Goal: Task Accomplishment & Management: Manage account settings

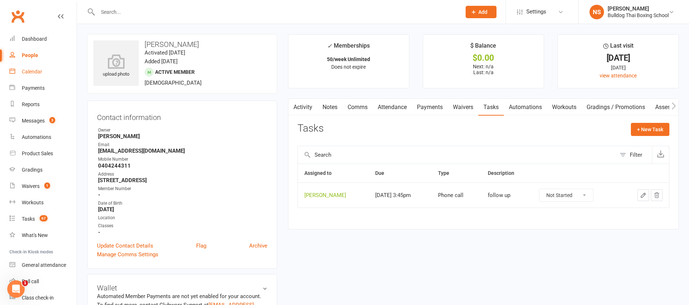
click at [29, 70] on div "Calendar" at bounding box center [32, 72] width 20 height 6
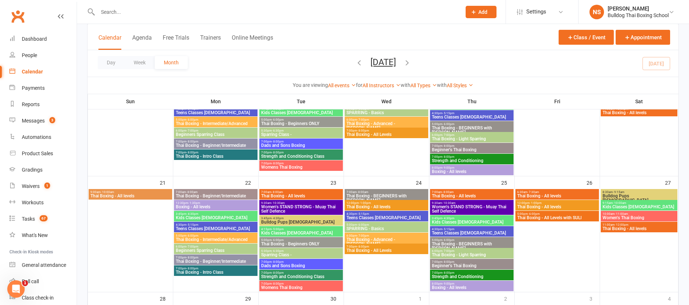
scroll to position [327, 0]
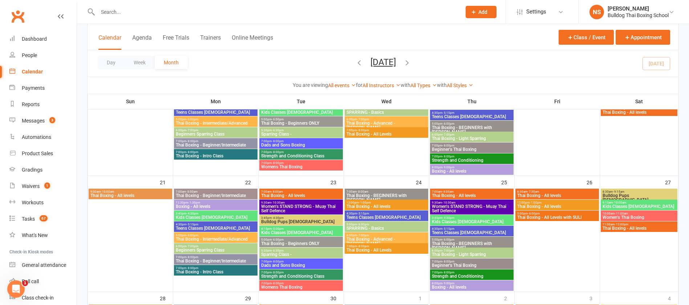
click at [312, 209] on span "Women's STAND STRONG - Muay Thai Self Defence" at bounding box center [301, 208] width 81 height 9
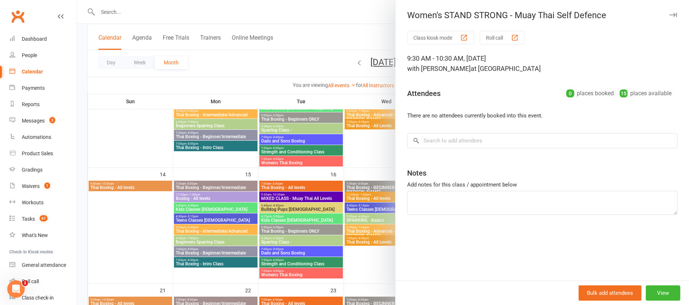
scroll to position [218, 0]
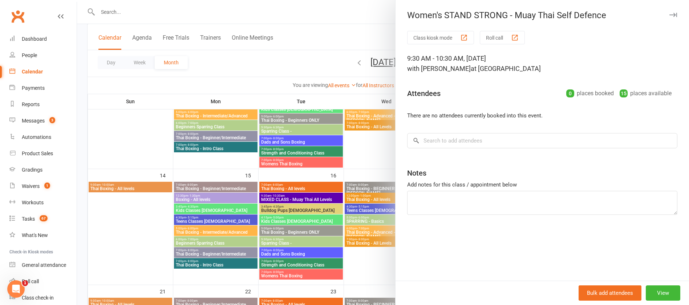
click at [301, 198] on div at bounding box center [383, 152] width 612 height 305
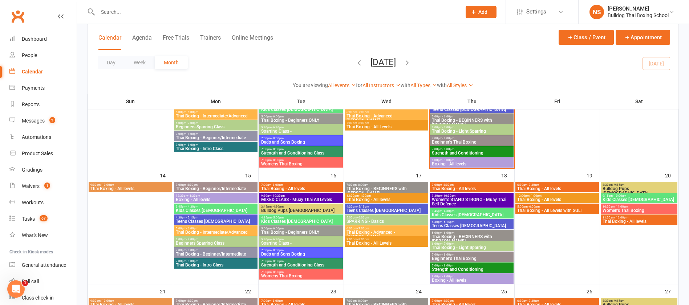
click at [301, 198] on span "MIXED CLASS - Muay Thai All Levels" at bounding box center [301, 199] width 81 height 4
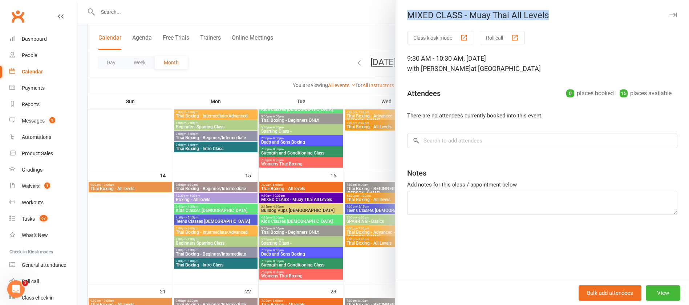
drag, startPoint x: 549, startPoint y: 14, endPoint x: 405, endPoint y: 11, distance: 144.1
click at [402, 11] on div "MIXED CLASS - Muay Thai All Levels" at bounding box center [541, 15] width 293 height 10
copy div "MIXED CLASS - Muay Thai All Levels"
click at [369, 265] on div at bounding box center [383, 152] width 612 height 305
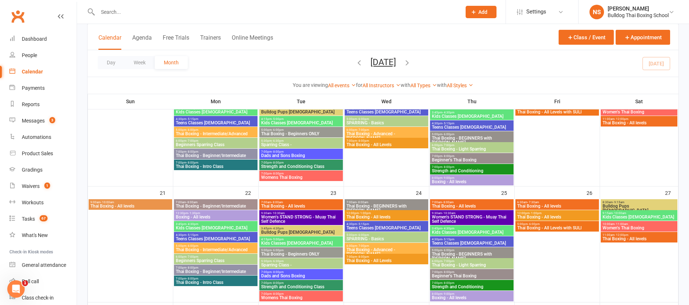
scroll to position [327, 0]
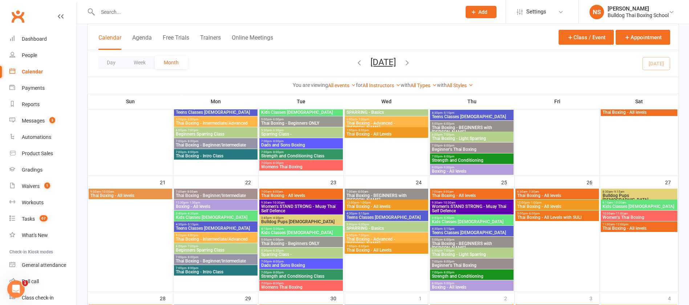
click at [280, 207] on span "Women's STAND STRONG - Muay Thai Self Defence" at bounding box center [301, 208] width 81 height 9
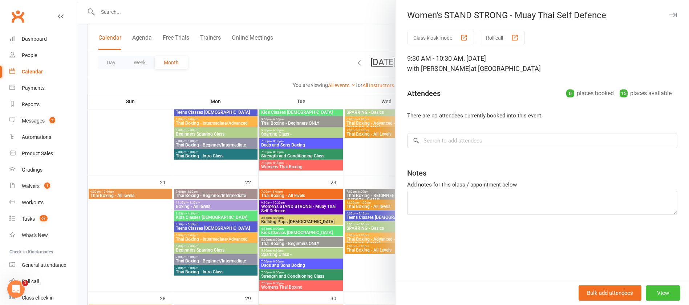
click at [656, 293] on button "View" at bounding box center [662, 292] width 34 height 15
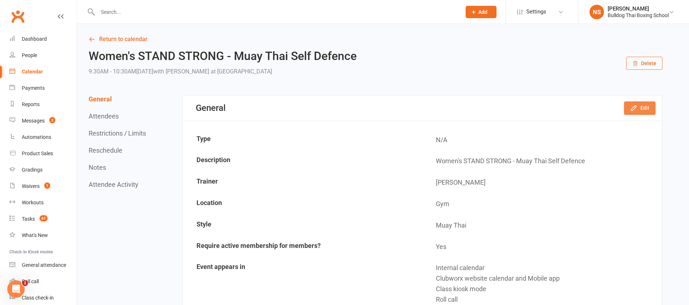
click at [641, 107] on button "Edit" at bounding box center [640, 107] width 32 height 13
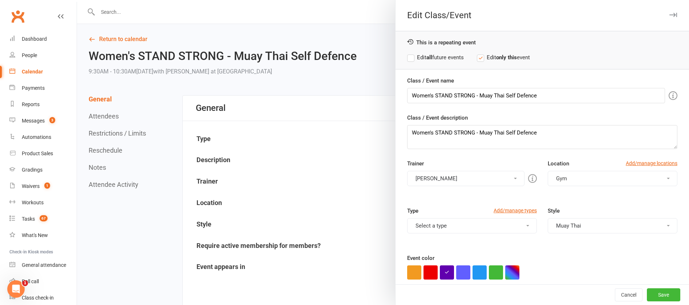
click at [407, 57] on label "Edit all future events" at bounding box center [435, 57] width 57 height 9
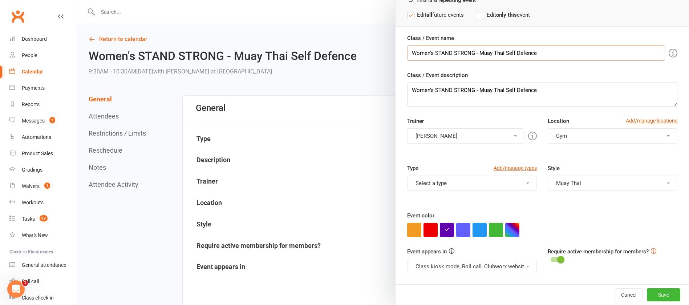
click at [532, 53] on input "Women's STAND STRONG - Muay Thai Self Defence" at bounding box center [536, 52] width 258 height 15
drag, startPoint x: 532, startPoint y: 53, endPoint x: 396, endPoint y: 53, distance: 136.5
click at [396, 53] on div "Class / Event name Women's STAND STRONG - Muay Thai Self Defence Class / Event …" at bounding box center [541, 159] width 293 height 250
paste input "MIXED CLASS - Muay Thai All Levels"
type input "MIXED CLASS - Muay Thai All Levels"
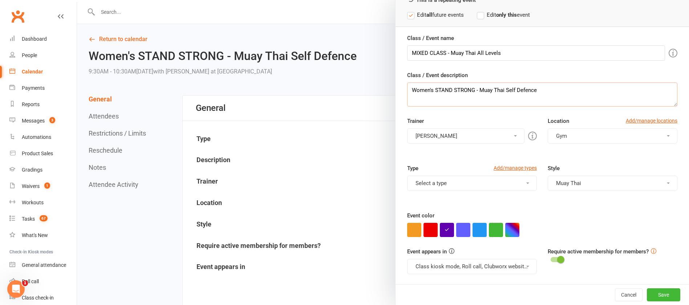
drag, startPoint x: 535, startPoint y: 90, endPoint x: 399, endPoint y: 89, distance: 135.8
click at [399, 89] on div "Class / Event name MIXED CLASS - Muay Thai All Levels Class / Event description…" at bounding box center [541, 159] width 293 height 250
paste textarea "MIXED CLASS - Muay Thai All Levels"
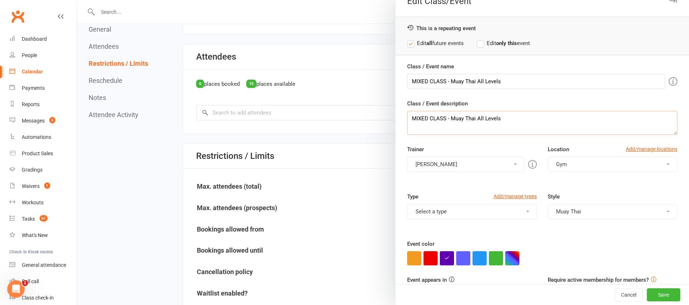
scroll to position [0, 0]
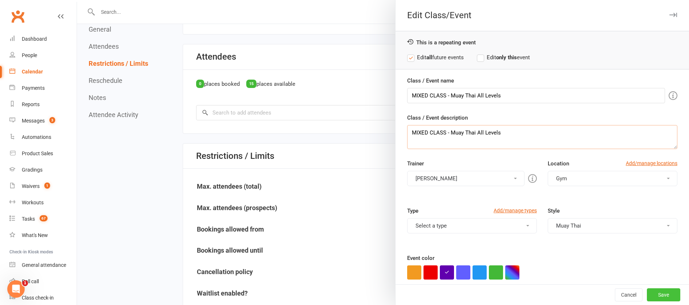
type textarea "MIXED CLASS - Muay Thai All Levels"
click at [648, 298] on button "Save" at bounding box center [662, 294] width 33 height 13
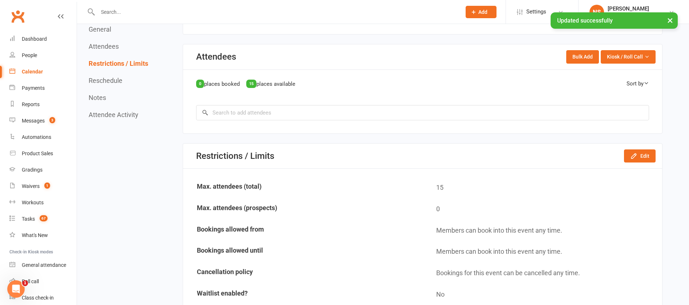
click at [32, 74] on div "Calendar" at bounding box center [32, 72] width 21 height 6
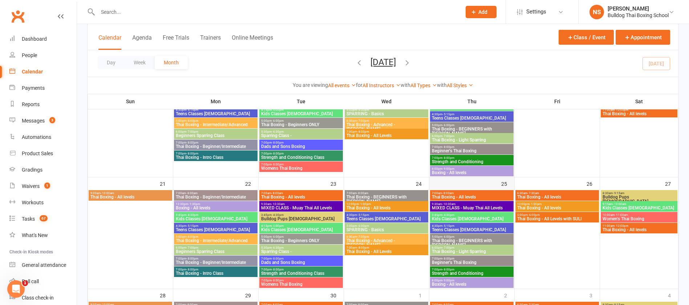
scroll to position [327, 0]
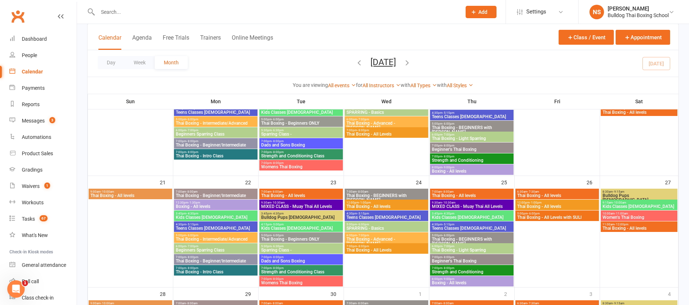
click at [315, 205] on span "MIXED CLASS - Muay Thai All Levels" at bounding box center [301, 206] width 81 height 4
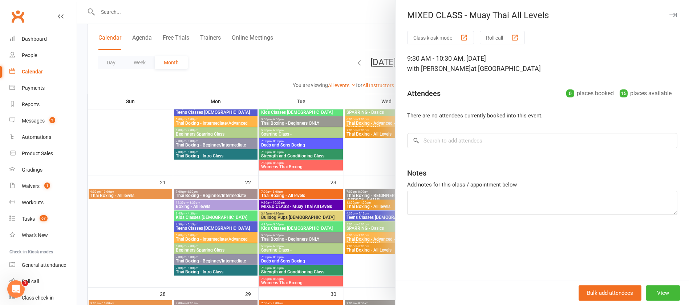
click at [316, 205] on div at bounding box center [383, 152] width 612 height 305
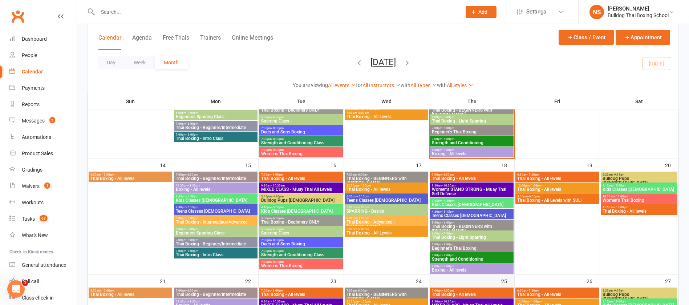
scroll to position [163, 0]
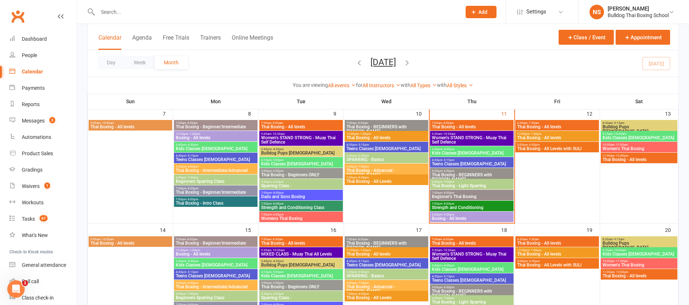
click at [470, 140] on span "Women's STAND STRONG - Muay Thai Self Defence" at bounding box center [471, 139] width 81 height 9
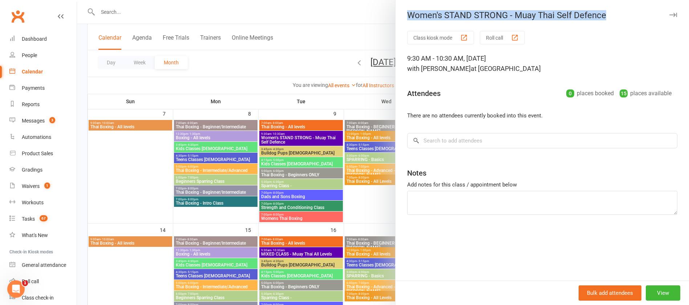
drag, startPoint x: 589, startPoint y: 11, endPoint x: 404, endPoint y: 14, distance: 185.1
click at [404, 14] on div "Women's STAND STRONG - Muay Thai Self Defence Class kiosk mode Roll call 9:30 A…" at bounding box center [542, 152] width 294 height 305
copy div "Women's STAND STRONG - Muay Thai Self Defence"
click at [373, 210] on div at bounding box center [383, 152] width 612 height 305
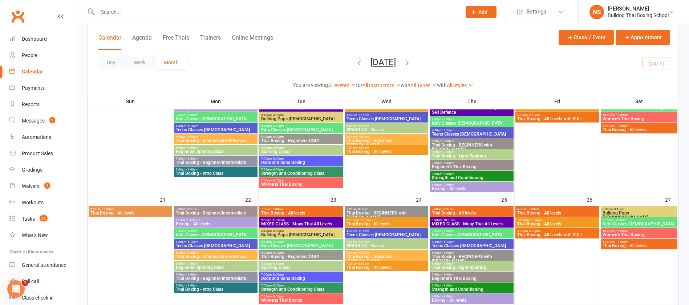
scroll to position [327, 0]
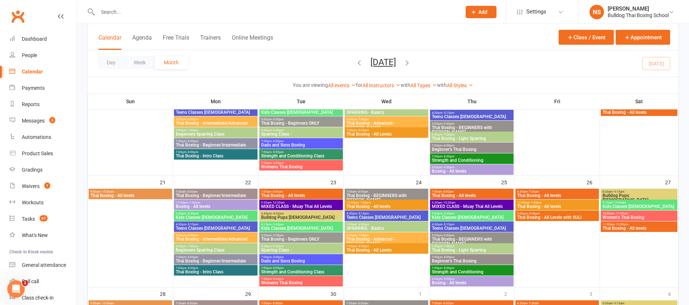
click at [450, 204] on span "MIXED CLASS - Muay Thai All Levels" at bounding box center [471, 206] width 81 height 4
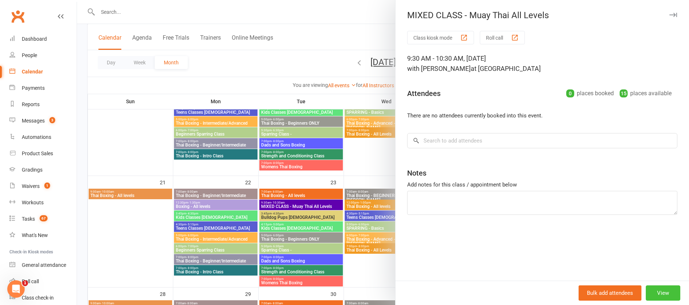
click at [651, 293] on button "View" at bounding box center [662, 292] width 34 height 15
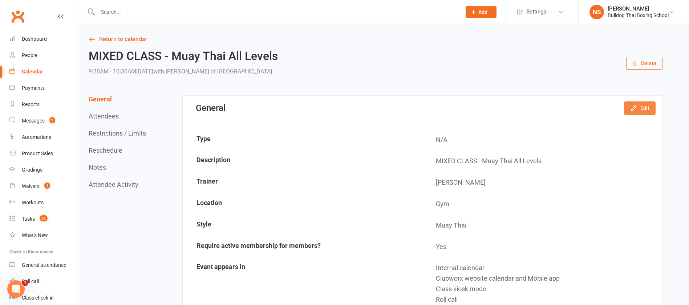
click at [644, 108] on button "Edit" at bounding box center [640, 107] width 32 height 13
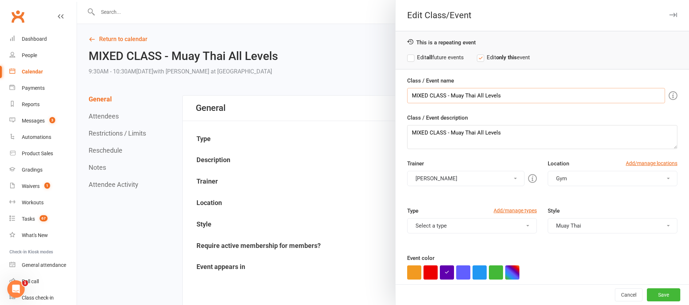
drag, startPoint x: 478, startPoint y: 94, endPoint x: 403, endPoint y: 94, distance: 74.8
click at [407, 94] on input "MIXED CLASS - Muay Thai All Levels" at bounding box center [536, 95] width 258 height 15
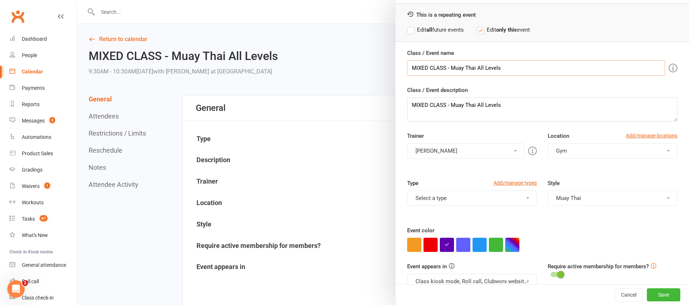
scroll to position [42, 0]
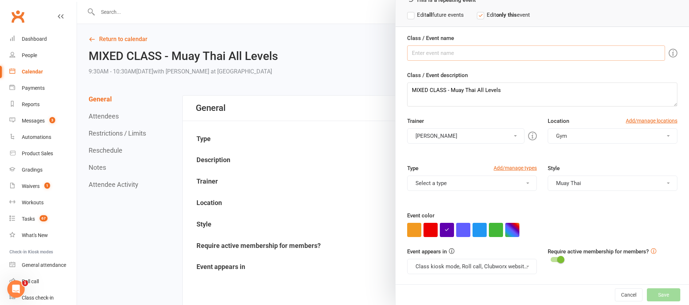
paste input "Women's STAND STRONG - Muay Thai Self Defence"
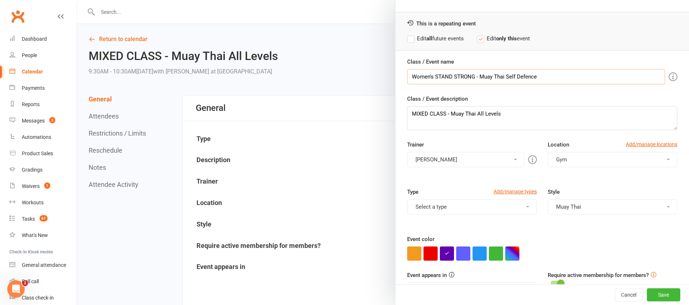
scroll to position [0, 0]
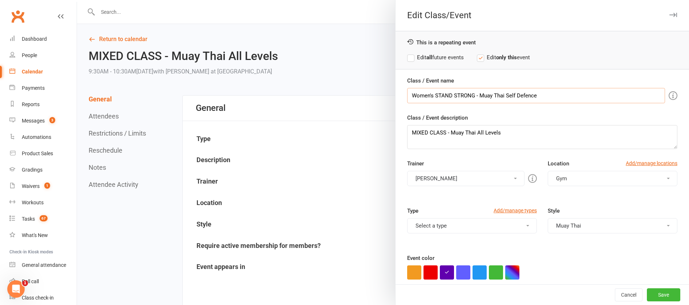
type input "Women's STAND STRONG - Muay Thai Self Defence"
click at [407, 58] on label "Edit all future events" at bounding box center [435, 57] width 57 height 9
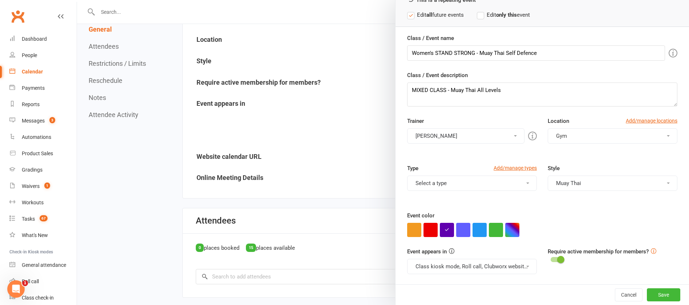
scroll to position [163, 0]
click at [447, 184] on button "Select a type" at bounding box center [472, 182] width 130 height 15
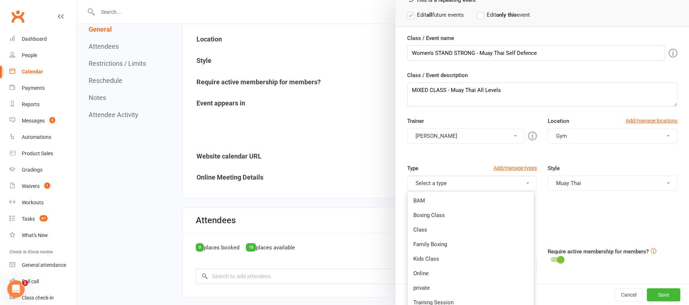
click at [447, 184] on button "Select a type" at bounding box center [472, 182] width 130 height 15
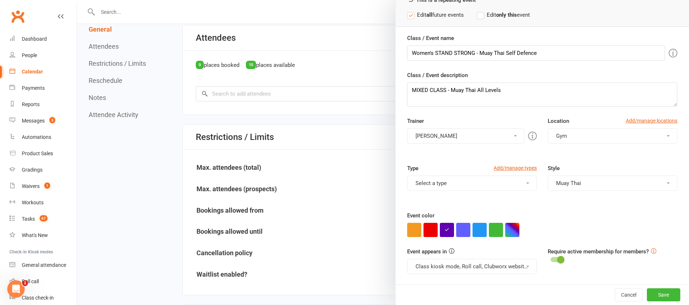
scroll to position [381, 0]
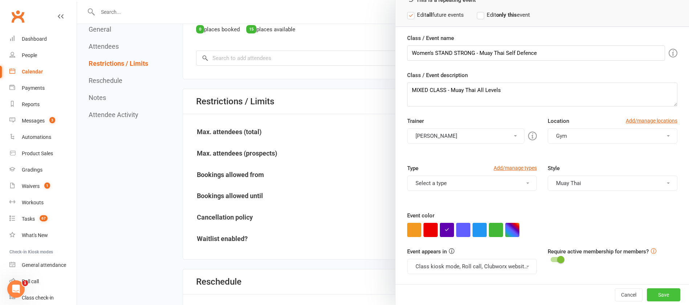
click at [646, 293] on button "Save" at bounding box center [662, 294] width 33 height 13
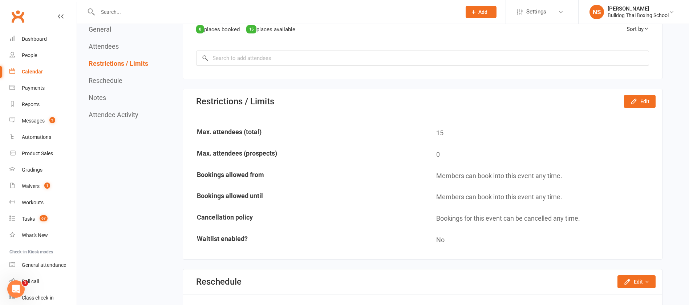
click at [24, 73] on div "Calendar" at bounding box center [32, 72] width 21 height 6
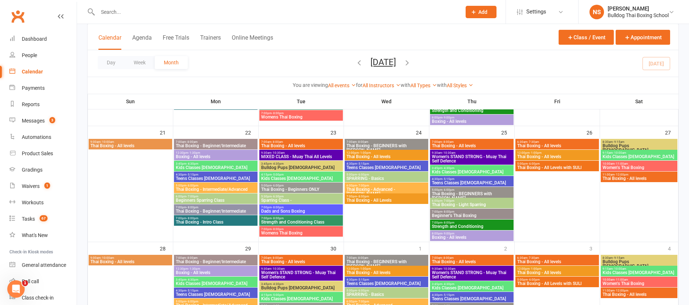
scroll to position [436, 0]
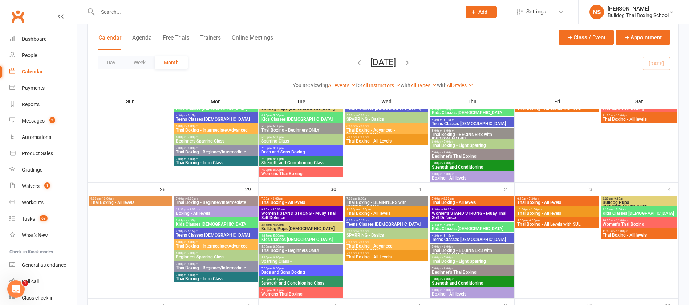
click at [311, 213] on span "Women's STAND STRONG - Muay Thai Self Defence" at bounding box center [301, 215] width 81 height 9
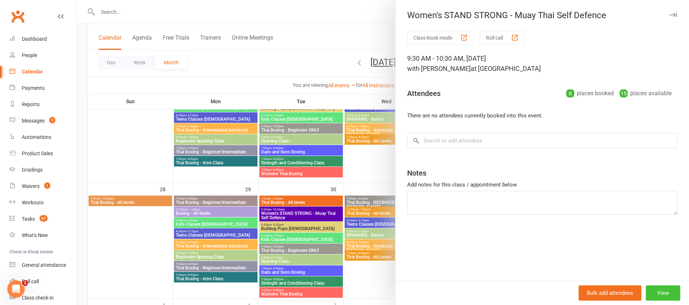
click at [648, 294] on button "View" at bounding box center [662, 292] width 34 height 15
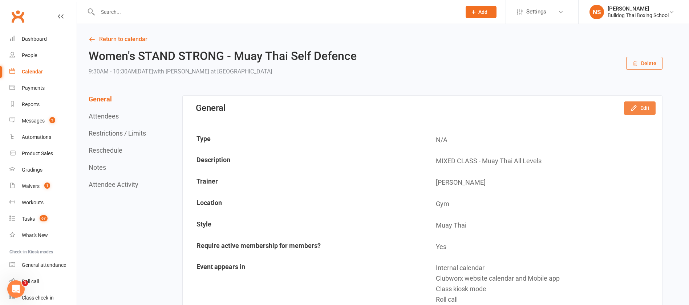
click at [636, 105] on icon "button" at bounding box center [633, 107] width 7 height 7
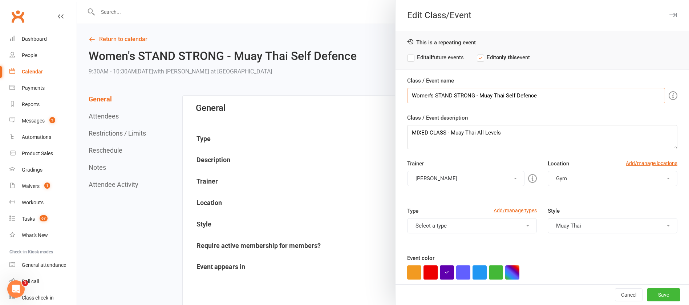
drag, startPoint x: 470, startPoint y: 94, endPoint x: 401, endPoint y: 93, distance: 69.3
click at [401, 93] on div "Class / Event name Women's STAND STRONG - Muay Thai Self Defence Class / Event …" at bounding box center [541, 201] width 293 height 250
paste input "Women's STAND STRONG - Muay Thai Self Defence"
type input "Women's STAND STRONG - Muay Thai Self Defence"
drag, startPoint x: 537, startPoint y: 95, endPoint x: 391, endPoint y: 92, distance: 146.3
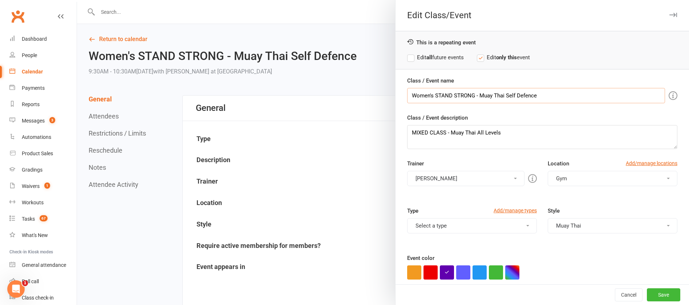
click at [395, 92] on div "Edit Class/Event This is a repeating event Edit all future events Edit only thi…" at bounding box center [542, 152] width 294 height 305
drag, startPoint x: 498, startPoint y: 130, endPoint x: 393, endPoint y: 134, distance: 105.0
click at [395, 134] on div "Class / Event name Class / Event description MIXED CLASS - Muay Thai All Levels…" at bounding box center [541, 201] width 293 height 250
click at [424, 94] on input "Class / Event name" at bounding box center [536, 95] width 258 height 15
paste input "MIXED CLASS - Muay Thai All Levels"
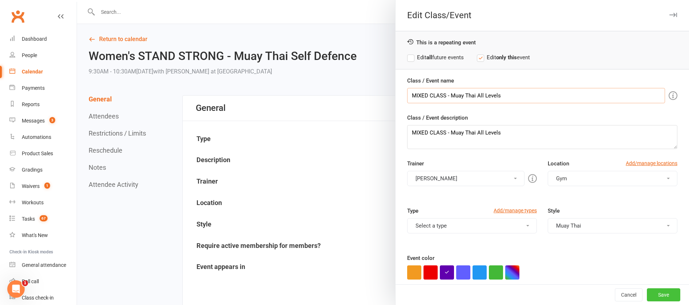
type input "MIXED CLASS - Muay Thai All Levels"
click at [649, 297] on button "Save" at bounding box center [662, 294] width 33 height 13
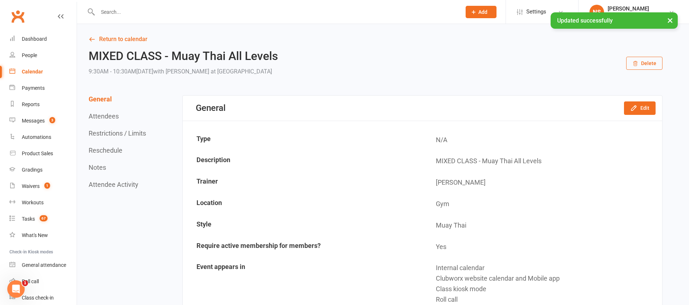
click at [30, 69] on div "Calendar" at bounding box center [32, 72] width 21 height 6
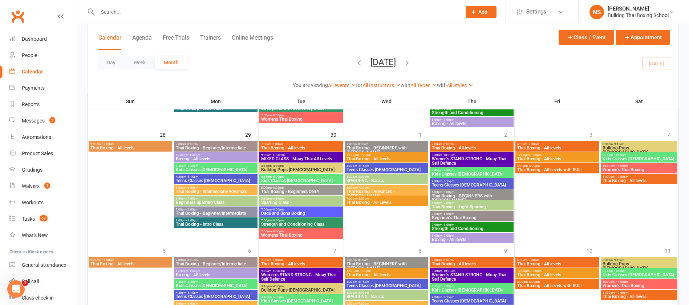
scroll to position [544, 0]
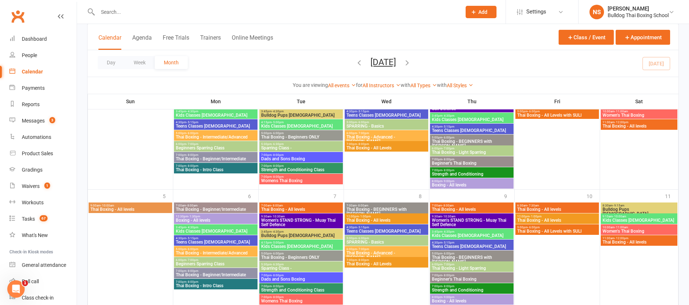
click at [309, 221] on span "Women's STAND STRONG - Muay Thai Self Defence" at bounding box center [301, 222] width 81 height 9
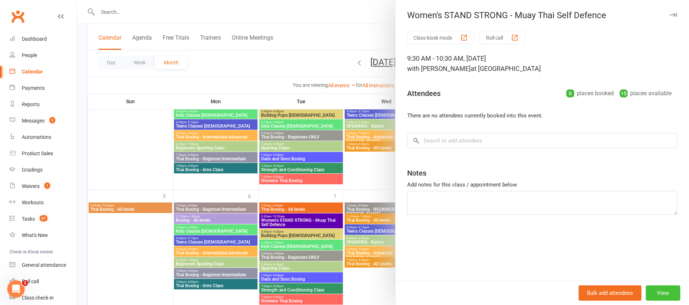
click at [650, 294] on button "View" at bounding box center [662, 292] width 34 height 15
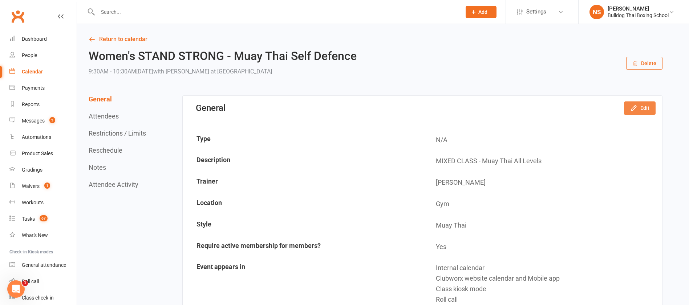
click at [644, 106] on button "Edit" at bounding box center [640, 107] width 32 height 13
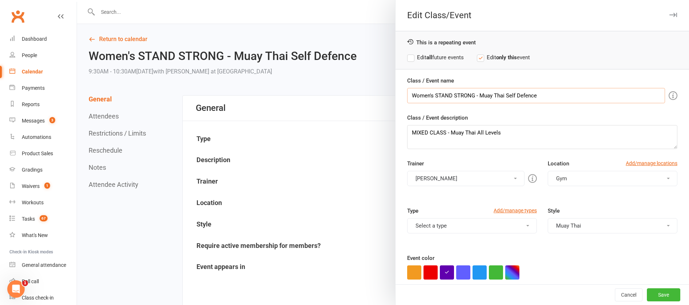
drag, startPoint x: 536, startPoint y: 96, endPoint x: 400, endPoint y: 96, distance: 135.7
click at [400, 96] on div "Class / Event name Women's STAND STRONG - Muay Thai Self Defence Class / Event …" at bounding box center [541, 201] width 293 height 250
paste input "MIXED CLASS - Muay Thai All Levels"
type input "MIXED CLASS - Muay Thai All Levels"
click at [646, 293] on button "Save" at bounding box center [662, 294] width 33 height 13
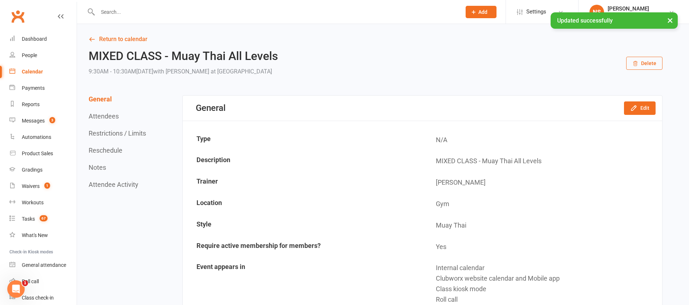
click at [28, 71] on div "Calendar" at bounding box center [32, 72] width 21 height 6
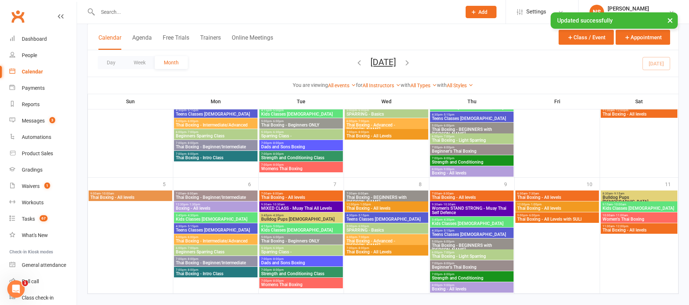
scroll to position [566, 0]
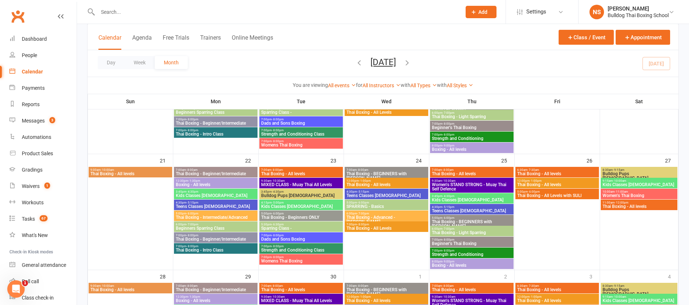
click at [411, 63] on icon "button" at bounding box center [407, 62] width 8 height 8
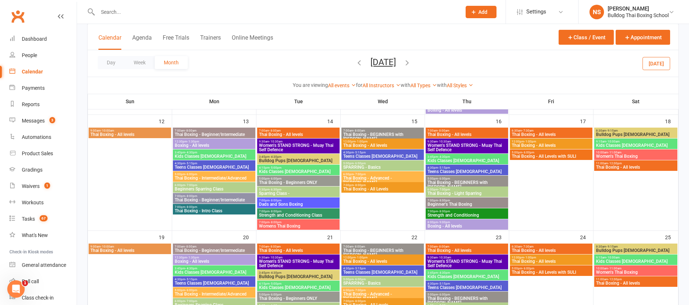
scroll to position [272, 0]
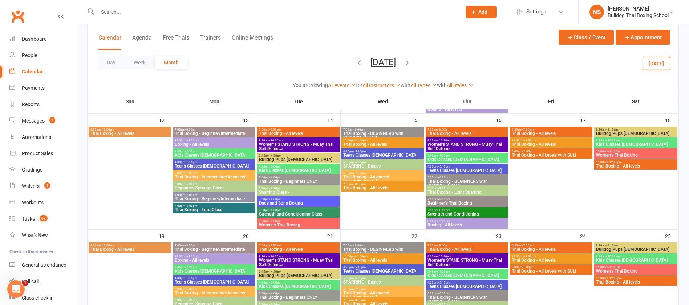
click at [295, 144] on span "Women's STAND STRONG - Muay Thai Self Defence" at bounding box center [297, 146] width 79 height 9
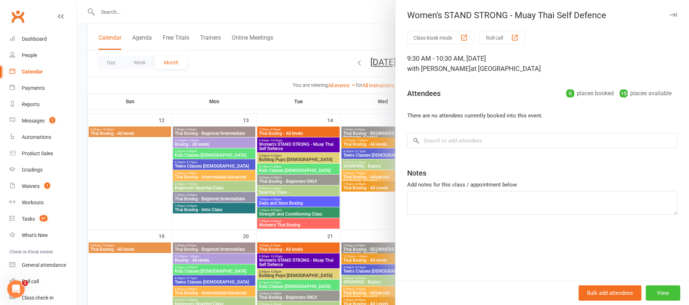
click at [654, 296] on button "View" at bounding box center [662, 292] width 34 height 15
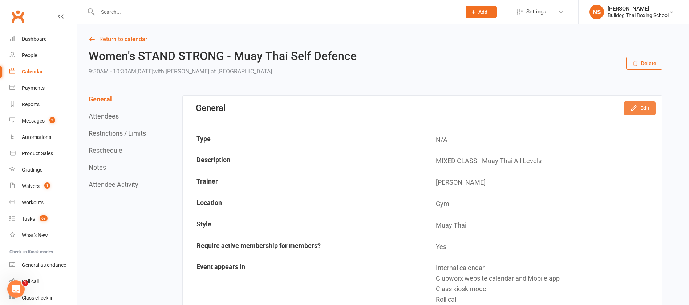
click at [642, 106] on button "Edit" at bounding box center [640, 107] width 32 height 13
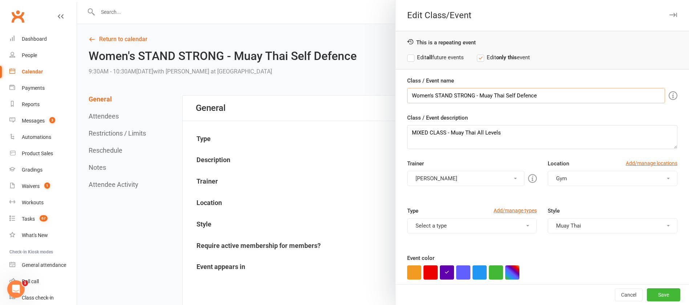
drag, startPoint x: 539, startPoint y: 92, endPoint x: 403, endPoint y: 90, distance: 136.1
click at [407, 90] on input "Women's STAND STRONG - Muay Thai Self Defence" at bounding box center [536, 95] width 258 height 15
paste input "MIXED CLASS - Muay Thai All Levels"
type input "MIXED CLASS - Muay Thai All Levels"
drag, startPoint x: 503, startPoint y: 136, endPoint x: 380, endPoint y: 127, distance: 123.0
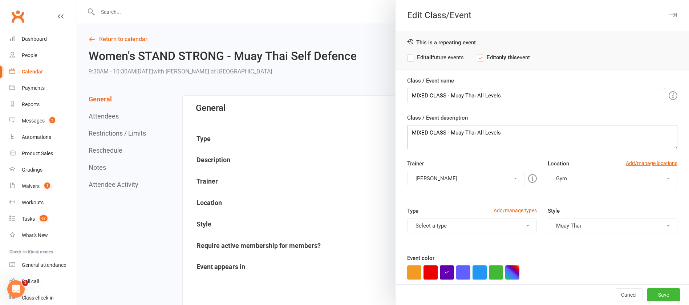
click at [381, 0] on div "Edit Class/Event This is a repeating event Edit all future events Edit only thi…" at bounding box center [383, 0] width 612 height 0
paste textarea "MIXED CLASS - Muay Thai All Levels"
type textarea "MIXED CLASS - Muay Thai All Levels"
click at [651, 293] on button "Save" at bounding box center [662, 294] width 33 height 13
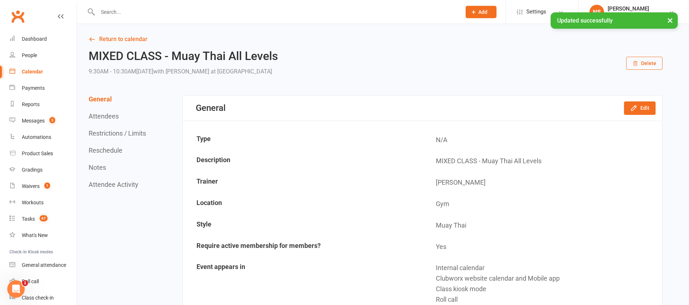
click at [30, 72] on div "Calendar" at bounding box center [32, 72] width 21 height 6
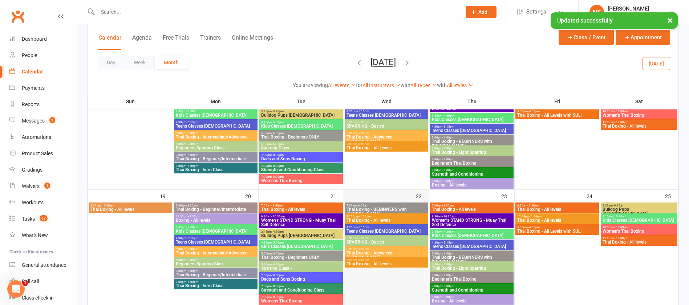
scroll to position [327, 0]
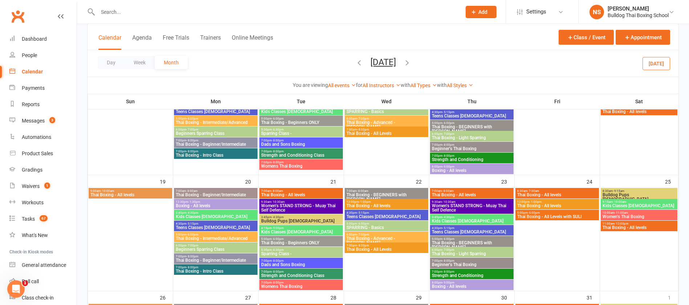
click at [323, 205] on span "Women's STAND STRONG - Muay Thai Self Defence" at bounding box center [301, 207] width 81 height 9
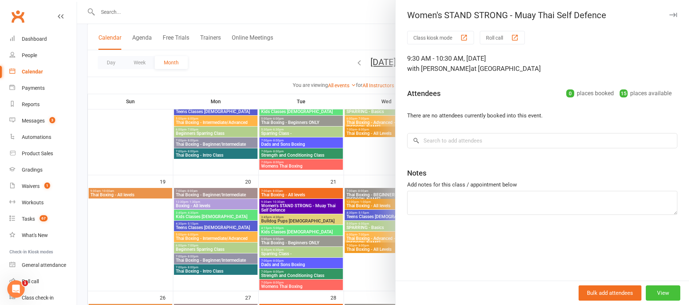
click at [649, 289] on button "View" at bounding box center [662, 292] width 34 height 15
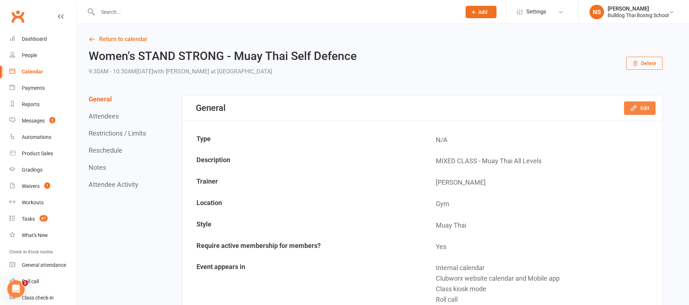
click at [642, 104] on button "Edit" at bounding box center [640, 107] width 32 height 13
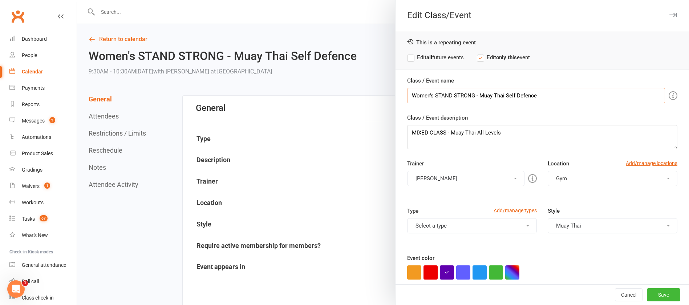
drag, startPoint x: 485, startPoint y: 94, endPoint x: 380, endPoint y: 91, distance: 104.6
click at [380, 0] on div "Edit Class/Event This is a repeating event Edit all future events Edit only thi…" at bounding box center [383, 0] width 612 height 0
paste input "MIXED CLASS - Muay Thai All Levels"
type input "MIXED CLASS - Muay Thai All Levels"
click at [650, 292] on button "Save" at bounding box center [662, 294] width 33 height 13
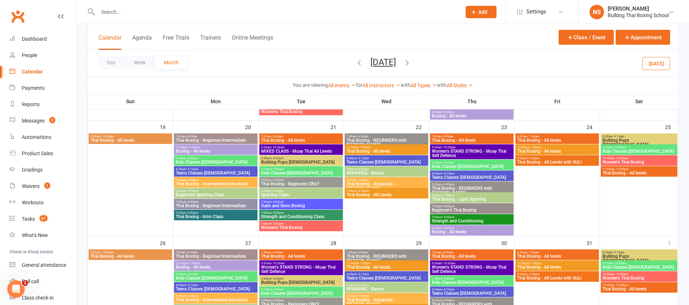
scroll to position [490, 0]
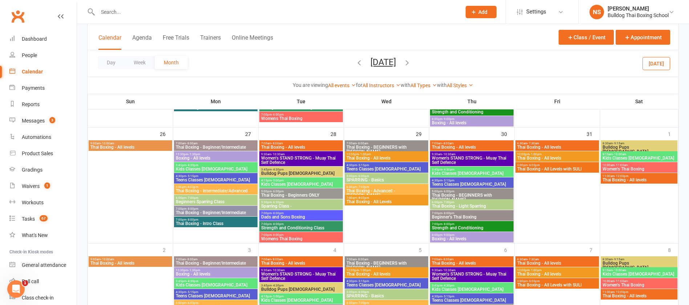
click at [315, 157] on span "Women's STAND STRONG - Muay Thai Self Defence" at bounding box center [301, 160] width 81 height 9
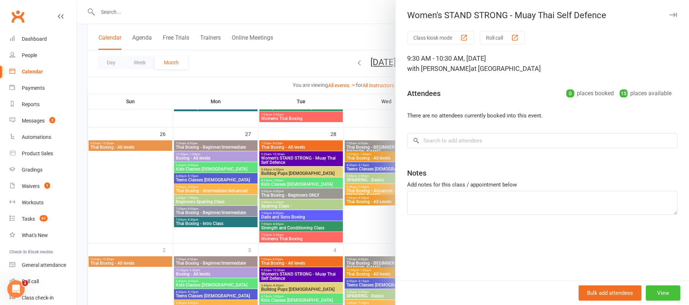
click at [662, 290] on button "View" at bounding box center [662, 292] width 34 height 15
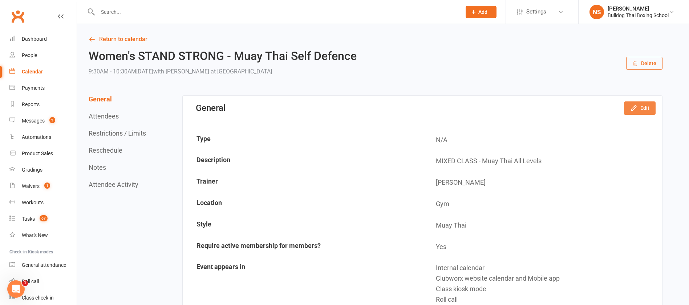
click at [646, 109] on button "Edit" at bounding box center [640, 107] width 32 height 13
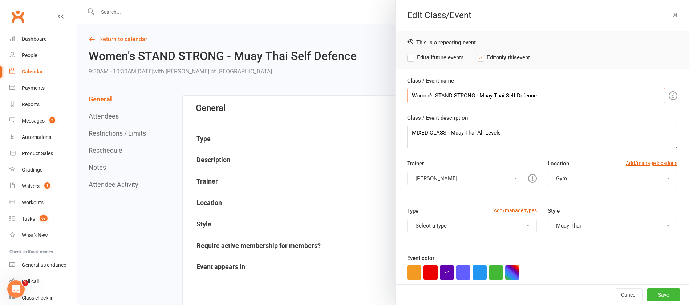
drag, startPoint x: 502, startPoint y: 96, endPoint x: 400, endPoint y: 95, distance: 102.0
click at [400, 95] on div "Class / Event name Women's STAND STRONG - Muay Thai Self Defence Class / Event …" at bounding box center [541, 201] width 293 height 250
paste input "MIXED CLASS - Muay Thai All Levels"
type input "MIXED CLASS - Muay Thai All Levels"
click at [646, 296] on button "Save" at bounding box center [662, 294] width 33 height 13
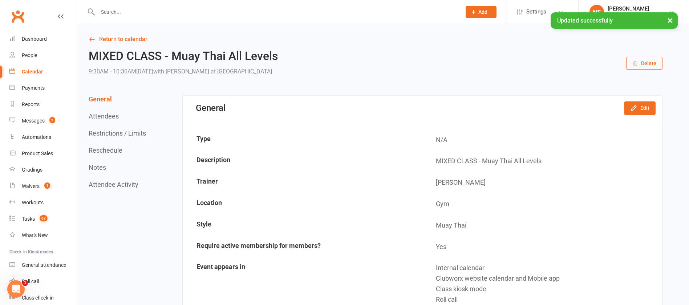
click at [29, 74] on div "Calendar" at bounding box center [32, 72] width 21 height 6
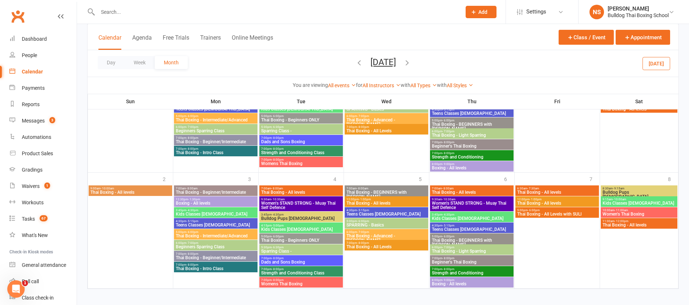
scroll to position [565, 0]
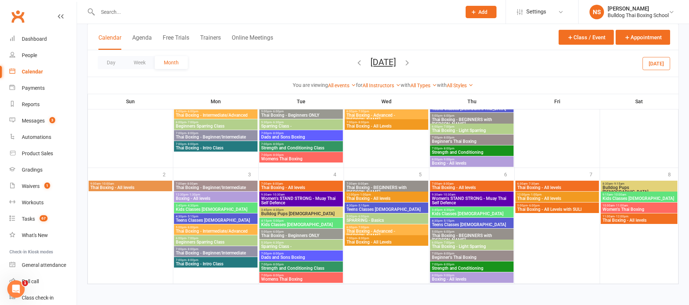
click at [473, 197] on span "Women's STAND STRONG - Muay Thai Self Defence" at bounding box center [471, 200] width 81 height 9
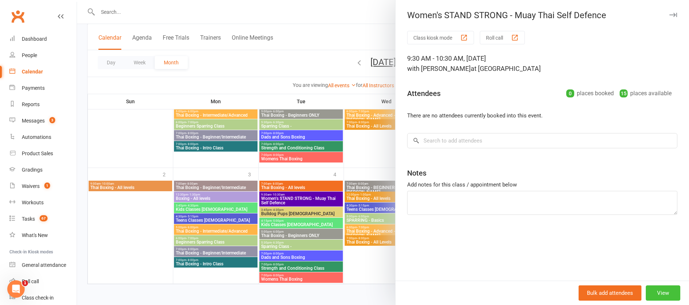
click at [650, 291] on button "View" at bounding box center [662, 292] width 34 height 15
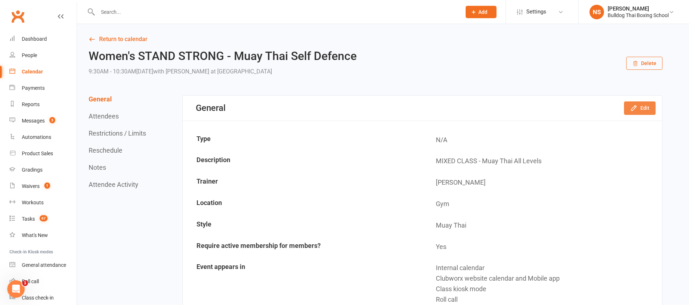
click at [638, 105] on button "Edit" at bounding box center [640, 107] width 32 height 13
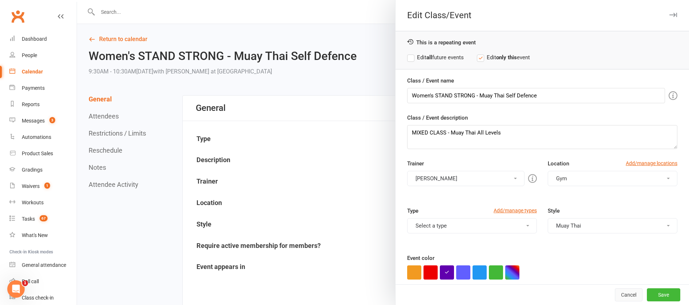
click at [614, 291] on button "Cancel" at bounding box center [628, 294] width 28 height 13
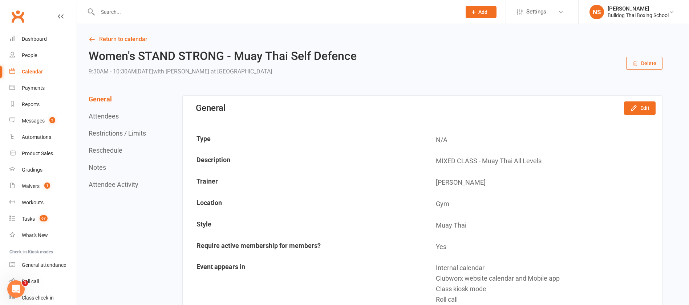
click at [28, 74] on div "Calendar" at bounding box center [32, 72] width 21 height 6
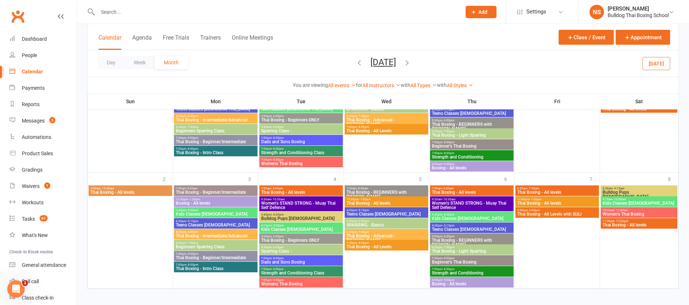
scroll to position [565, 0]
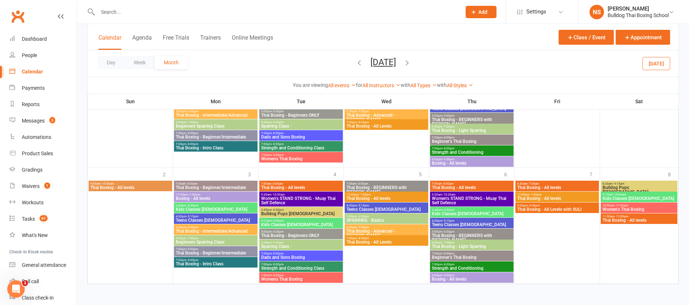
click at [297, 198] on span "Women's STAND STRONG - Muay Thai Self Defence" at bounding box center [301, 200] width 81 height 9
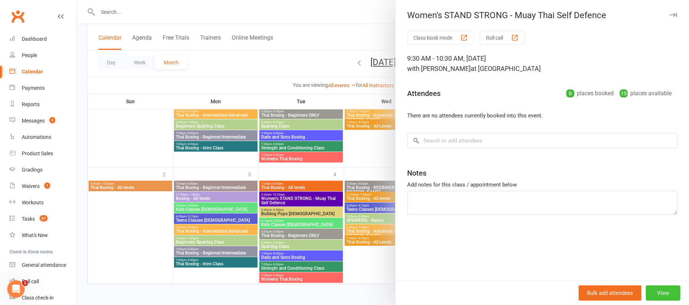
click at [656, 286] on button "View" at bounding box center [662, 292] width 34 height 15
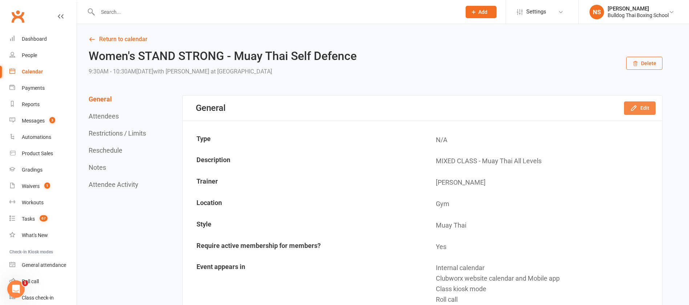
click at [642, 106] on button "Edit" at bounding box center [640, 107] width 32 height 13
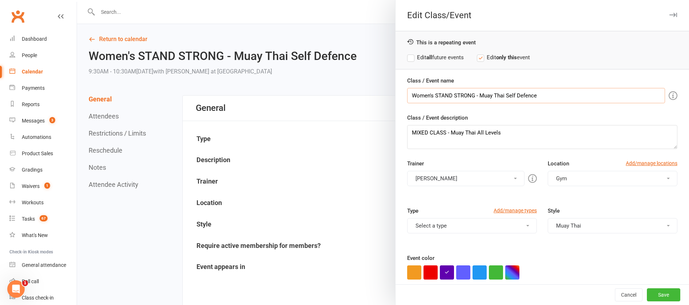
drag, startPoint x: 542, startPoint y: 97, endPoint x: 404, endPoint y: 95, distance: 137.9
click at [407, 95] on input "Women's STAND STRONG - Muay Thai Self Defence" at bounding box center [536, 95] width 258 height 15
paste input "MIXED CLASS - Muay Thai All Levels"
type input "MIXED CLASS - Muay Thai All Levels"
click at [651, 296] on button "Save" at bounding box center [662, 294] width 33 height 13
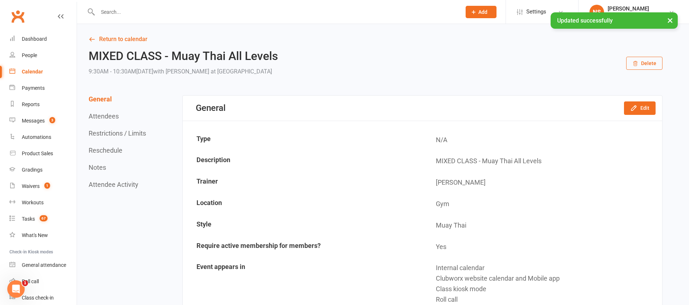
click at [29, 72] on div "Calendar" at bounding box center [32, 72] width 21 height 6
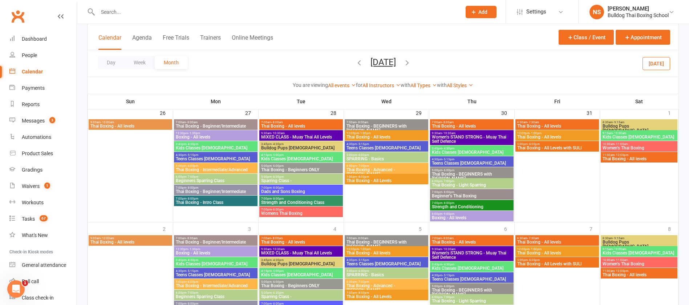
click at [411, 61] on icon "button" at bounding box center [407, 62] width 8 height 8
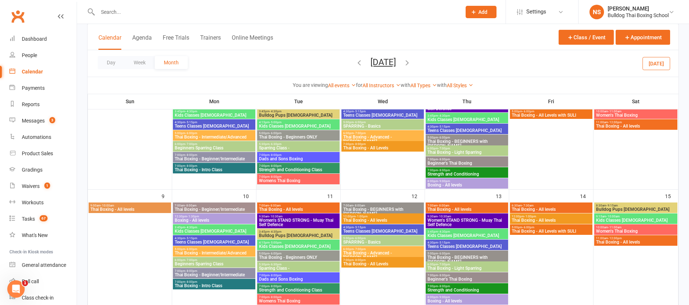
scroll to position [218, 0]
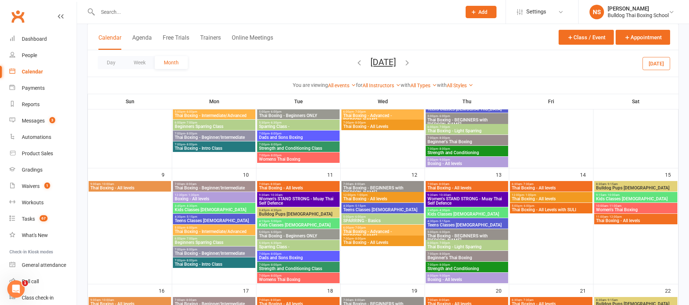
click at [306, 201] on span "Women's STAND STRONG - Muay Thai Self Defence" at bounding box center [297, 200] width 79 height 9
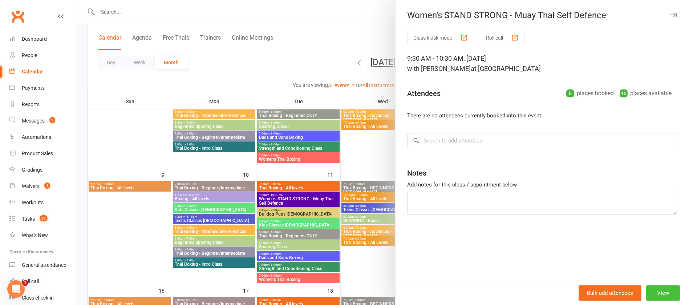
click at [655, 290] on button "View" at bounding box center [662, 292] width 34 height 15
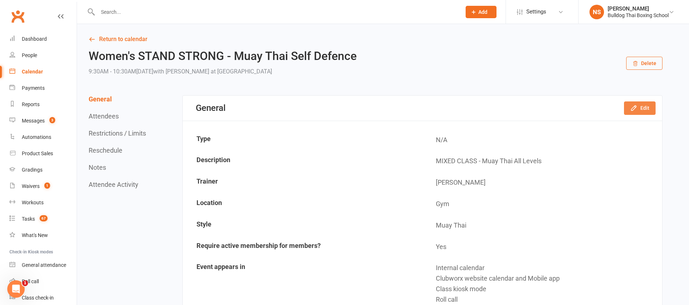
click at [649, 105] on button "Edit" at bounding box center [640, 107] width 32 height 13
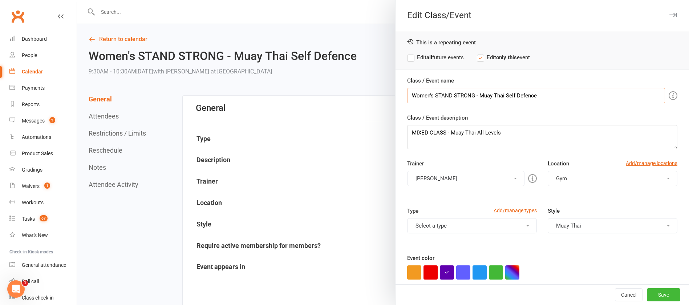
drag, startPoint x: 550, startPoint y: 89, endPoint x: 379, endPoint y: 95, distance: 171.8
click at [377, 0] on div "Edit Class/Event This is a repeating event Edit all future events Edit only thi…" at bounding box center [383, 0] width 612 height 0
paste input "MIXED CLASS - Muay Thai All Levels"
type input "MIXED CLASS - Muay Thai All Levels"
click at [648, 294] on button "Save" at bounding box center [662, 294] width 33 height 13
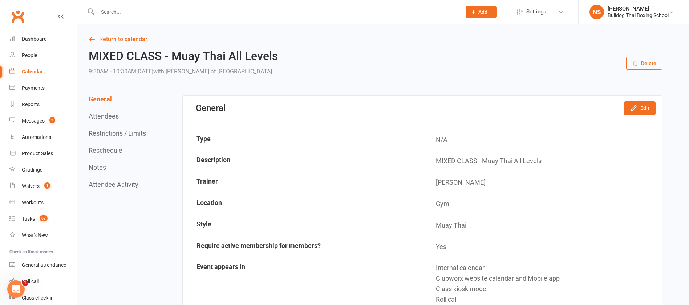
click at [28, 73] on div "Calendar" at bounding box center [32, 72] width 21 height 6
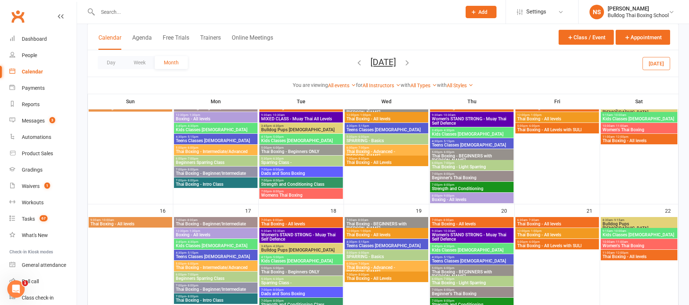
scroll to position [348, 0]
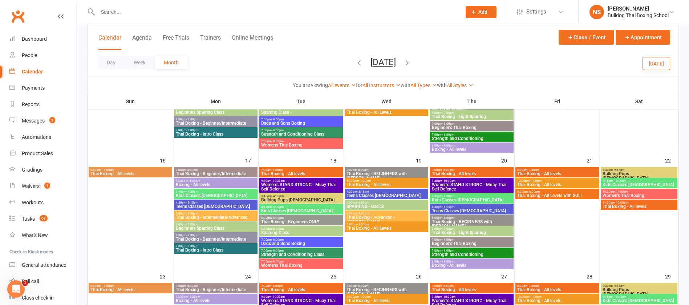
click at [331, 185] on span "Women's STAND STRONG - Muay Thai Self Defence" at bounding box center [301, 186] width 81 height 9
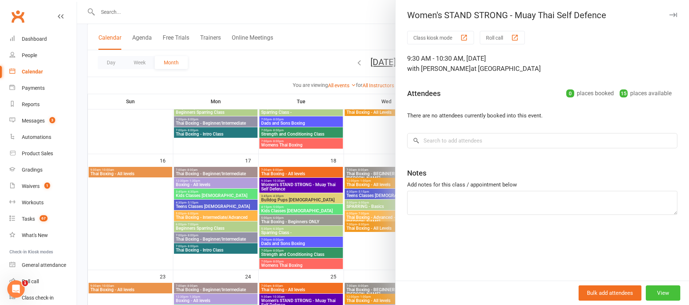
click at [659, 291] on button "View" at bounding box center [662, 292] width 34 height 15
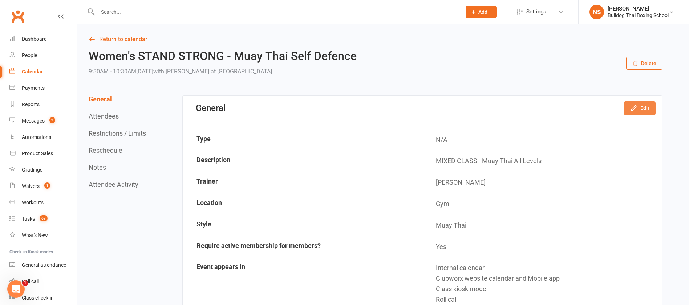
click at [643, 105] on button "Edit" at bounding box center [640, 107] width 32 height 13
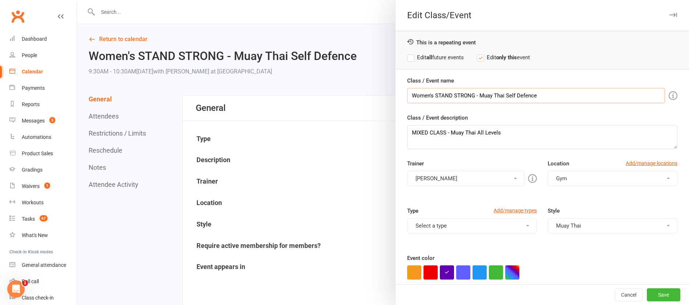
drag, startPoint x: 517, startPoint y: 96, endPoint x: 356, endPoint y: 97, distance: 161.2
click at [356, 0] on div "Edit Class/Event This is a repeating event Edit all future events Edit only thi…" at bounding box center [383, 0] width 612 height 0
paste input "MIXED CLASS - Muay Thai All Levels"
type input "MIXED CLASS - Muay Thai All Levels"
click at [646, 295] on button "Save" at bounding box center [662, 294] width 33 height 13
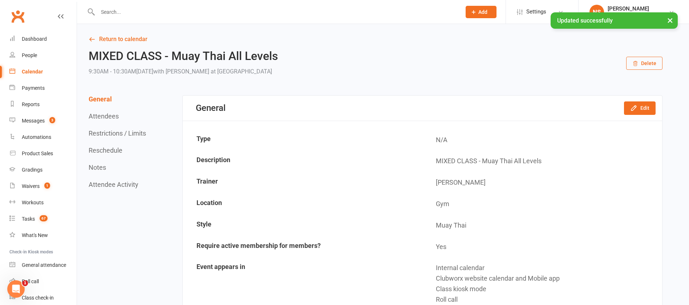
click at [36, 71] on div "Calendar" at bounding box center [32, 72] width 21 height 6
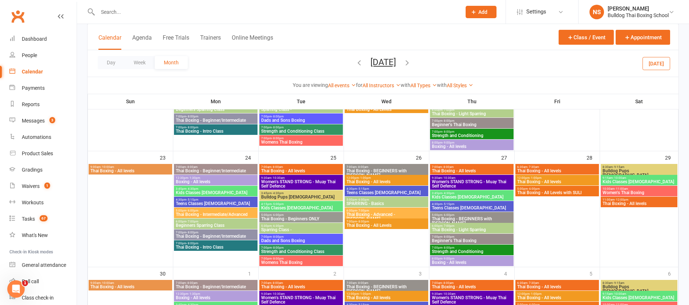
scroll to position [490, 0]
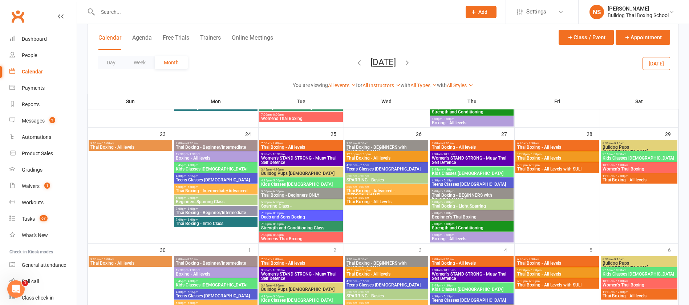
click at [295, 157] on span "Women's STAND STRONG - Muay Thai Self Defence" at bounding box center [301, 160] width 81 height 9
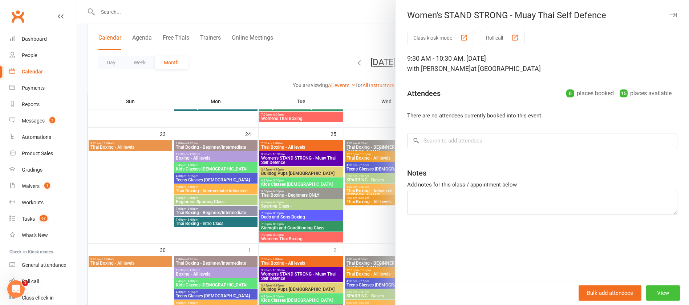
click at [658, 291] on button "View" at bounding box center [662, 292] width 34 height 15
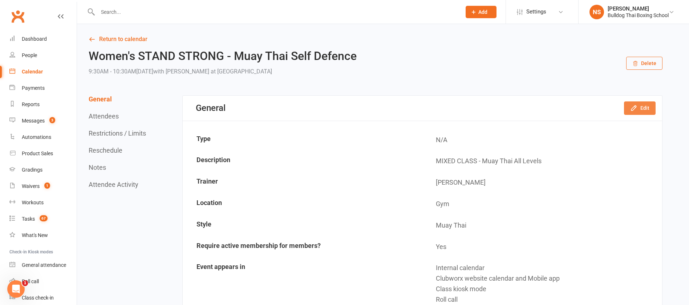
click at [644, 109] on button "Edit" at bounding box center [640, 107] width 32 height 13
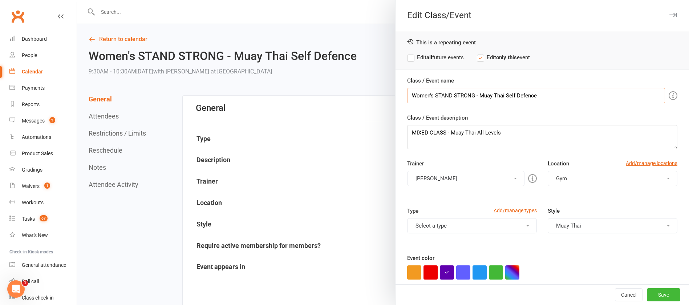
drag, startPoint x: 537, startPoint y: 97, endPoint x: 395, endPoint y: 95, distance: 141.9
click at [395, 95] on div "Class / Event name Women's STAND STRONG - Muay Thai Self Defence Class / Event …" at bounding box center [541, 201] width 293 height 250
paste input "MIXED CLASS - Muay Thai All Levels"
type input "MIXED CLASS - Muay Thai All Levels"
click at [646, 295] on button "Save" at bounding box center [662, 294] width 33 height 13
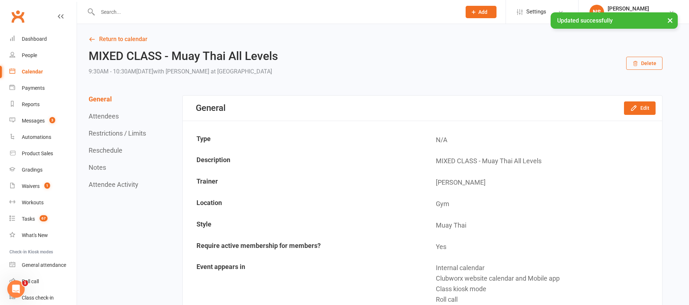
click at [32, 70] on div "Calendar" at bounding box center [32, 72] width 21 height 6
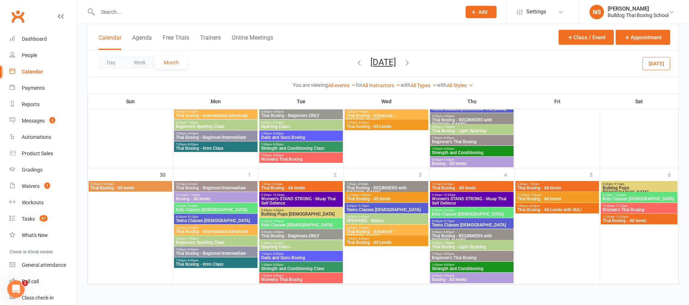
scroll to position [565, 0]
click at [320, 197] on span "Women's STAND STRONG - Muay Thai Self Defence" at bounding box center [301, 200] width 81 height 9
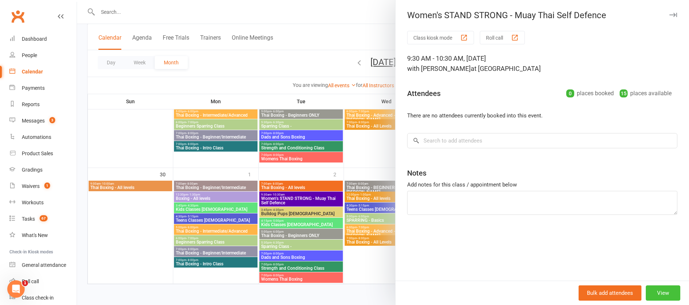
click at [656, 291] on button "View" at bounding box center [662, 292] width 34 height 15
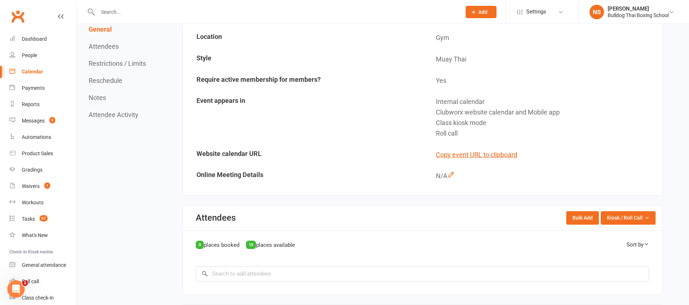
scroll to position [54, 0]
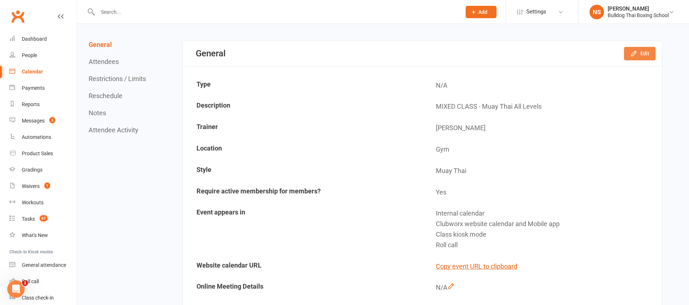
click at [643, 54] on button "Edit" at bounding box center [640, 53] width 32 height 13
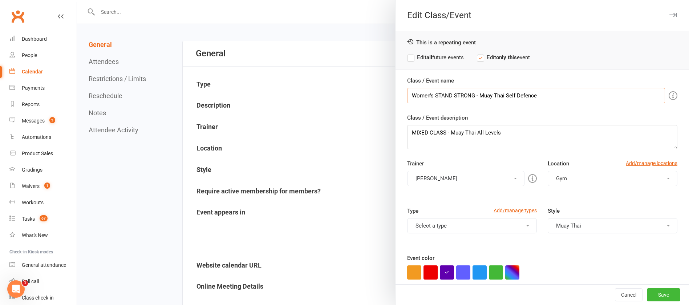
drag, startPoint x: 539, startPoint y: 95, endPoint x: 413, endPoint y: 92, distance: 126.7
click at [407, 94] on input "Women's STAND STRONG - Muay Thai Self Defence" at bounding box center [536, 95] width 258 height 15
paste input "MIXED CLASS - Muay Thai All Levels"
type input "MIXED CLASS - Muay Thai All Levels"
click at [646, 298] on button "Save" at bounding box center [662, 294] width 33 height 13
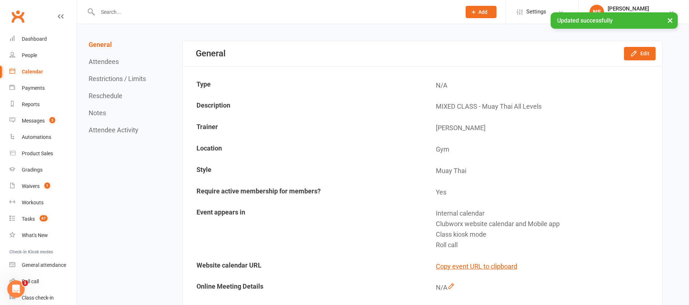
click at [29, 73] on div "Calendar" at bounding box center [32, 72] width 21 height 6
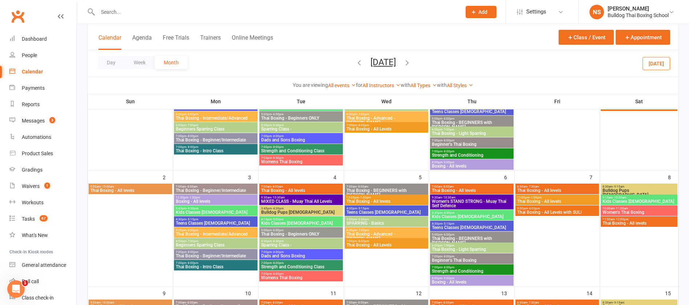
scroll to position [21, 0]
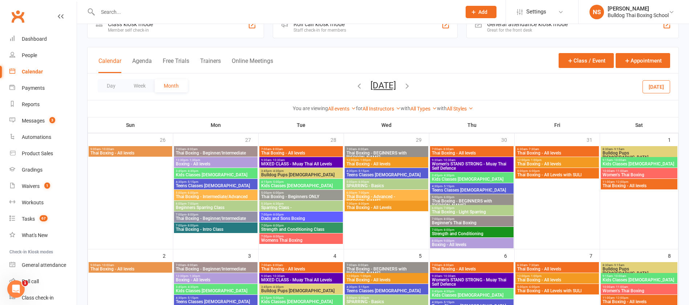
click at [411, 85] on icon "button" at bounding box center [407, 86] width 8 height 8
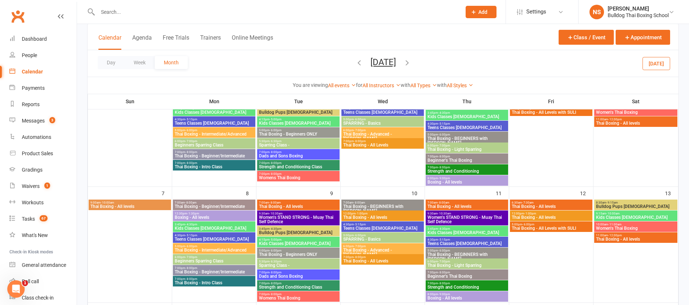
scroll to position [130, 0]
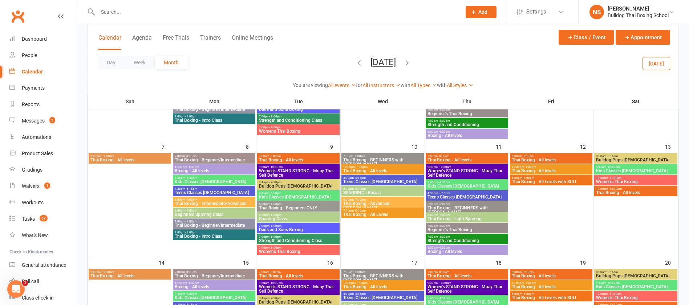
click at [290, 164] on div "9:30am - 10:30am Women's STAND STRONG - Muay Thai Self Defence" at bounding box center [298, 171] width 82 height 15
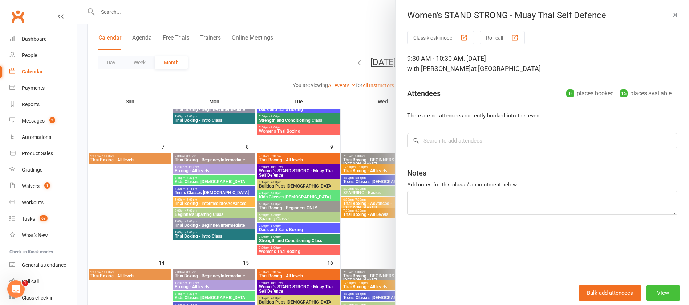
click at [649, 293] on button "View" at bounding box center [662, 292] width 34 height 15
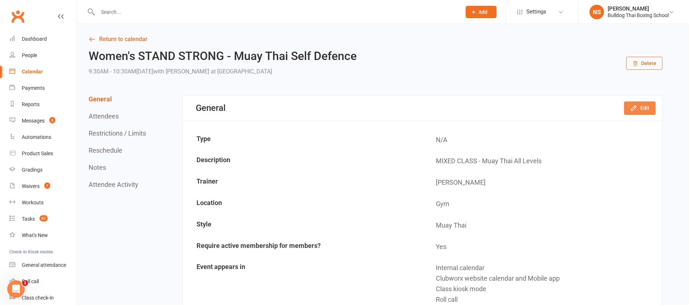
click at [646, 106] on button "Edit" at bounding box center [640, 107] width 32 height 13
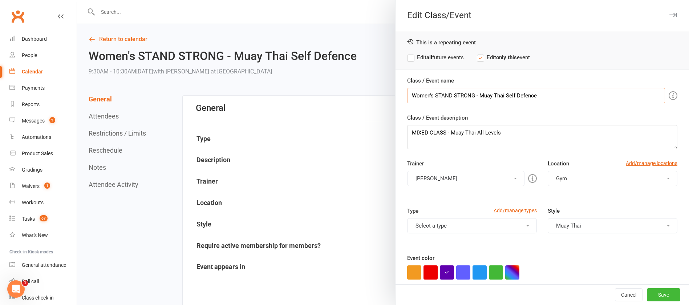
drag, startPoint x: 538, startPoint y: 97, endPoint x: 397, endPoint y: 97, distance: 141.2
click at [397, 97] on div "Class / Event name Women's STAND STRONG - Muay Thai Self Defence Class / Event …" at bounding box center [541, 201] width 293 height 250
paste input "MIXED CLASS - Muay Thai All Levels"
type input "MIXED CLASS - Muay Thai All Levels"
click at [649, 293] on button "Save" at bounding box center [662, 294] width 33 height 13
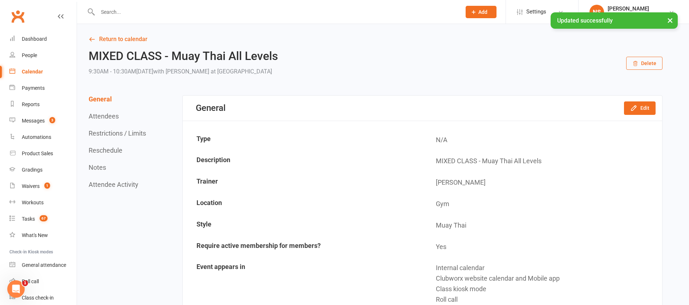
click at [26, 73] on div "Calendar" at bounding box center [32, 72] width 21 height 6
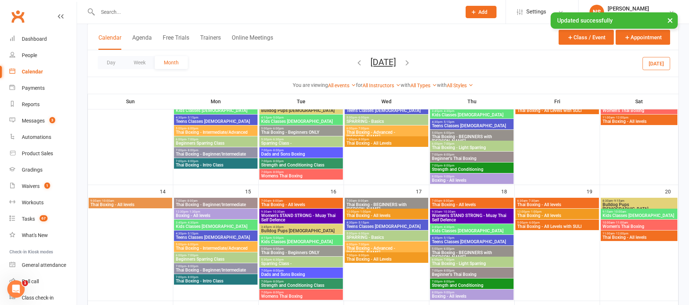
scroll to position [218, 0]
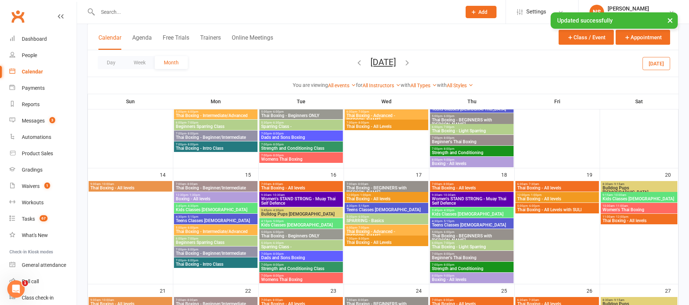
click at [281, 203] on span "Women's STAND STRONG - Muay Thai Self Defence" at bounding box center [301, 200] width 81 height 9
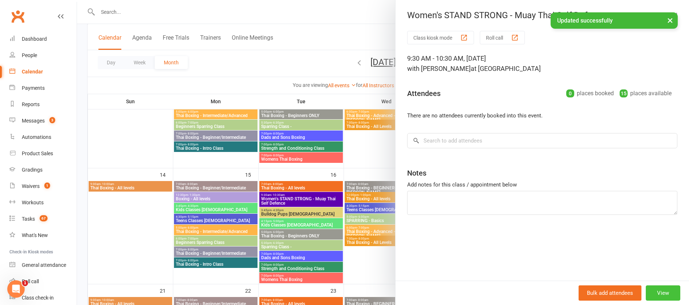
click at [655, 292] on button "View" at bounding box center [662, 292] width 34 height 15
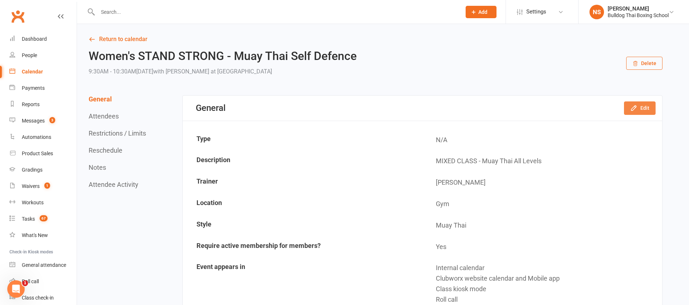
click at [642, 111] on button "Edit" at bounding box center [640, 107] width 32 height 13
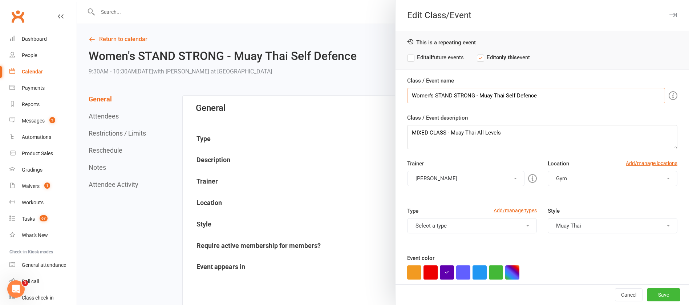
drag, startPoint x: 507, startPoint y: 95, endPoint x: 413, endPoint y: 93, distance: 94.0
click at [413, 93] on input "Women's STAND STRONG - Muay Thai Self Defence" at bounding box center [536, 95] width 258 height 15
type input "W"
paste input "MIXED CLASS - Muay Thai All Levels"
type input "MIXED CLASS - Muay Thai All Levels"
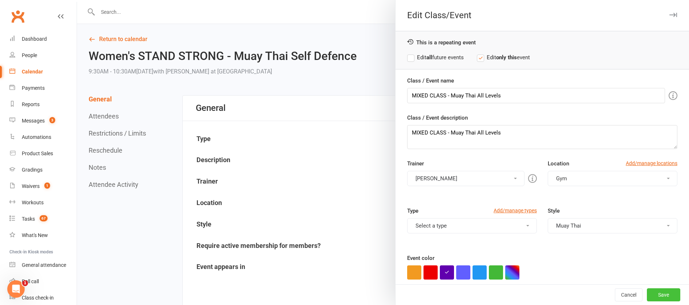
click at [648, 293] on button "Save" at bounding box center [662, 294] width 33 height 13
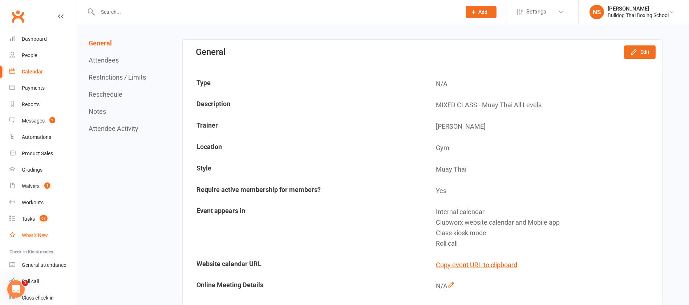
scroll to position [54, 0]
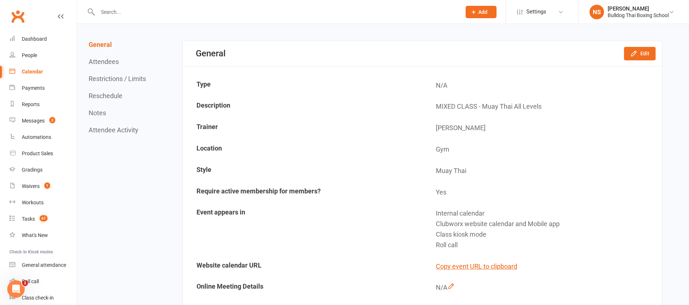
click at [35, 72] on div "Calendar" at bounding box center [32, 72] width 21 height 6
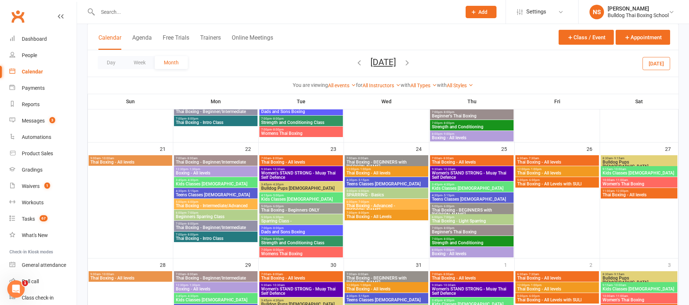
scroll to position [381, 0]
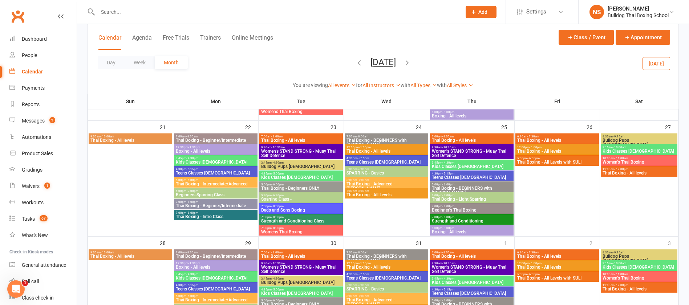
click at [302, 149] on span "Women's STAND STRONG - Muay Thai Self Defence" at bounding box center [301, 153] width 81 height 9
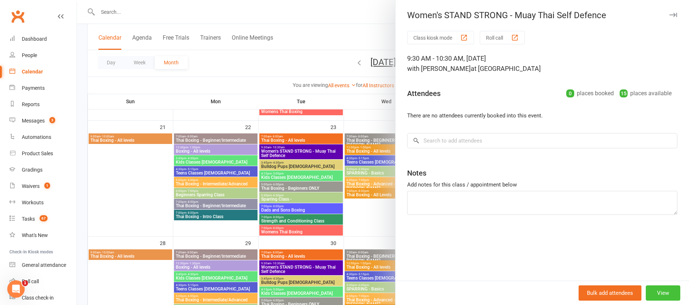
click at [653, 295] on button "View" at bounding box center [662, 292] width 34 height 15
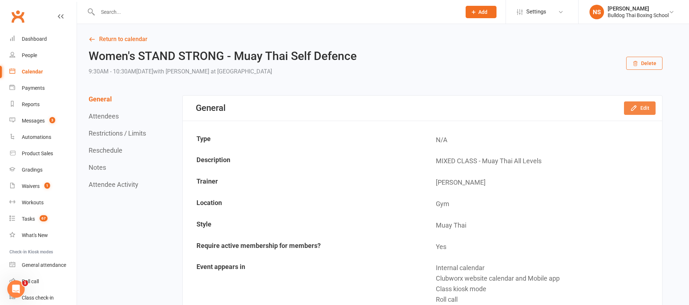
click at [648, 108] on button "Edit" at bounding box center [640, 107] width 32 height 13
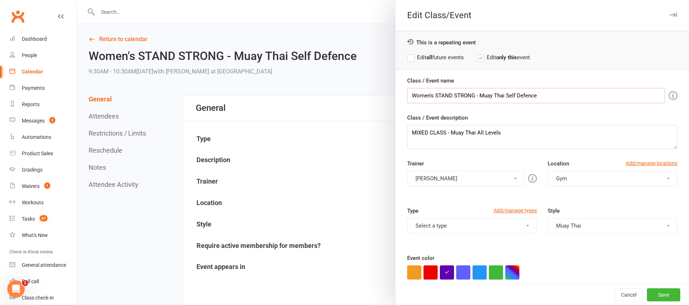
drag, startPoint x: 540, startPoint y: 92, endPoint x: 389, endPoint y: 91, distance: 150.3
click at [389, 0] on div "Edit Class/Event This is a repeating event Edit all future events Edit only thi…" at bounding box center [383, 0] width 612 height 0
paste input "MIXED CLASS - Muay Thai All Levels"
type input "MIXED CLASS - Muay Thai All Levels"
click at [649, 293] on button "Save" at bounding box center [662, 294] width 33 height 13
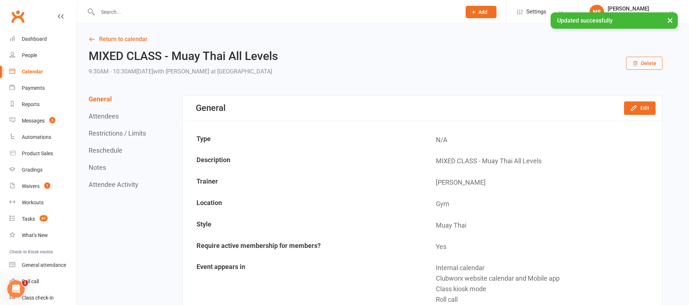
click at [32, 73] on div "Calendar" at bounding box center [32, 72] width 21 height 6
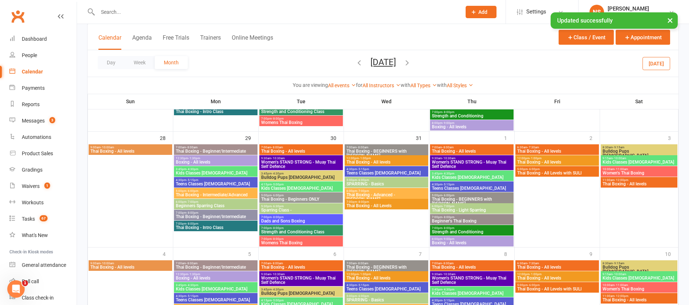
scroll to position [490, 0]
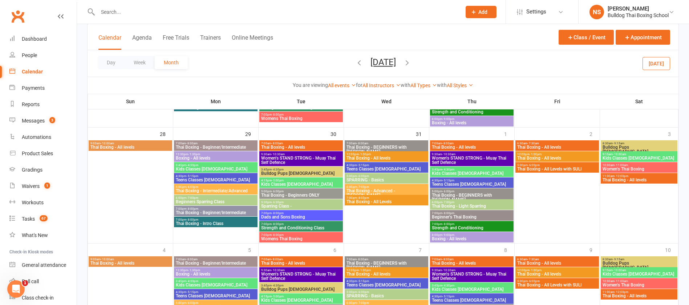
click at [307, 159] on span "Women's STAND STRONG - Muay Thai Self Defence" at bounding box center [301, 160] width 81 height 9
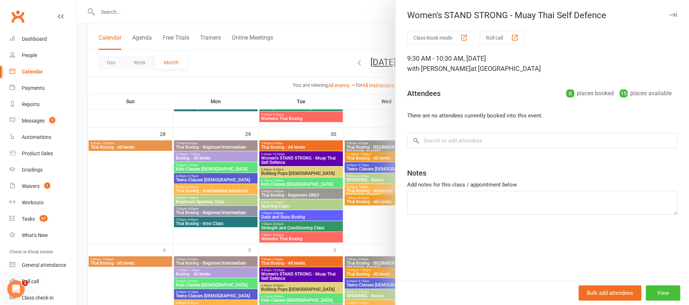
click at [654, 291] on button "View" at bounding box center [662, 292] width 34 height 15
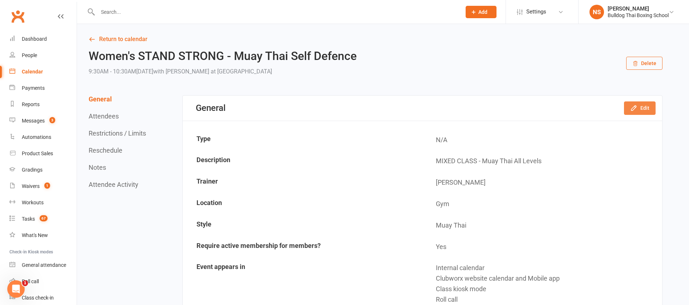
click at [642, 108] on button "Edit" at bounding box center [640, 107] width 32 height 13
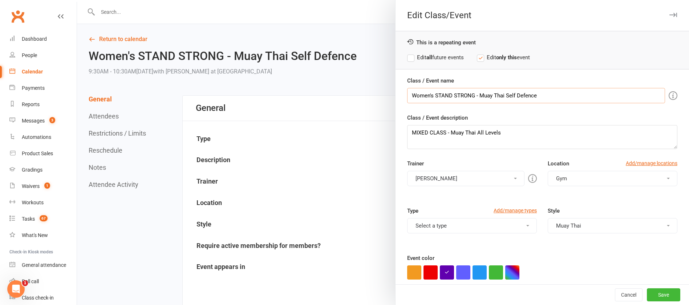
drag, startPoint x: 538, startPoint y: 97, endPoint x: 395, endPoint y: 95, distance: 142.7
click at [395, 95] on div "Class / Event name Women's STAND STRONG - Muay Thai Self Defence Class / Event …" at bounding box center [541, 201] width 293 height 250
paste input "MIXED CLASS - Muay Thai All Levels"
type input "MIXED CLASS - Muay Thai All Levels"
click at [646, 294] on button "Save" at bounding box center [662, 294] width 33 height 13
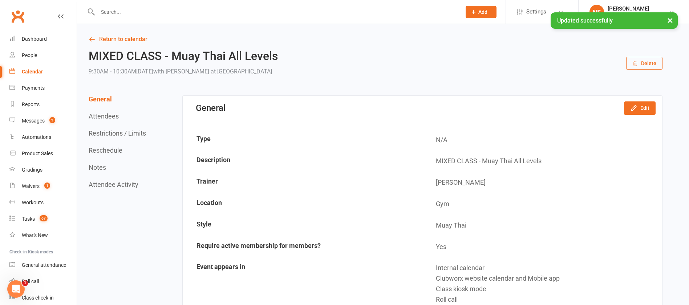
click at [28, 70] on div "Calendar" at bounding box center [32, 72] width 21 height 6
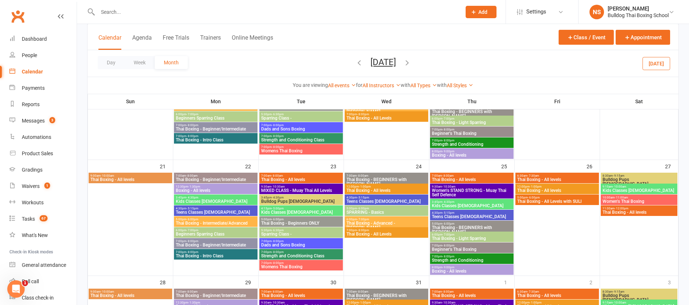
scroll to position [327, 0]
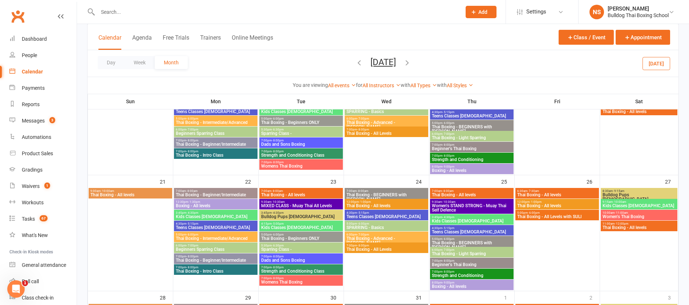
click at [476, 205] on span "Women's STAND STRONG - Muay Thai Self Defence" at bounding box center [471, 207] width 81 height 9
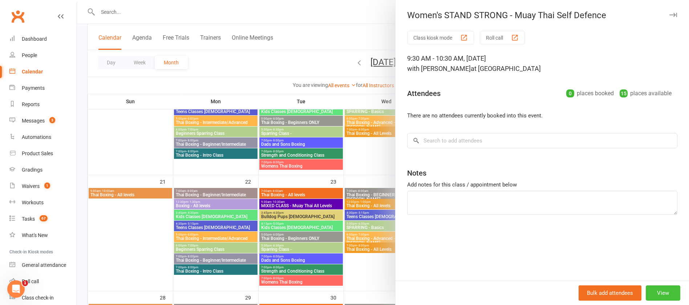
click at [661, 295] on button "View" at bounding box center [662, 292] width 34 height 15
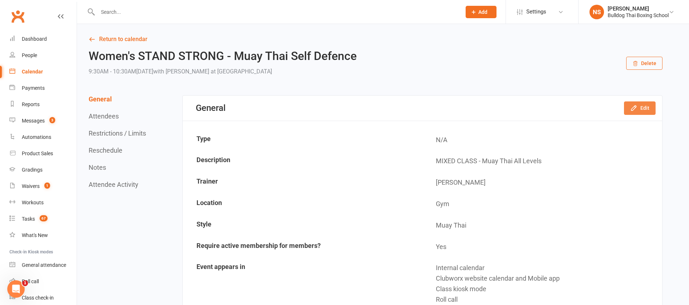
click at [645, 102] on button "Edit" at bounding box center [640, 107] width 32 height 13
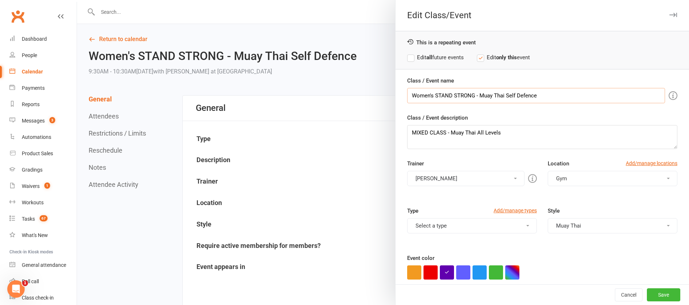
drag, startPoint x: 523, startPoint y: 94, endPoint x: 419, endPoint y: 96, distance: 103.5
click at [402, 92] on div "Class / Event name Women's STAND STRONG - Muay Thai Self Defence Class / Event …" at bounding box center [541, 201] width 293 height 250
drag, startPoint x: 509, startPoint y: 134, endPoint x: 391, endPoint y: 132, distance: 118.0
click at [395, 132] on div "Class / Event name Women's STAND STRONG - Muay Thai Self Defence Class / Event …" at bounding box center [541, 201] width 293 height 250
paste textarea "Women's STAND STRONG - Muay Thai Self Defence"
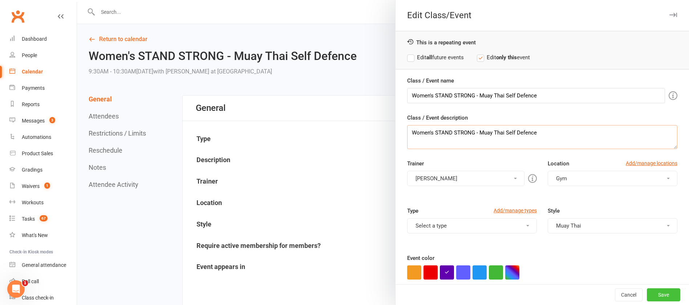
type textarea "Women's STAND STRONG - Muay Thai Self Defence"
click at [651, 297] on button "Save" at bounding box center [662, 294] width 33 height 13
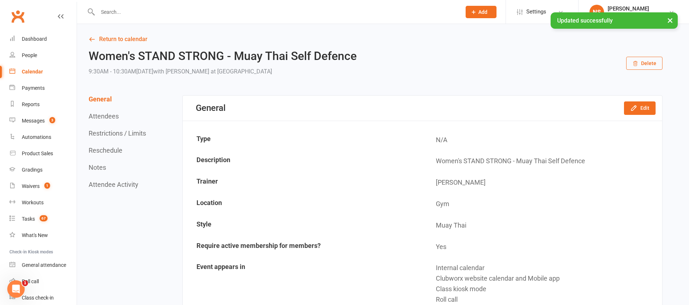
click at [28, 70] on div "Calendar" at bounding box center [32, 72] width 21 height 6
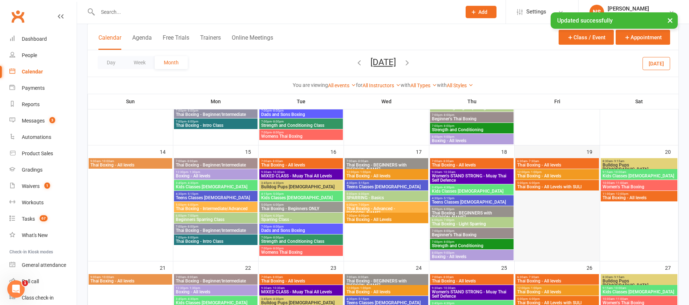
scroll to position [272, 0]
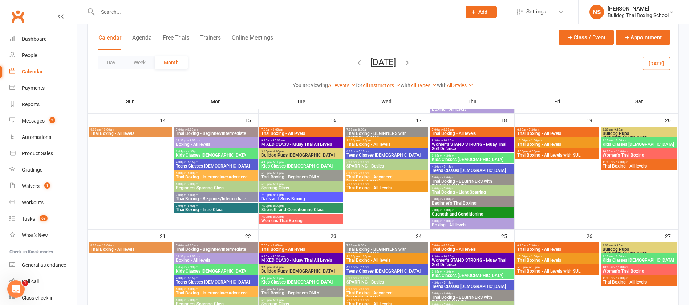
click at [487, 145] on span "Women's STAND STRONG - Muay Thai Self Defence" at bounding box center [471, 146] width 81 height 9
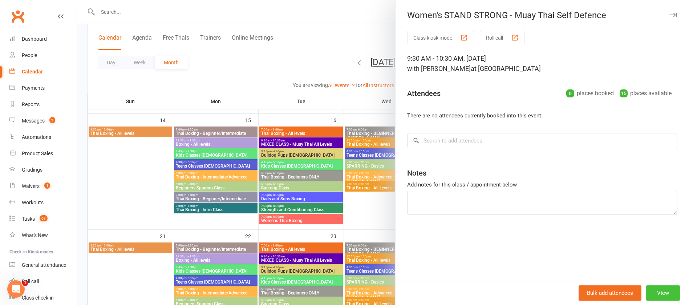
click at [659, 294] on button "View" at bounding box center [662, 292] width 34 height 15
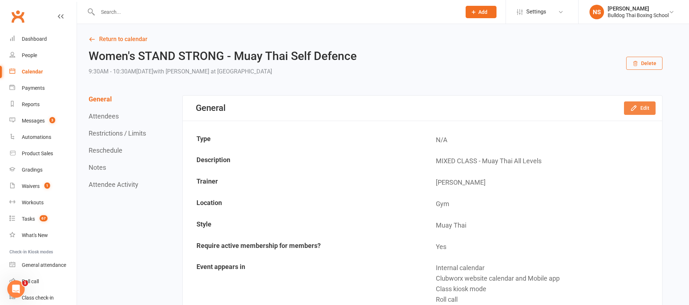
click at [646, 109] on button "Edit" at bounding box center [640, 107] width 32 height 13
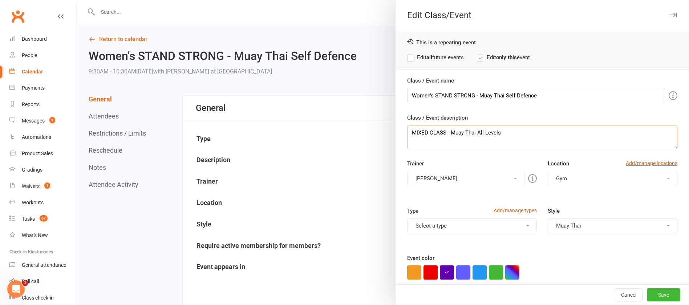
drag, startPoint x: 503, startPoint y: 132, endPoint x: 403, endPoint y: 132, distance: 100.2
click at [407, 132] on textarea "MIXED CLASS - Muay Thai All Levels" at bounding box center [542, 137] width 270 height 24
paste textarea "Women's STAND STRONG - Muay Thai Self Defence"
type textarea "Women's STAND STRONG - Muay Thai Self Defence"
click at [646, 295] on button "Save" at bounding box center [662, 294] width 33 height 13
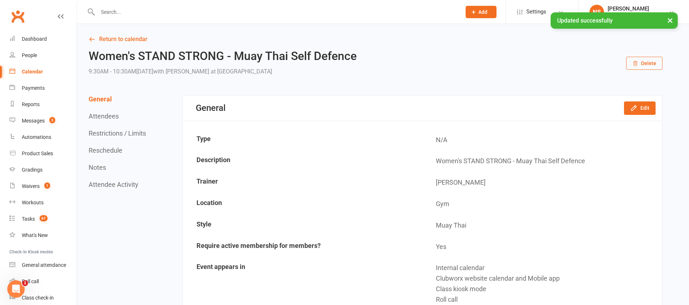
click at [29, 72] on div "Calendar" at bounding box center [32, 72] width 21 height 6
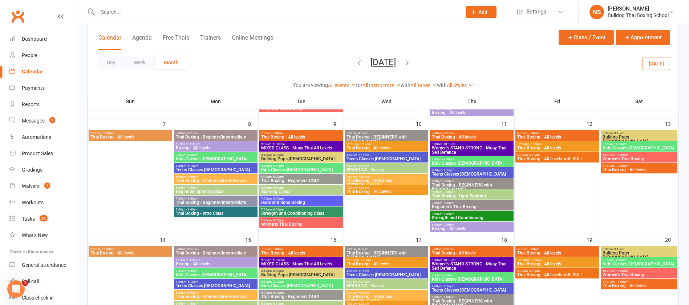
scroll to position [163, 0]
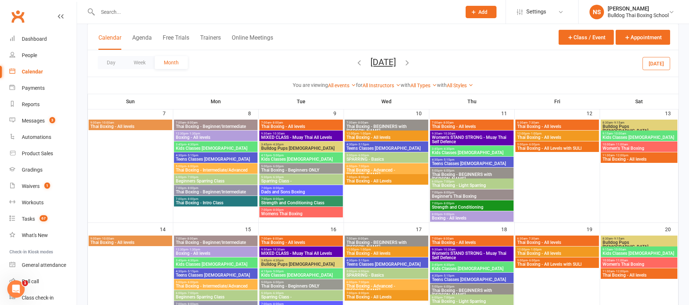
click at [475, 137] on span "Women's STAND STRONG - Muay Thai Self Defence" at bounding box center [471, 139] width 81 height 9
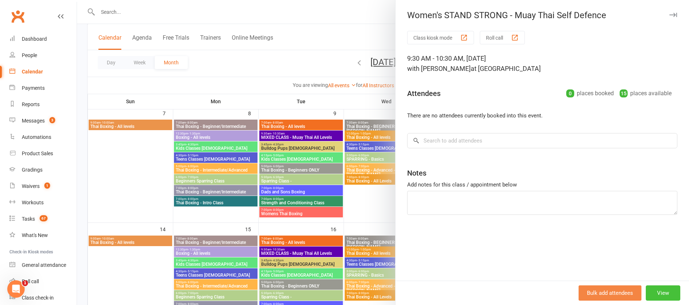
click at [657, 288] on button "View" at bounding box center [662, 292] width 34 height 15
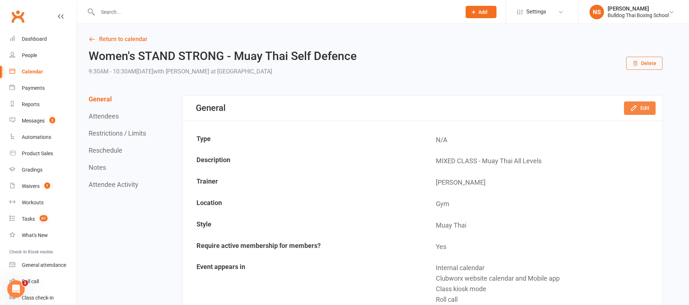
click at [638, 103] on button "Edit" at bounding box center [640, 107] width 32 height 13
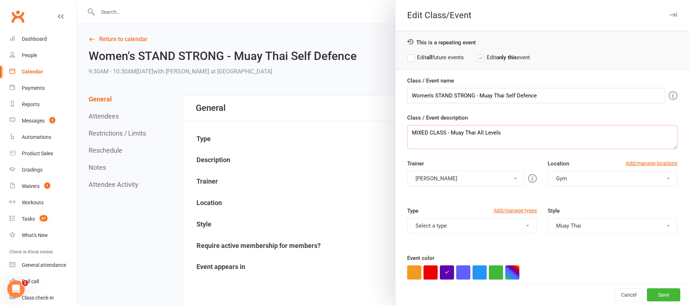
drag, startPoint x: 494, startPoint y: 134, endPoint x: 381, endPoint y: 134, distance: 112.5
click at [381, 0] on div "Edit Class/Event This is a repeating event Edit all future events Edit only thi…" at bounding box center [383, 0] width 612 height 0
paste textarea "Women's STAND STRONG - Muay Thai Self Defence"
type textarea "Women's STAND STRONG - Muay Thai Self Defence"
click at [646, 294] on button "Save" at bounding box center [662, 294] width 33 height 13
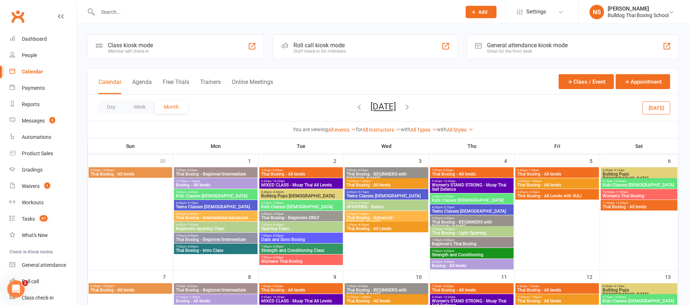
click at [479, 180] on span "9:30am - 10:30am" at bounding box center [471, 180] width 81 height 3
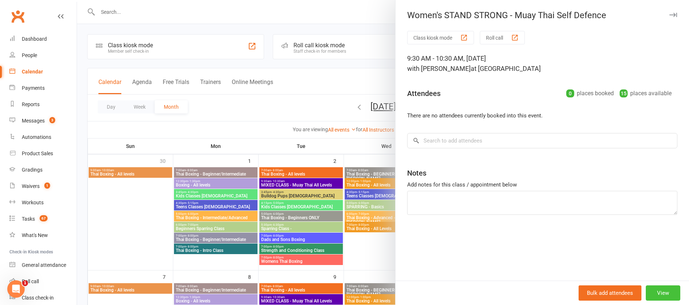
click at [653, 294] on button "View" at bounding box center [662, 292] width 34 height 15
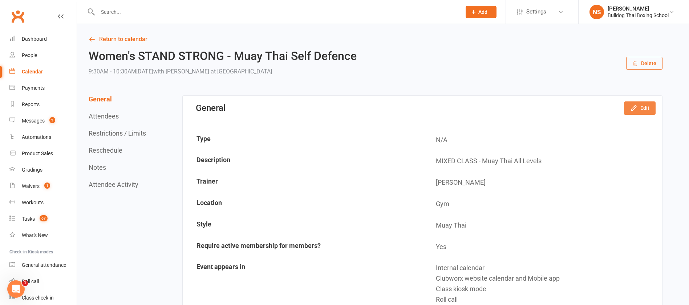
click at [642, 107] on button "Edit" at bounding box center [640, 107] width 32 height 13
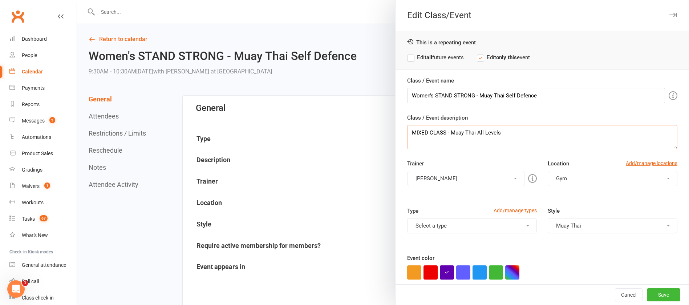
drag, startPoint x: 501, startPoint y: 134, endPoint x: 399, endPoint y: 132, distance: 102.0
click at [399, 132] on div "Class / Event name Women's STAND STRONG - Muay Thai Self Defence Class / Event …" at bounding box center [541, 201] width 293 height 250
paste textarea "Women's STAND STRONG - Muay Thai Self Defence"
type textarea "Women's STAND STRONG - Muay Thai Self Defence"
click at [646, 295] on button "Save" at bounding box center [662, 294] width 33 height 13
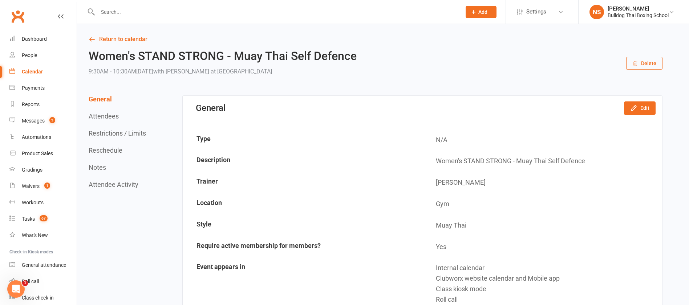
click at [26, 72] on div "Calendar" at bounding box center [32, 72] width 21 height 6
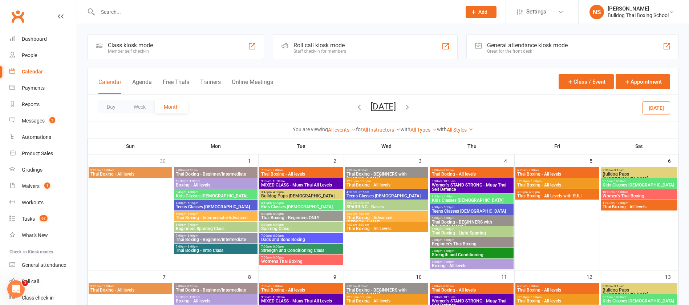
click at [355, 105] on icon "button" at bounding box center [359, 107] width 8 height 8
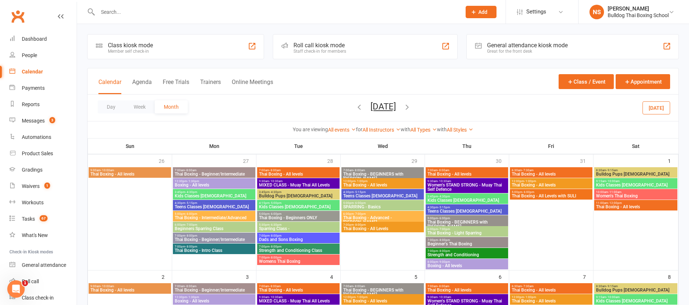
click at [467, 184] on span "Women's STAND STRONG - Muay Thai Self Defence" at bounding box center [466, 187] width 79 height 9
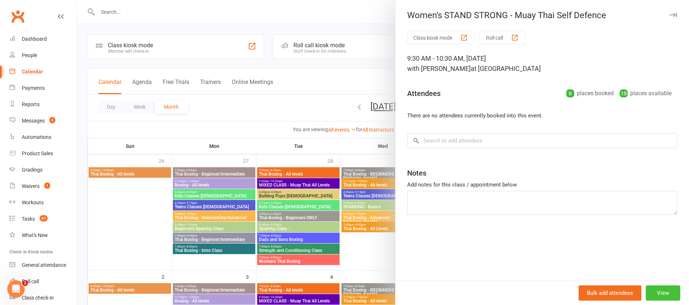
click at [656, 293] on button "View" at bounding box center [662, 292] width 34 height 15
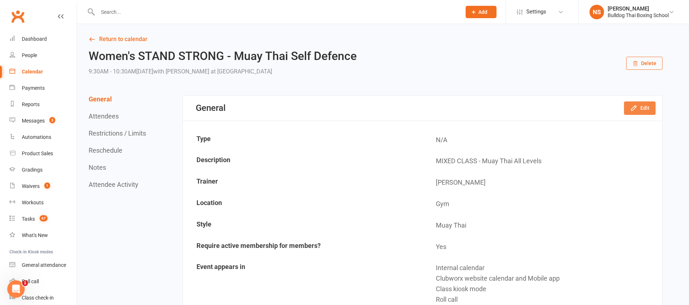
click at [648, 109] on button "Edit" at bounding box center [640, 107] width 32 height 13
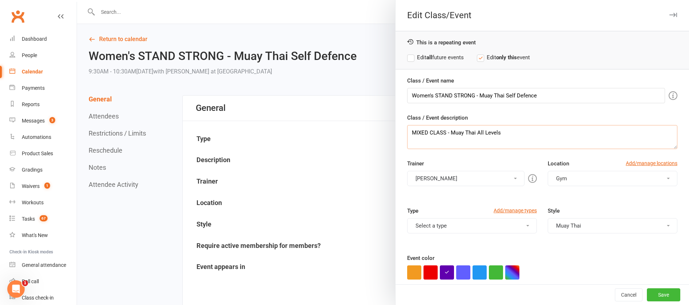
drag, startPoint x: 507, startPoint y: 130, endPoint x: 401, endPoint y: 134, distance: 106.1
click at [407, 132] on textarea "MIXED CLASS - Muay Thai All Levels" at bounding box center [542, 137] width 270 height 24
paste textarea "Women's STAND STRONG - Muay Thai Self Defence"
type textarea "Women's STAND STRONG - Muay Thai Self Defence"
click at [650, 295] on button "Save" at bounding box center [662, 294] width 33 height 13
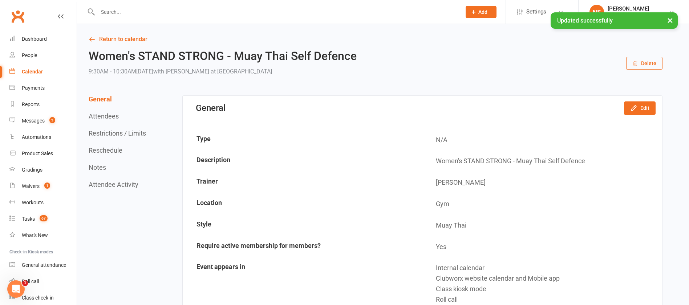
click at [37, 70] on div "Calendar" at bounding box center [32, 72] width 21 height 6
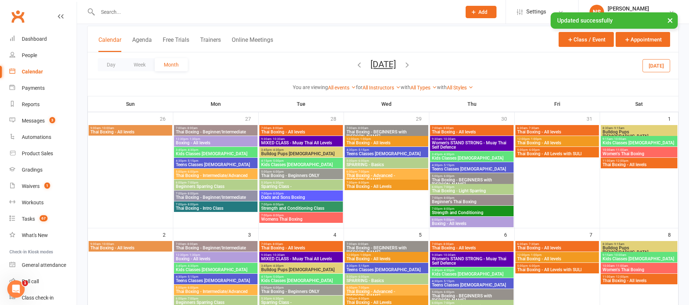
scroll to position [109, 0]
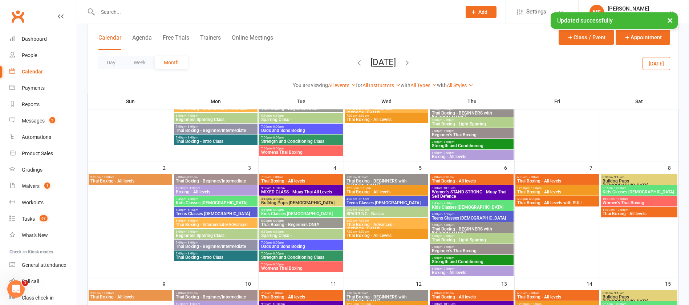
click at [495, 191] on span "Women's STAND STRONG - Muay Thai Self Defence" at bounding box center [471, 193] width 81 height 9
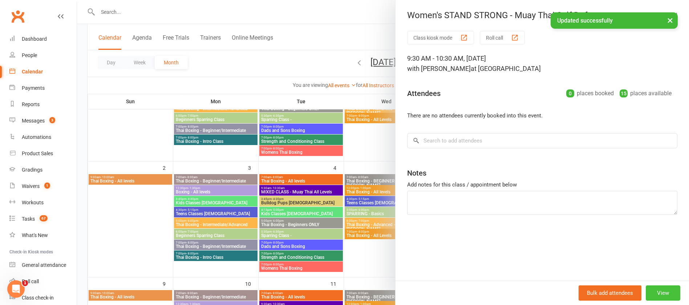
click at [658, 296] on button "View" at bounding box center [662, 292] width 34 height 15
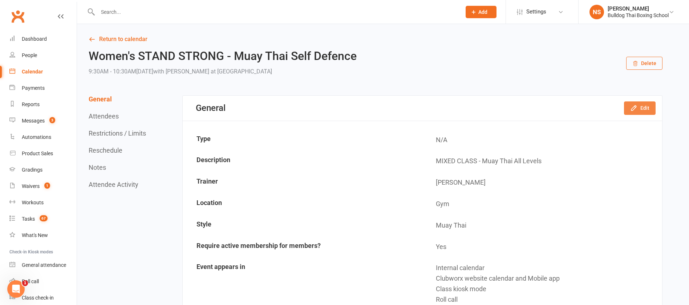
click at [642, 109] on button "Edit" at bounding box center [640, 107] width 32 height 13
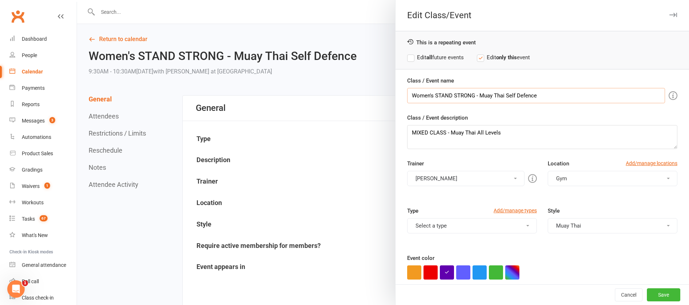
drag, startPoint x: 535, startPoint y: 95, endPoint x: 388, endPoint y: 91, distance: 146.3
click at [388, 0] on div "Edit Class/Event This is a repeating event Edit all future events Edit only thi…" at bounding box center [383, 0] width 612 height 0
paste input "Women's STAND STRONG - Muay Thai Self Defence"
type input "Women's STAND STRONG - Muay Thai Self Defence"
click at [653, 289] on button "Save" at bounding box center [662, 294] width 33 height 13
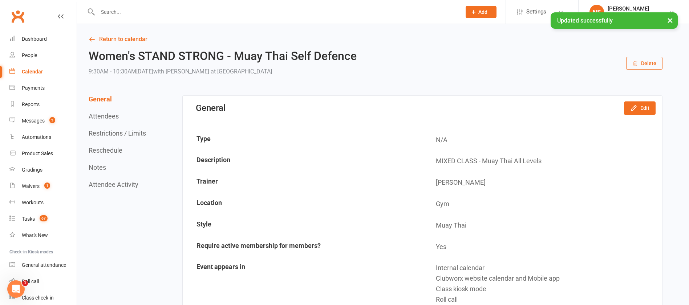
click at [45, 71] on link "Calendar" at bounding box center [42, 72] width 67 height 16
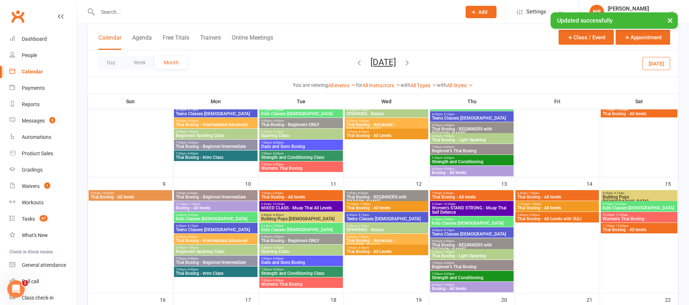
scroll to position [218, 0]
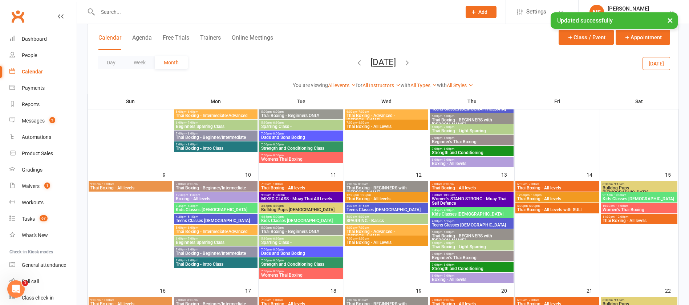
click at [494, 200] on span "Women's STAND STRONG - Muay Thai Self Defence" at bounding box center [471, 200] width 81 height 9
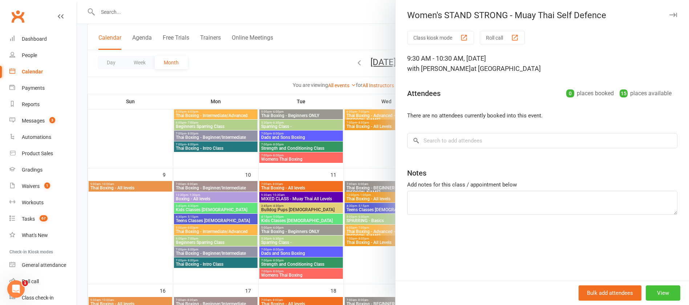
click at [654, 290] on button "View" at bounding box center [662, 292] width 34 height 15
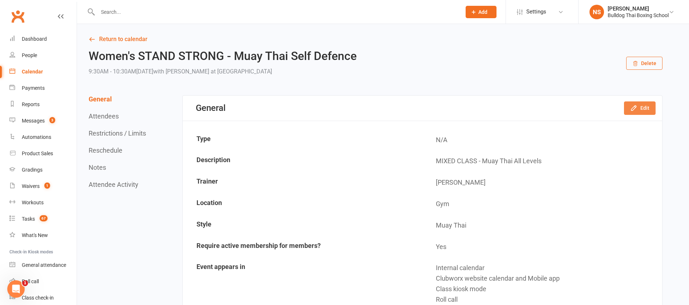
click at [639, 107] on button "Edit" at bounding box center [640, 107] width 32 height 13
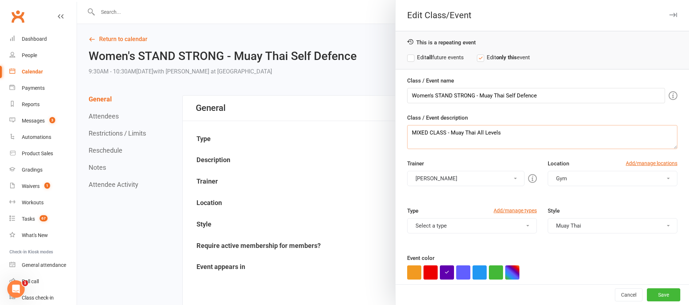
drag, startPoint x: 473, startPoint y: 132, endPoint x: 395, endPoint y: 131, distance: 78.4
click at [395, 131] on div "Class / Event name Women's STAND STRONG - Muay Thai Self Defence Class / Event …" at bounding box center [541, 201] width 293 height 250
paste textarea "Women's STAND STRONG - Muay Thai Self Defence"
type textarea "Women's STAND STRONG - Muay Thai Self Defence"
click at [646, 295] on button "Save" at bounding box center [662, 294] width 33 height 13
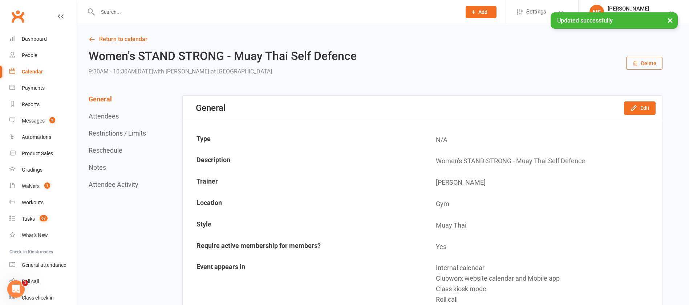
click at [37, 70] on div "Calendar" at bounding box center [32, 72] width 21 height 6
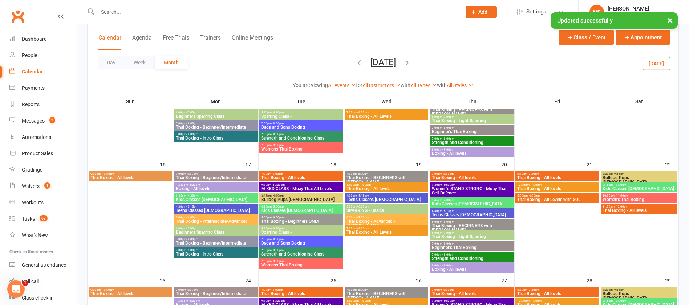
scroll to position [381, 0]
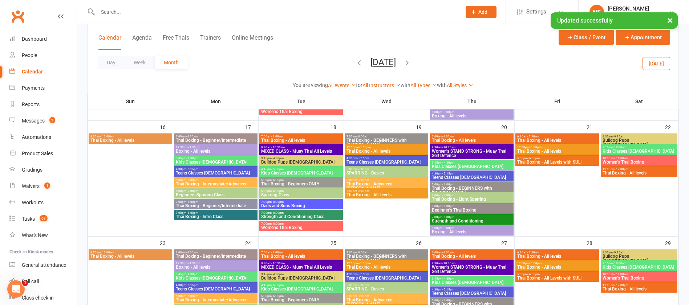
click at [481, 150] on span "Women's STAND STRONG - Muay Thai Self Defence" at bounding box center [471, 153] width 81 height 9
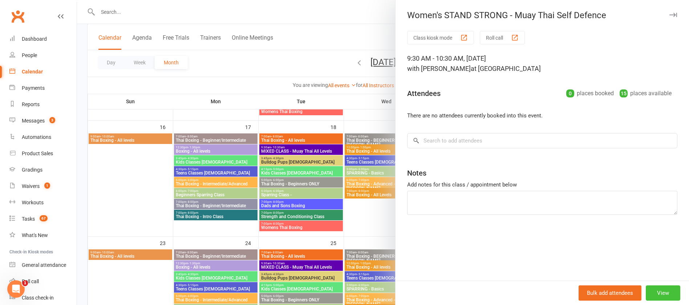
click at [659, 290] on button "View" at bounding box center [662, 292] width 34 height 15
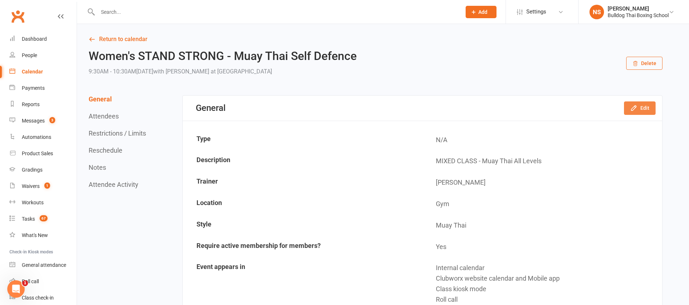
click at [635, 108] on icon "button" at bounding box center [633, 107] width 7 height 7
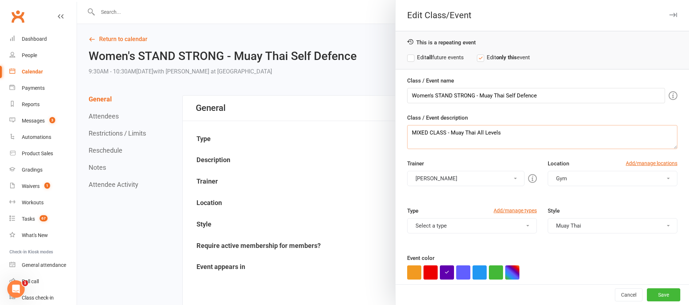
drag, startPoint x: 470, startPoint y: 134, endPoint x: 404, endPoint y: 128, distance: 66.6
click at [407, 130] on textarea "MIXED CLASS - Muay Thai All Levels" at bounding box center [542, 137] width 270 height 24
paste textarea "Women's STAND STRONG - Muay Thai Self Defence"
type textarea "Women's STAND STRONG - Muay Thai Self Defence"
click at [646, 294] on button "Save" at bounding box center [662, 294] width 33 height 13
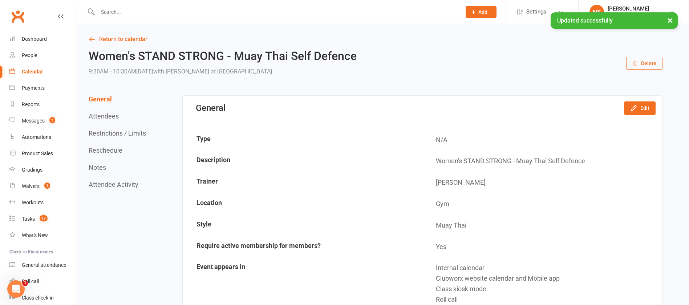
click at [38, 71] on div "Calendar" at bounding box center [32, 72] width 21 height 6
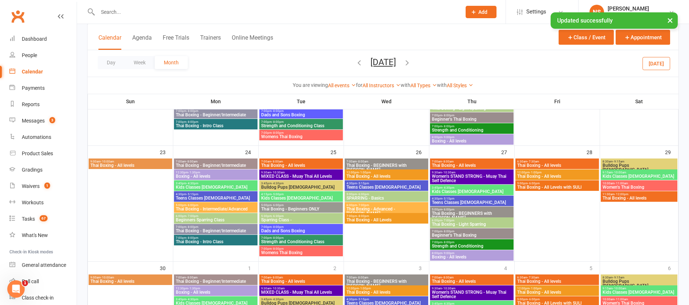
scroll to position [490, 0]
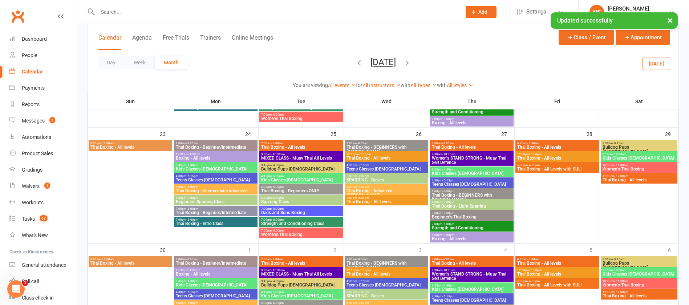
click at [476, 162] on span "Women's STAND STRONG - Muay Thai Self Defence" at bounding box center [471, 160] width 81 height 9
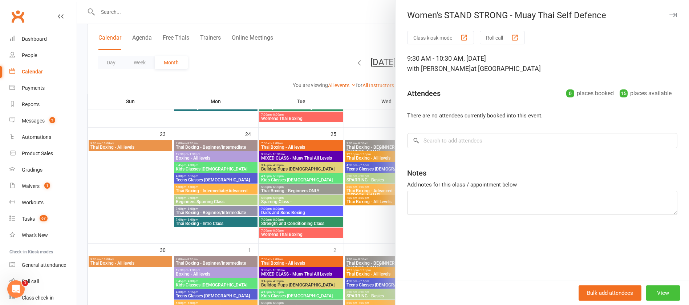
click at [658, 291] on button "View" at bounding box center [662, 292] width 34 height 15
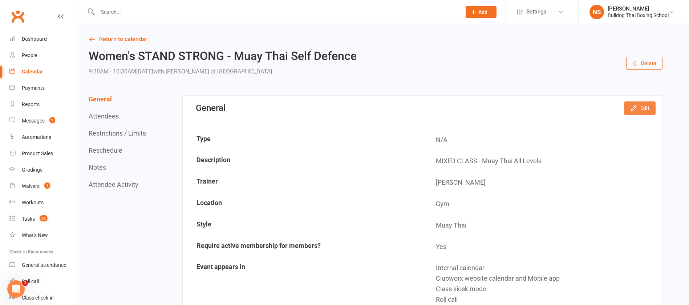
click at [640, 104] on button "Edit" at bounding box center [640, 107] width 32 height 13
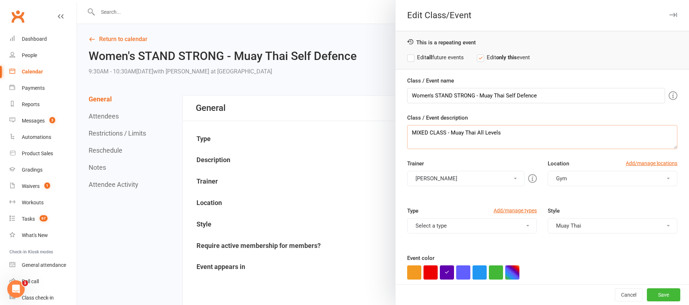
drag, startPoint x: 506, startPoint y: 130, endPoint x: 410, endPoint y: 132, distance: 96.2
click at [411, 132] on textarea "MIXED CLASS - Muay Thai All Levels" at bounding box center [542, 137] width 270 height 24
type textarea "M"
paste textarea "Women's STAND STRONG - Muay Thai Self Defence"
type textarea "Women's STAND STRONG - Muay Thai Self Defence"
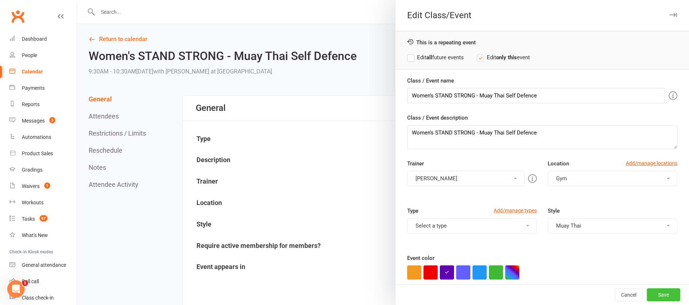
click at [646, 294] on button "Save" at bounding box center [662, 294] width 33 height 13
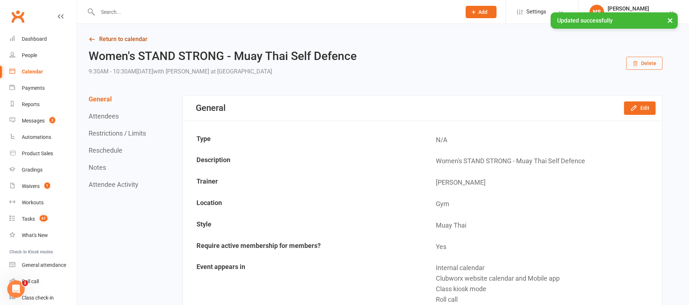
click at [105, 39] on link "Return to calendar" at bounding box center [375, 39] width 573 height 10
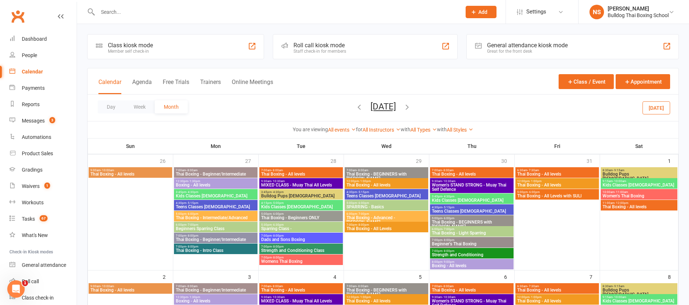
click at [355, 106] on icon "button" at bounding box center [359, 107] width 8 height 8
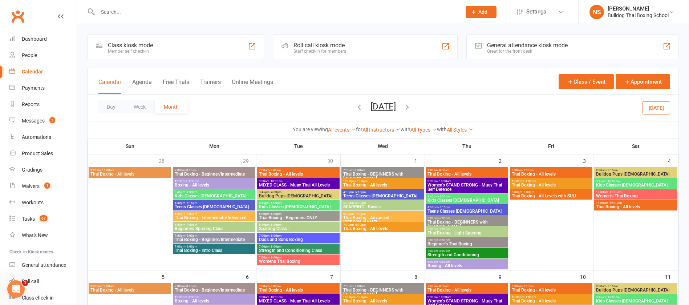
click at [470, 181] on span "9:30am - 10:30am" at bounding box center [466, 180] width 79 height 3
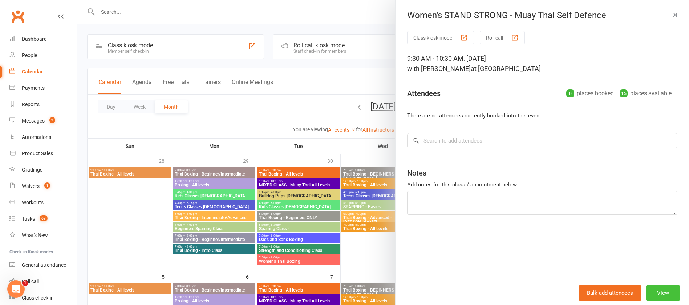
click at [653, 293] on button "View" at bounding box center [662, 292] width 34 height 15
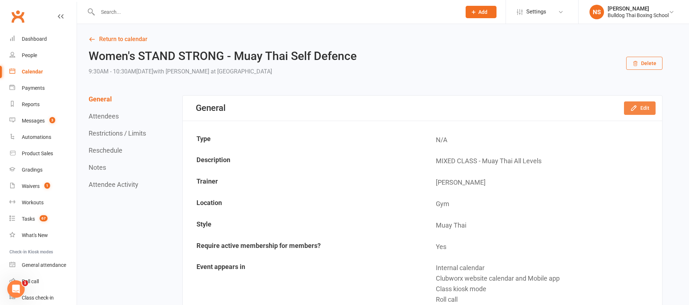
click at [638, 109] on button "Edit" at bounding box center [640, 107] width 32 height 13
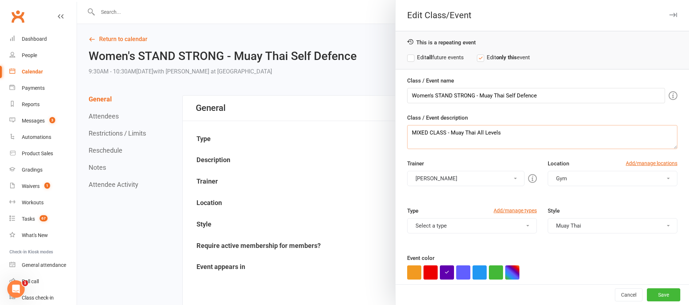
drag, startPoint x: 495, startPoint y: 134, endPoint x: 403, endPoint y: 132, distance: 91.8
click at [407, 132] on textarea "MIXED CLASS - Muay Thai All Levels" at bounding box center [542, 137] width 270 height 24
paste textarea "Women's STAND STRONG - Muay Thai Self Defence"
type textarea "Women's STAND STRONG - Muay Thai Self Defence"
click at [646, 293] on button "Save" at bounding box center [662, 294] width 33 height 13
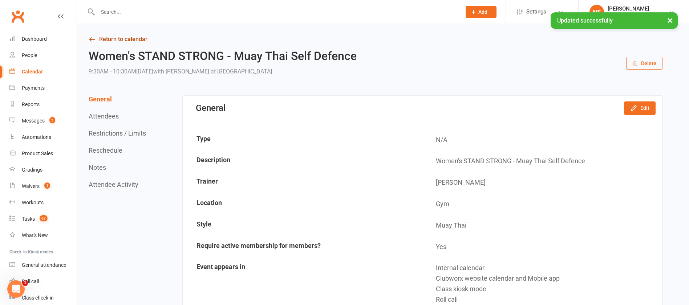
click at [110, 36] on link "Return to calendar" at bounding box center [375, 39] width 573 height 10
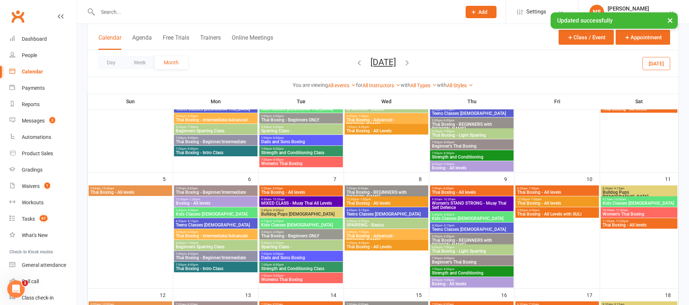
scroll to position [109, 0]
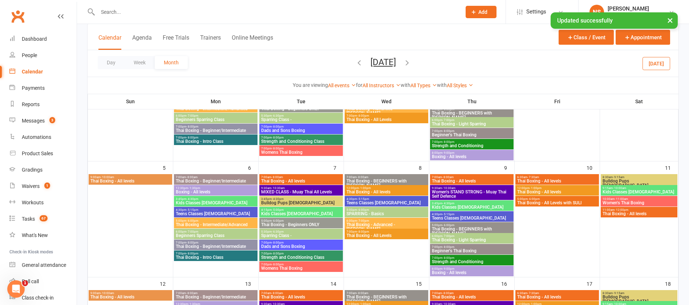
click at [471, 191] on span "Women's STAND STRONG - Muay Thai Self Defence" at bounding box center [471, 193] width 81 height 9
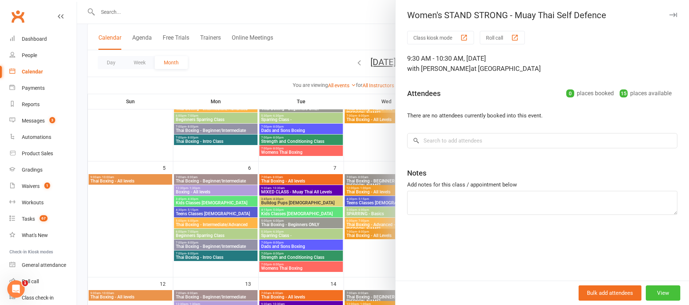
click at [647, 291] on button "View" at bounding box center [662, 292] width 34 height 15
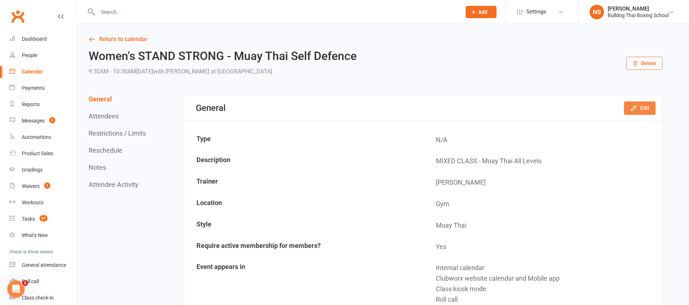
click at [637, 105] on icon "button" at bounding box center [633, 107] width 7 height 7
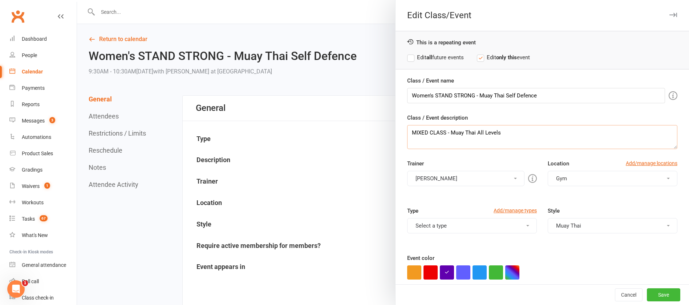
drag, startPoint x: 468, startPoint y: 135, endPoint x: 401, endPoint y: 134, distance: 67.5
click at [401, 134] on div "Class / Event name Women's STAND STRONG - Muay Thai Self Defence Class / Event …" at bounding box center [541, 201] width 293 height 250
paste textarea "Women's STAND STRONG - Muay Thai Self Defence"
type textarea "Women's STAND STRONG - Muay Thai Self Defence"
click at [659, 293] on button "Save" at bounding box center [662, 294] width 33 height 13
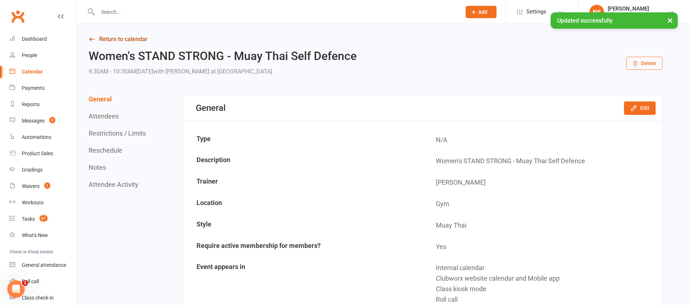
click at [106, 38] on link "Return to calendar" at bounding box center [375, 39] width 573 height 10
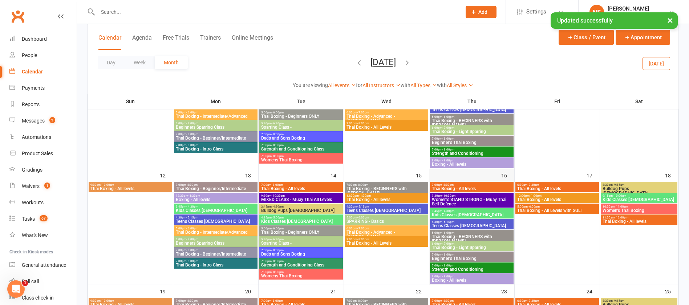
scroll to position [218, 0]
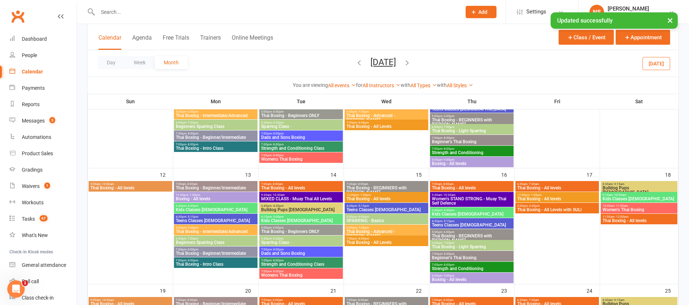
click at [480, 197] on span "Women's STAND STRONG - Muay Thai Self Defence" at bounding box center [471, 200] width 81 height 9
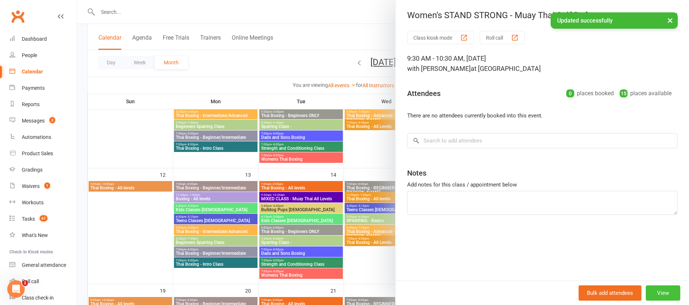
click at [654, 290] on button "View" at bounding box center [662, 292] width 34 height 15
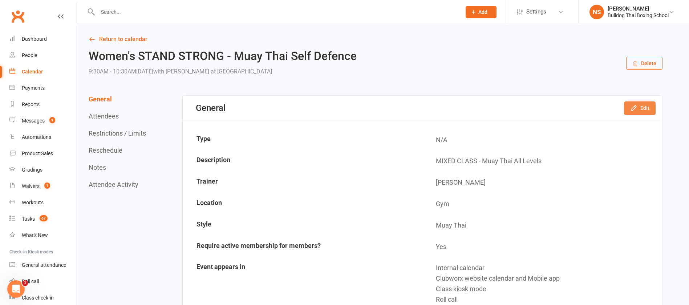
click at [637, 109] on icon "button" at bounding box center [633, 107] width 7 height 7
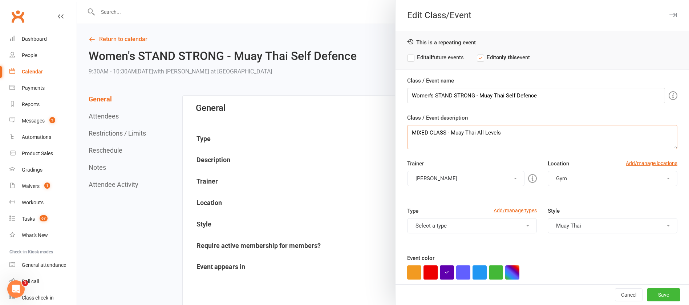
drag, startPoint x: 506, startPoint y: 135, endPoint x: 400, endPoint y: 134, distance: 106.0
click at [400, 134] on div "Class / Event name Women's STAND STRONG - Muay Thai Self Defence Class / Event …" at bounding box center [541, 201] width 293 height 250
paste textarea "Women's STAND STRONG - Muay Thai Self Defence"
type textarea "Women's STAND STRONG - Muay Thai Self Defence"
click at [646, 294] on button "Save" at bounding box center [662, 294] width 33 height 13
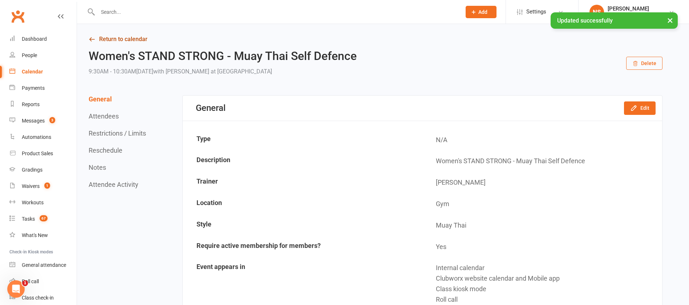
click at [104, 39] on link "Return to calendar" at bounding box center [375, 39] width 573 height 10
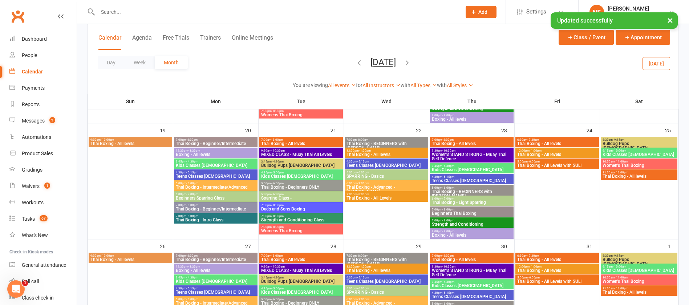
scroll to position [381, 0]
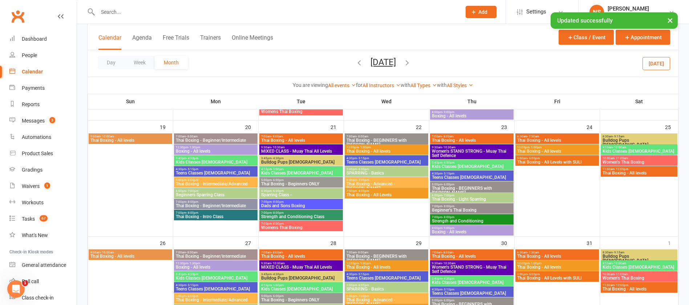
click at [486, 150] on span "Women's STAND STRONG - Muay Thai Self Defence" at bounding box center [471, 153] width 81 height 9
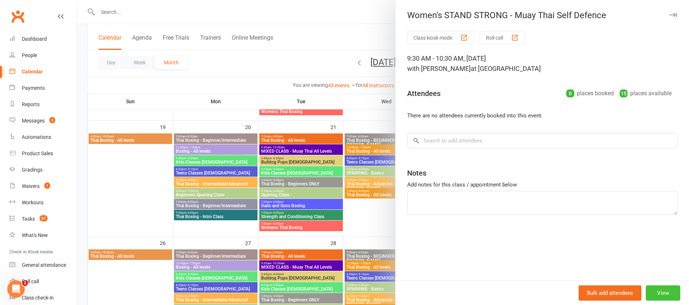
click at [656, 289] on button "View" at bounding box center [662, 292] width 34 height 15
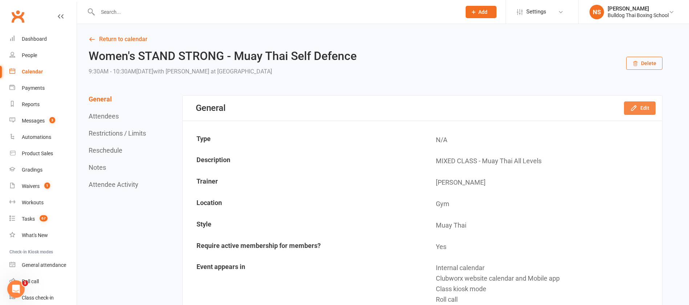
click at [641, 104] on button "Edit" at bounding box center [640, 107] width 32 height 13
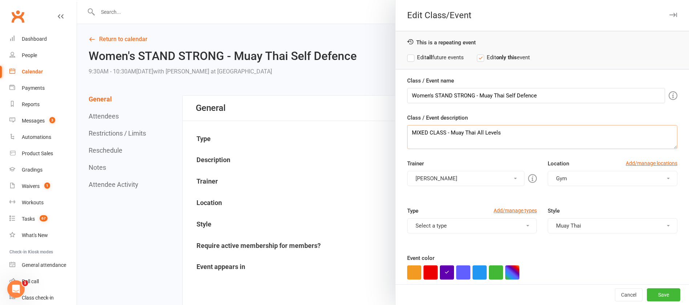
drag, startPoint x: 507, startPoint y: 129, endPoint x: 406, endPoint y: 134, distance: 101.4
click at [407, 134] on textarea "MIXED CLASS - Muay Thai All Levels" at bounding box center [542, 137] width 270 height 24
paste textarea "Women's STAND STRONG - Muay Thai Self Defence"
type textarea "Women's STAND STRONG - Muay Thai Self Defence"
click at [649, 291] on button "Save" at bounding box center [662, 294] width 33 height 13
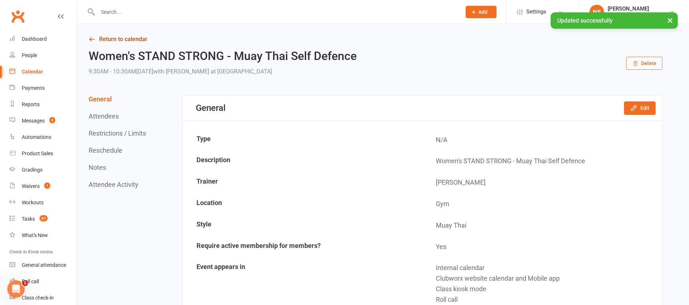
click at [126, 37] on link "Return to calendar" at bounding box center [375, 39] width 573 height 10
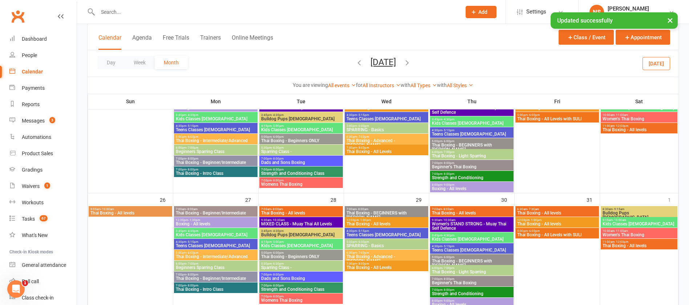
scroll to position [490, 0]
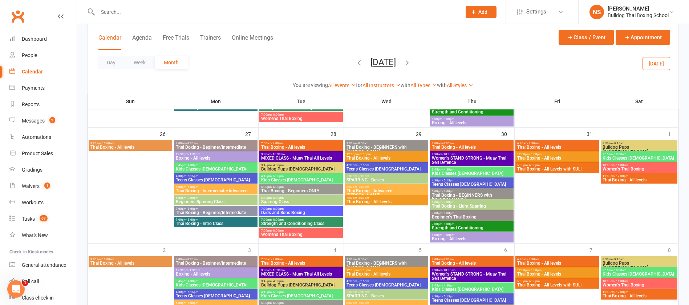
click at [478, 159] on span "Women's STAND STRONG - Muay Thai Self Defence" at bounding box center [471, 160] width 81 height 9
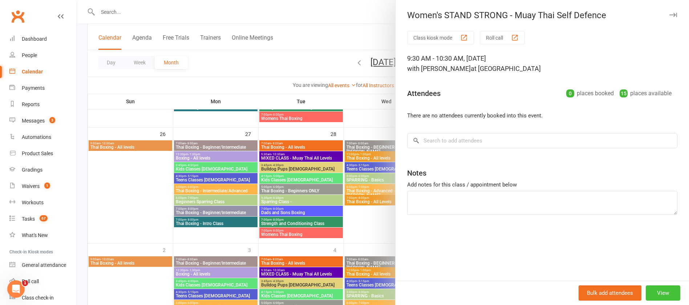
click at [659, 292] on button "View" at bounding box center [662, 292] width 34 height 15
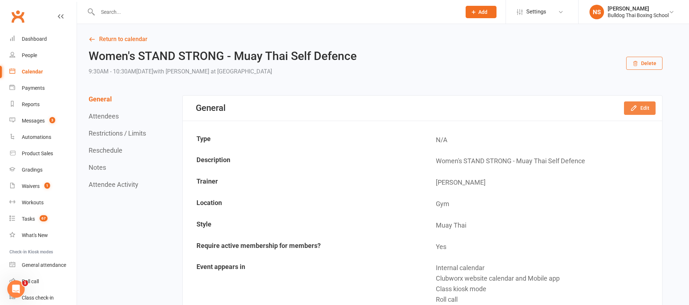
click at [632, 107] on icon "button" at bounding box center [633, 107] width 7 height 7
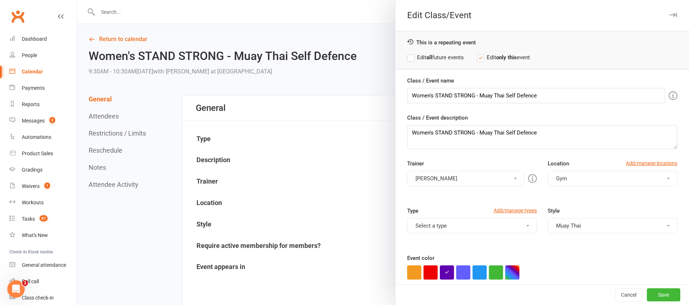
click at [132, 40] on div at bounding box center [383, 152] width 612 height 305
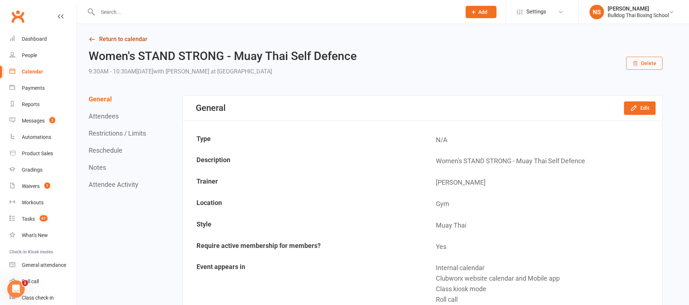
click at [119, 39] on link "Return to calendar" at bounding box center [375, 39] width 573 height 10
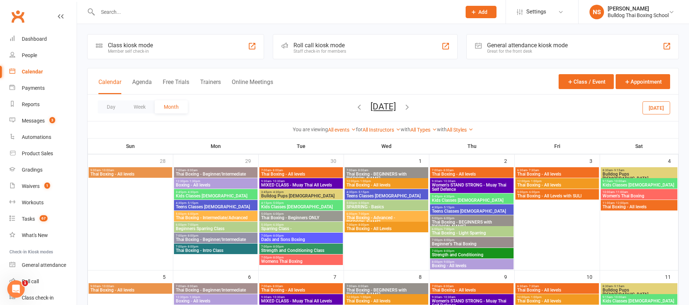
click at [355, 104] on icon "button" at bounding box center [359, 107] width 8 height 8
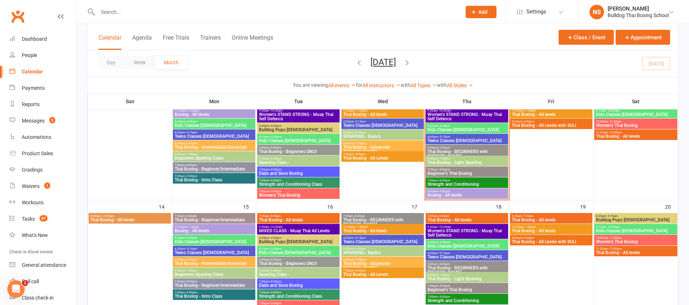
scroll to position [218, 0]
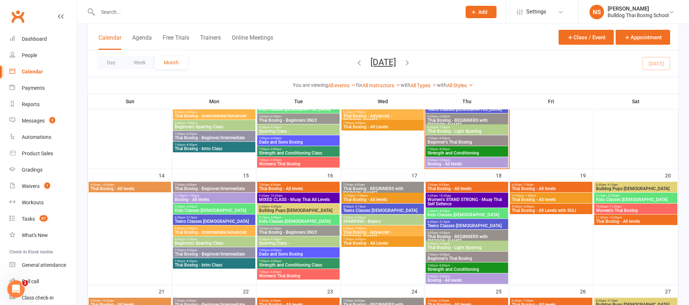
click at [478, 203] on span "Women's STAND STRONG - Muay Thai Self Defence" at bounding box center [466, 201] width 79 height 9
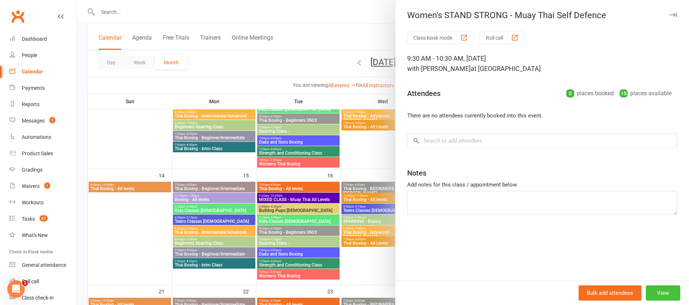
click at [652, 289] on button "View" at bounding box center [662, 292] width 34 height 15
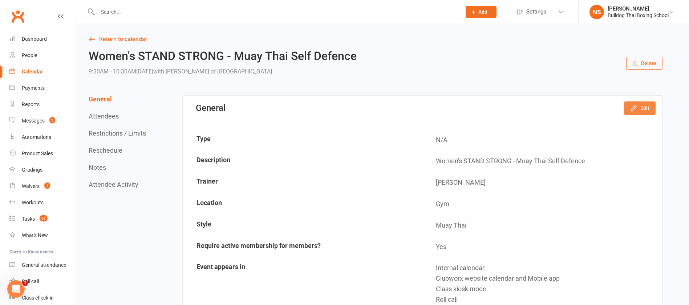
click at [642, 109] on button "Edit" at bounding box center [640, 107] width 32 height 13
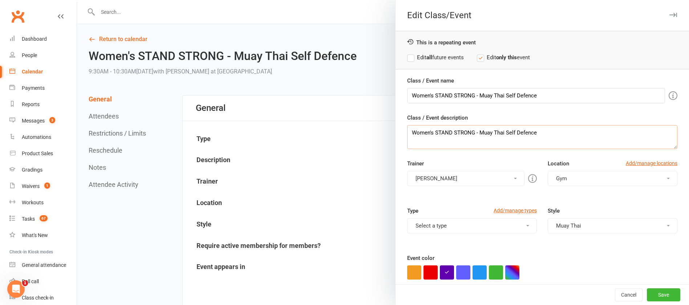
click at [538, 135] on textarea "Women's STAND STRONG - Muay Thai Self Defence" at bounding box center [542, 137] width 270 height 24
click at [363, 81] on div at bounding box center [383, 152] width 612 height 305
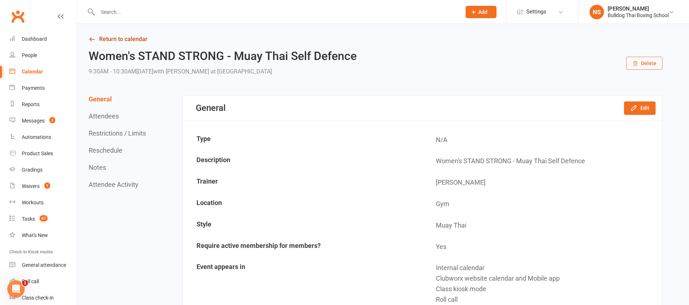
click at [94, 36] on icon at bounding box center [92, 39] width 7 height 7
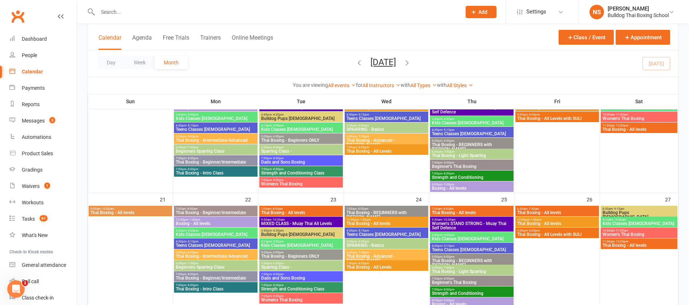
scroll to position [327, 0]
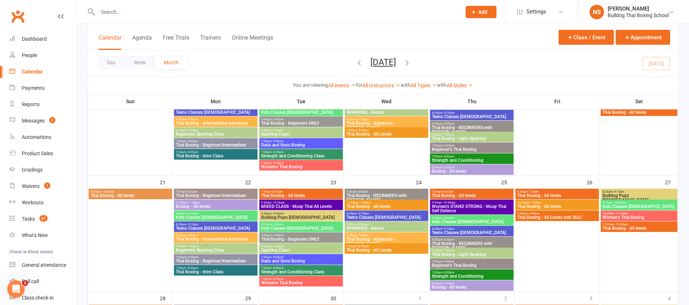
click at [472, 203] on span "9:30am - 10:30am" at bounding box center [471, 202] width 81 height 3
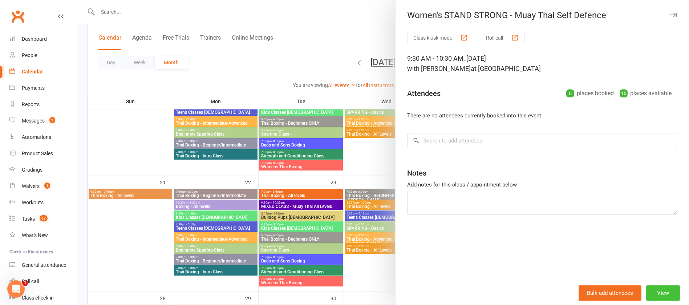
click at [658, 297] on button "View" at bounding box center [662, 292] width 34 height 15
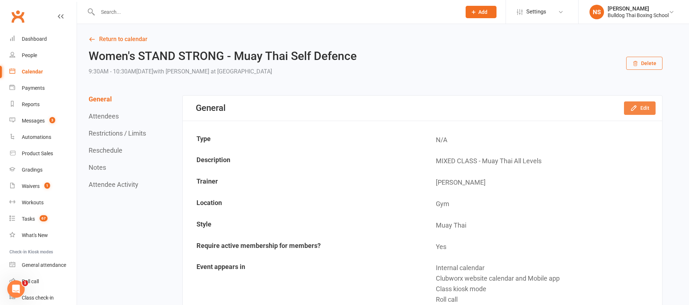
click at [636, 106] on icon "button" at bounding box center [633, 108] width 5 height 5
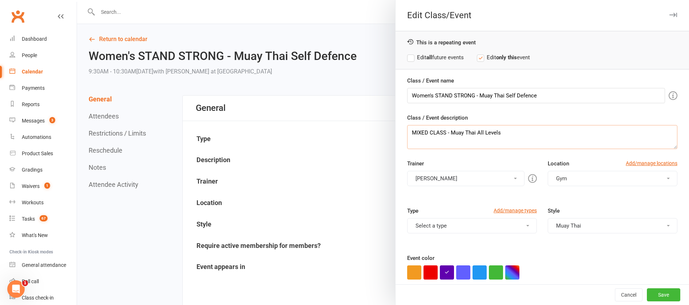
drag, startPoint x: 500, startPoint y: 132, endPoint x: 404, endPoint y: 131, distance: 96.2
click at [401, 131] on div "Class / Event name Women's STAND STRONG - Muay Thai Self Defence Class / Event …" at bounding box center [541, 201] width 293 height 250
paste textarea "Women's STAND STRONG - Muay Thai Self Defence"
type textarea "Women's STAND STRONG - Muay Thai Self Defence"
click at [654, 296] on button "Save" at bounding box center [662, 294] width 33 height 13
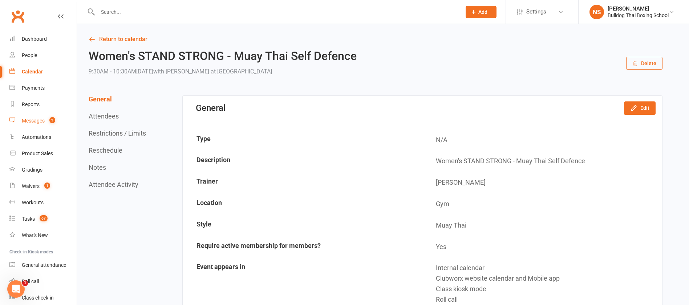
click at [33, 123] on div "Messages" at bounding box center [33, 121] width 23 height 6
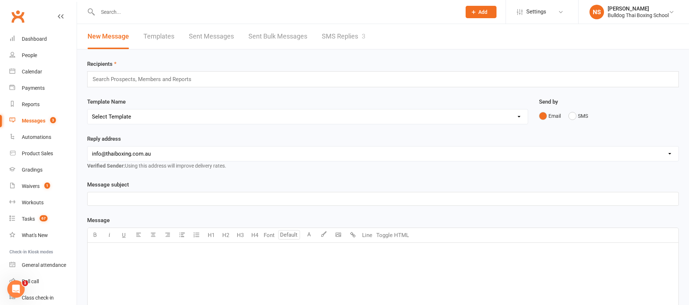
click at [350, 35] on link "SMS Replies 3" at bounding box center [344, 36] width 44 height 25
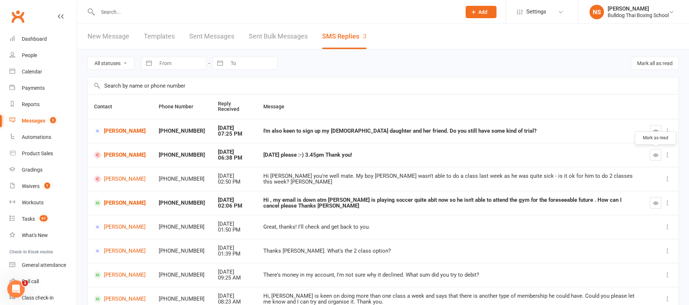
click at [656, 153] on icon "button" at bounding box center [655, 154] width 5 height 5
click at [118, 154] on link "[PERSON_NAME]" at bounding box center [120, 154] width 52 height 7
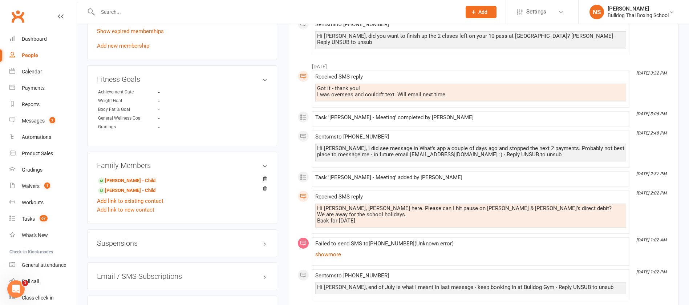
scroll to position [436, 0]
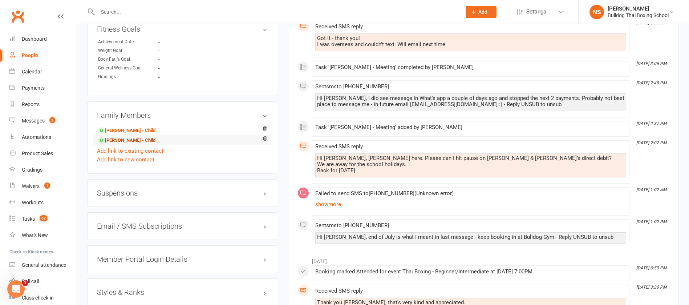
click at [123, 141] on link "[PERSON_NAME] - Child" at bounding box center [126, 140] width 57 height 8
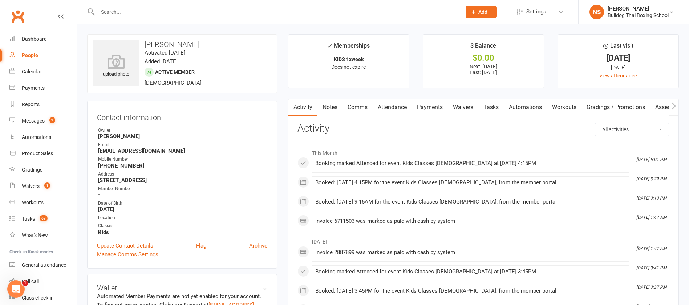
click at [396, 105] on link "Attendance" at bounding box center [391, 107] width 39 height 17
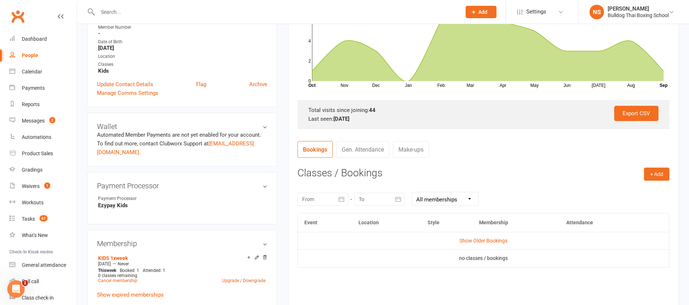
scroll to position [163, 0]
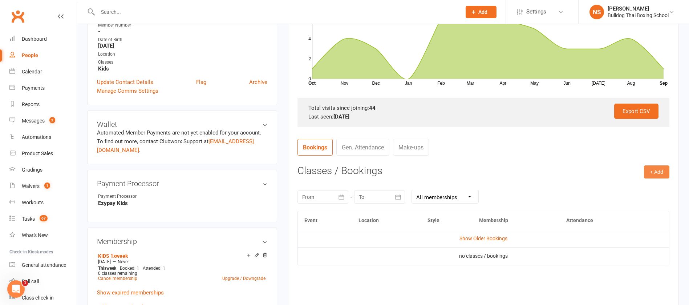
click at [650, 170] on button "+ Add" at bounding box center [656, 171] width 25 height 13
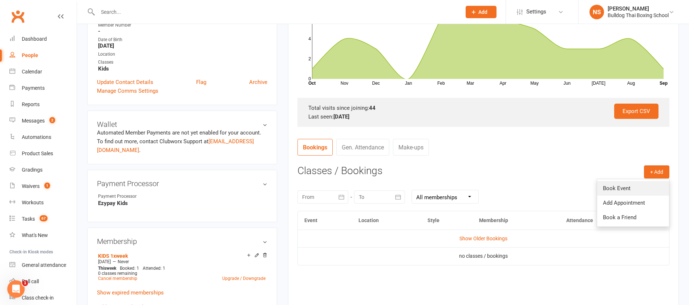
click at [646, 187] on link "Book Event" at bounding box center [633, 188] width 72 height 15
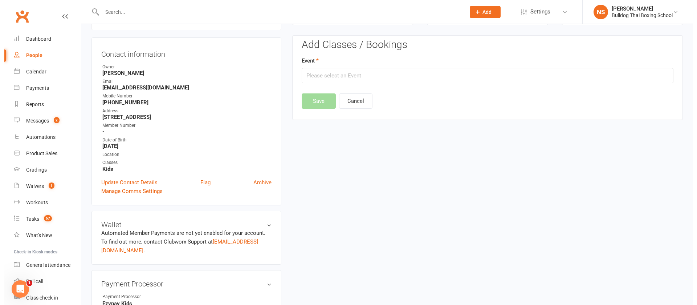
scroll to position [62, 0]
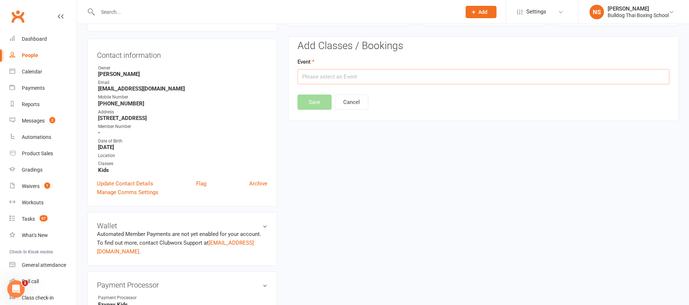
click at [344, 77] on input "text" at bounding box center [483, 76] width 372 height 15
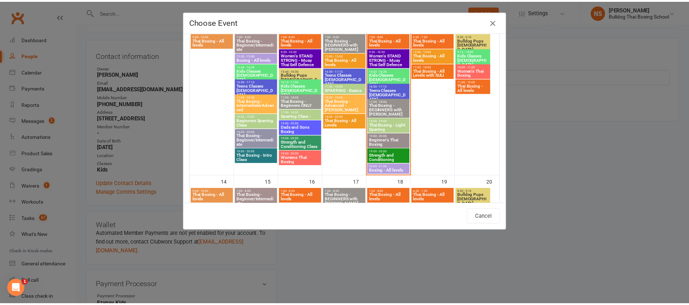
scroll to position [218, 0]
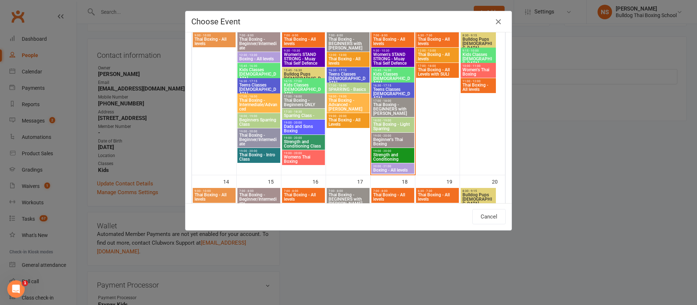
click at [387, 73] on span "Kids Classes [DEMOGRAPHIC_DATA]" at bounding box center [393, 78] width 40 height 13
type input "Kids Classes [DEMOGRAPHIC_DATA] - [DATE] 3:45:00 PM"
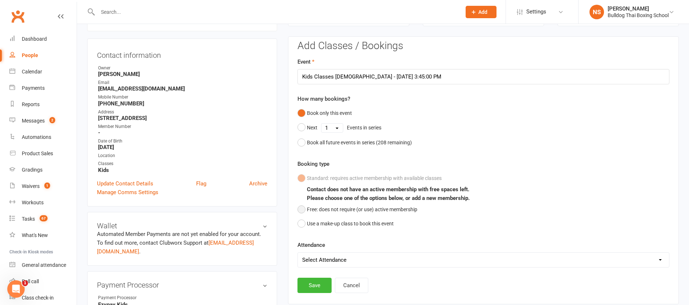
click at [301, 209] on button "Free: does not require (or use) active membership" at bounding box center [357, 209] width 120 height 14
click at [311, 287] on button "Save" at bounding box center [314, 284] width 34 height 15
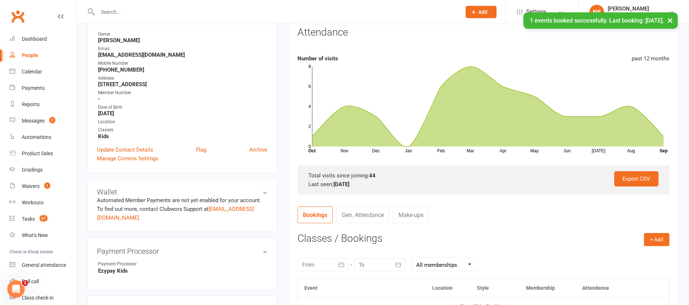
scroll to position [171, 0]
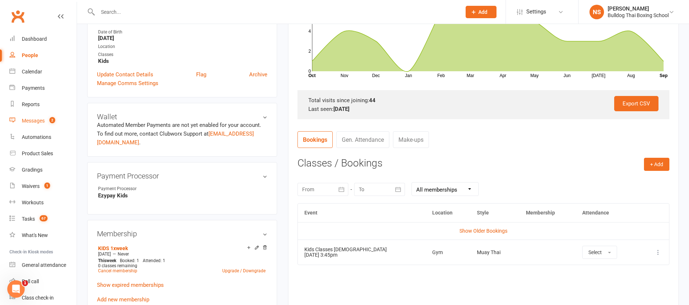
click at [39, 118] on div "Messages" at bounding box center [33, 121] width 23 height 6
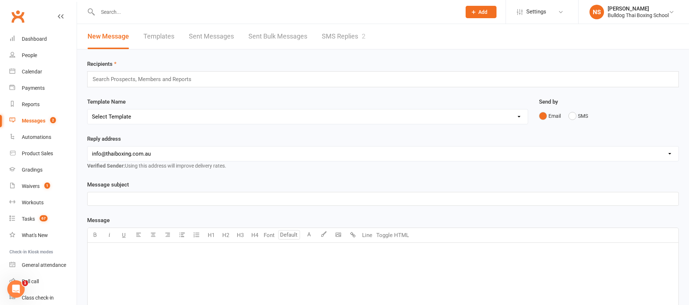
click at [351, 32] on link "SMS Replies 2" at bounding box center [344, 36] width 44 height 25
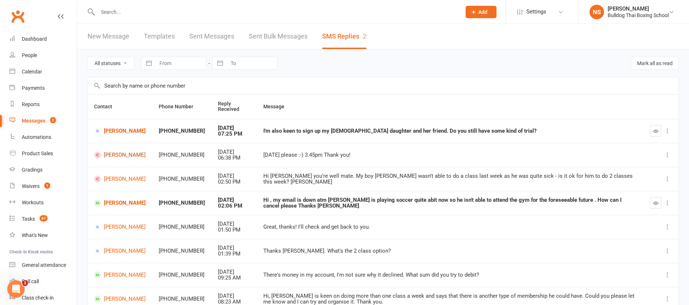
click at [120, 153] on link "[PERSON_NAME]" at bounding box center [120, 154] width 52 height 7
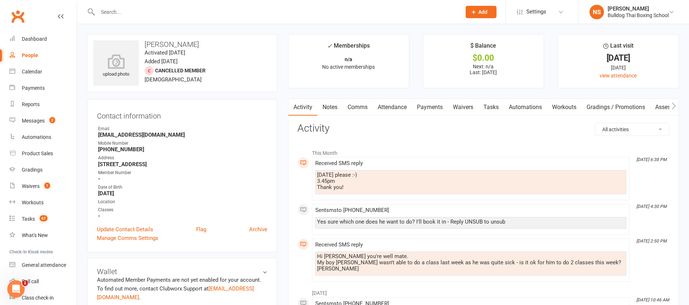
click at [351, 109] on link "Comms" at bounding box center [357, 107] width 30 height 17
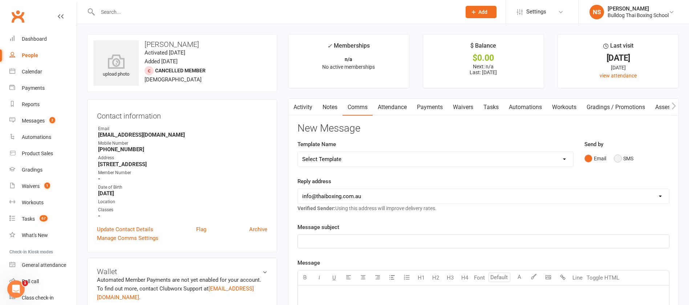
click at [621, 159] on button "SMS" at bounding box center [623, 158] width 20 height 14
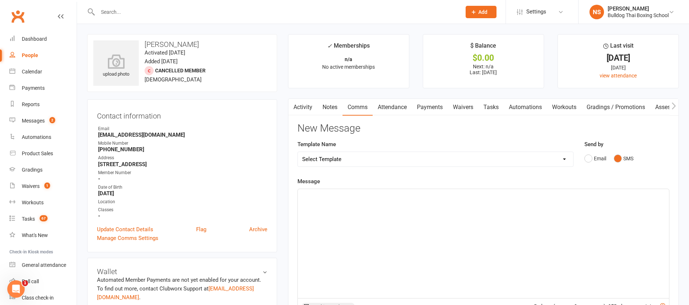
click at [351, 198] on p "﻿" at bounding box center [483, 195] width 362 height 9
click at [311, 193] on span "Ok ooked in" at bounding box center [316, 195] width 29 height 7
click at [371, 197] on p "Ok that's booked in" at bounding box center [483, 195] width 362 height 9
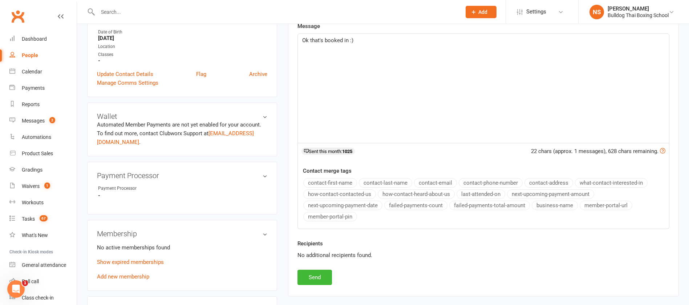
scroll to position [163, 0]
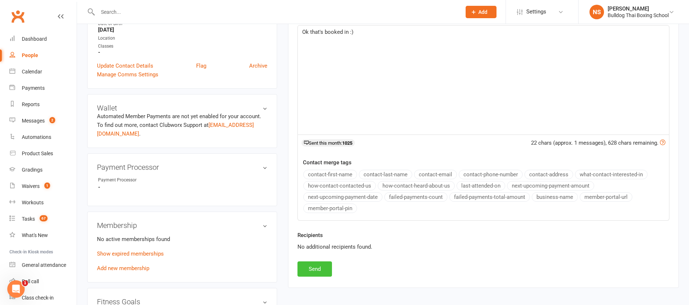
click at [319, 265] on button "Send" at bounding box center [314, 268] width 34 height 15
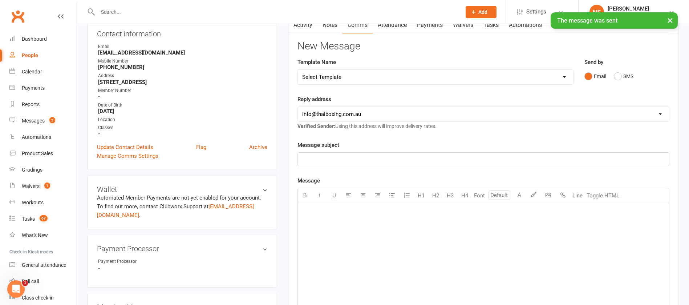
scroll to position [0, 0]
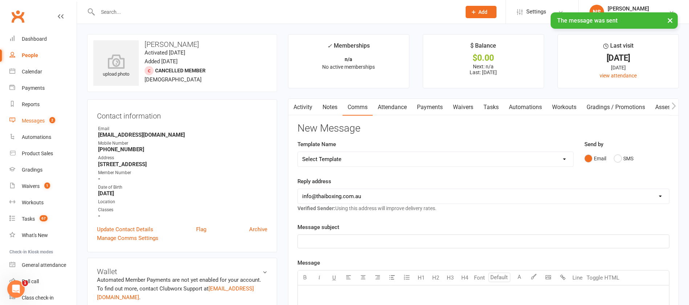
click at [34, 122] on div "Messages" at bounding box center [33, 121] width 23 height 6
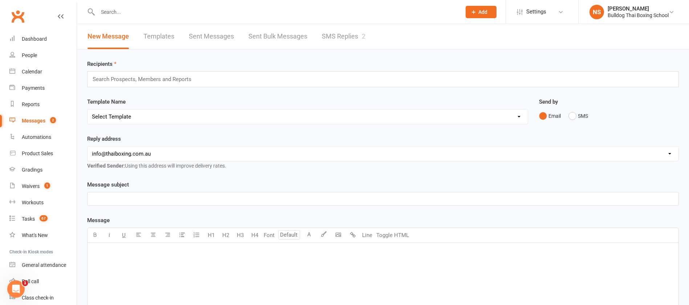
click at [339, 36] on link "SMS Replies 2" at bounding box center [344, 36] width 44 height 25
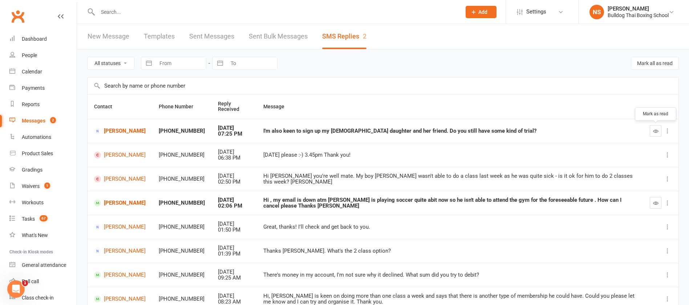
click at [654, 127] on button "button" at bounding box center [655, 131] width 12 height 12
click at [124, 130] on link "[PERSON_NAME]" at bounding box center [120, 130] width 52 height 7
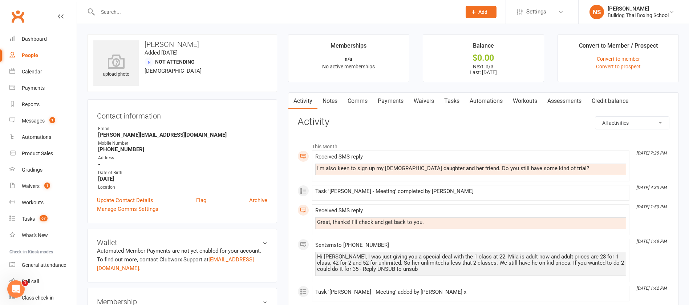
click at [358, 101] on link "Comms" at bounding box center [357, 101] width 30 height 17
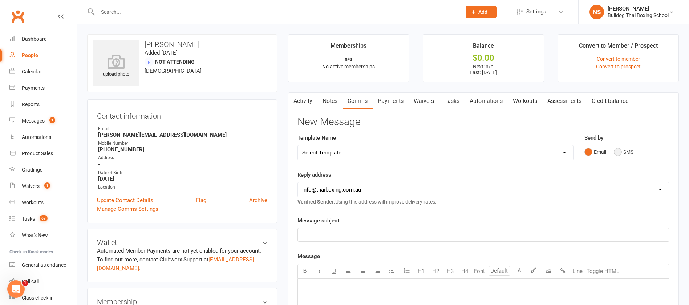
click at [620, 151] on button "SMS" at bounding box center [623, 152] width 20 height 14
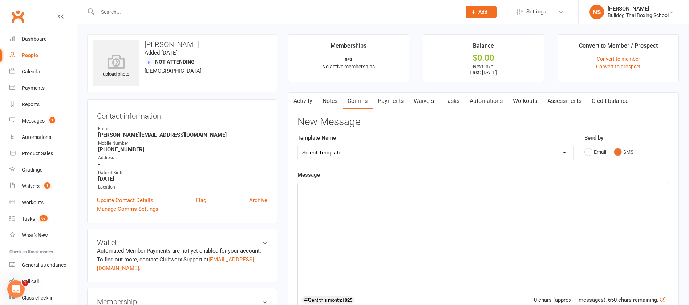
click at [344, 194] on div "﻿" at bounding box center [483, 236] width 371 height 109
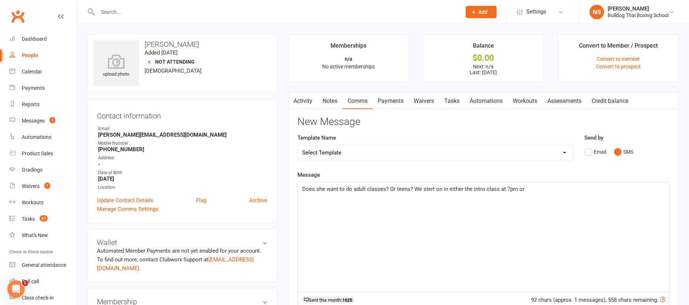
click at [429, 188] on span "Does she want to do adult classes? Or teens? We stert on in either the intro cl…" at bounding box center [413, 188] width 222 height 7
click at [436, 187] on span "Does she want to do adult classes? Or teens? We start on in either the intro cl…" at bounding box center [413, 188] width 222 height 7
click at [493, 188] on span "Does she want to do adult classes? Or teens? We start with e free trial class o…" at bounding box center [439, 188] width 274 height 7
click at [575, 190] on p "Does she want to do adult classes? Or teens? We start with e free trial class i…" at bounding box center [483, 188] width 362 height 9
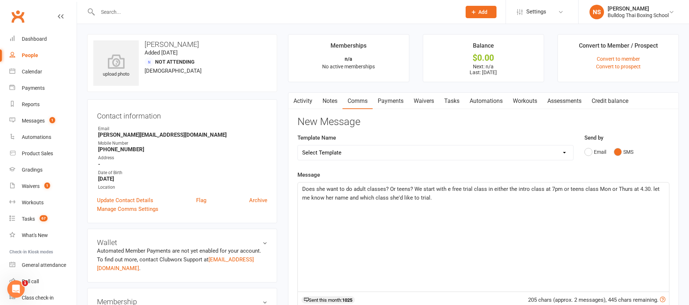
click at [650, 188] on span "Does she want to do adult classes? Or teens? We start with e free trial class i…" at bounding box center [481, 192] width 359 height 15
click at [449, 184] on p "Does she want to do adult classes? Or teens? We start with e free trial class i…" at bounding box center [483, 192] width 362 height 17
click at [542, 187] on span "Does she want to do adult classes? Or teens? We start with a free trial class i…" at bounding box center [482, 192] width 360 height 15
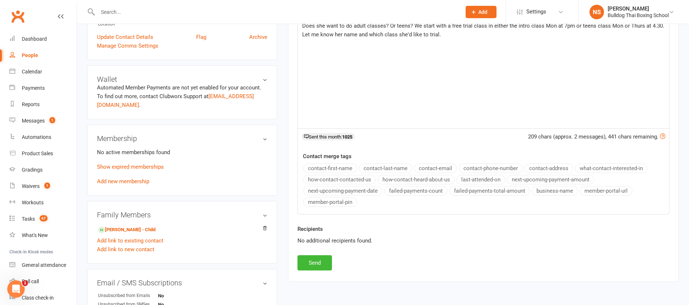
scroll to position [163, 0]
click at [323, 261] on button "Send" at bounding box center [314, 261] width 34 height 15
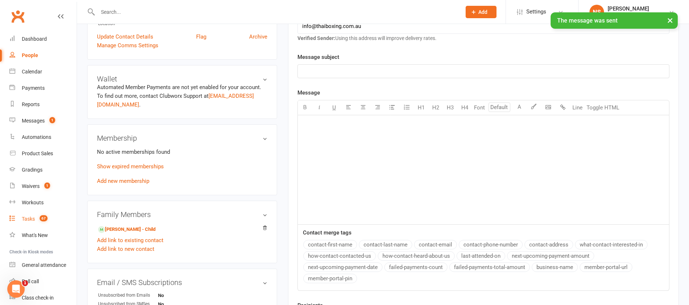
click at [32, 218] on div "Tasks" at bounding box center [28, 219] width 13 height 6
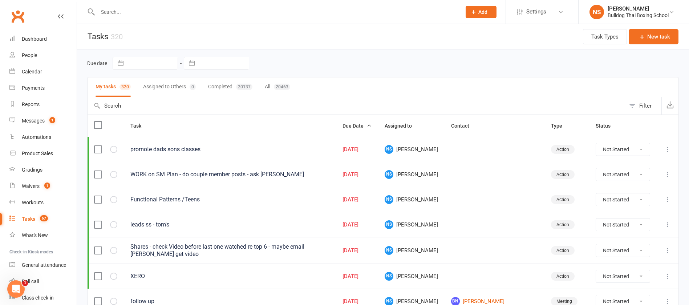
select select "7"
select select "2025"
select select "8"
select select "2025"
select select "9"
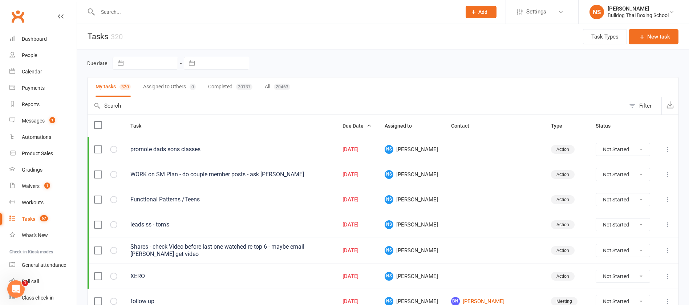
select select "2025"
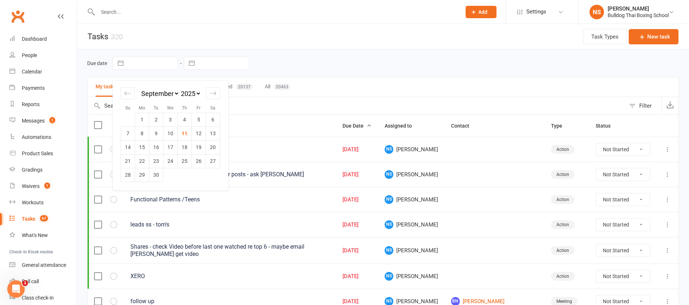
click at [155, 66] on input "text" at bounding box center [152, 63] width 50 height 12
click at [181, 132] on td "11" at bounding box center [184, 133] width 14 height 14
type input "[DATE]"
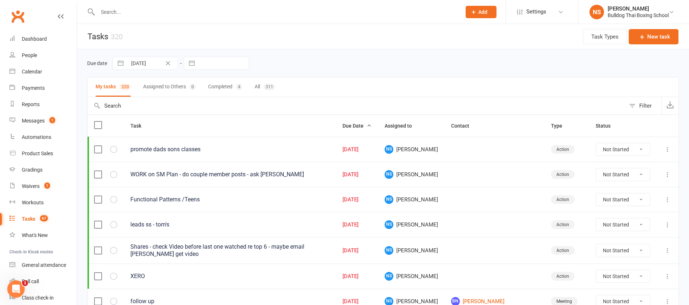
click at [218, 61] on input "text" at bounding box center [223, 63] width 50 height 12
select select "7"
select select "2025"
select select "8"
select select "2025"
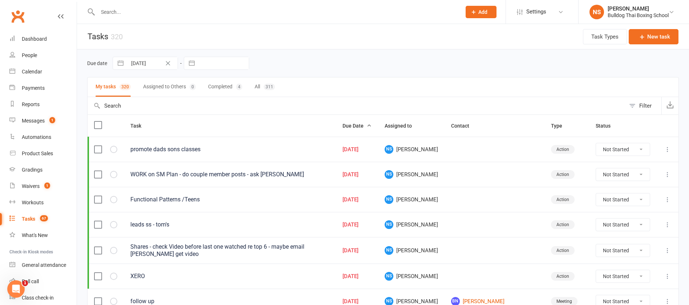
select select "9"
select select "2025"
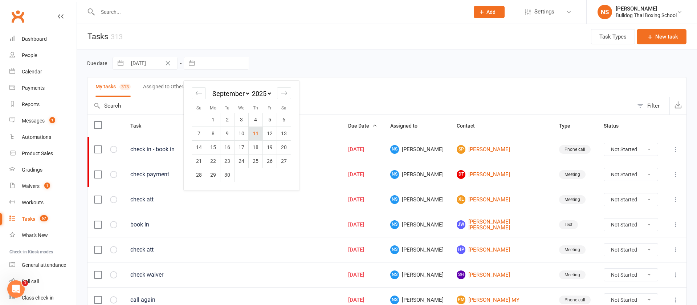
click at [258, 130] on td "11" at bounding box center [256, 133] width 14 height 14
type input "[DATE]"
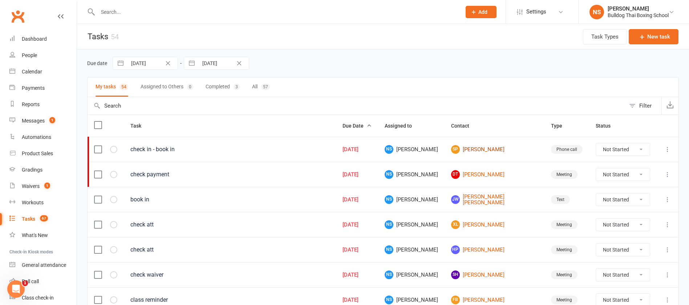
click at [495, 148] on link "SP [PERSON_NAME]" at bounding box center [494, 149] width 87 height 9
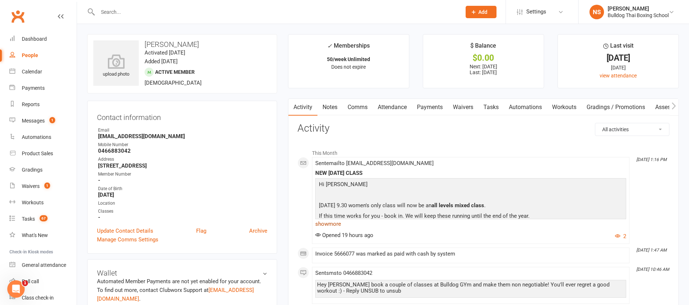
click at [335, 224] on link "show more" at bounding box center [470, 224] width 311 height 10
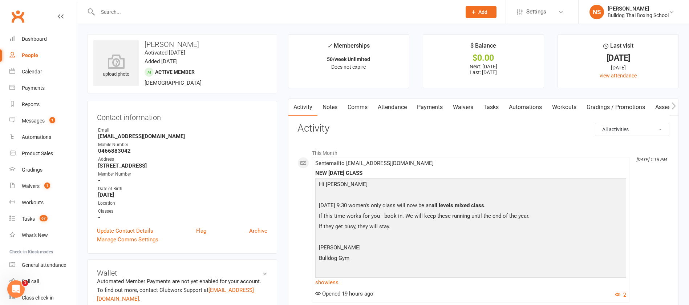
click at [494, 106] on link "Tasks" at bounding box center [490, 107] width 25 height 17
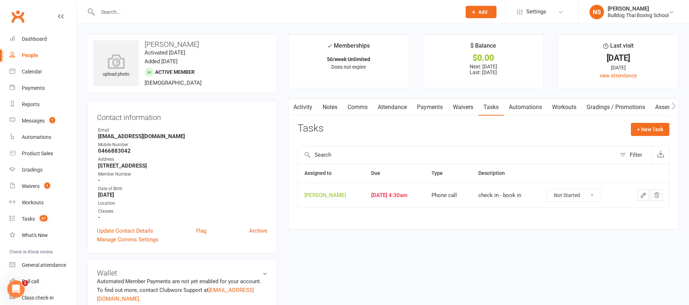
click at [643, 194] on icon "button" at bounding box center [643, 195] width 4 height 4
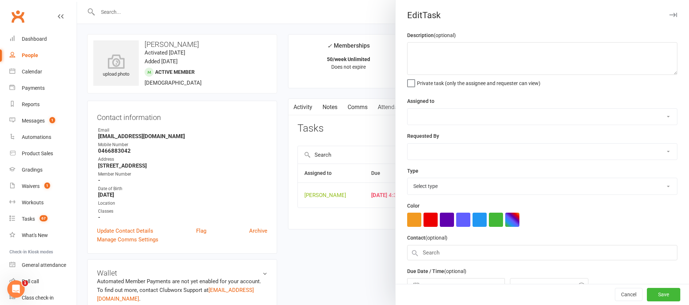
type textarea "check in - book in"
select select "12940"
type input "[DATE]"
type input "4:30am"
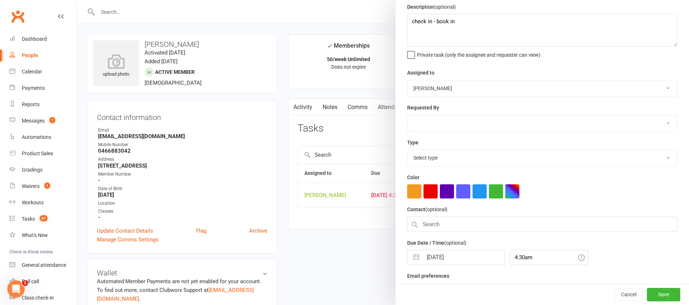
select select "12048"
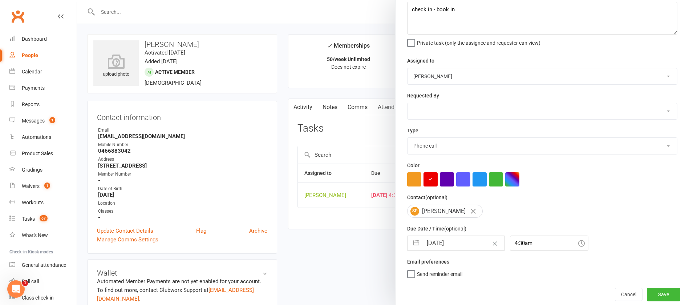
click at [464, 241] on input "[DATE]" at bounding box center [463, 243] width 82 height 15
select select "7"
select select "2025"
select select "8"
select select "2025"
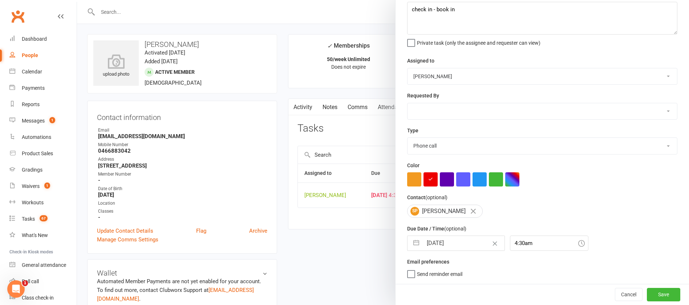
select select "9"
select select "2025"
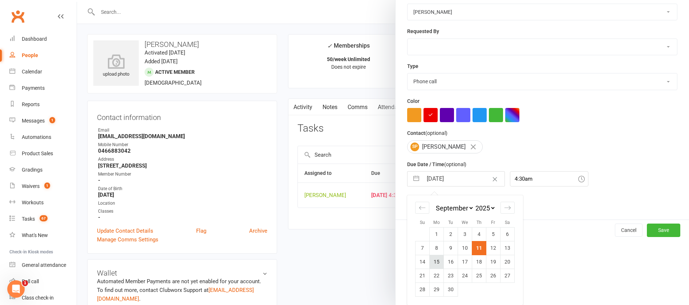
click at [432, 261] on td "15" at bounding box center [436, 261] width 14 height 14
type input "[DATE]"
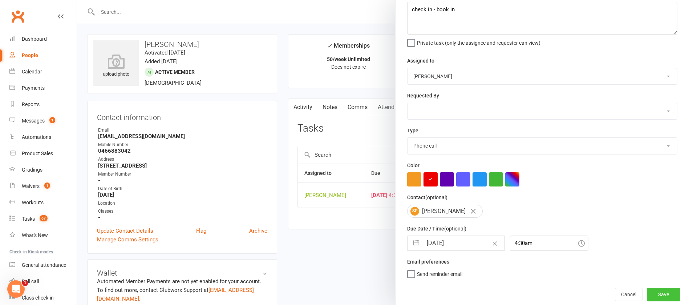
click at [646, 293] on button "Save" at bounding box center [662, 293] width 33 height 13
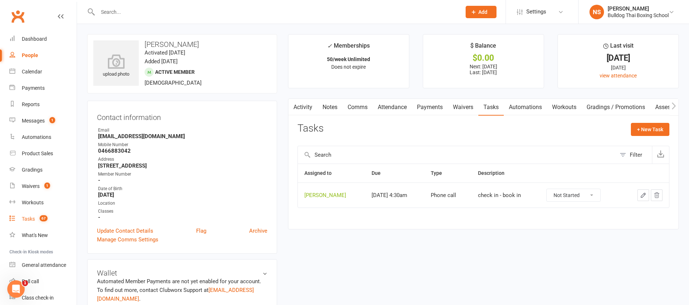
click at [32, 217] on div "Tasks" at bounding box center [28, 219] width 13 height 6
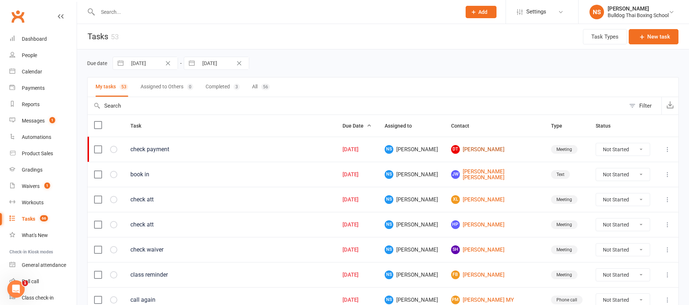
click at [478, 148] on link "DT [PERSON_NAME]" at bounding box center [494, 149] width 87 height 9
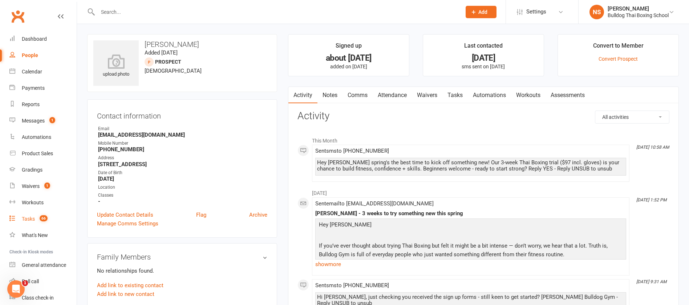
click at [28, 217] on div "Tasks" at bounding box center [28, 219] width 13 height 6
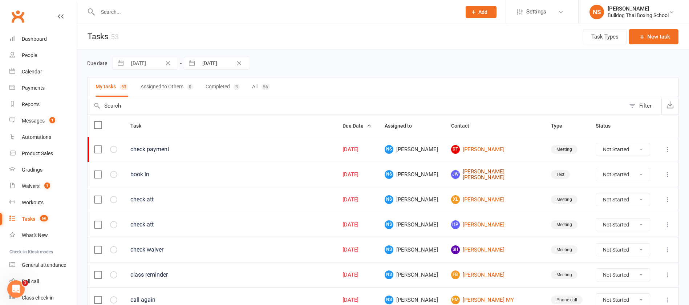
click at [492, 175] on link "[PERSON_NAME] [PERSON_NAME]" at bounding box center [494, 174] width 87 height 12
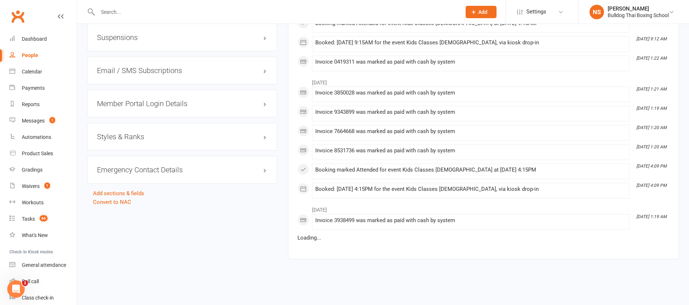
scroll to position [604, 0]
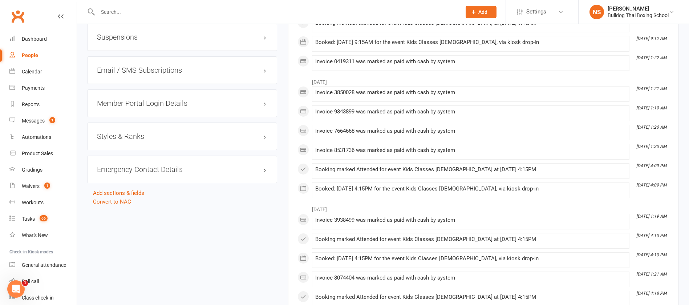
click at [124, 105] on h3 "Member Portal Login Details" at bounding box center [182, 103] width 170 height 8
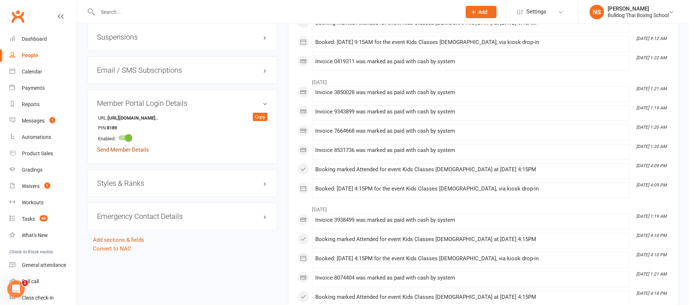
click at [132, 150] on link "Send Member Details" at bounding box center [123, 149] width 52 height 7
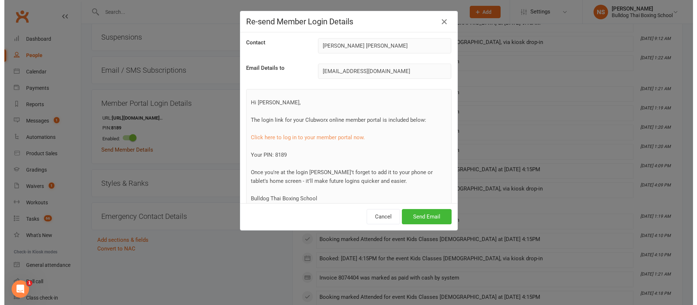
scroll to position [595, 0]
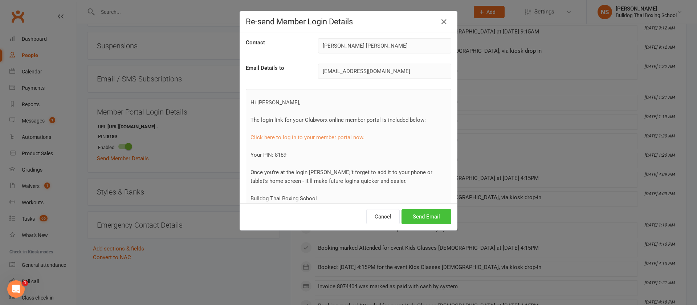
click at [420, 219] on button "Send Email" at bounding box center [426, 216] width 50 height 15
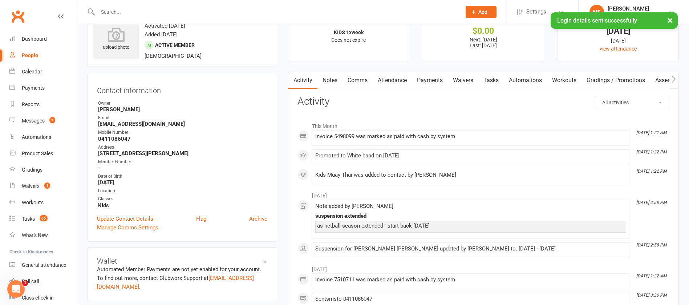
scroll to position [0, 0]
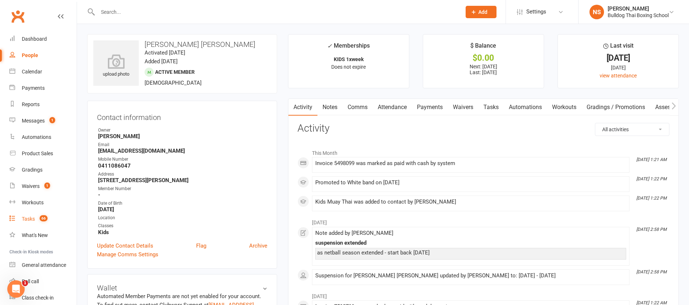
click at [27, 220] on div "Tasks" at bounding box center [28, 219] width 13 height 6
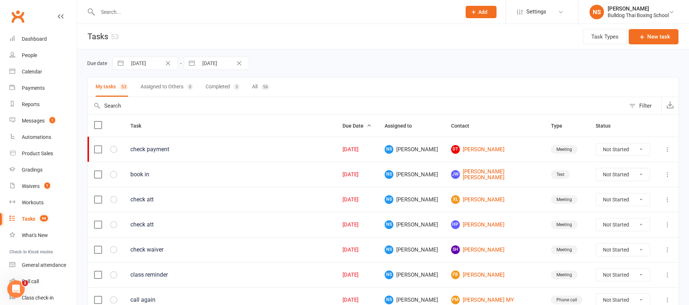
click at [665, 175] on icon at bounding box center [666, 174] width 7 height 7
click at [634, 199] on link "Edit" at bounding box center [627, 202] width 72 height 15
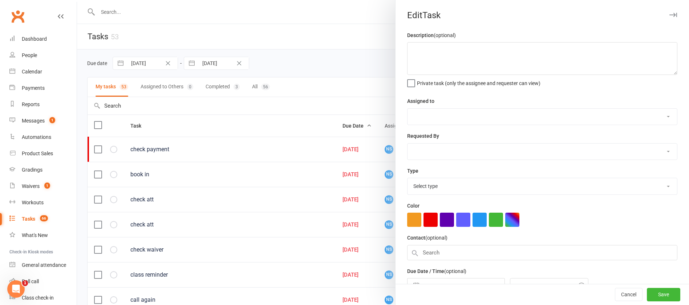
type textarea "book in"
select select "12940"
type input "[DATE]"
type input "7:15am"
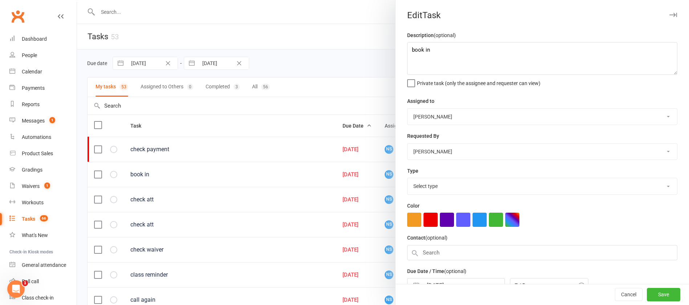
select select "13825"
drag, startPoint x: 432, startPoint y: 52, endPoint x: 386, endPoint y: 48, distance: 45.9
click at [407, 52] on textarea "book in" at bounding box center [542, 58] width 270 height 33
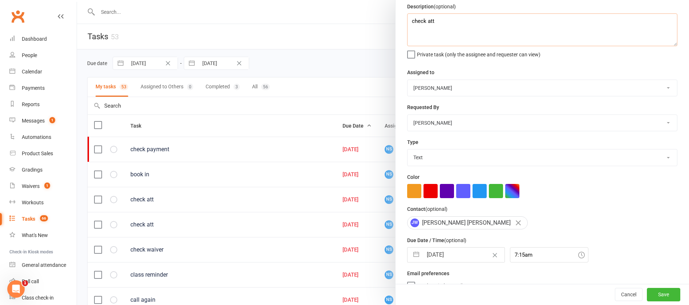
scroll to position [43, 0]
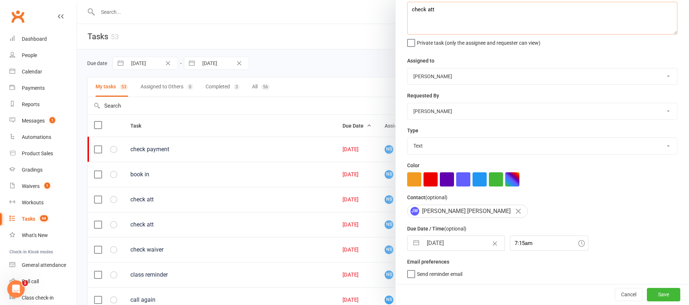
type textarea "check att"
click at [456, 244] on input "[DATE]" at bounding box center [463, 243] width 82 height 15
select select "7"
select select "2025"
select select "8"
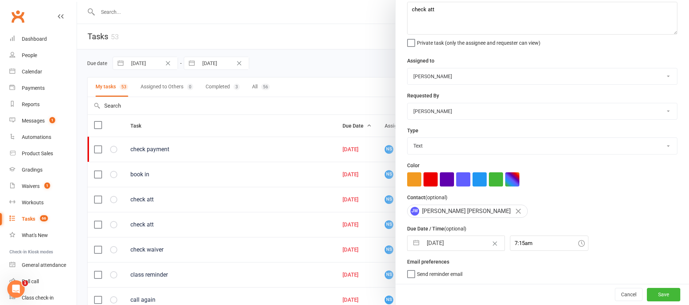
select select "2025"
select select "9"
select select "2025"
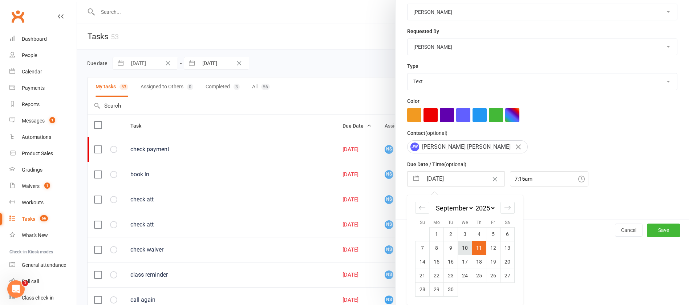
scroll to position [107, 0]
click at [475, 271] on td "25" at bounding box center [479, 275] width 14 height 14
type input "[DATE]"
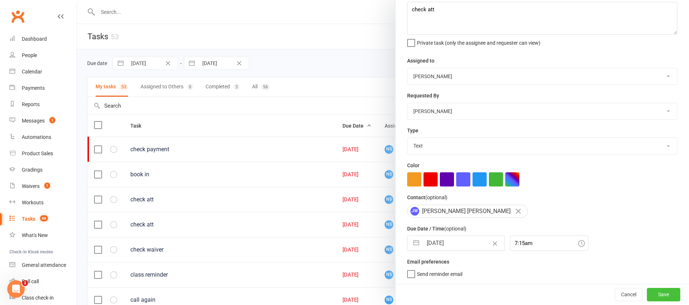
drag, startPoint x: 641, startPoint y: 298, endPoint x: 601, endPoint y: 282, distance: 43.5
click at [646, 297] on button "Save" at bounding box center [662, 293] width 33 height 13
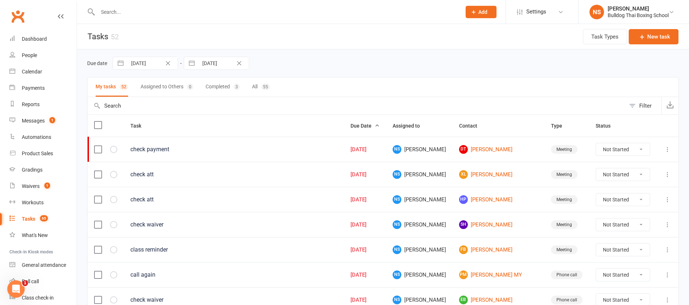
click at [29, 216] on div "Tasks" at bounding box center [28, 219] width 13 height 6
click at [481, 176] on link "XL [PERSON_NAME]" at bounding box center [498, 174] width 79 height 9
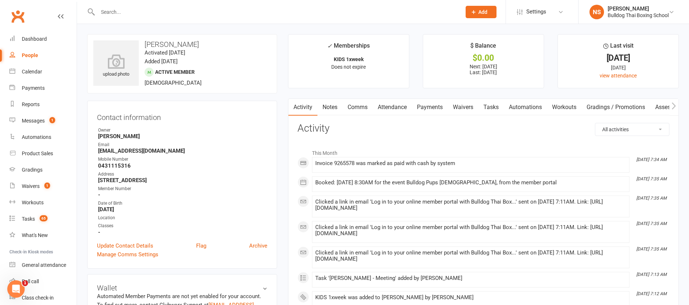
click at [494, 105] on link "Tasks" at bounding box center [490, 107] width 25 height 17
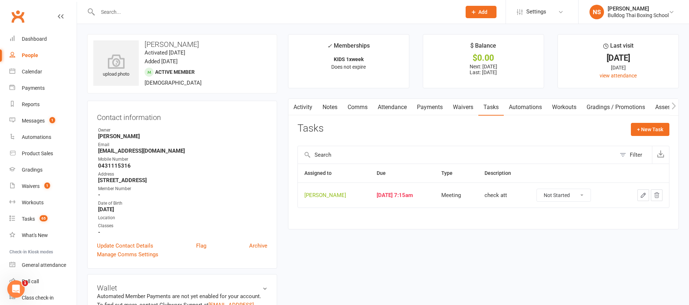
click at [642, 192] on icon "button" at bounding box center [643, 195] width 7 height 7
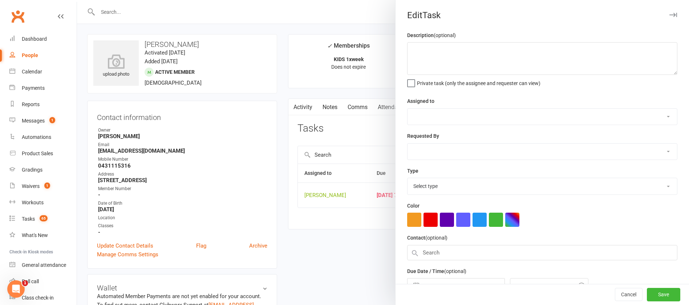
type textarea "check att"
select select "12940"
type input "[DATE]"
type input "7:15am"
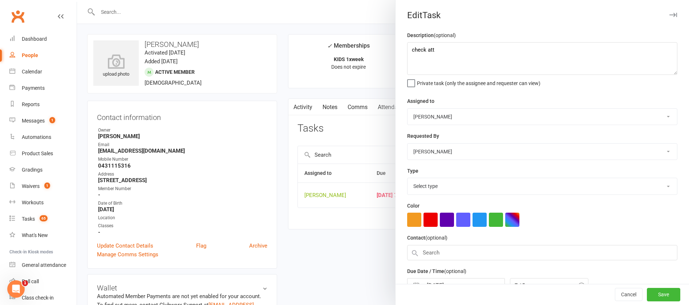
select select "12049"
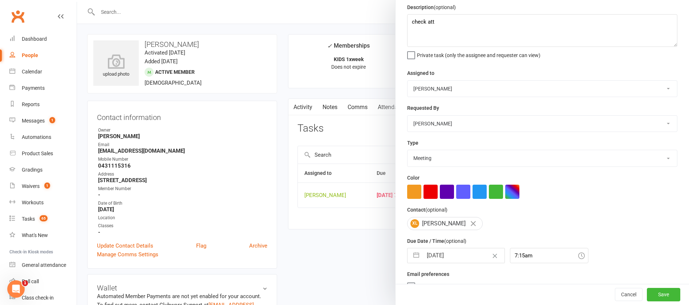
scroll to position [43, 0]
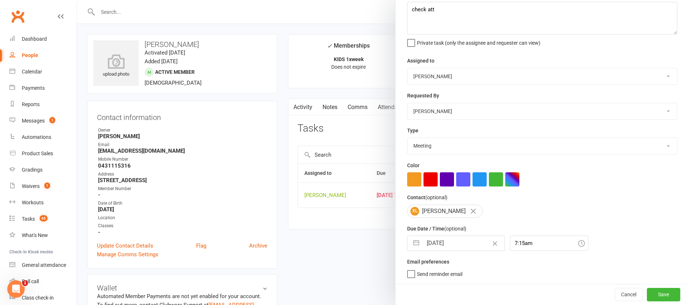
select select "7"
select select "2025"
select select "8"
select select "2025"
select select "9"
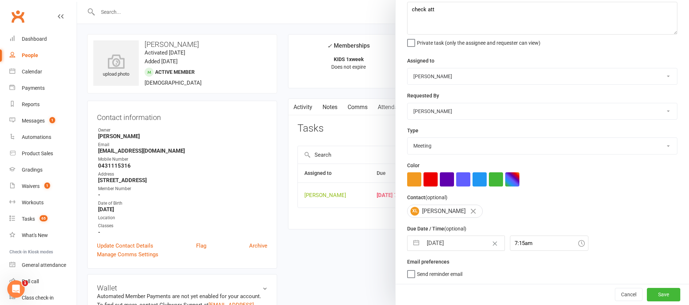
select select "2025"
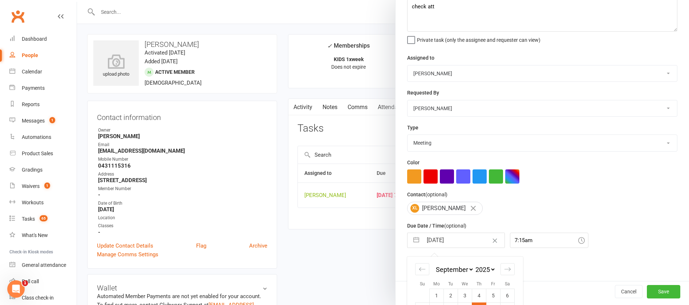
click at [462, 243] on input "[DATE]" at bounding box center [463, 240] width 82 height 15
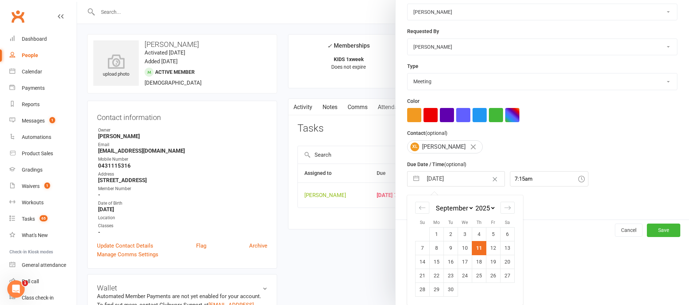
click at [475, 273] on td "25" at bounding box center [479, 275] width 14 height 14
type input "[DATE]"
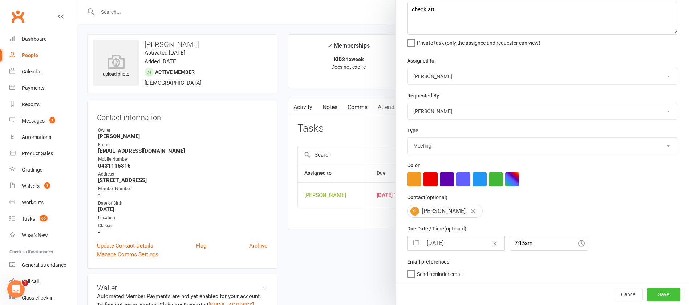
click at [648, 296] on button "Save" at bounding box center [662, 293] width 33 height 13
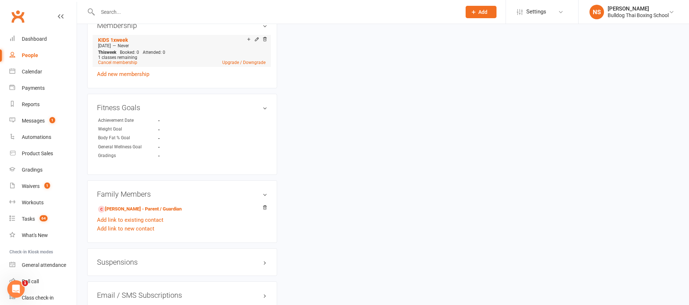
scroll to position [381, 0]
click at [152, 203] on link "[PERSON_NAME] - Parent / Guardian" at bounding box center [139, 207] width 83 height 8
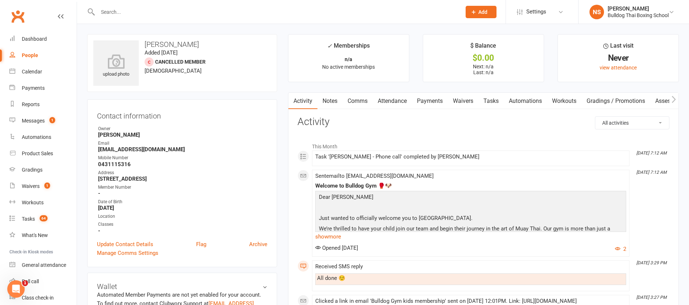
click at [327, 98] on link "Notes" at bounding box center [329, 101] width 25 height 17
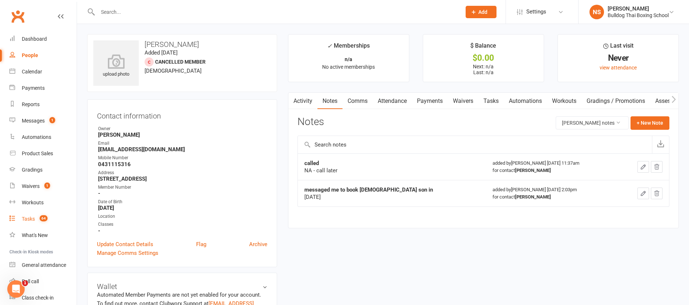
click at [25, 214] on link "Tasks 64" at bounding box center [42, 219] width 67 height 16
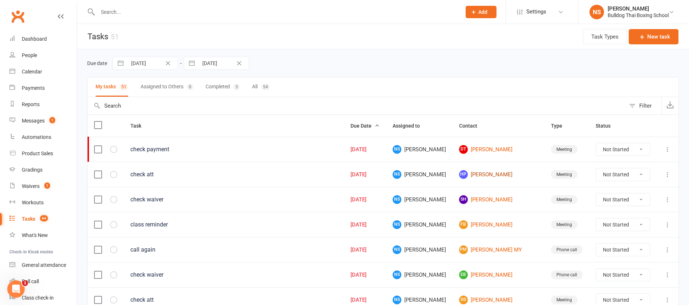
click at [490, 175] on link "HP [PERSON_NAME]" at bounding box center [498, 174] width 79 height 9
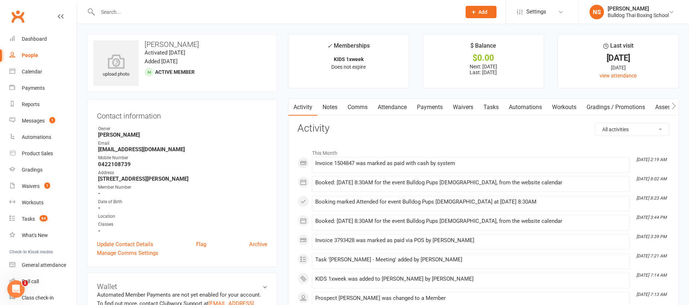
click at [490, 109] on link "Tasks" at bounding box center [490, 107] width 25 height 17
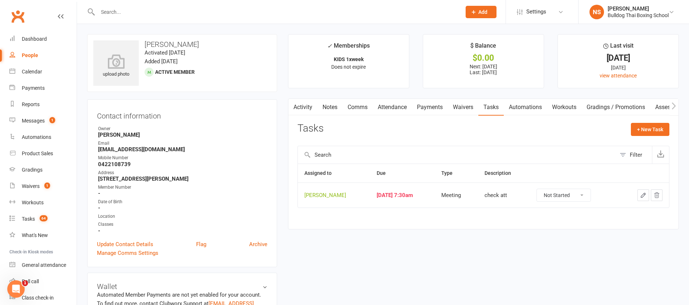
click at [641, 192] on icon "button" at bounding box center [643, 195] width 7 height 7
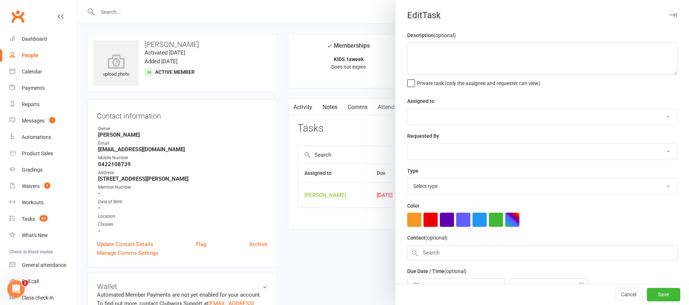
type textarea "check att"
select select "12940"
type input "[DATE]"
type input "7:30am"
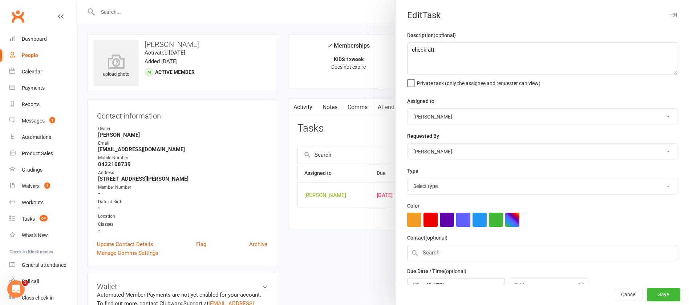
select select "12049"
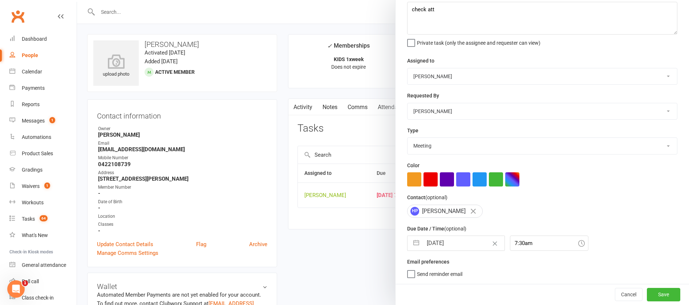
select select "7"
select select "2025"
select select "8"
select select "2025"
select select "9"
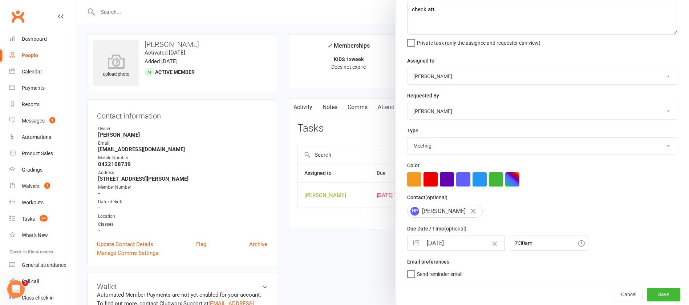
select select "2025"
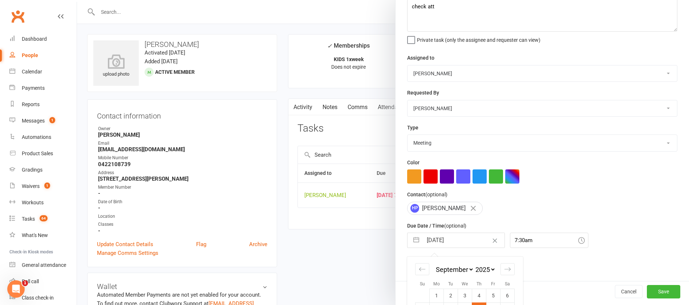
click at [460, 240] on input "[DATE]" at bounding box center [463, 240] width 82 height 15
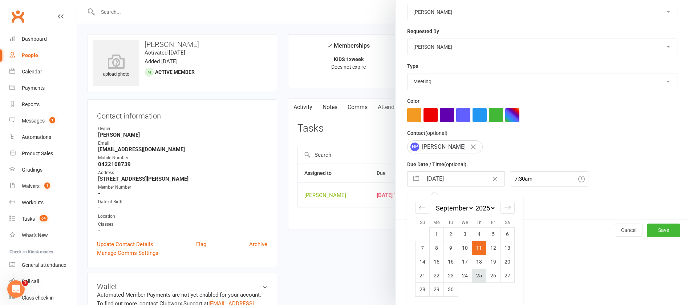
click at [473, 275] on td "25" at bounding box center [479, 275] width 14 height 14
type input "[DATE]"
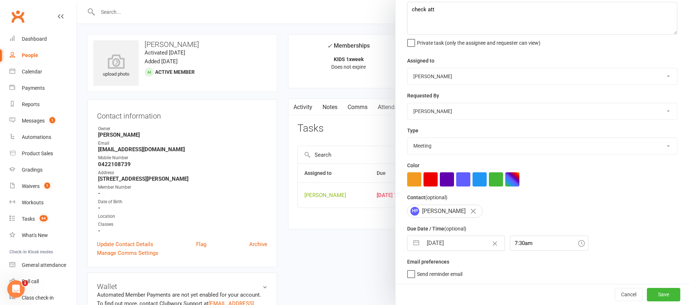
scroll to position [43, 0]
drag, startPoint x: 639, startPoint y: 293, endPoint x: 631, endPoint y: 290, distance: 8.7
click at [646, 293] on button "Save" at bounding box center [662, 293] width 33 height 13
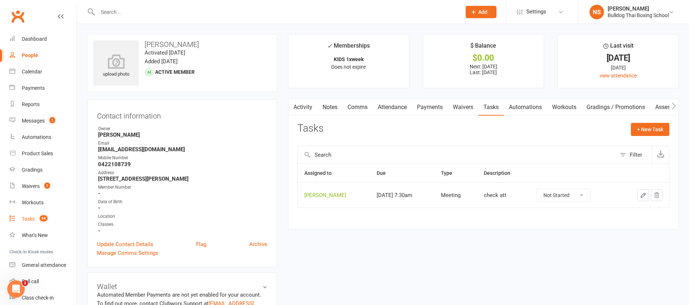
click at [23, 216] on div "Tasks" at bounding box center [28, 219] width 13 height 6
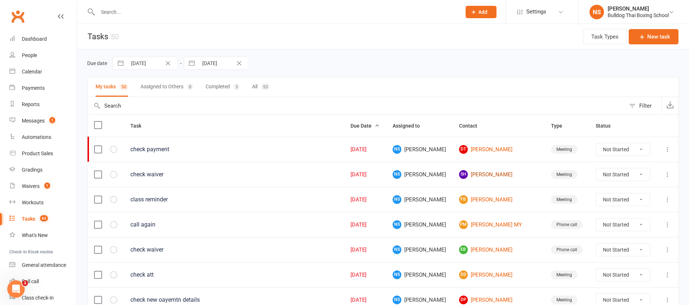
click at [490, 174] on link "SH Sylvan Herbert" at bounding box center [498, 174] width 79 height 9
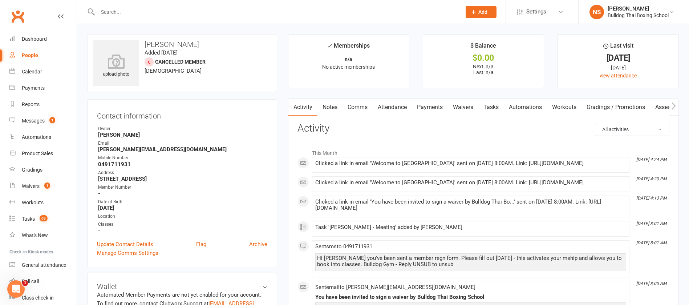
click at [490, 106] on link "Tasks" at bounding box center [490, 107] width 25 height 17
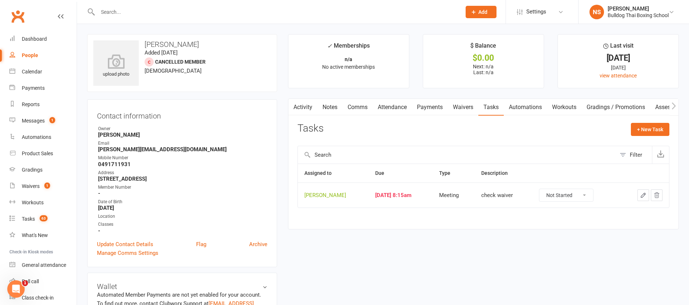
click at [646, 196] on icon "button" at bounding box center [643, 195] width 7 height 7
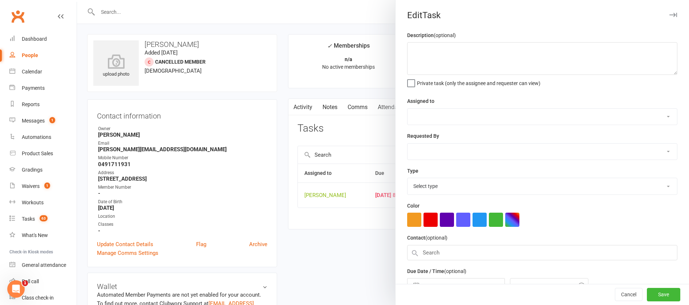
type textarea "check waiver"
select select "12940"
type input "[DATE]"
type input "8:15am"
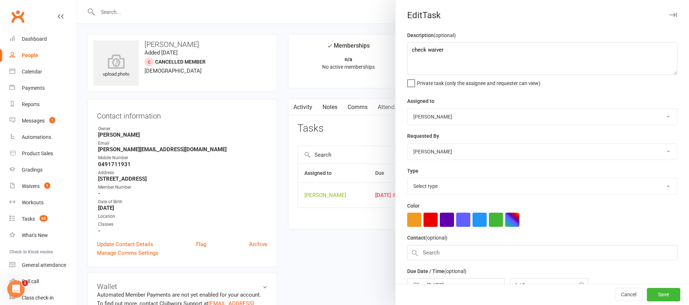
select select "12049"
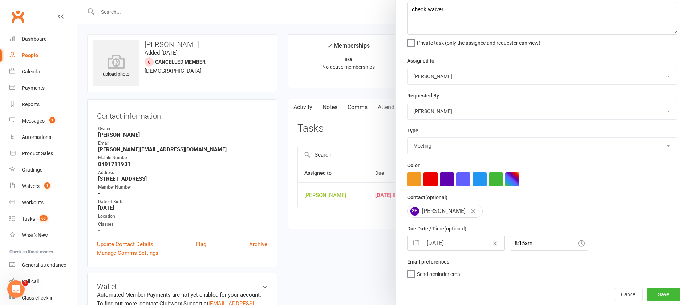
select select "7"
select select "2025"
select select "8"
select select "2025"
select select "9"
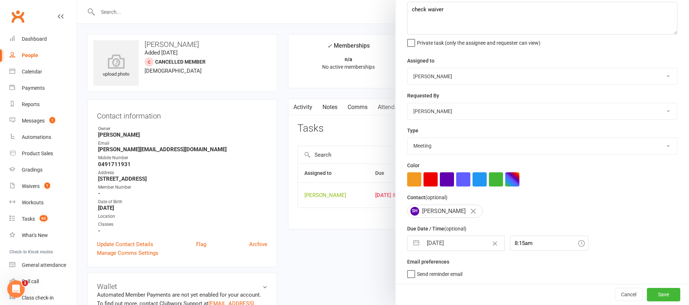
select select "2025"
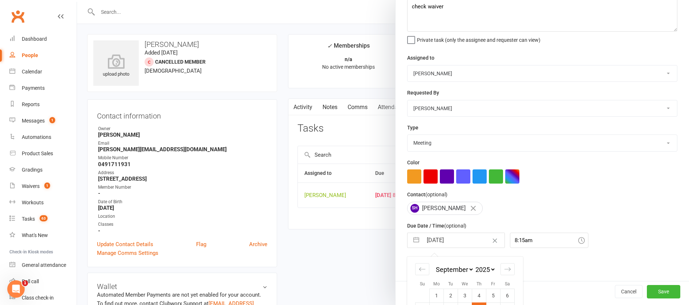
click at [460, 242] on input "[DATE]" at bounding box center [463, 240] width 82 height 15
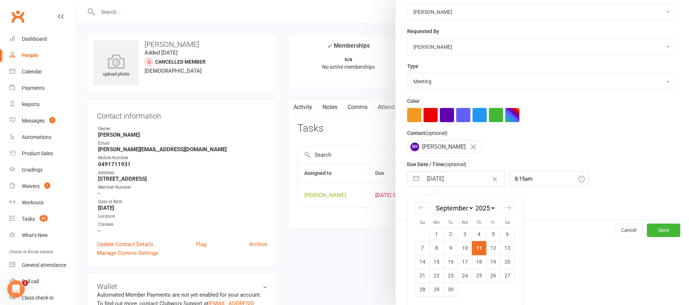
click at [489, 247] on td "12" at bounding box center [493, 248] width 14 height 14
type input "12 Sep 2025"
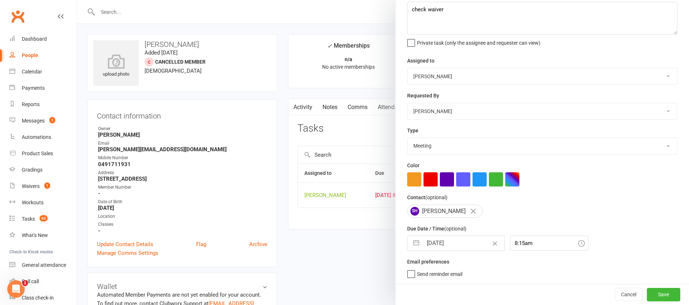
scroll to position [43, 0]
drag, startPoint x: 649, startPoint y: 296, endPoint x: 647, endPoint y: 292, distance: 4.2
click at [649, 296] on button "Save" at bounding box center [662, 293] width 33 height 13
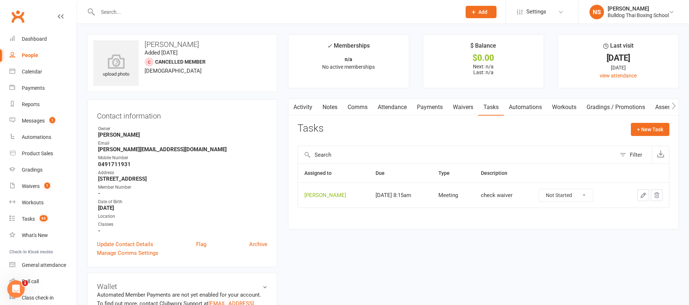
drag, startPoint x: 332, startPoint y: 105, endPoint x: 333, endPoint y: 116, distance: 11.6
click at [332, 106] on link "Notes" at bounding box center [329, 107] width 25 height 17
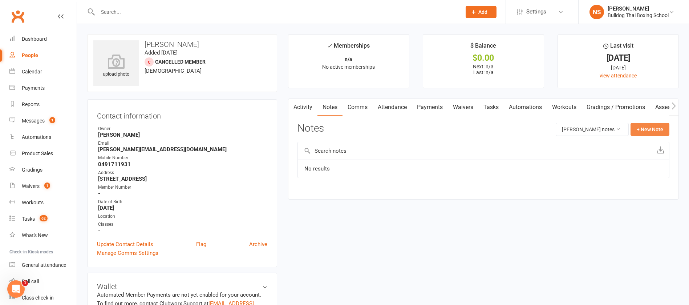
click at [641, 129] on button "+ New Note" at bounding box center [649, 129] width 39 height 13
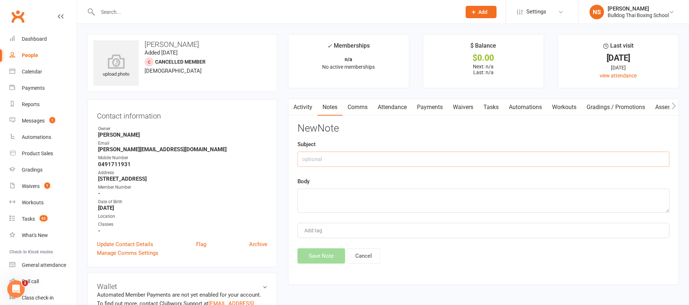
drag, startPoint x: 366, startPoint y: 164, endPoint x: 368, endPoint y: 160, distance: 4.2
click at [366, 163] on input "text" at bounding box center [483, 158] width 372 height 15
type input "sent sms to dad"
click at [339, 203] on textarea at bounding box center [483, 200] width 372 height 24
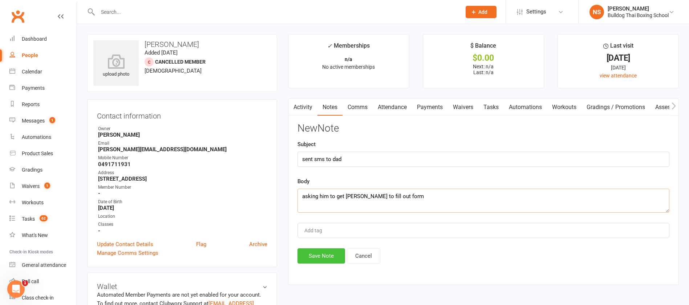
type textarea "asking him to get sylvan to fill out form"
click at [335, 258] on button "Save Note" at bounding box center [321, 255] width 48 height 15
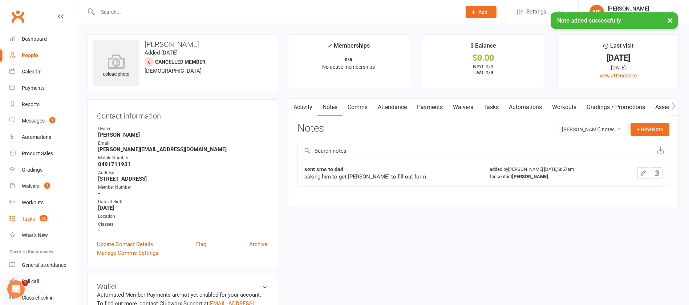
click at [30, 219] on div "Tasks" at bounding box center [28, 219] width 13 height 6
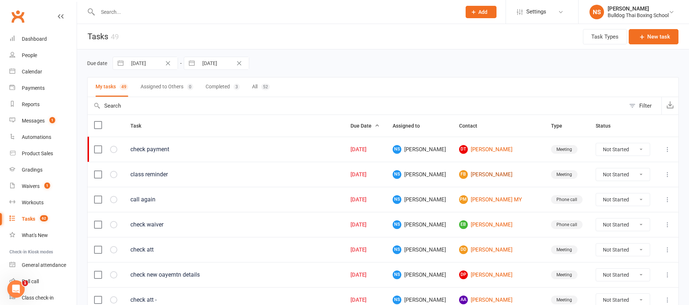
click at [497, 175] on link "FB Fred Brennan" at bounding box center [498, 174] width 79 height 9
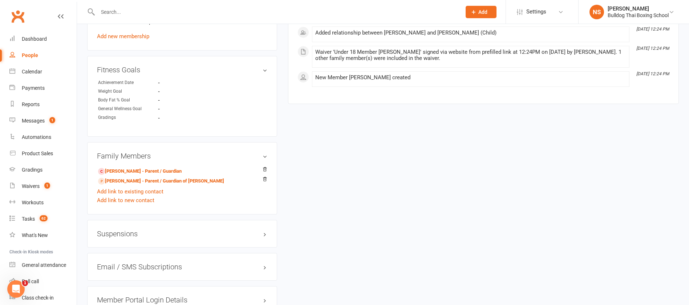
scroll to position [381, 0]
click at [134, 171] on link "Luke Brennan - Parent / Guardian" at bounding box center [139, 171] width 83 height 8
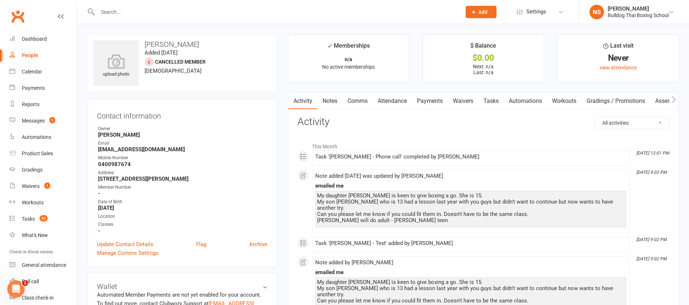
click at [353, 98] on link "Comms" at bounding box center [357, 101] width 30 height 17
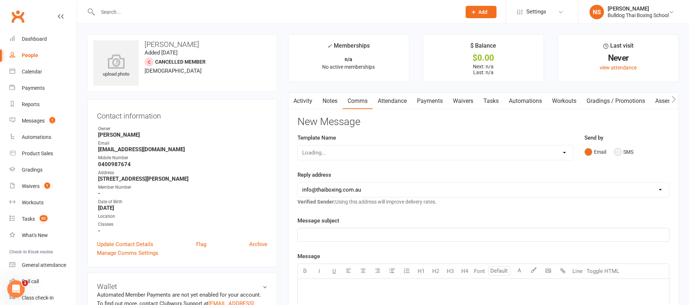
click at [618, 151] on button "SMS" at bounding box center [623, 152] width 20 height 14
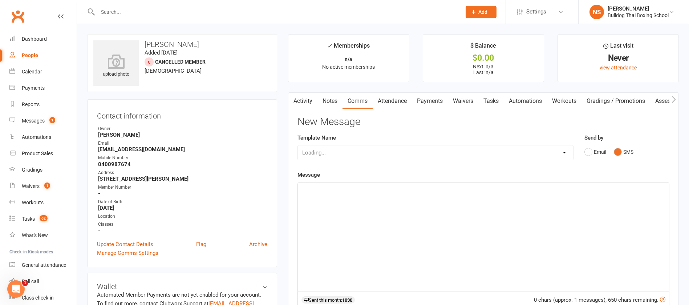
click at [334, 151] on div "Loading..." at bounding box center [435, 152] width 276 height 15
click at [337, 154] on select "Select Template [Email] Price Increase 28 Day Kick starter [SMS] 10 Pass Check …" at bounding box center [435, 152] width 275 height 15
select select "151"
click at [298, 145] on select "Select Template [Email] Price Increase 28 Day Kick starter [SMS] 10 Pass Check …" at bounding box center [435, 152] width 275 height 15
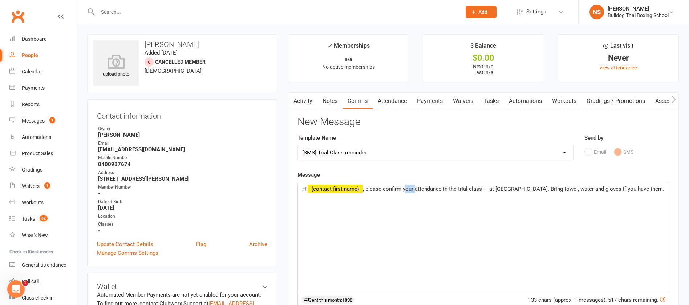
drag, startPoint x: 415, startPoint y: 188, endPoint x: 405, endPoint y: 187, distance: 10.2
click at [405, 187] on span ", please confirm your attendance in the trial class ----at Bulldog Gym. Bring t…" at bounding box center [513, 188] width 301 height 7
click at [494, 186] on span ", please confirm Fred's attendance in the trial class ----at Bulldog Gym. Bring…" at bounding box center [482, 192] width 360 height 15
click at [496, 189] on span ", please confirm Fred's attendance in the trial class ----at Bulldog Gym. Bring…" at bounding box center [482, 192] width 360 height 15
drag, startPoint x: 563, startPoint y: 188, endPoint x: 571, endPoint y: 193, distance: 9.8
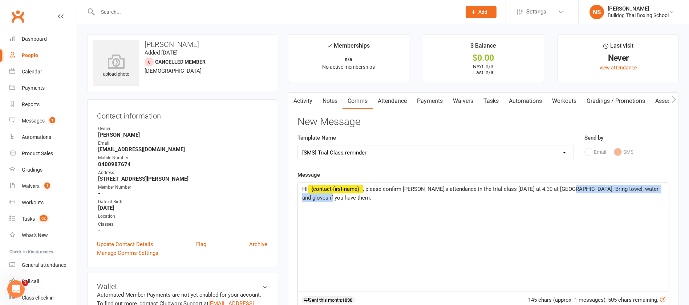
click at [571, 193] on p "Hi ﻿ {contact-first-name} , please confirm Fred's attendance in the trial class…" at bounding box center [483, 192] width 362 height 17
drag, startPoint x: 561, startPoint y: 186, endPoint x: 573, endPoint y: 194, distance: 14.2
click at [573, 194] on p "Hi ﻿ {contact-first-name} , please confirm Fred's attendance in the trial class…" at bounding box center [483, 192] width 362 height 17
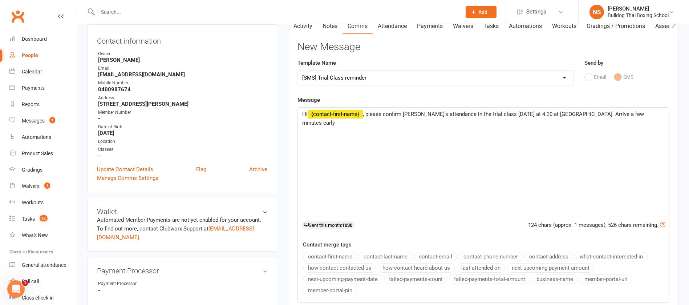
scroll to position [163, 0]
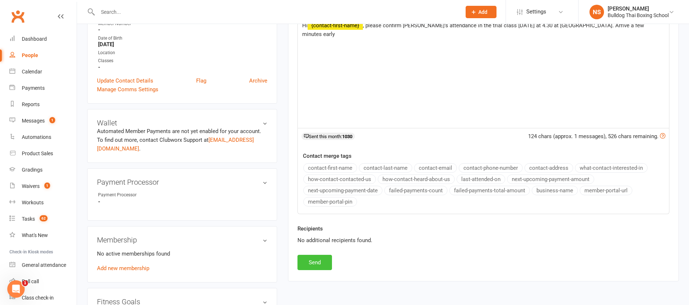
click at [317, 261] on button "Send" at bounding box center [314, 261] width 34 height 15
select select
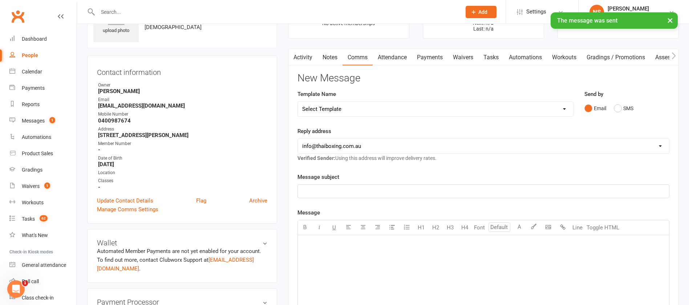
scroll to position [0, 0]
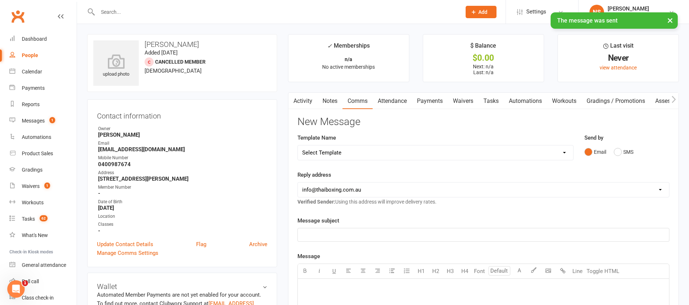
click at [493, 101] on link "Tasks" at bounding box center [490, 101] width 25 height 17
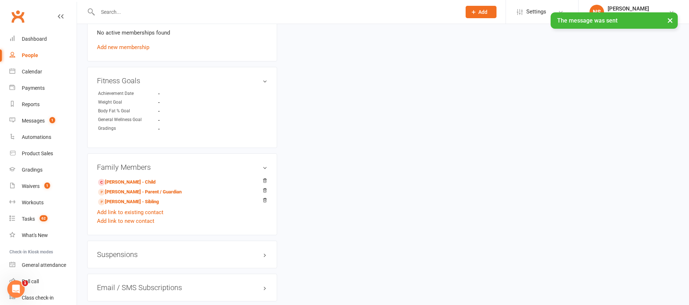
scroll to position [436, 0]
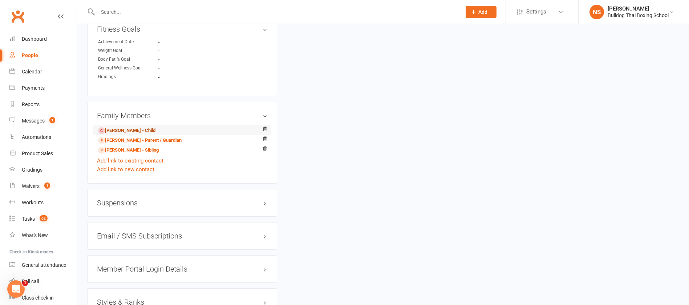
click at [138, 131] on link "Fred Brennan - Child" at bounding box center [126, 131] width 57 height 8
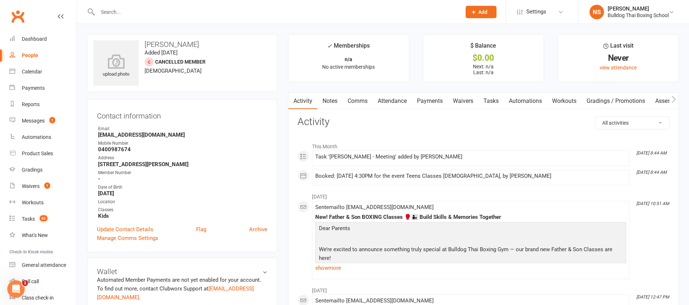
click at [489, 100] on link "Tasks" at bounding box center [490, 101] width 25 height 17
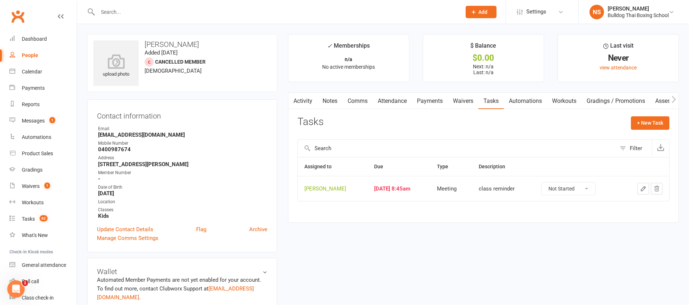
click at [641, 185] on icon "button" at bounding box center [643, 188] width 7 height 7
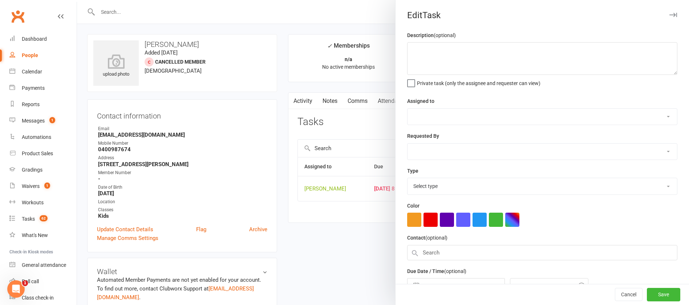
type textarea "class reminder"
select select "12940"
type input "[DATE]"
type input "8:45am"
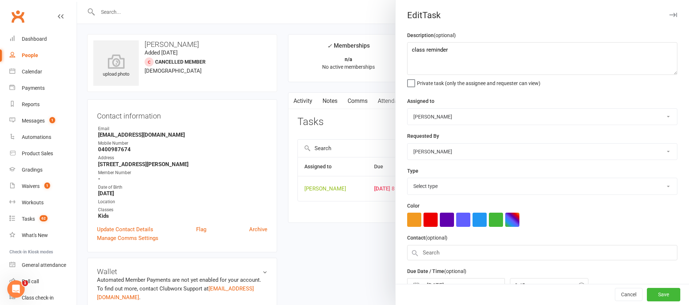
select select "12049"
drag, startPoint x: 469, startPoint y: 62, endPoint x: 407, endPoint y: 53, distance: 63.0
click at [407, 53] on textarea "class reminder" at bounding box center [542, 58] width 270 height 33
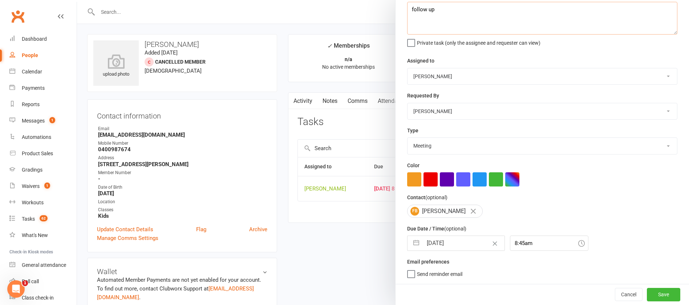
type textarea "follow up"
click at [459, 241] on input "[DATE]" at bounding box center [463, 243] width 82 height 15
select select "7"
select select "2025"
select select "8"
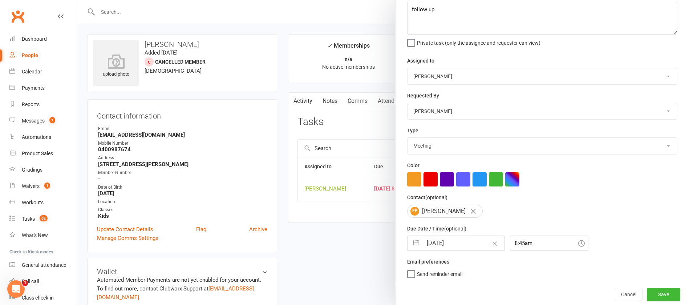
select select "2025"
select select "9"
select select "2025"
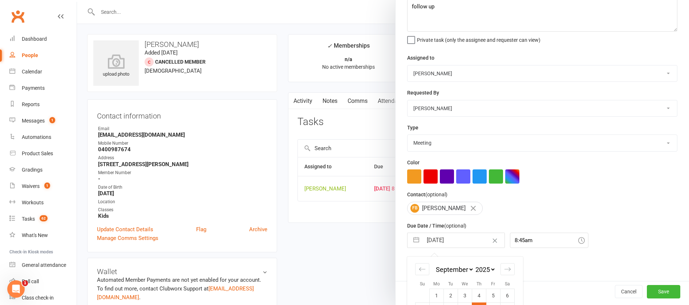
scroll to position [107, 0]
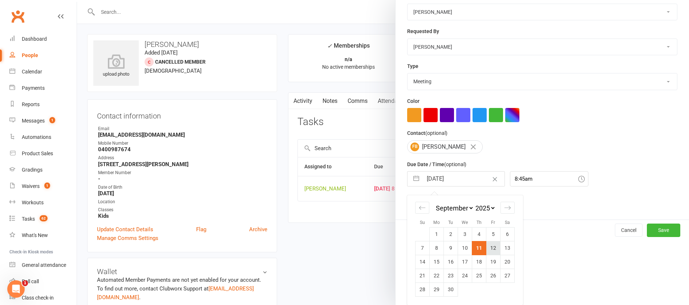
click at [487, 248] on td "12" at bounding box center [493, 248] width 14 height 14
type input "12 Sep 2025"
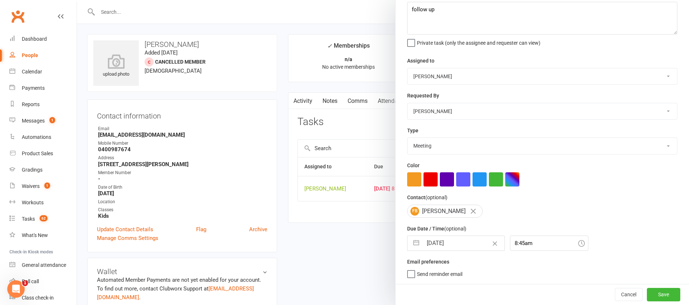
scroll to position [43, 0]
click at [651, 289] on button "Save" at bounding box center [662, 293] width 33 height 13
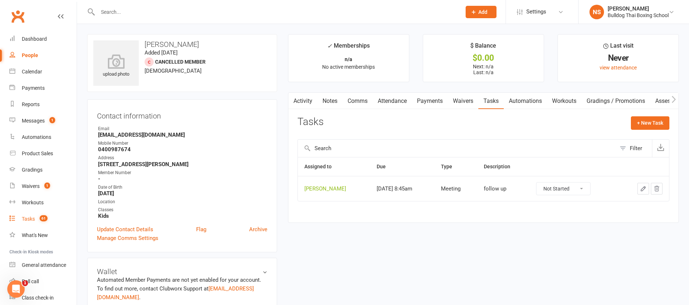
click at [26, 217] on div "Tasks" at bounding box center [28, 219] width 13 height 6
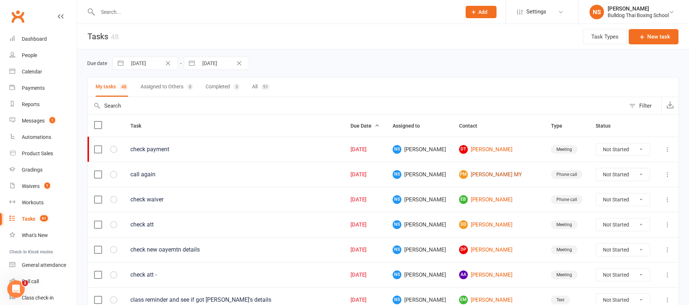
click at [476, 172] on link "PM Pam MY" at bounding box center [498, 174] width 79 height 9
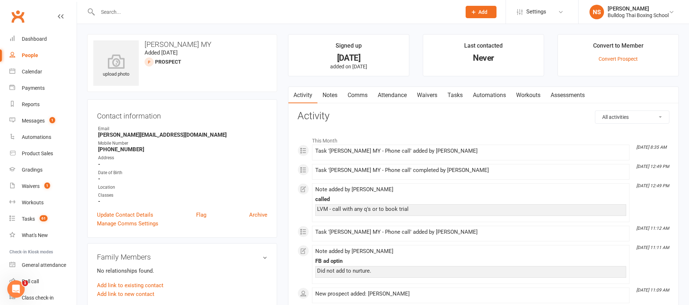
click at [337, 91] on link "Notes" at bounding box center [329, 95] width 25 height 17
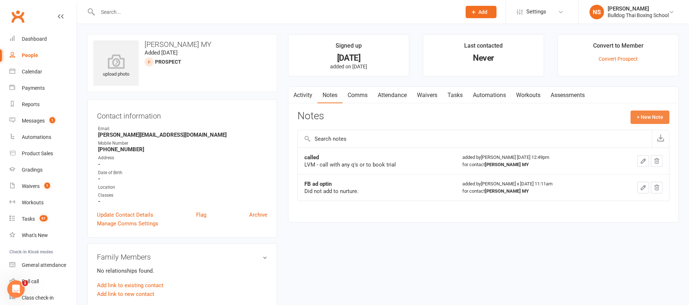
click at [641, 114] on button "+ New Note" at bounding box center [649, 116] width 39 height 13
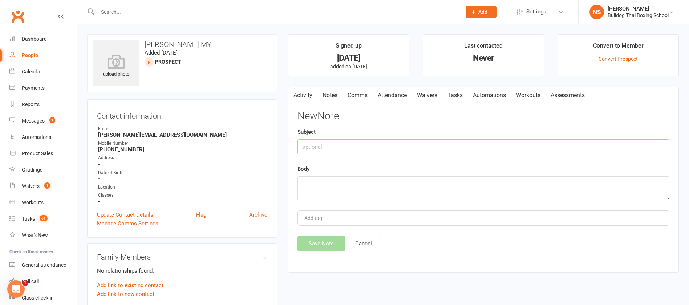
click at [342, 150] on input "text" at bounding box center [483, 146] width 372 height 15
type input "called LVM"
click at [340, 184] on textarea at bounding box center [483, 188] width 372 height 24
type textarea "call with any q's or to book trial"
click at [324, 242] on button "Save Note" at bounding box center [321, 243] width 48 height 15
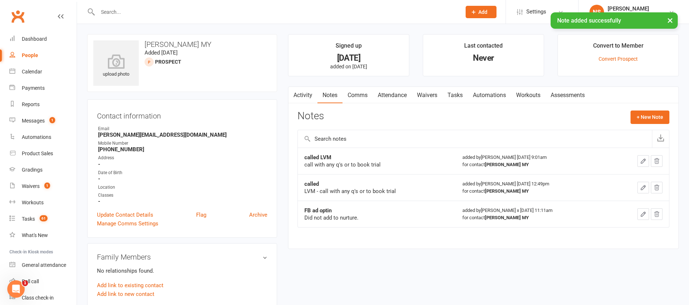
click at [460, 96] on link "Tasks" at bounding box center [454, 95] width 25 height 17
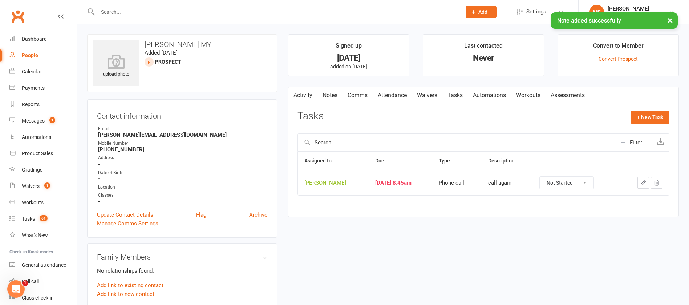
click at [642, 184] on icon "button" at bounding box center [643, 182] width 7 height 7
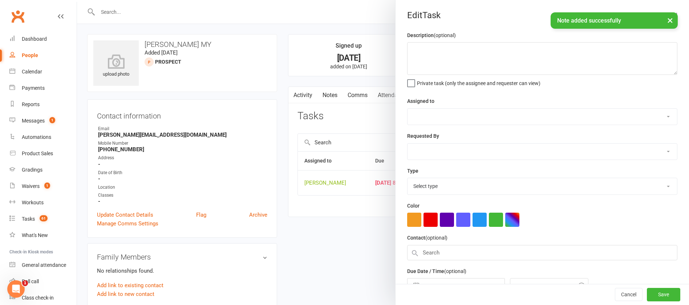
type textarea "call again"
select select "12940"
type input "[DATE]"
type input "8:45am"
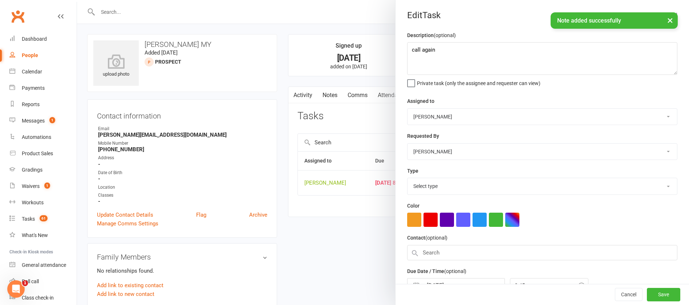
select select "12048"
click at [462, 50] on textarea "call again" at bounding box center [542, 58] width 270 height 33
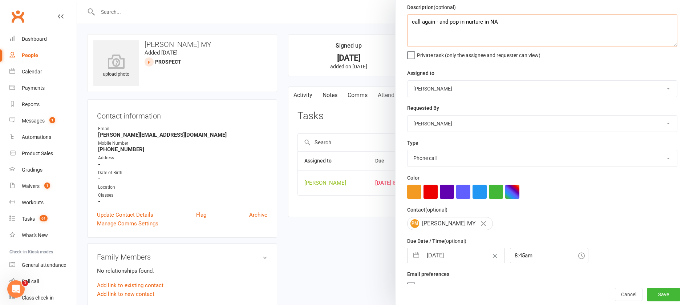
scroll to position [43, 0]
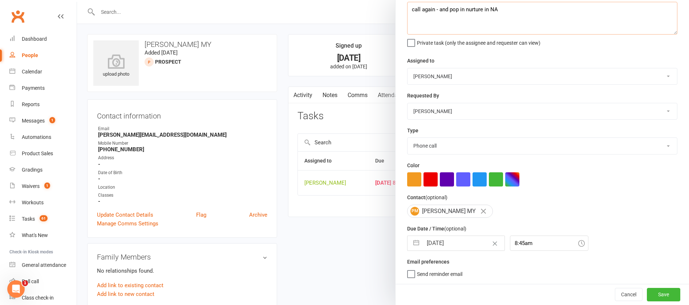
type textarea "call again - and pop in nurture in NA"
click at [457, 237] on input "[DATE]" at bounding box center [463, 243] width 82 height 15
select select "7"
select select "2025"
select select "8"
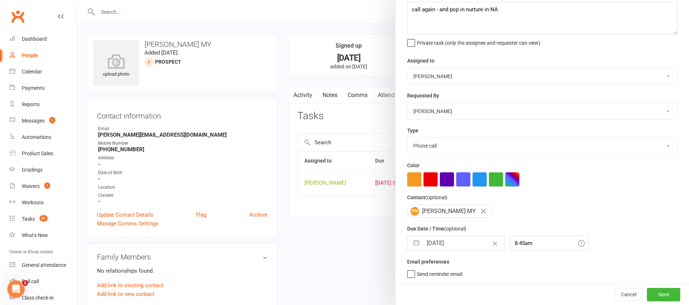
select select "2025"
select select "9"
select select "2025"
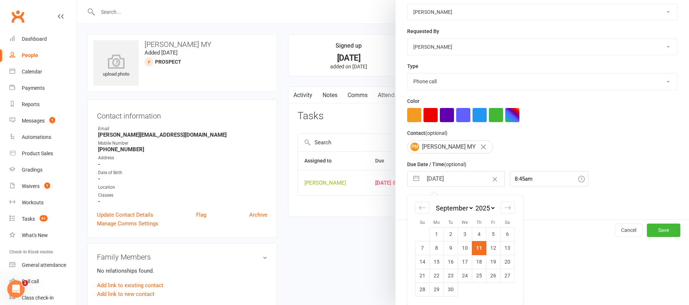
click at [501, 248] on td "13" at bounding box center [507, 248] width 14 height 14
type input "13 Sep 2025"
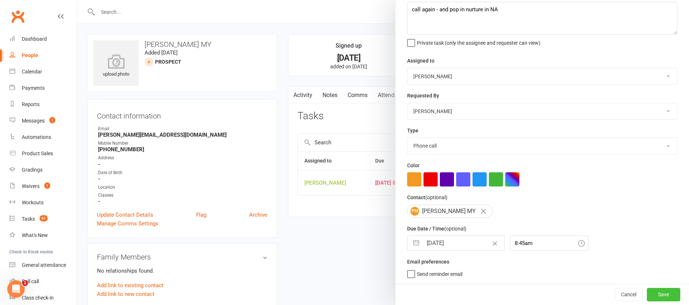
click at [651, 293] on button "Save" at bounding box center [662, 293] width 33 height 13
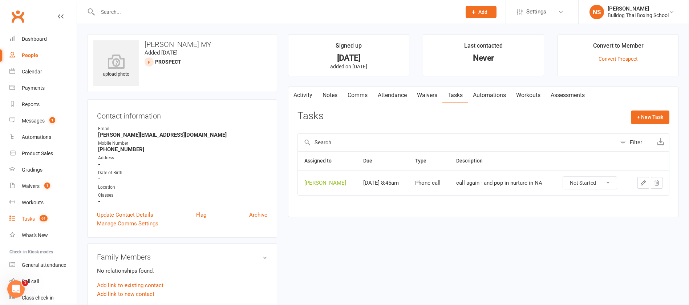
click at [35, 219] on div "Tasks" at bounding box center [28, 219] width 13 height 6
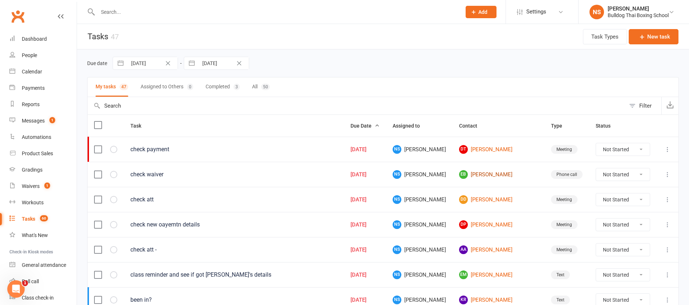
click at [481, 173] on link "EB Elizabeth Brennan" at bounding box center [498, 174] width 79 height 9
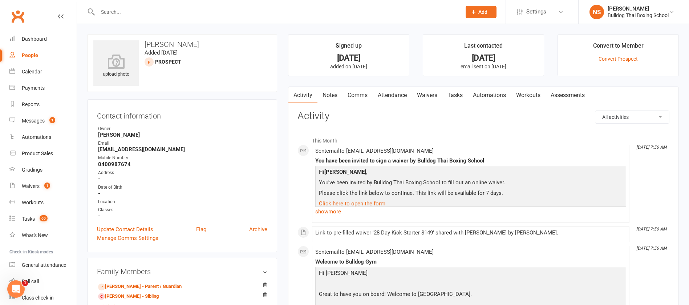
click at [356, 95] on link "Comms" at bounding box center [357, 95] width 30 height 17
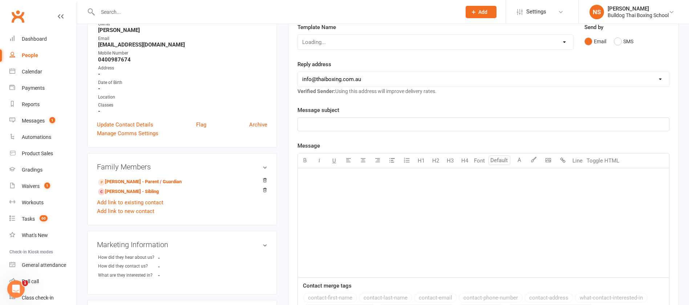
scroll to position [163, 0]
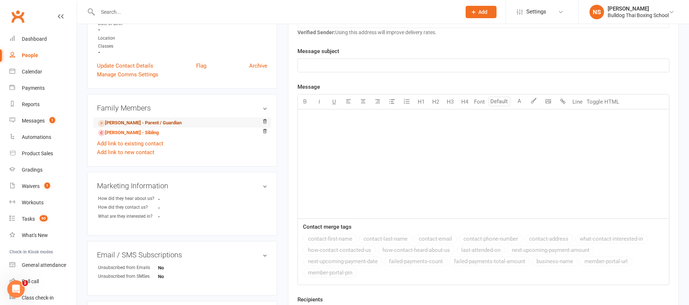
click at [130, 123] on link "Luke Brennan - Parent / Guardian" at bounding box center [139, 123] width 83 height 8
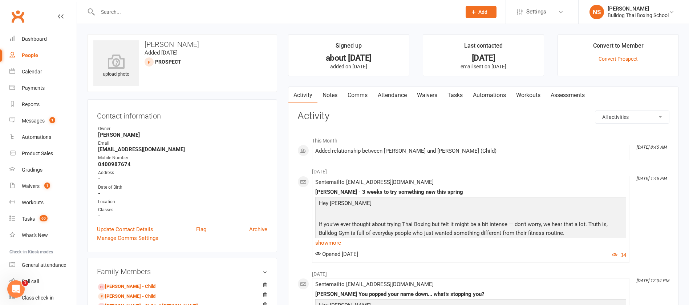
scroll to position [54, 0]
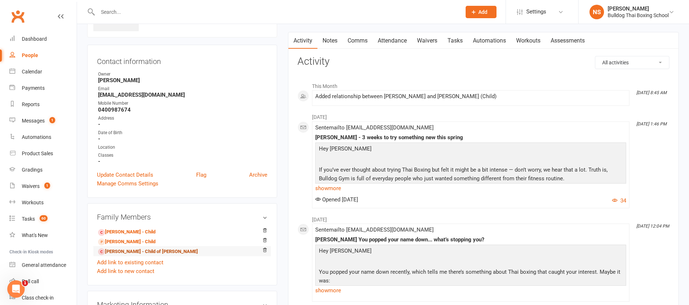
click at [131, 252] on link "Fred Brennan - Child of Luke Brennan" at bounding box center [148, 252] width 100 height 8
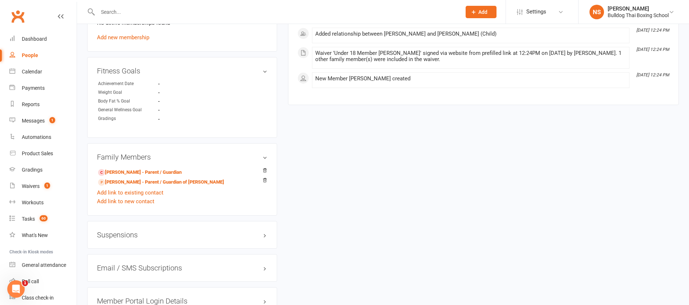
scroll to position [381, 0]
click at [133, 171] on link "Luke Brennan - Parent / Guardian" at bounding box center [139, 171] width 83 height 8
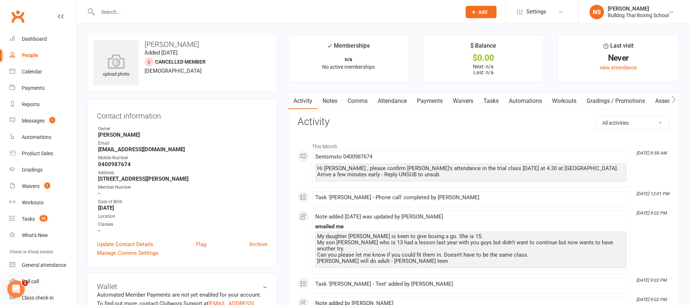
click at [356, 104] on link "Comms" at bounding box center [357, 101] width 30 height 17
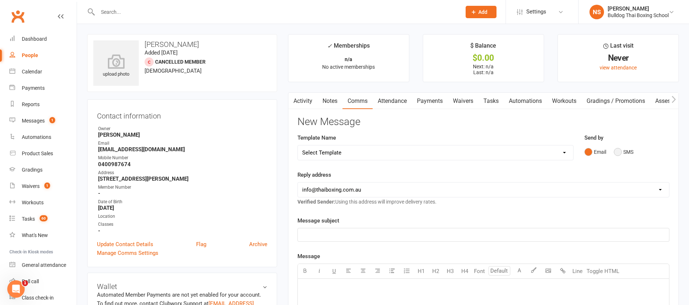
drag, startPoint x: 615, startPoint y: 152, endPoint x: 594, endPoint y: 159, distance: 22.0
click at [616, 152] on button "SMS" at bounding box center [623, 152] width 20 height 14
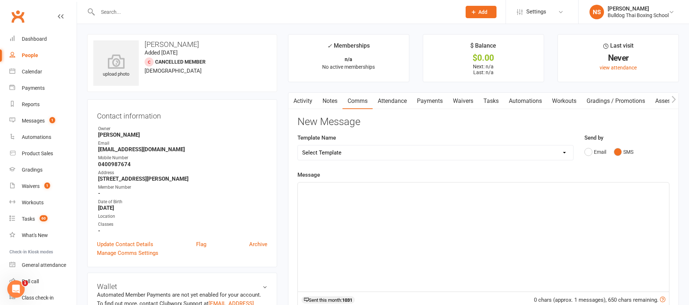
click at [366, 192] on p "﻿" at bounding box center [483, 188] width 362 height 9
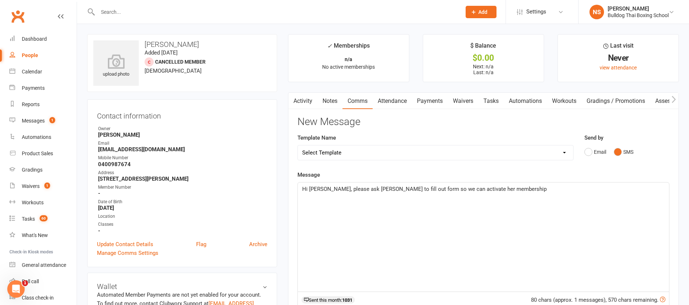
click at [396, 188] on span "Hi Luke, please ask Elizabeth to fill out form so we can activate her membership" at bounding box center [424, 188] width 244 height 7
click at [408, 188] on span "Hi Luke, please ask Elizabeth to fill out form so we can activate her membership" at bounding box center [424, 188] width 244 height 7
click at [514, 188] on p "Hi Luke, please ask Elizabeth to fill out form sent so we can activate her memb…" at bounding box center [483, 188] width 362 height 9
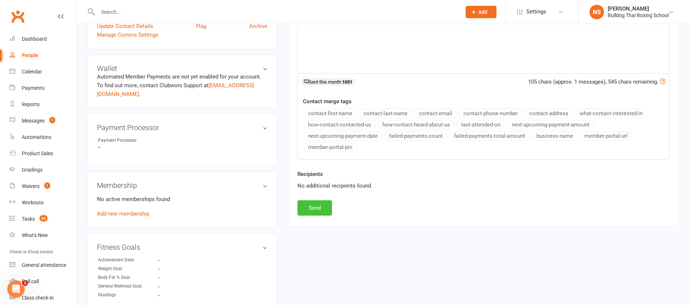
click at [320, 203] on button "Send" at bounding box center [314, 207] width 34 height 15
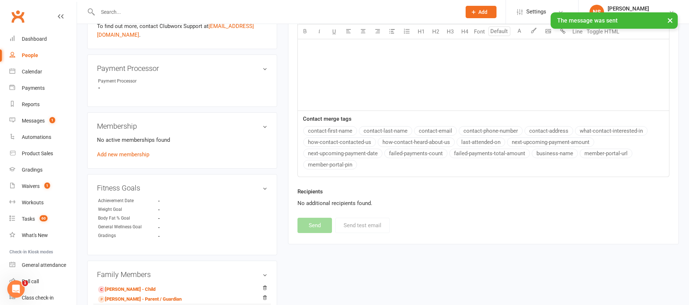
scroll to position [381, 0]
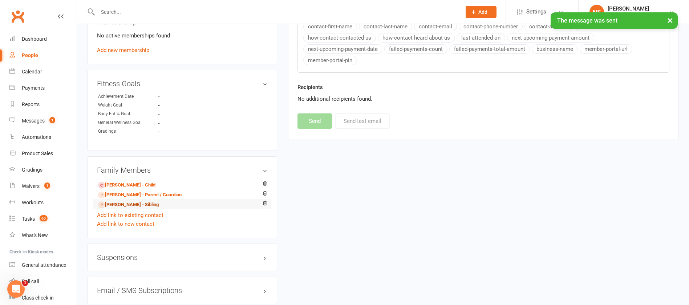
click at [131, 204] on link "Elizabeth Brennan - Sibling" at bounding box center [128, 205] width 61 height 8
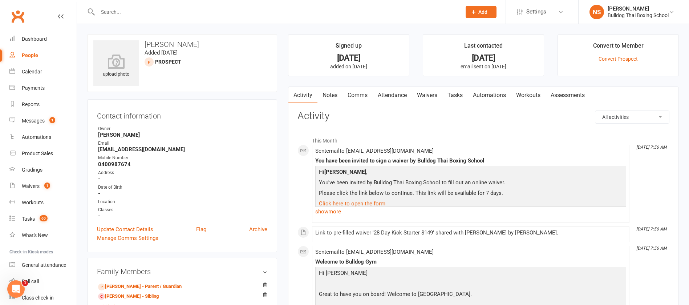
click at [426, 95] on link "Waivers" at bounding box center [427, 95] width 30 height 17
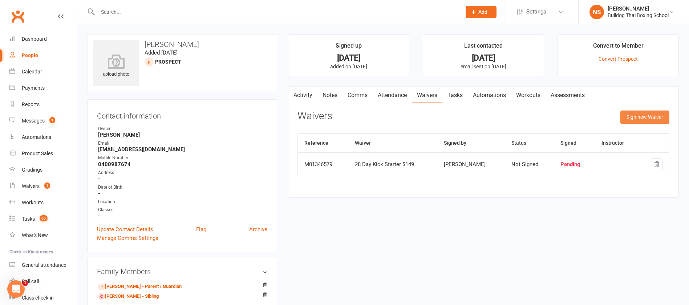
click at [640, 115] on button "Sign new Waiver" at bounding box center [644, 116] width 49 height 13
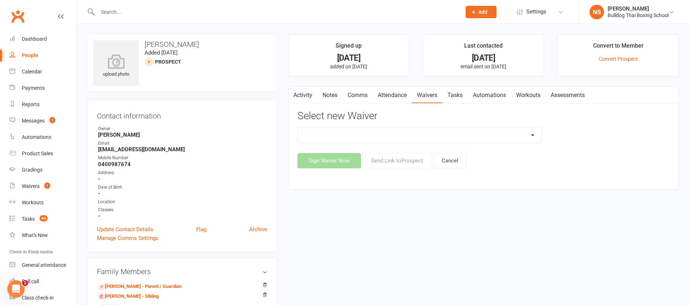
click at [382, 132] on select "12 Month Contract 14 Day Kick Off 21 Day Kick Starter 28 Day 99 and RO 35 28 Da…" at bounding box center [420, 135] width 244 height 15
select select "7365"
click at [298, 128] on select "12 Month Contract 14 Day Kick Off 21 Day Kick Starter 28 Day 99 and RO 35 28 Da…" at bounding box center [420, 135] width 244 height 15
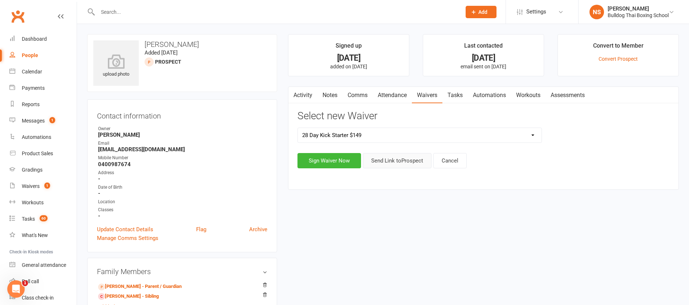
click at [396, 160] on button "Send Link to Prospect" at bounding box center [397, 160] width 69 height 15
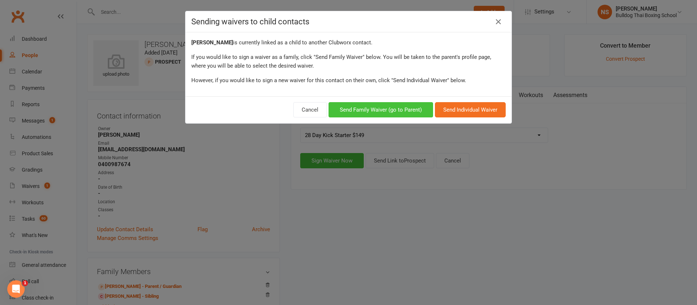
click at [369, 110] on button "Send Family Waiver (go to Parent)" at bounding box center [380, 109] width 105 height 15
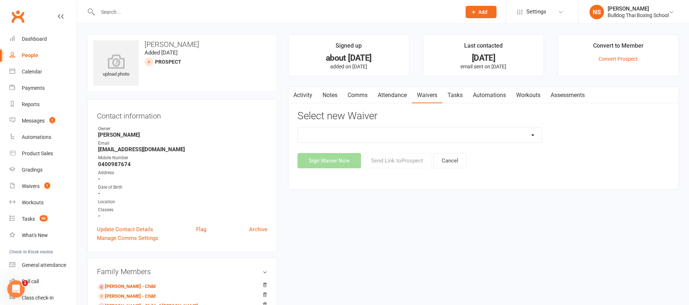
click at [347, 135] on select "12 Month Contract 14 Day Kick Off 21 Day Kick Starter 28 Day 99 and RO 35 28 Da…" at bounding box center [420, 135] width 244 height 15
select select "7365"
click at [298, 128] on select "12 Month Contract 14 Day Kick Off 21 Day Kick Starter 28 Day 99 and RO 35 28 Da…" at bounding box center [420, 135] width 244 height 15
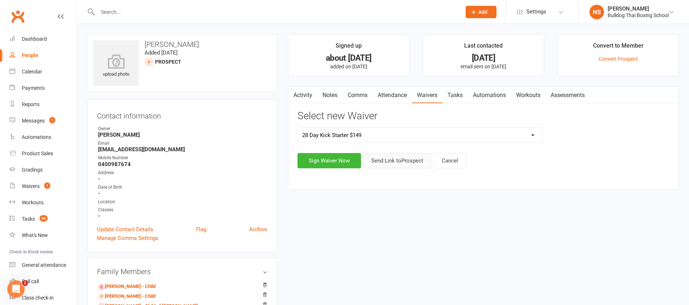
click at [399, 163] on button "Send Link to Prospect" at bounding box center [397, 160] width 69 height 15
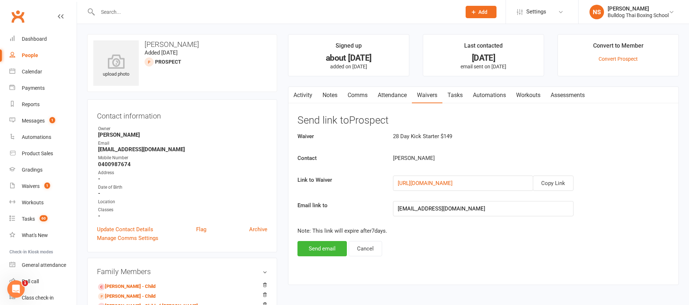
click at [309, 257] on div "Activity Notes Comms Attendance Waivers Tasks Automations Workouts Assessments …" at bounding box center [483, 185] width 391 height 198
click at [309, 246] on button "Send email" at bounding box center [321, 248] width 49 height 15
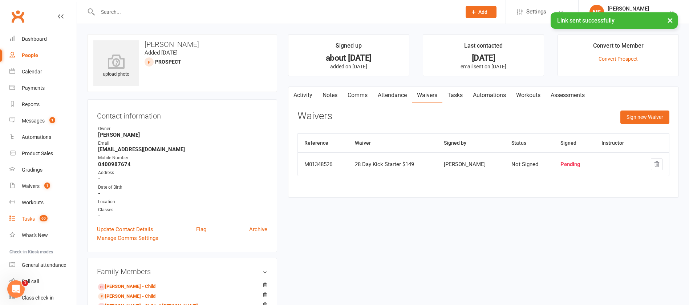
click at [29, 220] on div "Tasks" at bounding box center [28, 219] width 13 height 6
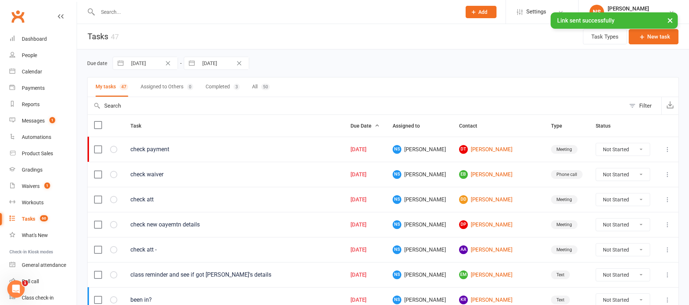
click at [666, 173] on icon at bounding box center [666, 174] width 7 height 7
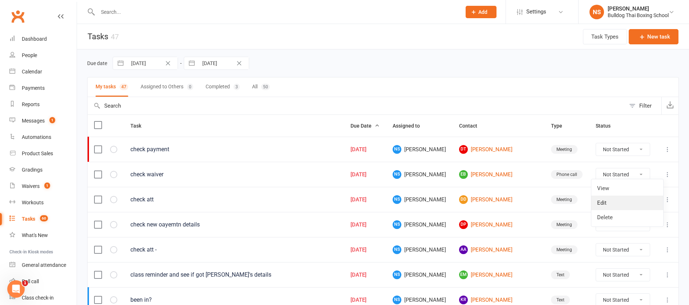
click at [641, 201] on link "Edit" at bounding box center [627, 202] width 72 height 15
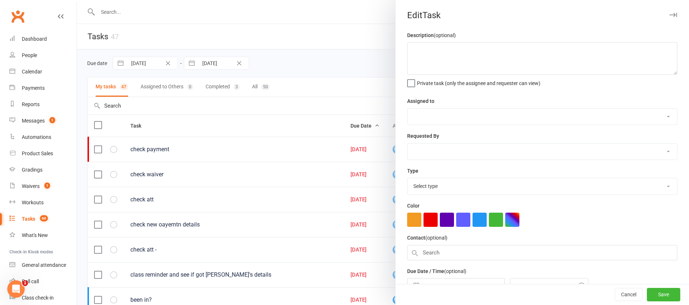
type textarea "check waiver"
select select "12940"
type input "[DATE]"
type input "9:00am"
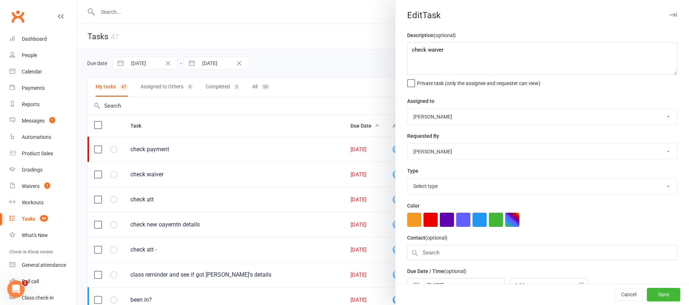
select select "12048"
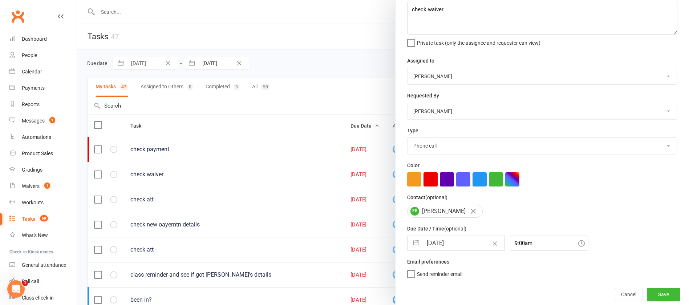
click at [461, 242] on input "[DATE]" at bounding box center [463, 243] width 82 height 15
select select "7"
select select "2025"
select select "8"
select select "2025"
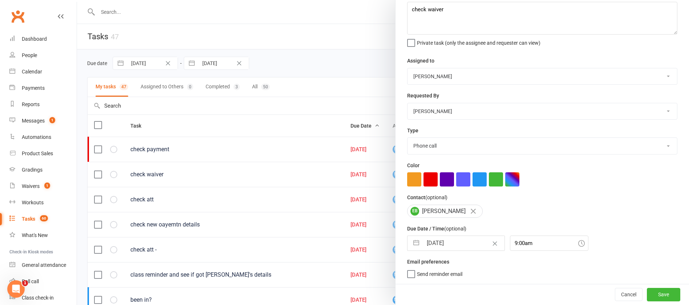
select select "9"
select select "2025"
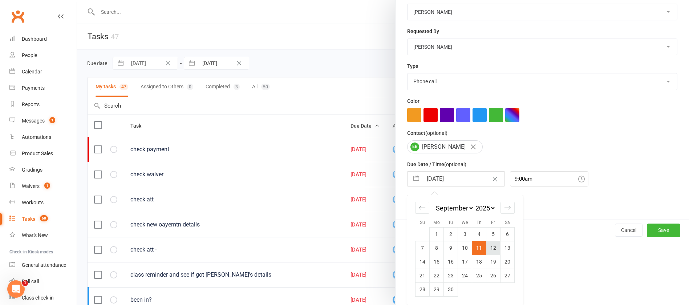
click at [487, 248] on td "12" at bounding box center [493, 248] width 14 height 14
type input "12 Sep 2025"
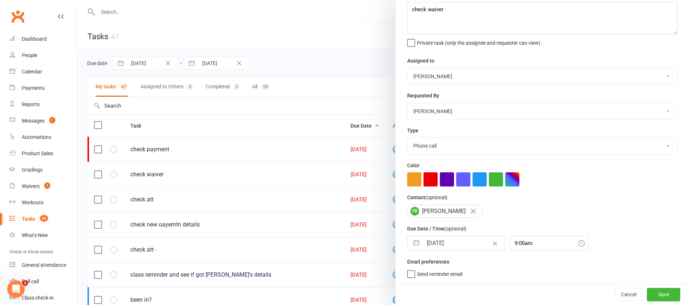
scroll to position [43, 0]
click at [647, 291] on button "Save" at bounding box center [662, 293] width 33 height 13
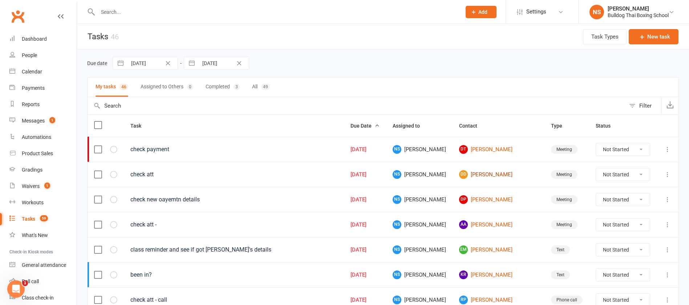
click at [495, 175] on link "DD Darcy Dean-Weymark" at bounding box center [498, 174] width 79 height 9
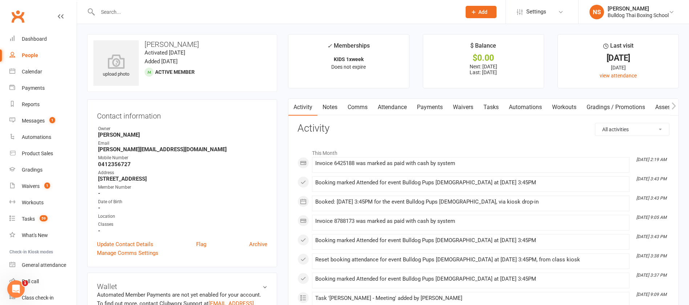
click at [497, 106] on link "Tasks" at bounding box center [490, 107] width 25 height 17
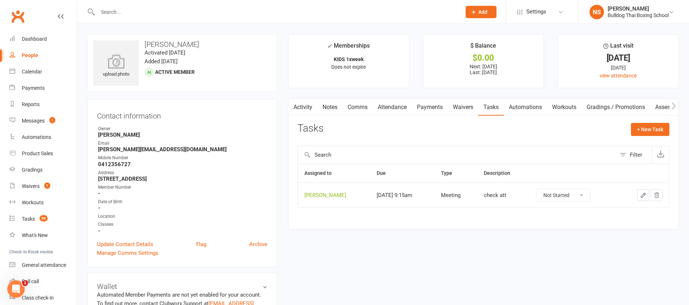
click at [644, 197] on icon "button" at bounding box center [643, 195] width 7 height 7
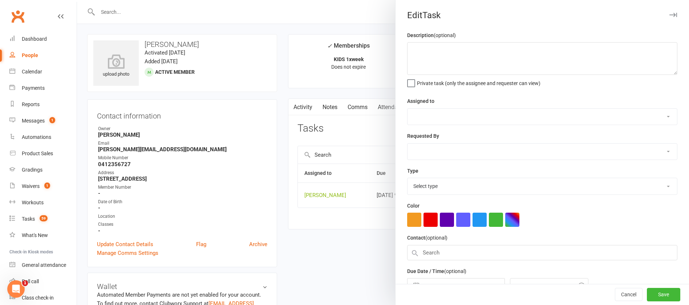
type textarea "check att"
select select "12940"
type input "[DATE]"
type input "9:15am"
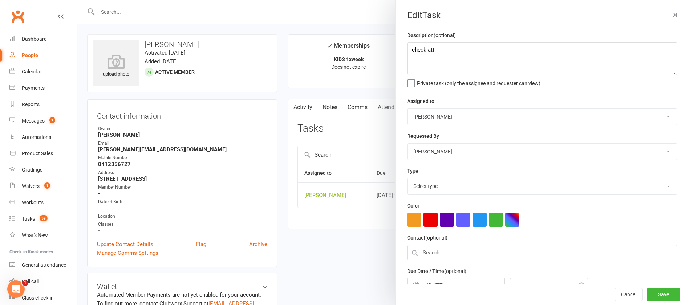
select select "12049"
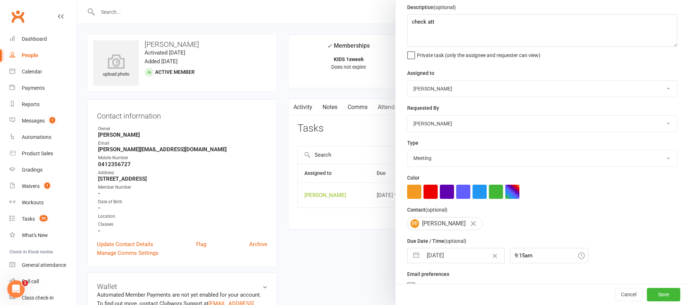
scroll to position [43, 0]
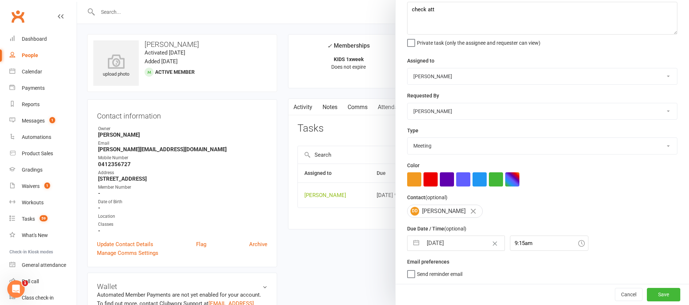
select select "7"
select select "2025"
select select "8"
select select "2025"
select select "9"
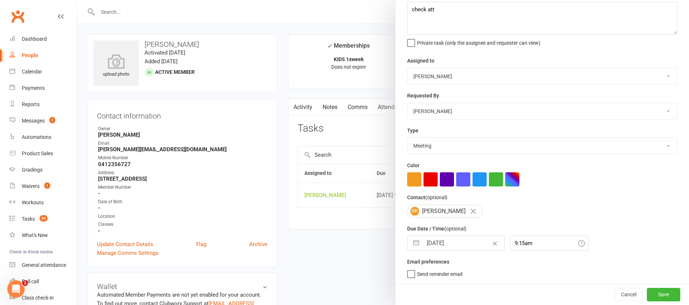
select select "2025"
click at [462, 242] on input "[DATE]" at bounding box center [463, 243] width 82 height 15
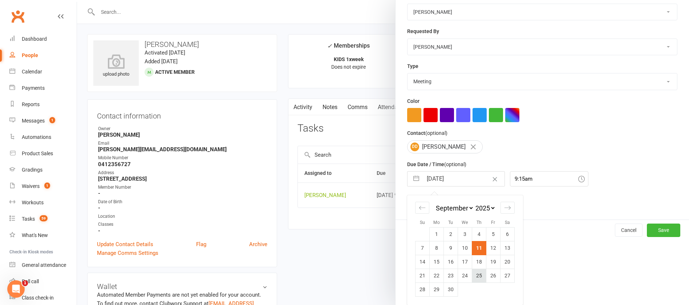
click at [475, 274] on td "25" at bounding box center [479, 275] width 14 height 14
type input "[DATE]"
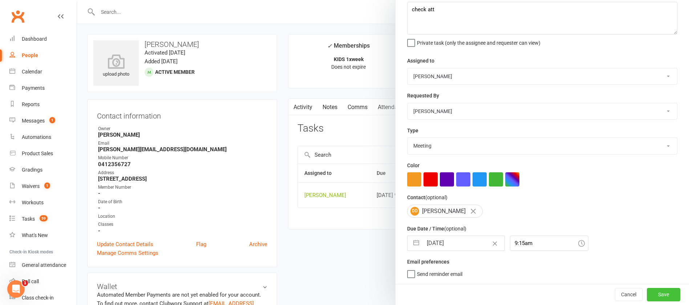
click at [650, 291] on button "Save" at bounding box center [662, 293] width 33 height 13
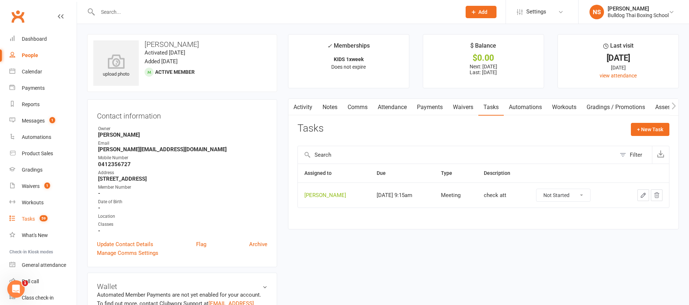
click at [28, 220] on div "Tasks" at bounding box center [28, 219] width 13 height 6
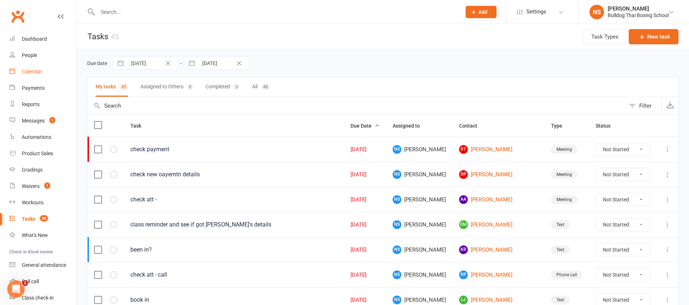
click at [38, 73] on div "Calendar" at bounding box center [32, 72] width 20 height 6
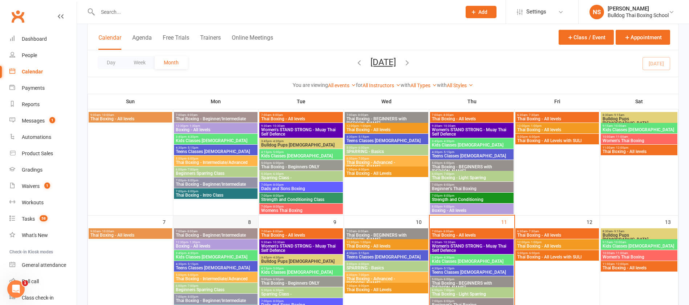
scroll to position [109, 0]
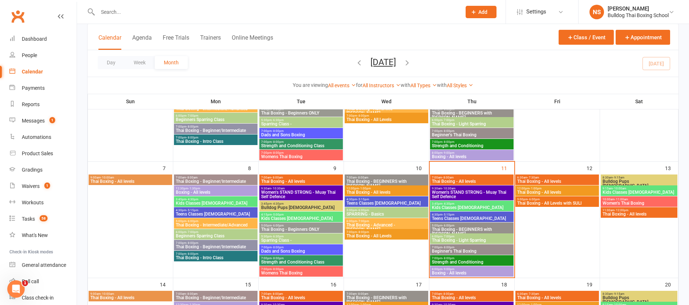
click at [453, 196] on span "Women's STAND STRONG - Muay Thai Self Defence" at bounding box center [471, 194] width 81 height 9
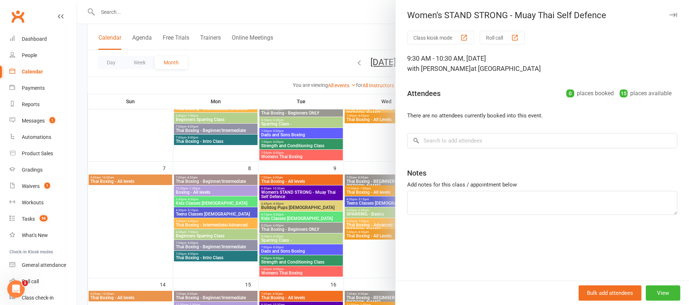
click at [323, 33] on div at bounding box center [383, 152] width 612 height 305
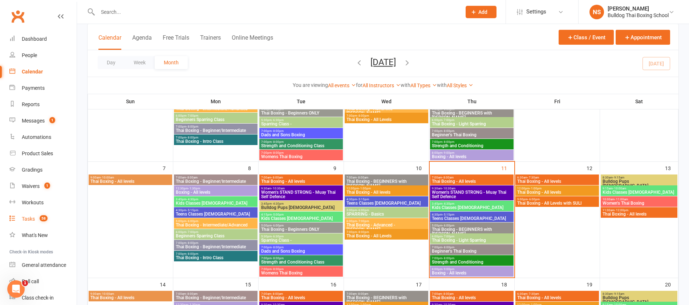
click at [30, 217] on div "Tasks" at bounding box center [28, 219] width 13 height 6
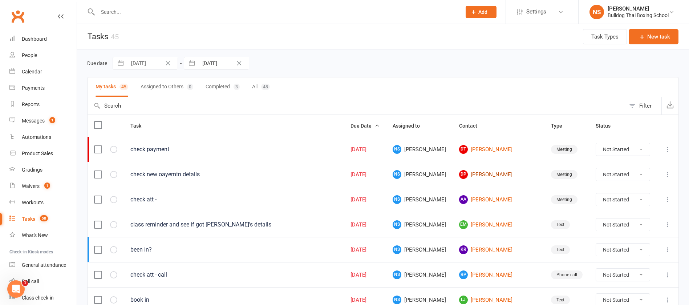
click at [495, 173] on link "Dp Daniel pettit" at bounding box center [498, 174] width 79 height 9
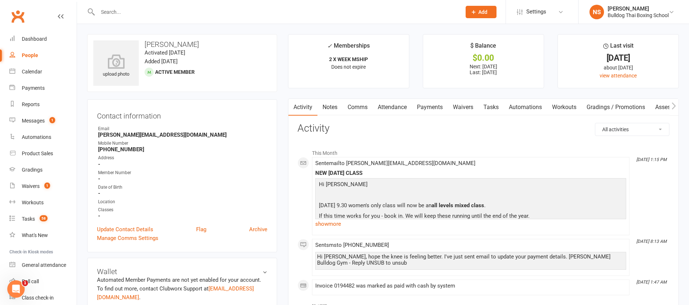
click at [357, 108] on link "Comms" at bounding box center [357, 107] width 30 height 17
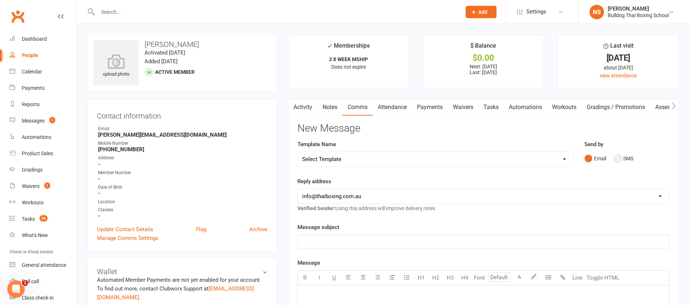
click at [616, 159] on button "SMS" at bounding box center [623, 158] width 20 height 14
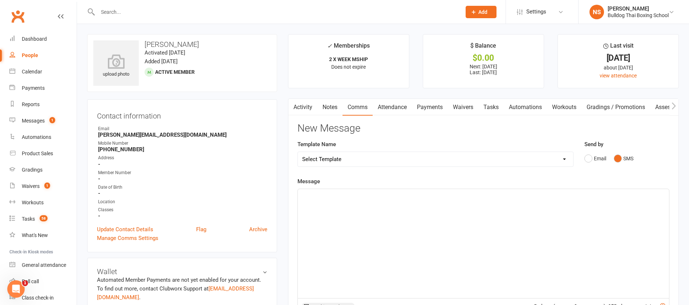
click at [331, 195] on p "﻿" at bounding box center [483, 195] width 362 height 9
click at [330, 106] on link "Notes" at bounding box center [329, 107] width 25 height 17
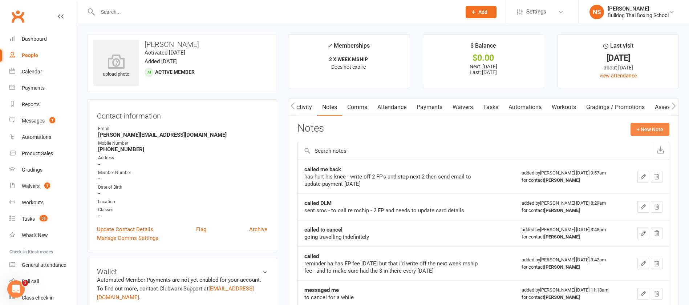
click at [646, 123] on button "+ New Note" at bounding box center [649, 129] width 39 height 13
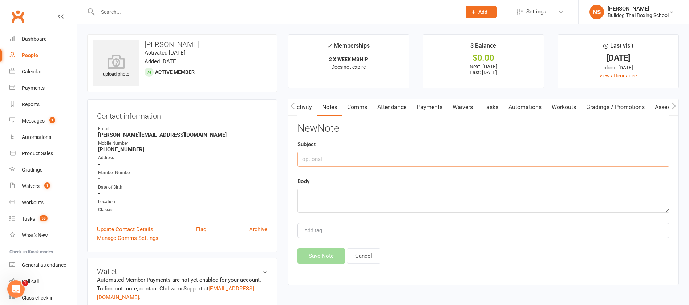
click at [374, 159] on input "text" at bounding box center [483, 158] width 372 height 15
type input "called LVM"
drag, startPoint x: 336, startPoint y: 201, endPoint x: 333, endPoint y: 198, distance: 4.6
click at [335, 200] on textarea at bounding box center [483, 200] width 372 height 24
type textarea "hows knee, ready to train?"
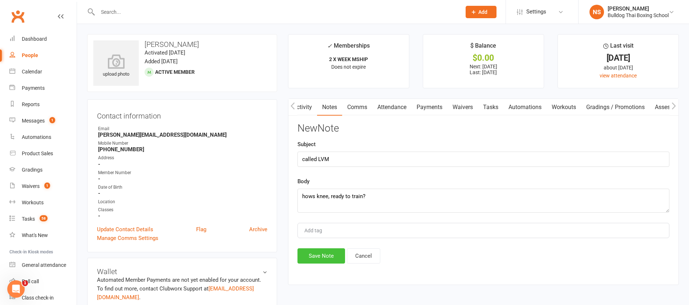
click at [334, 256] on button "Save Note" at bounding box center [321, 255] width 48 height 15
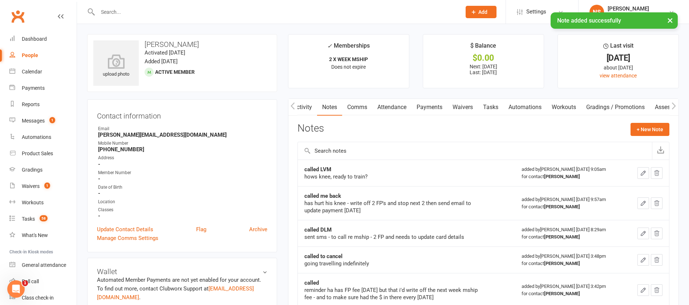
click at [493, 106] on link "Tasks" at bounding box center [490, 107] width 25 height 17
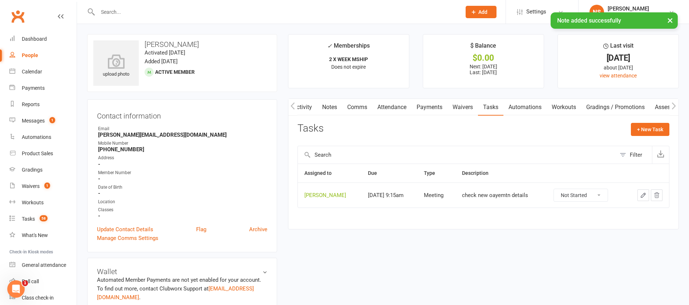
click at [641, 195] on icon "button" at bounding box center [643, 195] width 7 height 7
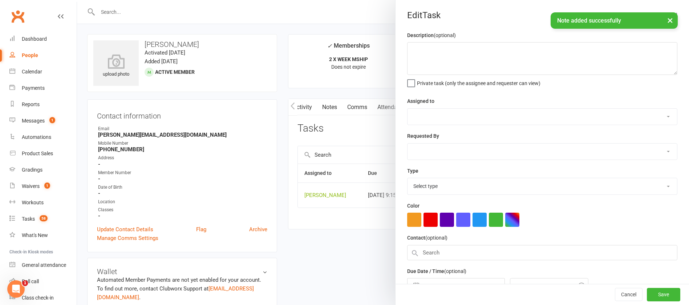
type textarea "check new oayemtn details"
select select "12940"
type input "[DATE]"
type input "9:15am"
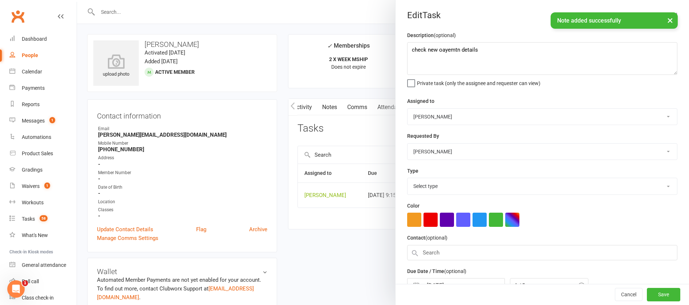
select select "12049"
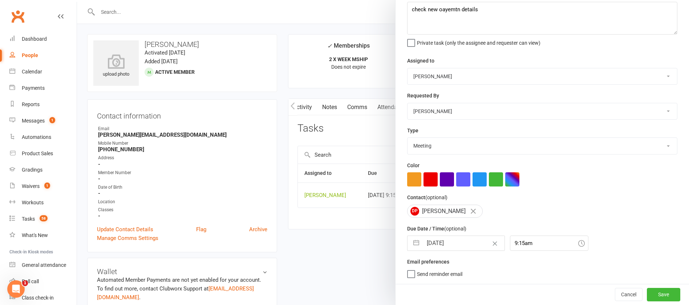
select select "7"
select select "2025"
select select "8"
select select "2025"
select select "9"
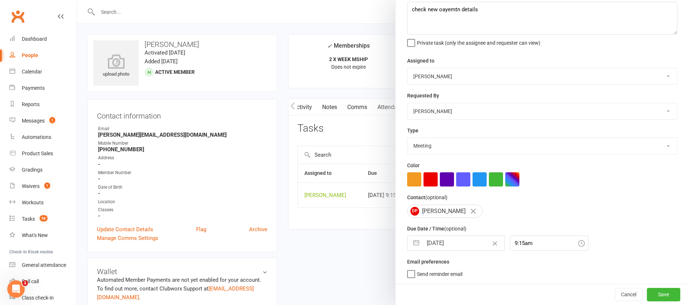
select select "2025"
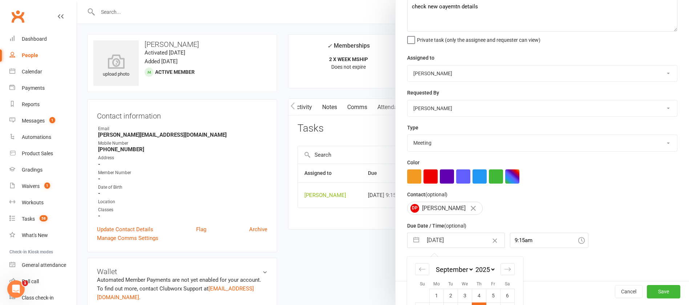
click at [455, 241] on input "[DATE]" at bounding box center [463, 240] width 82 height 15
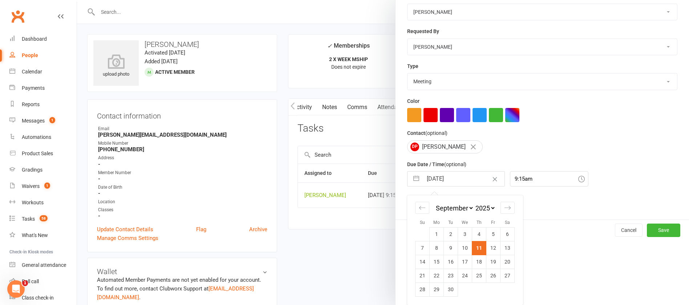
click at [501, 246] on td "13" at bounding box center [507, 248] width 14 height 14
type input "13 Sep 2025"
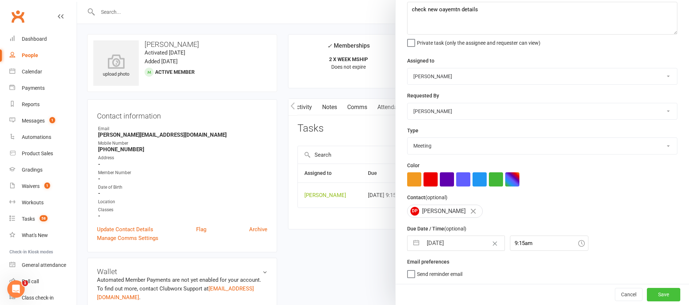
click at [647, 295] on button "Save" at bounding box center [662, 293] width 33 height 13
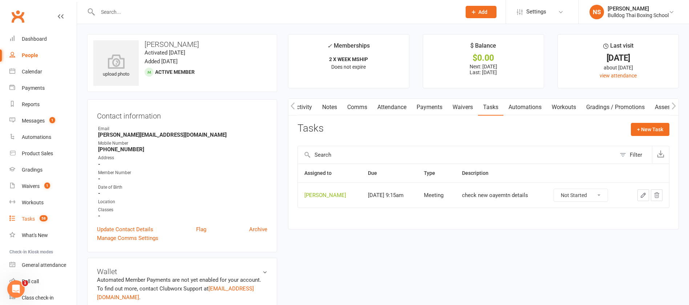
click at [26, 216] on div "Tasks" at bounding box center [28, 219] width 13 height 6
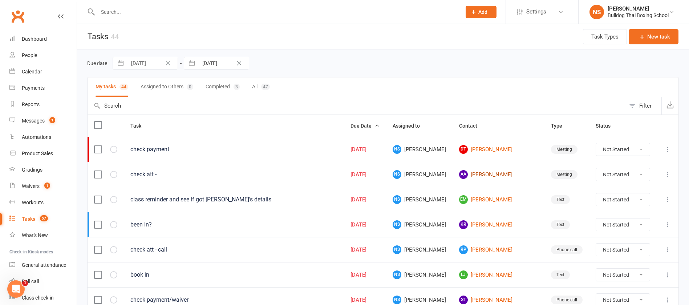
click at [499, 175] on link "AA Alessia Ascani" at bounding box center [498, 174] width 79 height 9
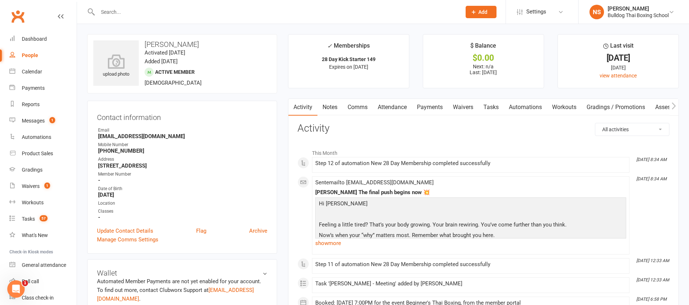
click at [491, 106] on link "Tasks" at bounding box center [490, 107] width 25 height 17
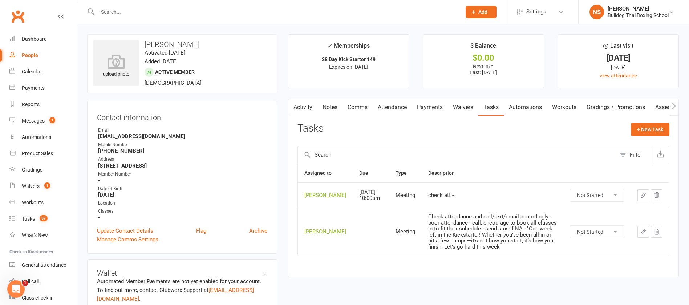
drag, startPoint x: 617, startPoint y: 241, endPoint x: 614, endPoint y: 246, distance: 6.5
click at [617, 238] on select "Not Started In Progress Waiting Complete" at bounding box center [597, 231] width 54 height 12
click at [570, 236] on select "Not Started In Progress Waiting Complete" at bounding box center [597, 231] width 54 height 12
select select "unstarted"
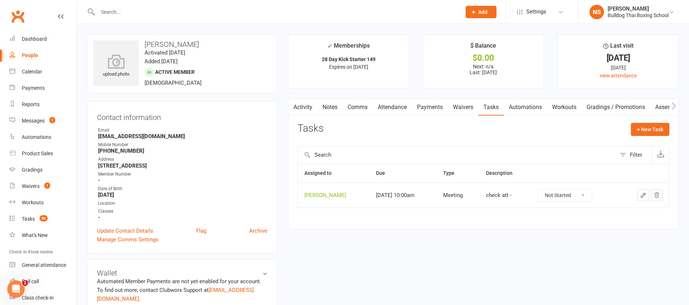
click at [642, 192] on icon "button" at bounding box center [643, 195] width 7 height 7
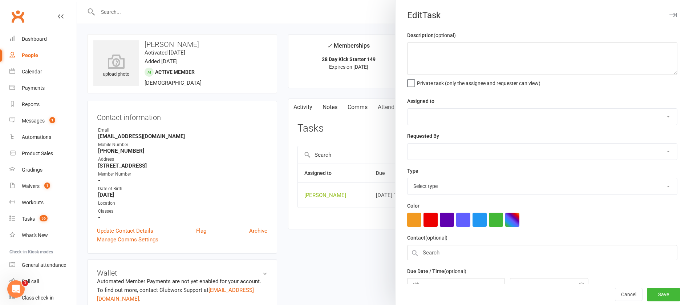
type textarea "check att -"
select select "12940"
select select "45795"
type input "[DATE]"
type input "10:00am"
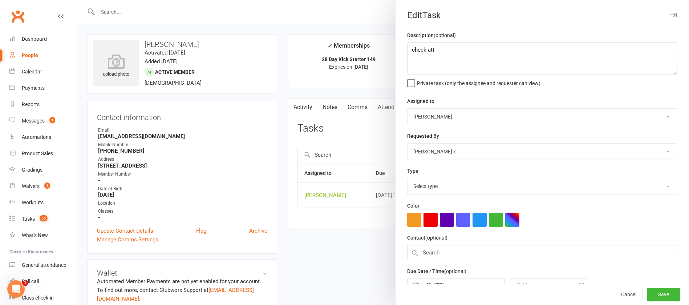
select select "12049"
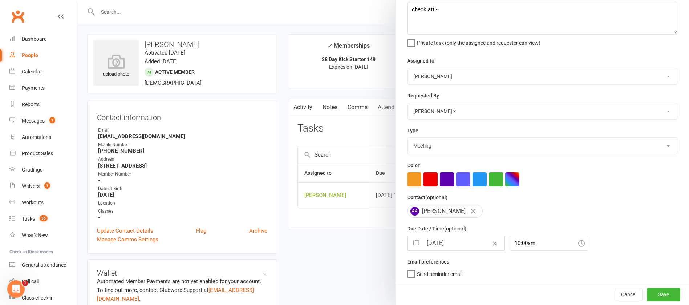
click at [463, 236] on input "[DATE]" at bounding box center [463, 243] width 82 height 15
select select "7"
select select "2025"
select select "8"
select select "2025"
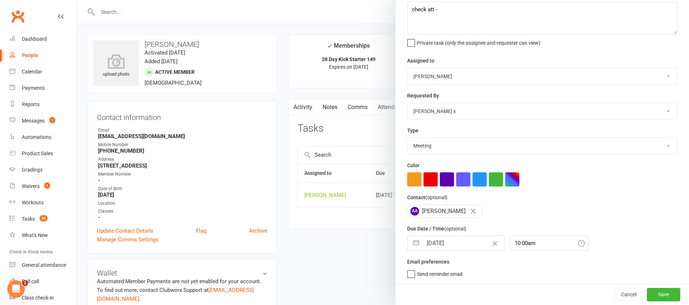
select select "9"
select select "2025"
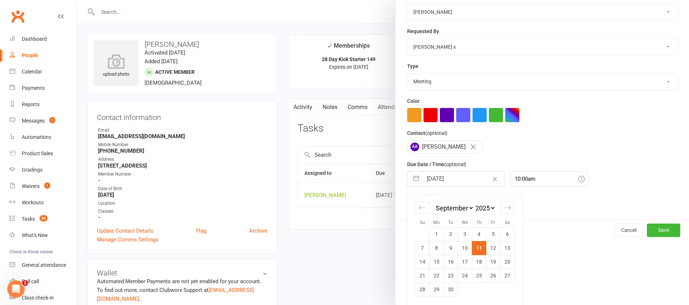
click at [502, 247] on td "13" at bounding box center [507, 248] width 14 height 14
type input "13 Sep 2025"
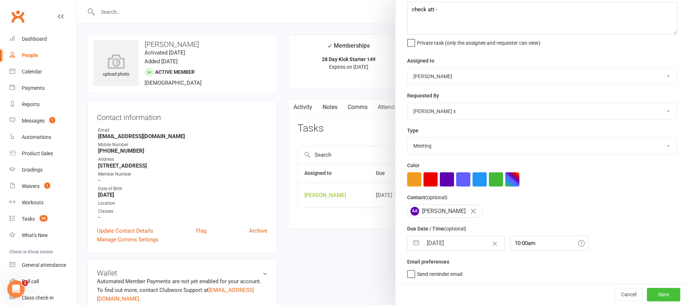
click at [646, 291] on button "Save" at bounding box center [662, 293] width 33 height 13
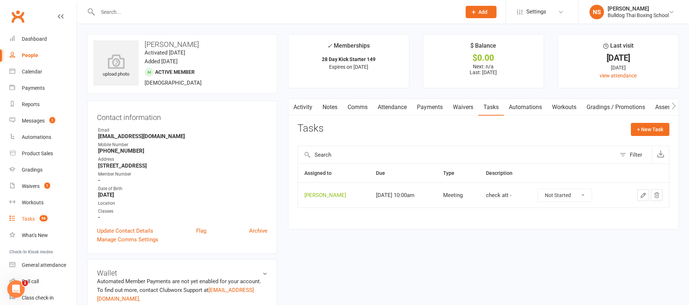
click at [30, 218] on div "Tasks" at bounding box center [28, 219] width 13 height 6
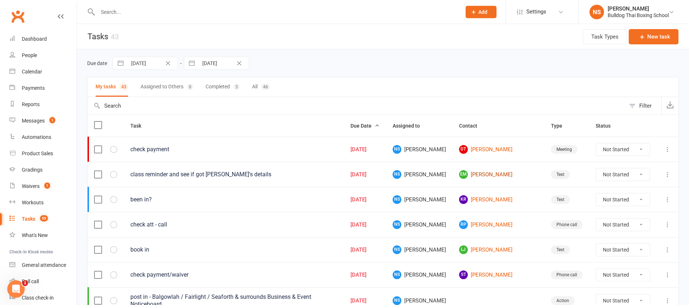
click at [489, 175] on link "EM Elsie Moran" at bounding box center [498, 174] width 79 height 9
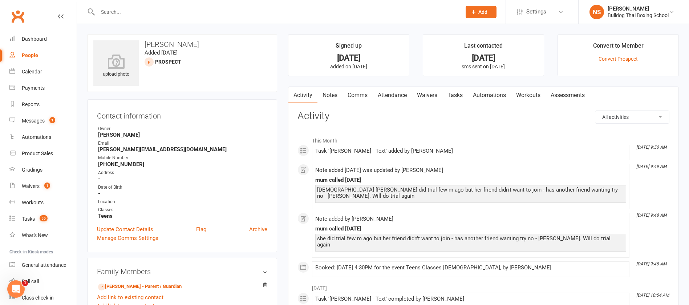
click at [355, 95] on link "Comms" at bounding box center [357, 95] width 30 height 17
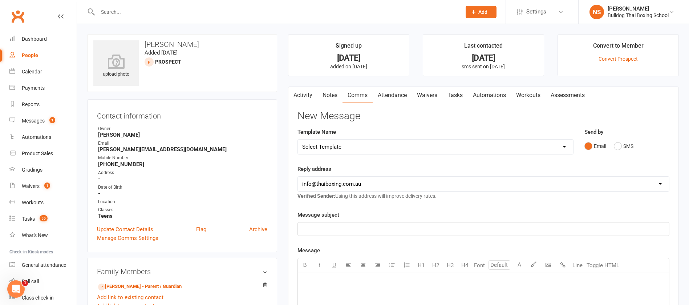
click at [328, 145] on select "Select Template [Email] Price Increase 28 Day Kick starter [SMS] 10 Pass Check …" at bounding box center [435, 146] width 275 height 15
select select "151"
click at [298, 139] on select "Select Template [Email] Price Increase 28 Day Kick starter [SMS] 10 Pass Check …" at bounding box center [435, 146] width 275 height 15
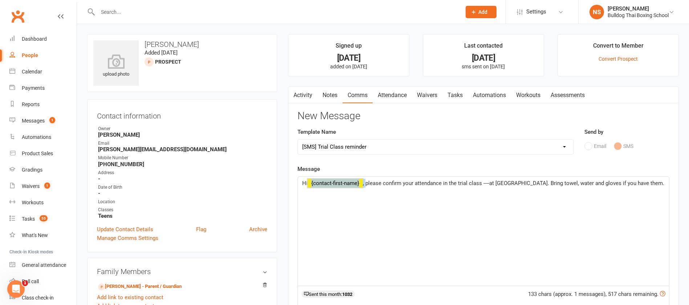
drag, startPoint x: 367, startPoint y: 183, endPoint x: 322, endPoint y: 173, distance: 45.6
click at [319, 184] on p "Hi ﻿ {contact-first-name} , please confirm your attendance in the trial class -…" at bounding box center [483, 183] width 362 height 9
click at [378, 181] on span "Hi Sophie, please confirm your attendance in the trial class ----at Bulldog Gym…" at bounding box center [477, 183] width 351 height 7
click at [457, 181] on span "Hi Sophie, please confirm Elsie's attendance in the trial class ----at Bulldog …" at bounding box center [477, 187] width 351 height 15
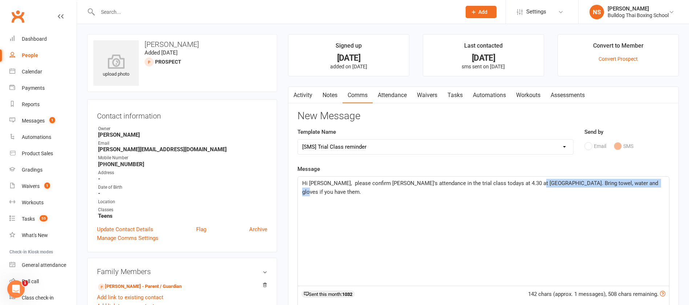
drag, startPoint x: 644, startPoint y: 184, endPoint x: 527, endPoint y: 182, distance: 116.9
click at [527, 182] on p "Hi Sophie, please confirm Elsie's attendance in the trial class todays at 4.30 …" at bounding box center [483, 187] width 362 height 17
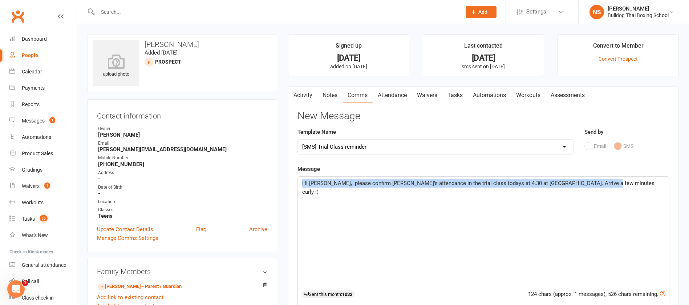
drag, startPoint x: 604, startPoint y: 182, endPoint x: 300, endPoint y: 184, distance: 303.4
click at [301, 184] on div "Hi Sophie, please confirm Elsie's attendance in the trial class todays at 4.30 …" at bounding box center [483, 230] width 371 height 109
copy span "Hi Sophie, please confirm Elsie's attendance in the trial class todays at 4.30 …"
click at [383, 212] on div "Hi Sophie, please confirm Elsie's attendance in the trial class todays at 4.30 …" at bounding box center [483, 230] width 371 height 109
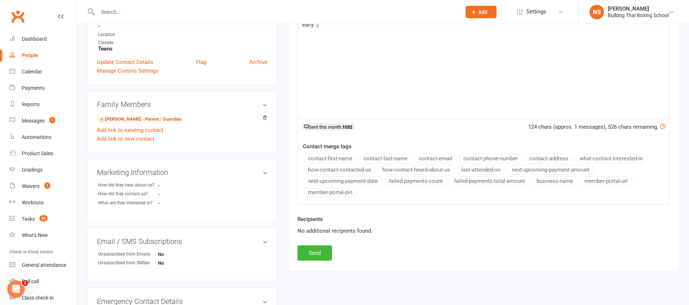
scroll to position [218, 0]
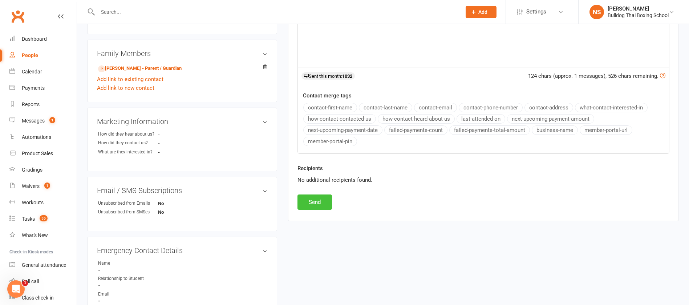
click at [317, 199] on button "Send" at bounding box center [314, 201] width 34 height 15
select select
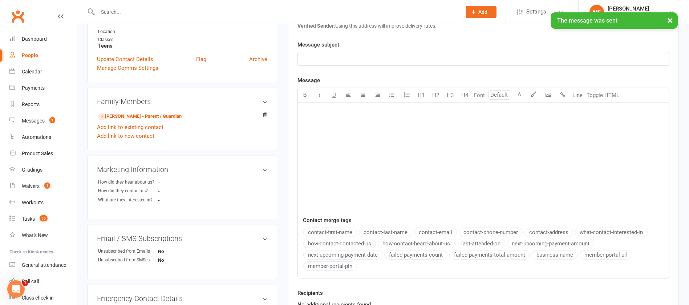
scroll to position [0, 0]
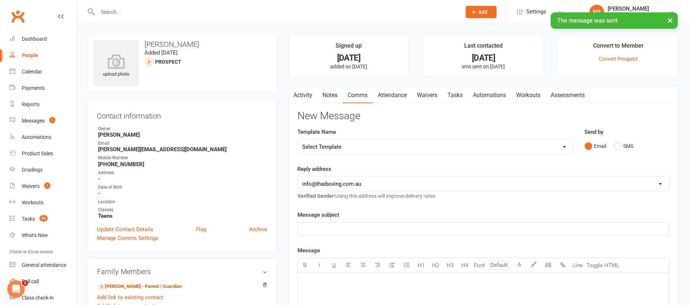
click at [455, 101] on link "Tasks" at bounding box center [454, 95] width 25 height 17
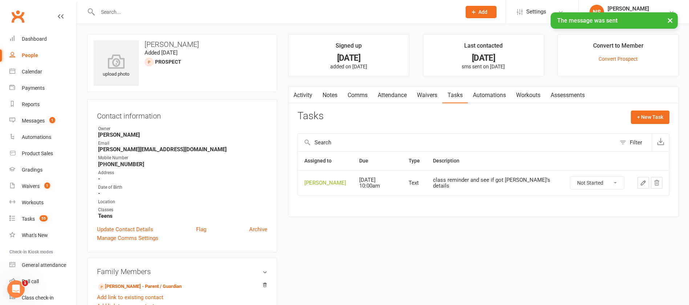
click at [642, 181] on icon "button" at bounding box center [643, 182] width 7 height 7
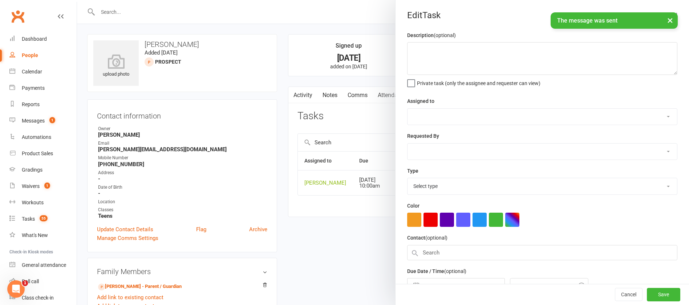
type textarea "class reminder and see if got [PERSON_NAME]'s details"
select select "12940"
type input "[DATE]"
type input "10:00am"
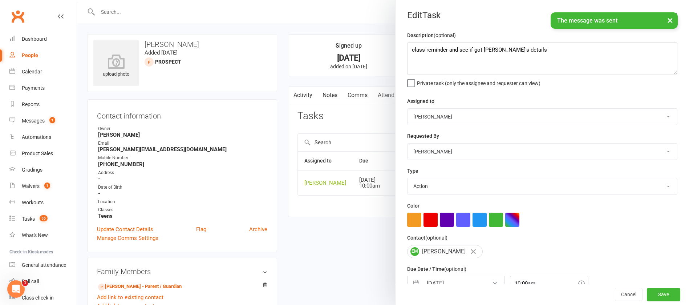
select select "13825"
drag, startPoint x: 513, startPoint y: 51, endPoint x: 398, endPoint y: 48, distance: 115.1
click at [400, 48] on div "Description (optional) class reminder and see if got toby's details Private tas…" at bounding box center [541, 177] width 293 height 293
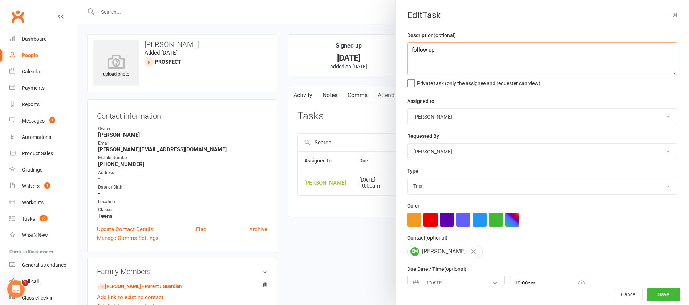
type textarea "follow up"
click at [435, 187] on select "Action E-mail Meeting Phone call Text Add new task type" at bounding box center [541, 186] width 269 height 16
select select "12048"
click at [407, 179] on select "Action E-mail Meeting Phone call Text Add new task type" at bounding box center [541, 186] width 269 height 16
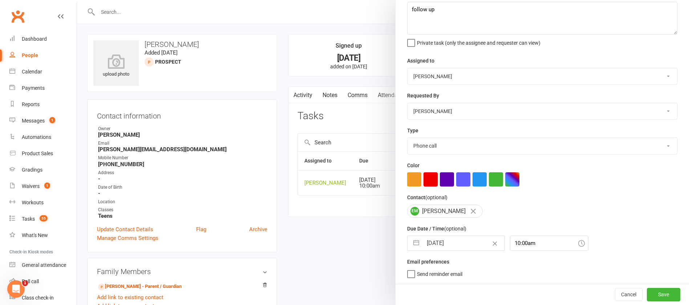
click at [450, 243] on input "[DATE]" at bounding box center [463, 243] width 82 height 15
select select "7"
select select "2025"
select select "8"
select select "2025"
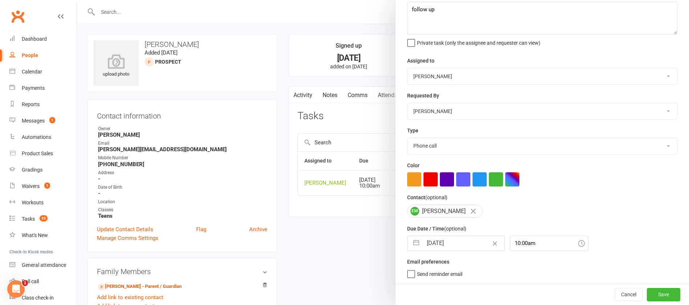
select select "9"
select select "2025"
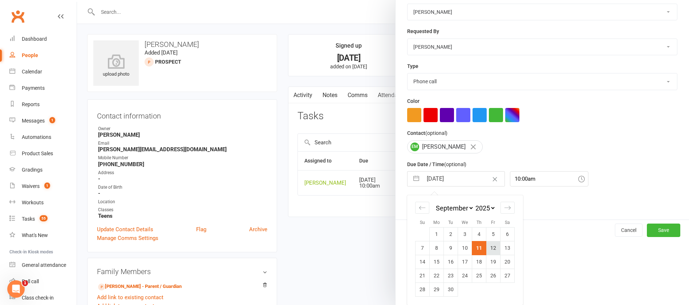
click at [490, 246] on td "12" at bounding box center [493, 248] width 14 height 14
type input "12 Sep 2025"
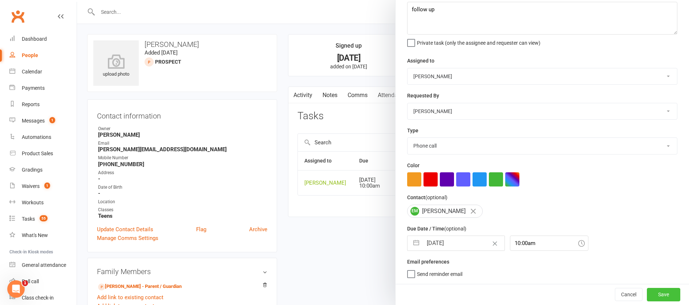
click at [650, 295] on button "Save" at bounding box center [662, 293] width 33 height 13
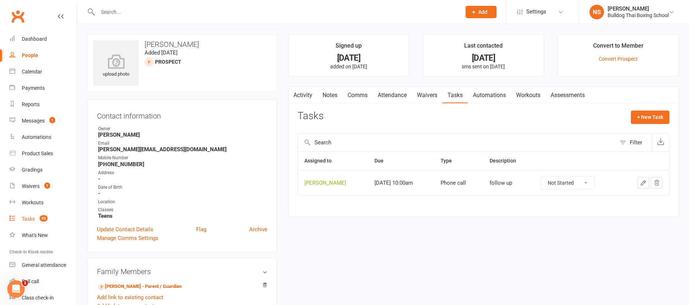
click at [25, 217] on div "Tasks" at bounding box center [28, 219] width 13 height 6
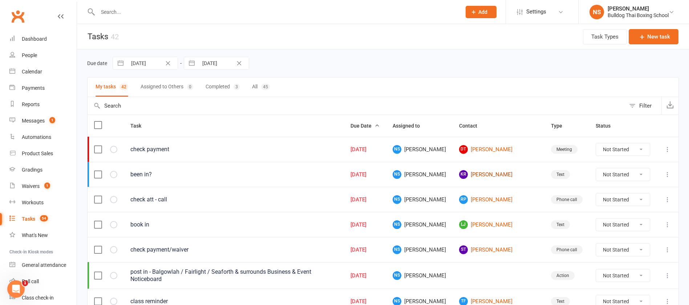
click at [499, 174] on link "KR Kirsty Redmond" at bounding box center [498, 174] width 79 height 9
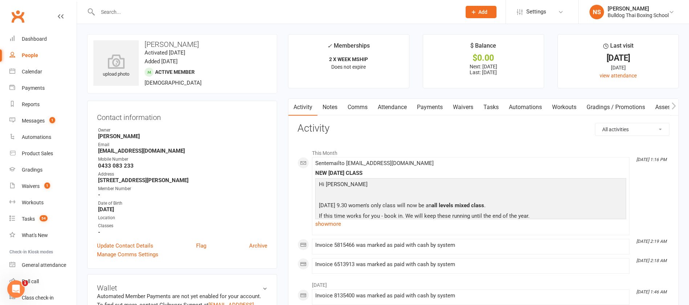
click at [494, 107] on link "Tasks" at bounding box center [490, 107] width 25 height 17
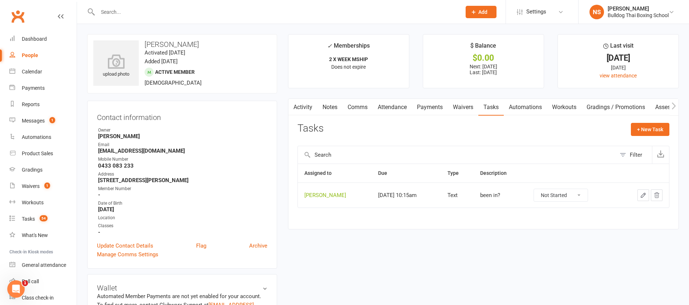
click at [644, 194] on icon "button" at bounding box center [643, 195] width 7 height 7
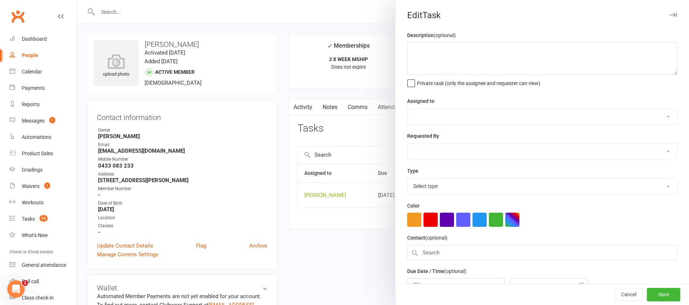
type textarea "been in?"
select select "12940"
type input "[DATE]"
type input "10:15am"
select select "13825"
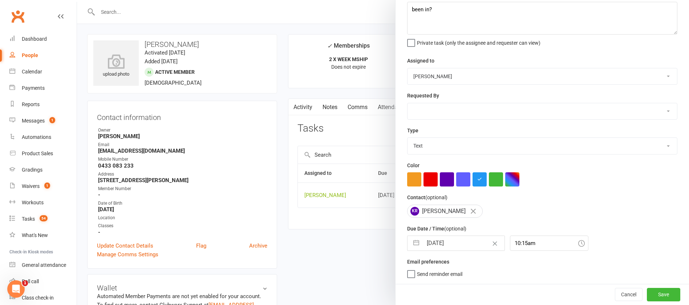
click at [468, 244] on input "[DATE]" at bounding box center [463, 243] width 82 height 15
select select "7"
select select "2025"
select select "8"
select select "2025"
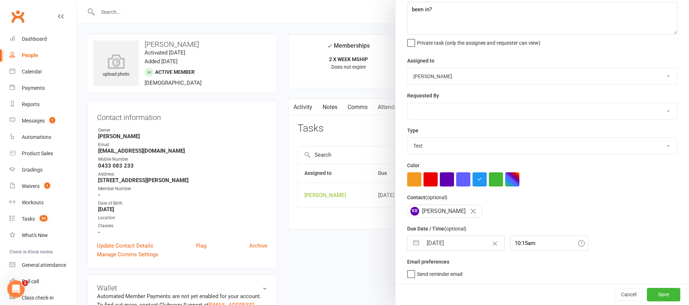
select select "9"
select select "2025"
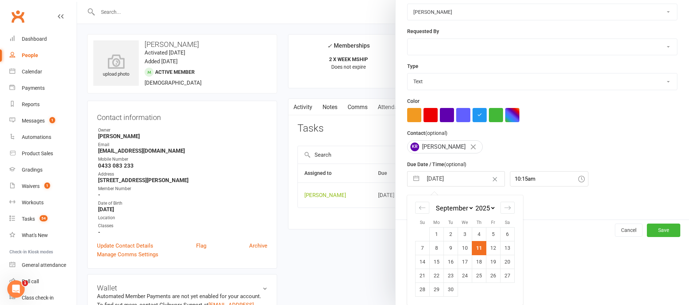
click at [492, 264] on td "19" at bounding box center [493, 261] width 14 height 14
type input "19 Sep 2025"
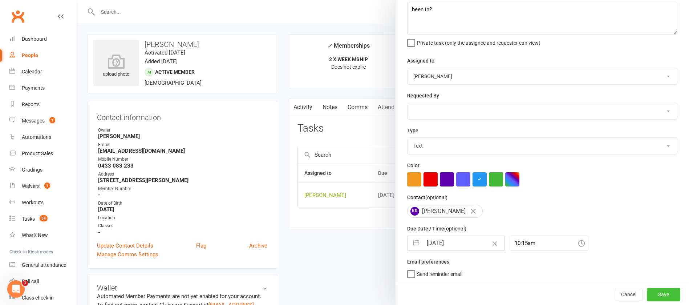
drag, startPoint x: 638, startPoint y: 289, endPoint x: 613, endPoint y: 282, distance: 26.4
click at [646, 289] on button "Save" at bounding box center [662, 293] width 33 height 13
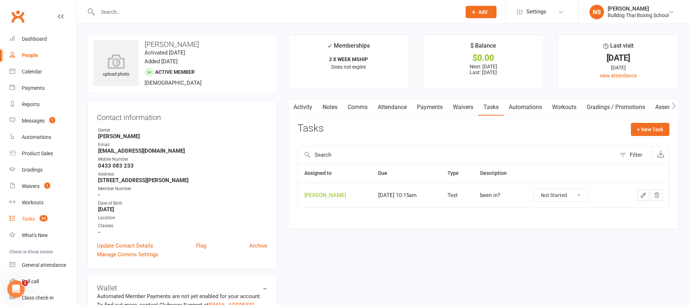
click at [29, 216] on div "Tasks" at bounding box center [28, 219] width 13 height 6
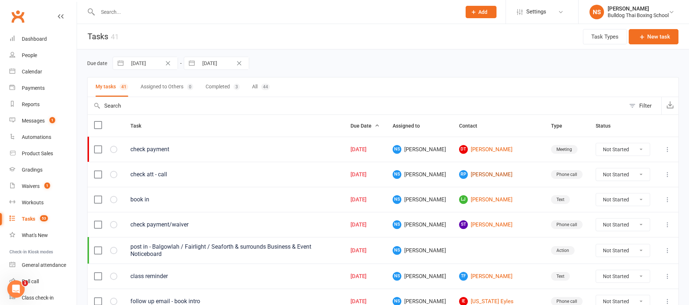
click at [487, 172] on link "RP Riccardo Pazzona" at bounding box center [498, 174] width 79 height 9
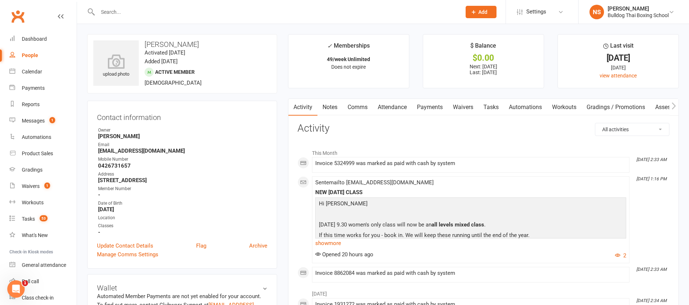
click at [491, 105] on link "Tasks" at bounding box center [490, 107] width 25 height 17
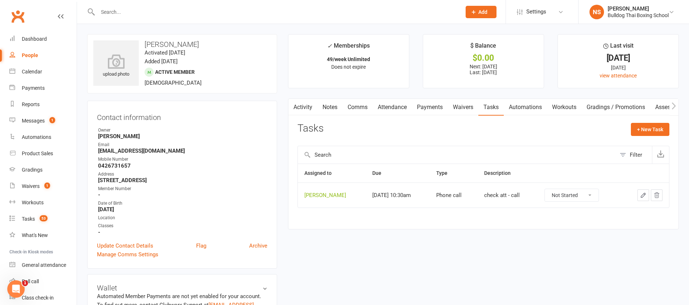
click at [301, 108] on link "Activity" at bounding box center [302, 107] width 29 height 17
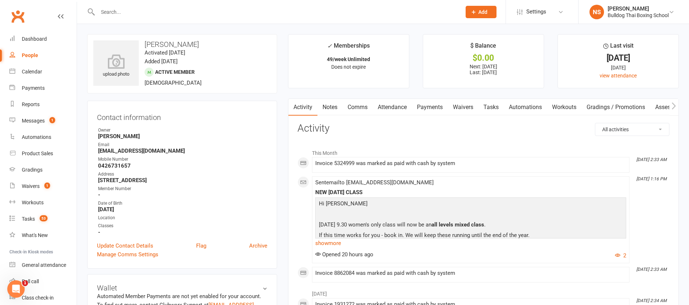
click at [494, 107] on link "Tasks" at bounding box center [490, 107] width 25 height 17
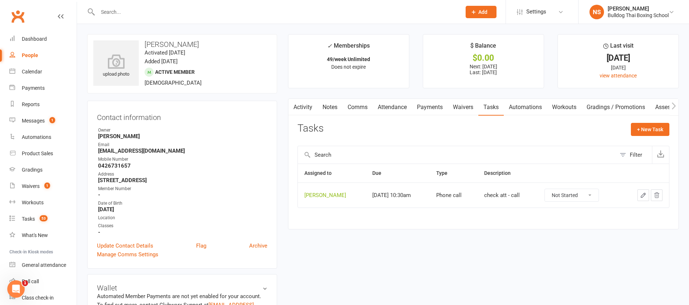
click at [646, 193] on button "button" at bounding box center [643, 195] width 12 height 12
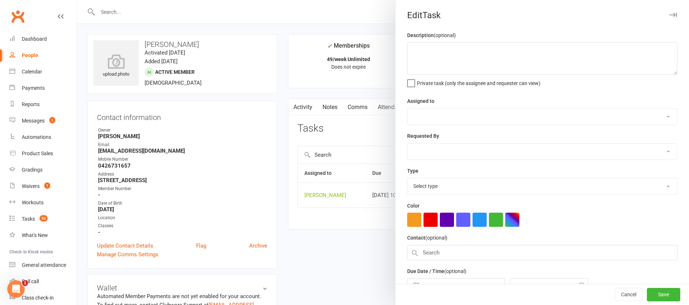
type textarea "check att - call"
select select "12940"
type input "[DATE]"
type input "10:30am"
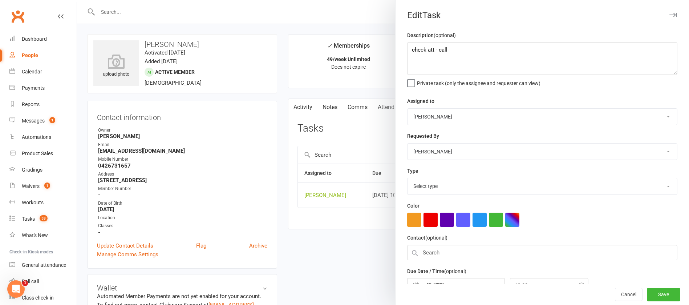
select select "12048"
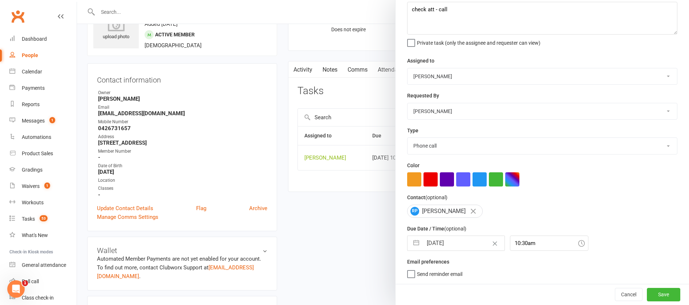
scroll to position [54, 0]
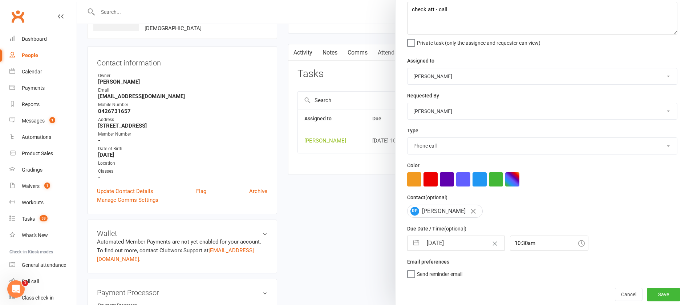
select select "7"
select select "2025"
select select "8"
select select "2025"
select select "9"
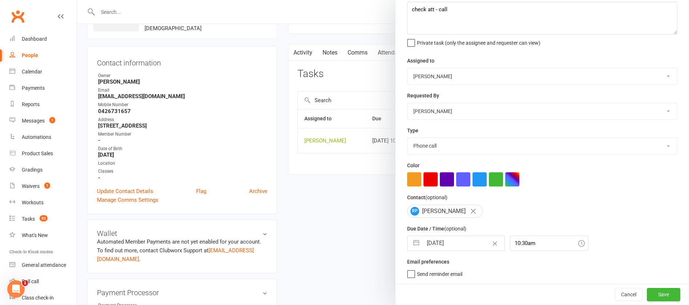
select select "2025"
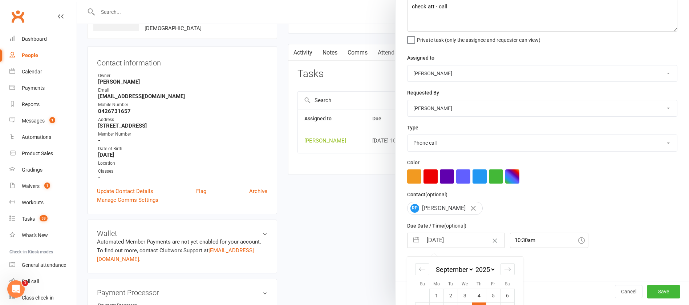
click at [463, 238] on input "[DATE]" at bounding box center [463, 240] width 82 height 15
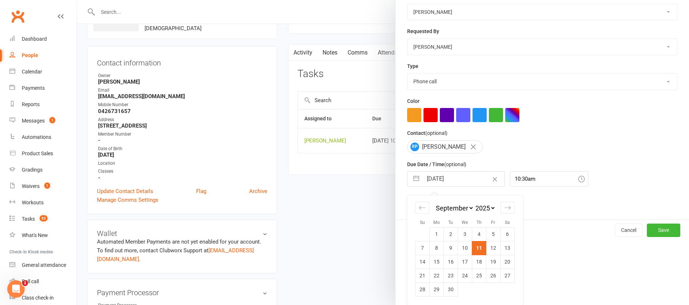
click at [327, 216] on div at bounding box center [383, 152] width 612 height 305
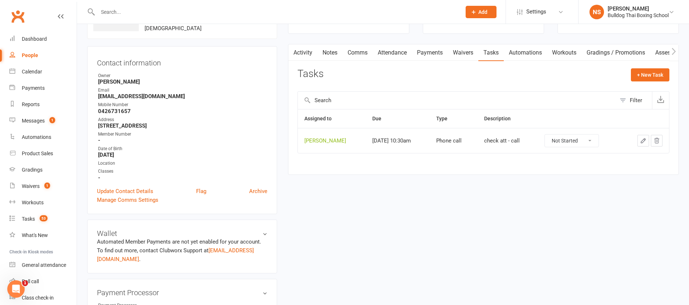
scroll to position [0, 0]
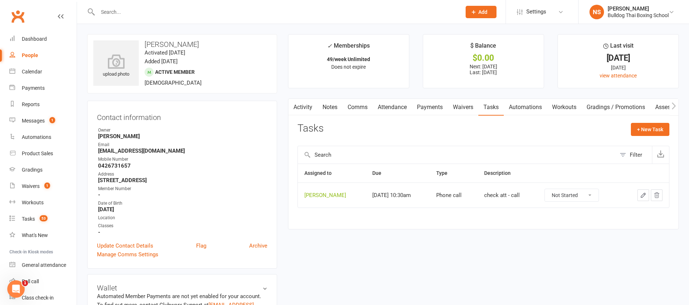
click at [496, 107] on link "Tasks" at bounding box center [490, 107] width 25 height 17
click at [643, 194] on icon "button" at bounding box center [643, 195] width 4 height 4
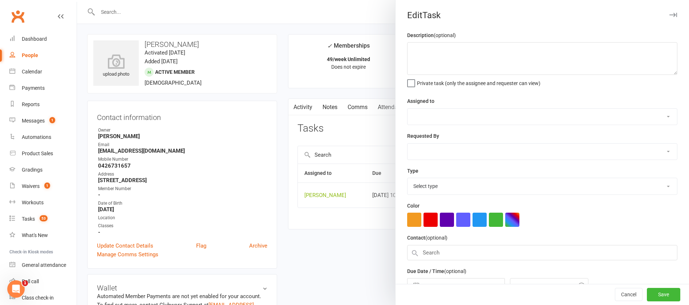
type textarea "check att - call"
select select "12940"
type input "[DATE]"
type input "10:30am"
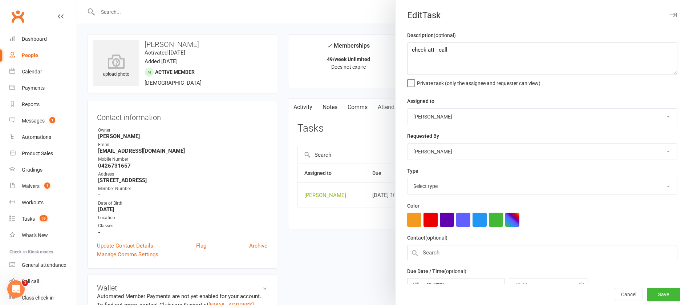
select select "12048"
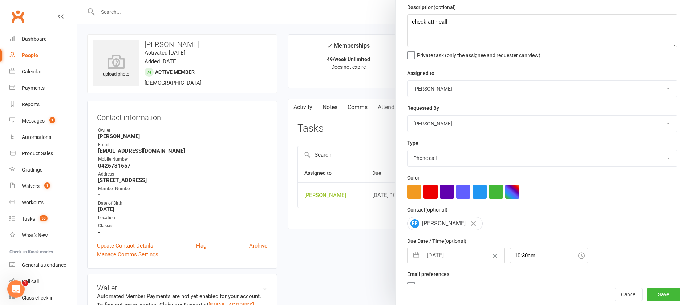
click at [465, 248] on input "[DATE]" at bounding box center [463, 255] width 82 height 15
select select "7"
select select "2025"
select select "8"
select select "2025"
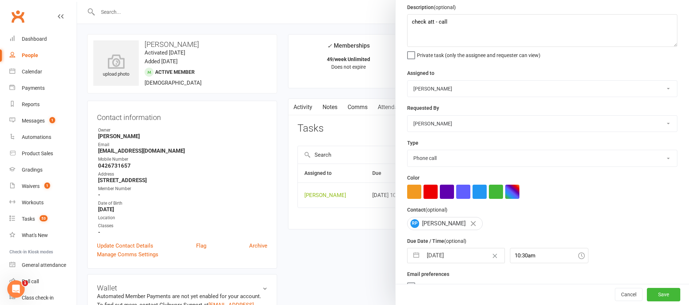
select select "9"
select select "2025"
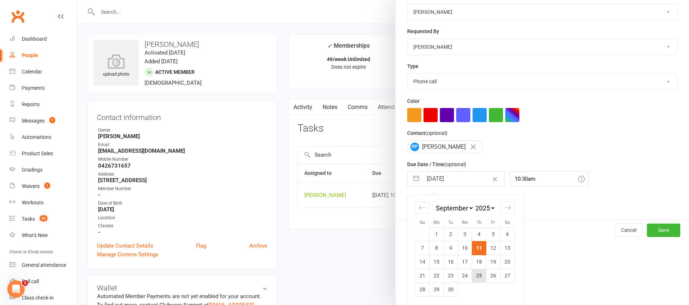
click at [476, 275] on td "25" at bounding box center [479, 275] width 14 height 14
type input "[DATE]"
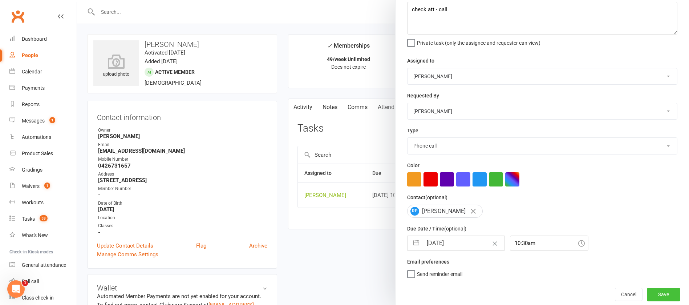
click at [646, 289] on button "Save" at bounding box center [662, 293] width 33 height 13
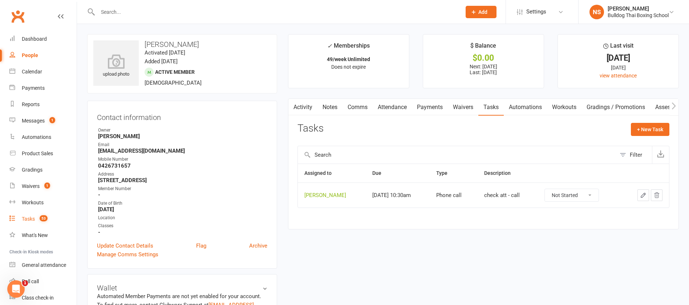
click at [31, 214] on link "Tasks 53" at bounding box center [42, 219] width 67 height 16
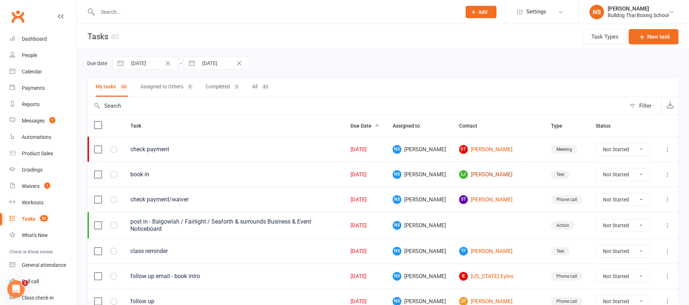
click at [487, 174] on link "LJ Lucas Javes" at bounding box center [498, 174] width 79 height 9
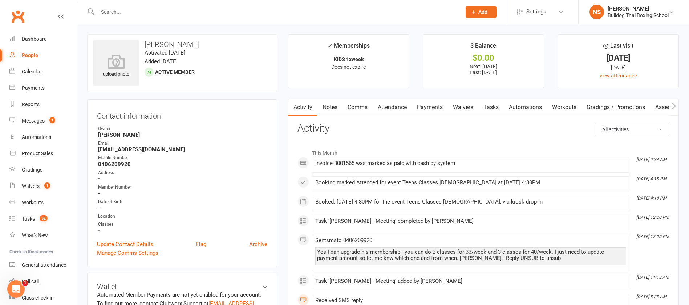
click at [497, 105] on link "Tasks" at bounding box center [490, 107] width 25 height 17
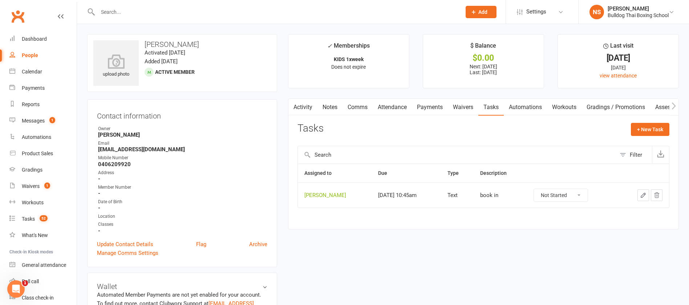
click at [641, 195] on icon "button" at bounding box center [643, 195] width 7 height 7
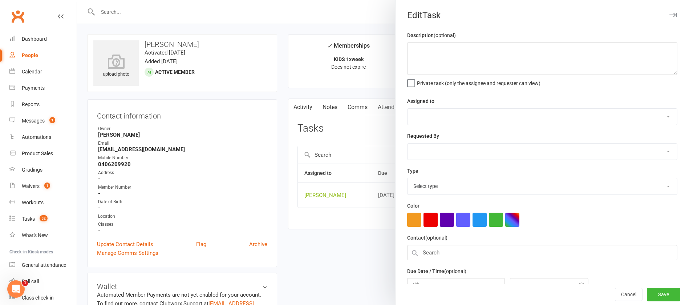
type textarea "book in"
select select "12940"
type input "[DATE]"
type input "10:45am"
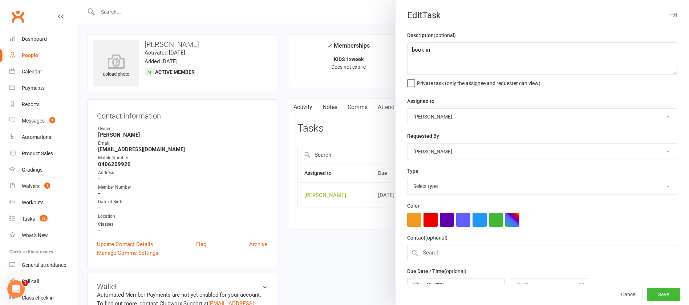
select select "13825"
drag, startPoint x: 450, startPoint y: 59, endPoint x: 407, endPoint y: 58, distance: 43.2
click at [407, 58] on textarea "book in" at bounding box center [542, 58] width 270 height 33
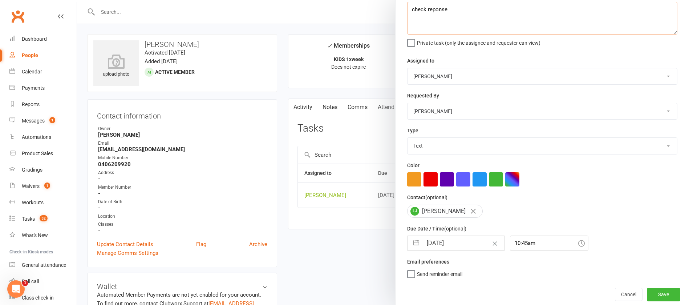
type textarea "check reponse"
click at [459, 241] on input "[DATE]" at bounding box center [463, 243] width 82 height 15
select select "7"
select select "2025"
select select "8"
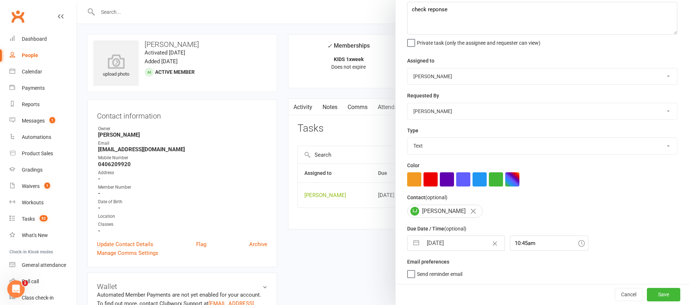
select select "2025"
select select "9"
select select "2025"
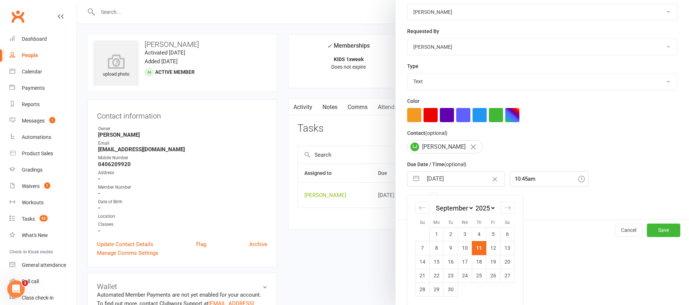
click at [490, 247] on td "12" at bounding box center [493, 248] width 14 height 14
type input "12 Sep 2025"
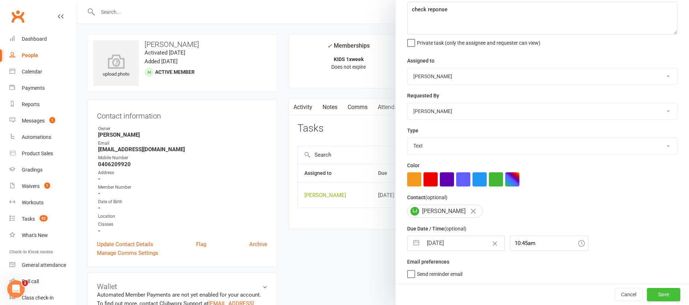
click at [646, 290] on button "Save" at bounding box center [662, 293] width 33 height 13
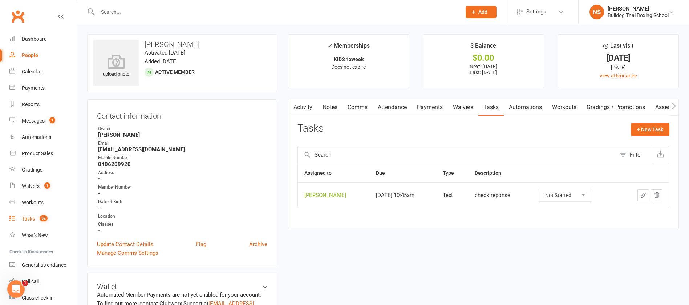
click at [24, 217] on div "Tasks" at bounding box center [28, 219] width 13 height 6
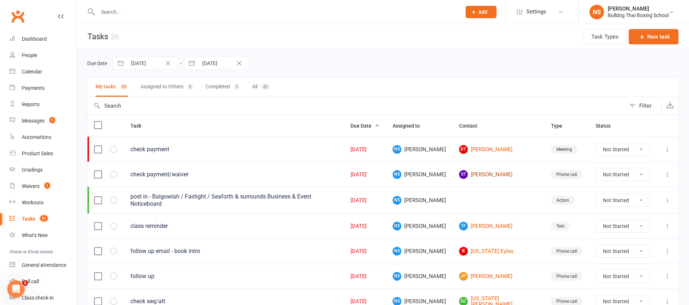
click at [502, 173] on link "ST Sonja Tapsonyi" at bounding box center [498, 174] width 79 height 9
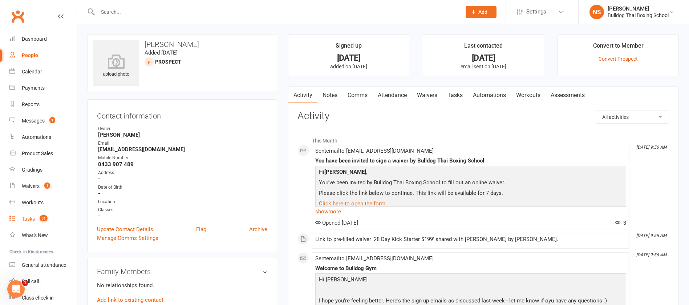
click at [29, 223] on link "Tasks 51" at bounding box center [42, 219] width 67 height 16
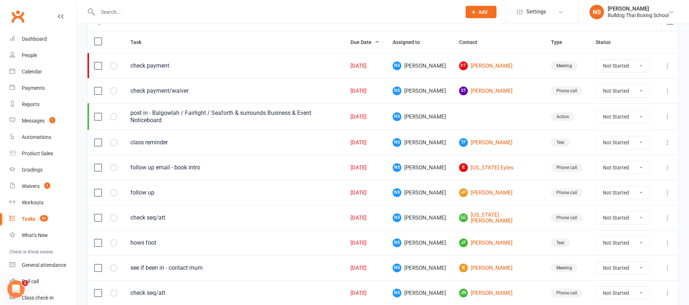
scroll to position [109, 0]
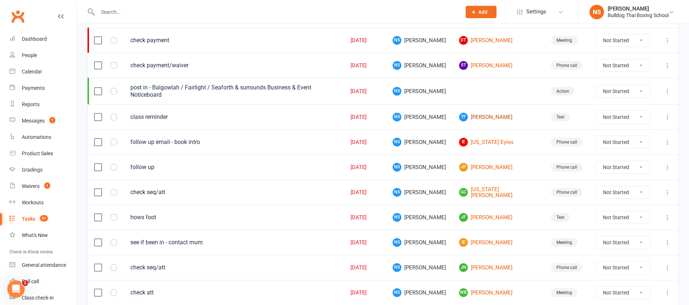
click at [490, 116] on link "TF Toby Fagan" at bounding box center [498, 117] width 79 height 9
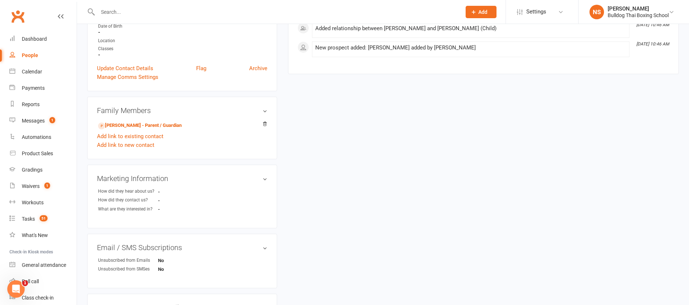
scroll to position [163, 0]
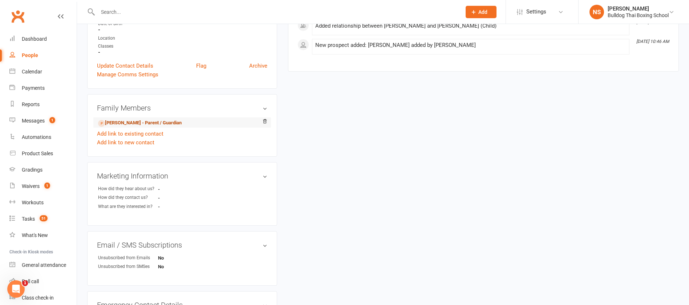
click at [165, 124] on link "Olga Boylan - Parent / Guardian" at bounding box center [139, 123] width 83 height 8
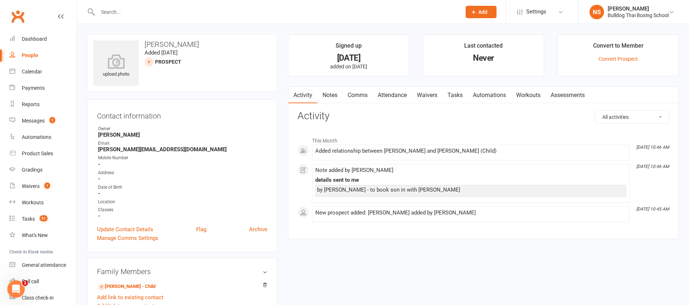
click at [356, 95] on link "Comms" at bounding box center [357, 95] width 30 height 17
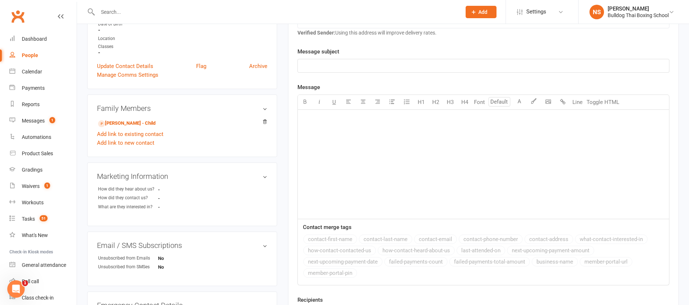
scroll to position [163, 0]
click at [145, 122] on link "Toby Fagan - Child" at bounding box center [126, 123] width 57 height 8
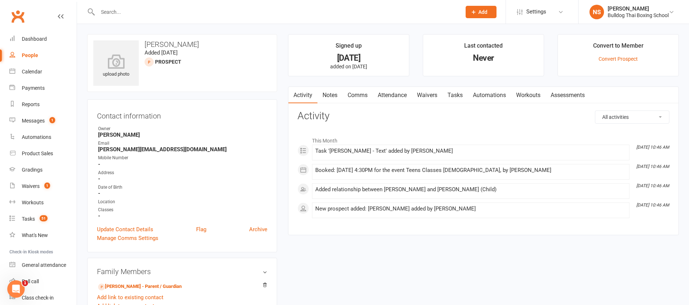
click at [357, 96] on link "Comms" at bounding box center [357, 95] width 30 height 17
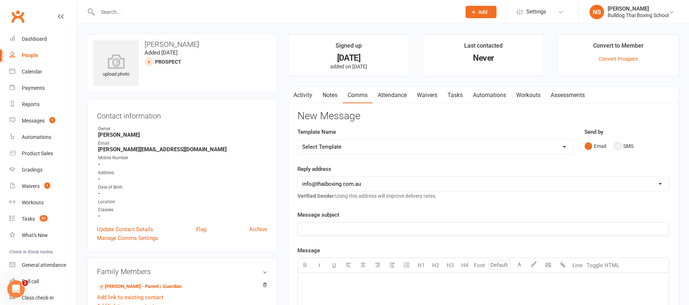
click at [620, 145] on button "SMS" at bounding box center [623, 146] width 20 height 14
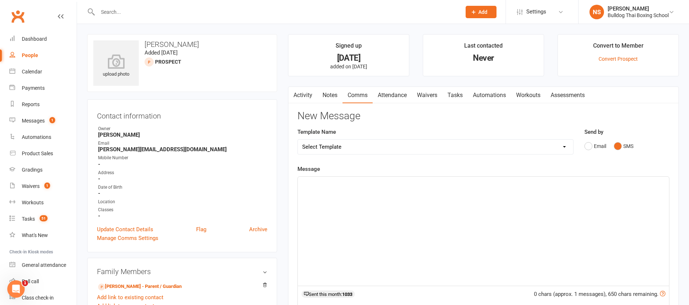
click at [354, 187] on div "﻿" at bounding box center [483, 230] width 371 height 109
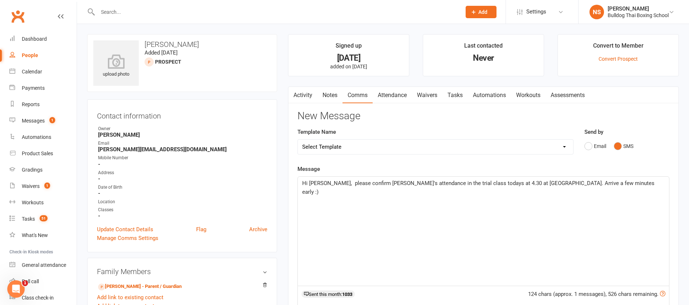
click at [323, 183] on span "Hi Sophie, please confirm Elsie's attendance in the trial class todays at 4.30 …" at bounding box center [479, 187] width 354 height 15
click at [325, 181] on span "Hi Sophie, please confirm Elsie's attendance in the trial class todays at 4.30 …" at bounding box center [479, 187] width 354 height 15
drag, startPoint x: 376, startPoint y: 183, endPoint x: 360, endPoint y: 182, distance: 16.0
click at [360, 182] on span "Hi Olga, please confirm Elsie's attendance in the trial class todays at 4.30 at…" at bounding box center [479, 187] width 354 height 15
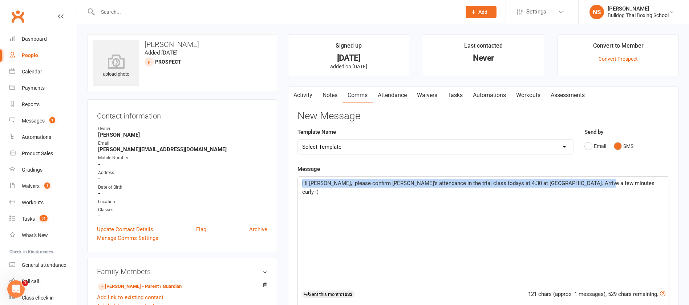
drag, startPoint x: 591, startPoint y: 185, endPoint x: 324, endPoint y: 197, distance: 267.4
click at [295, 191] on div "Activity Notes Comms Attendance Waivers Tasks Automations Workouts Assessments …" at bounding box center [483, 262] width 391 height 352
copy span "Hi Olga, please confirm Toby's attendance in the trial class todays at 4.30 at …"
click at [430, 94] on link "Waivers" at bounding box center [427, 95] width 30 height 17
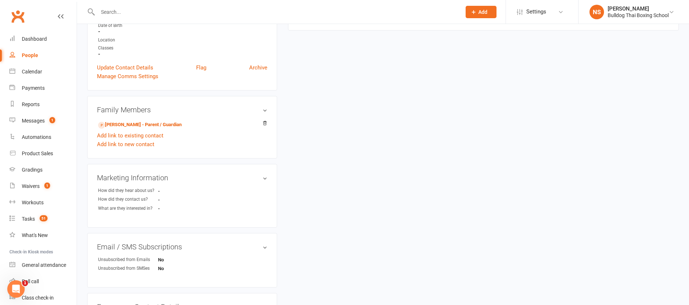
scroll to position [218, 0]
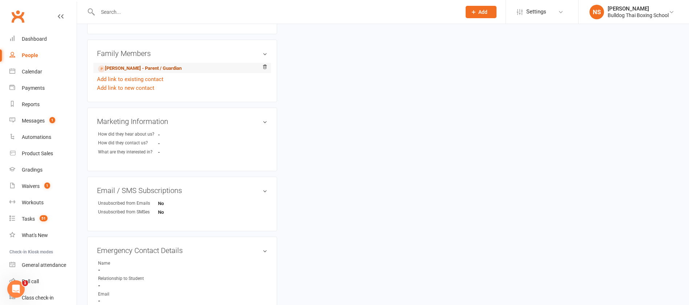
click at [147, 67] on link "Olga Boylan - Parent / Guardian" at bounding box center [139, 69] width 83 height 8
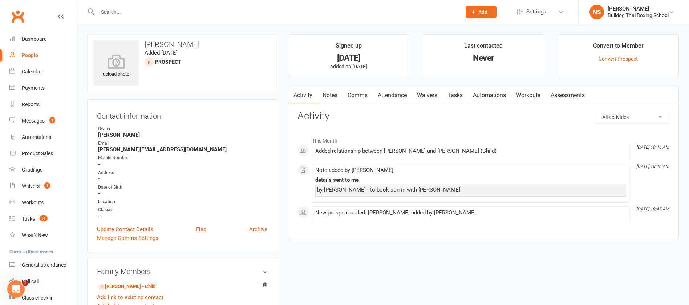
click at [421, 94] on link "Waivers" at bounding box center [427, 95] width 30 height 17
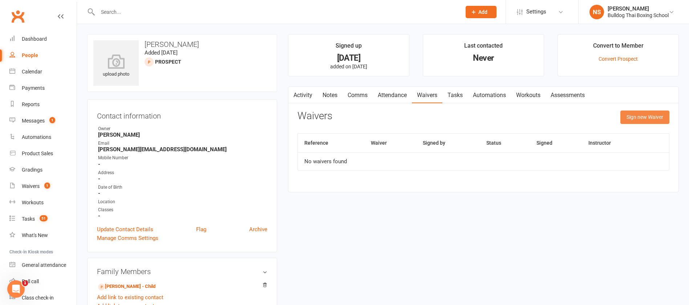
click at [634, 117] on button "Sign new Waiver" at bounding box center [644, 116] width 49 height 13
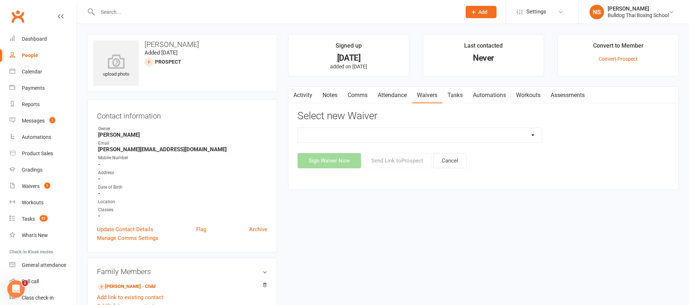
click at [429, 135] on select "12 Month Contract 14 Day Kick Off 21 Day Kick Starter 28 Day 99 and RO 35 28 Da…" at bounding box center [420, 135] width 244 height 15
select select "1551"
click at [298, 128] on select "12 Month Contract 14 Day Kick Off 21 Day Kick Starter 28 Day 99 and RO 35 28 Da…" at bounding box center [420, 135] width 244 height 15
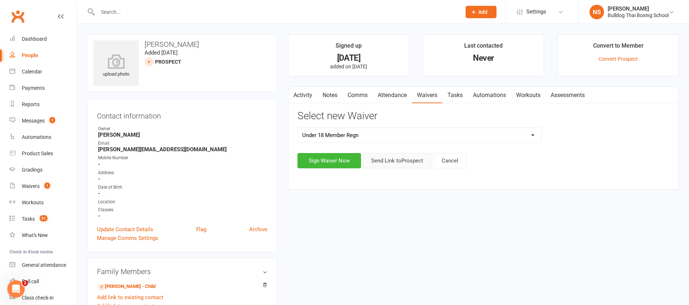
click at [396, 160] on button "Send Link to Prospect" at bounding box center [397, 160] width 69 height 15
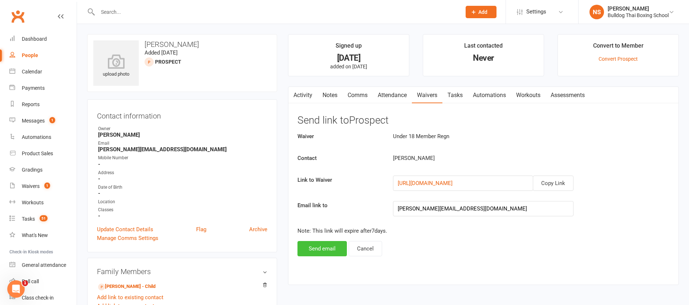
click at [317, 255] on button "Send email" at bounding box center [321, 248] width 49 height 15
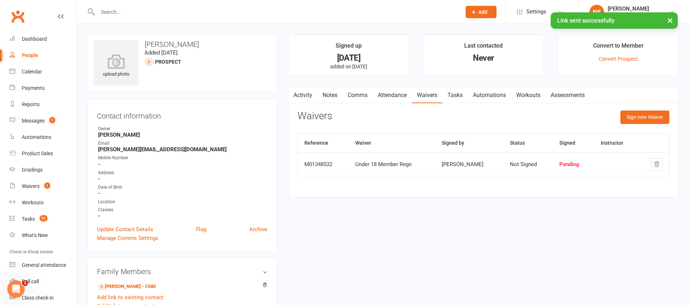
click at [358, 94] on link "Comms" at bounding box center [357, 95] width 30 height 17
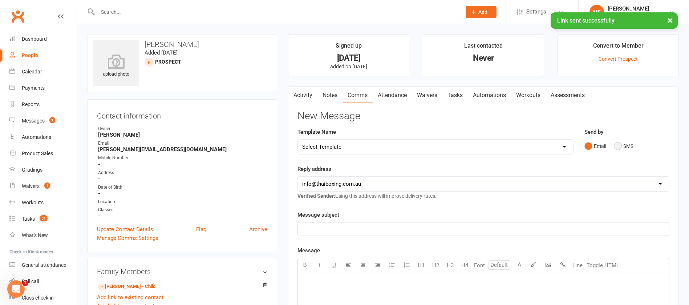
click at [615, 147] on button "SMS" at bounding box center [623, 146] width 20 height 14
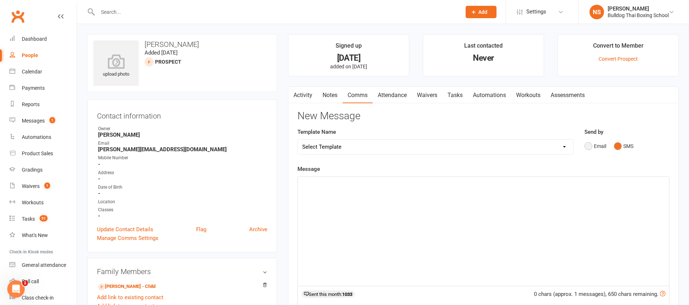
click at [588, 146] on button "Email" at bounding box center [595, 146] width 22 height 14
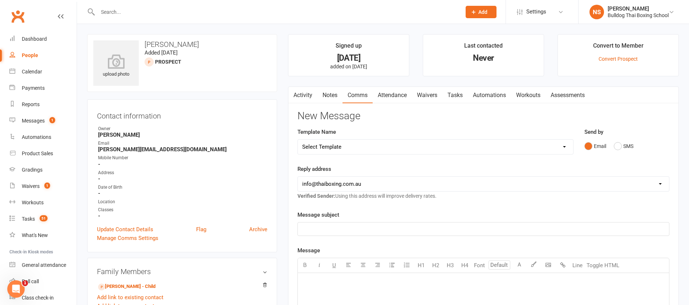
click at [337, 227] on p "﻿" at bounding box center [483, 228] width 362 height 9
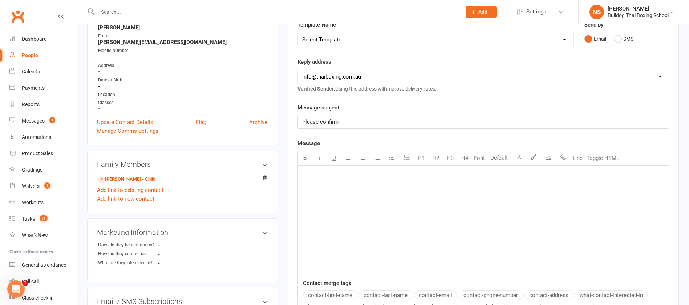
scroll to position [109, 0]
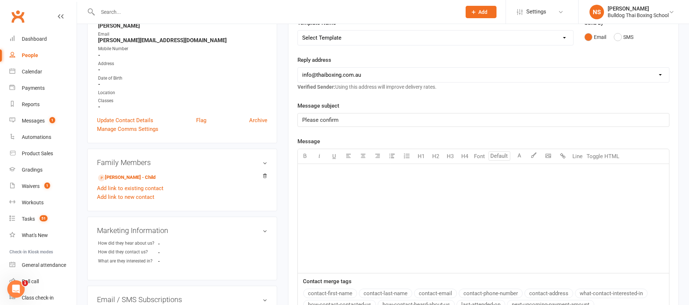
click at [317, 173] on p "﻿" at bounding box center [483, 172] width 362 height 9
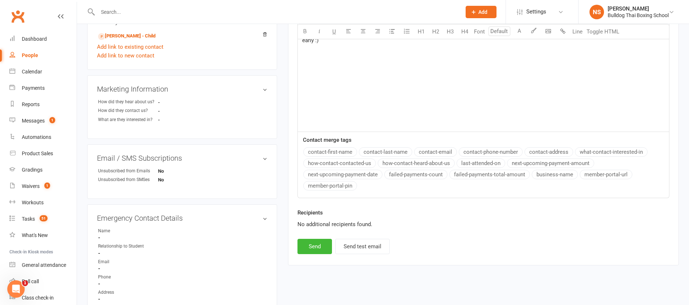
scroll to position [272, 0]
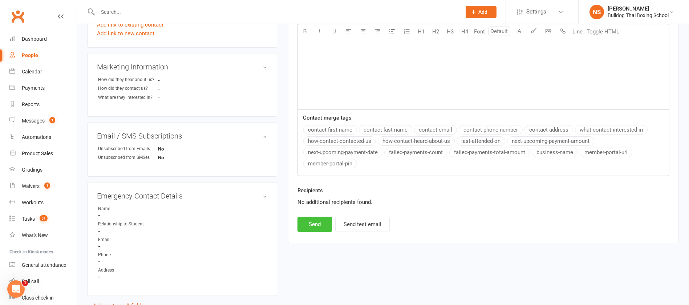
click at [315, 226] on button "Send" at bounding box center [314, 223] width 34 height 15
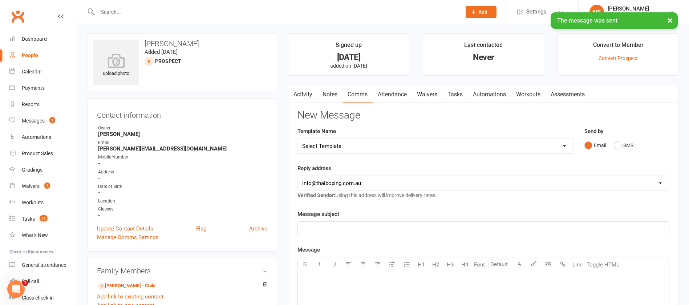
scroll to position [0, 0]
click at [457, 93] on link "Tasks" at bounding box center [454, 95] width 25 height 17
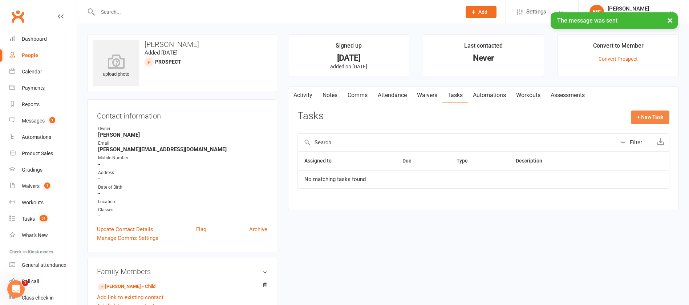
click at [644, 118] on button "+ New Task" at bounding box center [649, 116] width 38 height 13
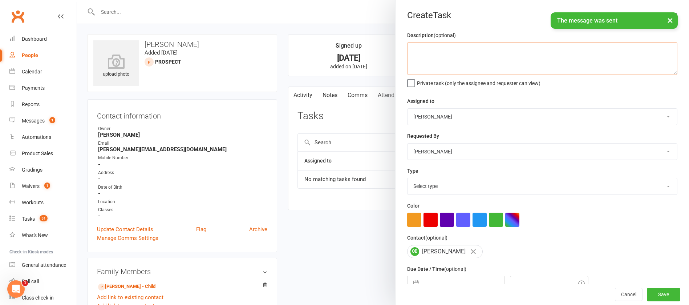
drag, startPoint x: 418, startPoint y: 51, endPoint x: 433, endPoint y: 50, distance: 15.2
click at [419, 51] on textarea at bounding box center [542, 58] width 270 height 33
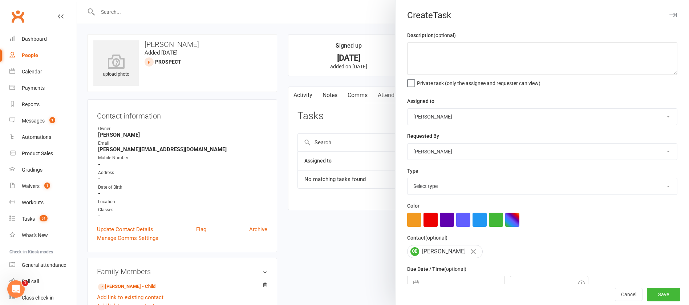
click at [150, 282] on div at bounding box center [383, 152] width 612 height 305
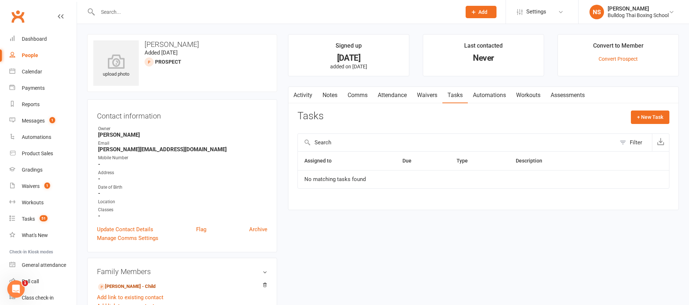
click at [133, 285] on link "Toby Fagan - Child" at bounding box center [126, 286] width 57 height 8
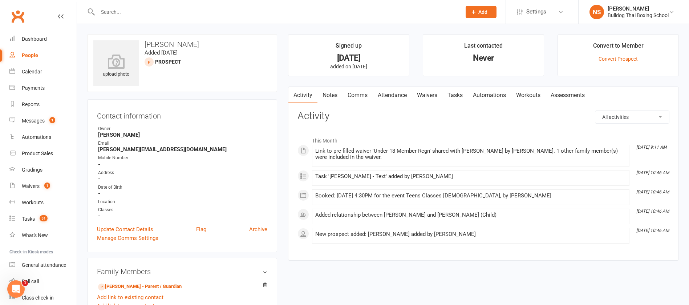
click at [453, 96] on link "Tasks" at bounding box center [454, 95] width 25 height 17
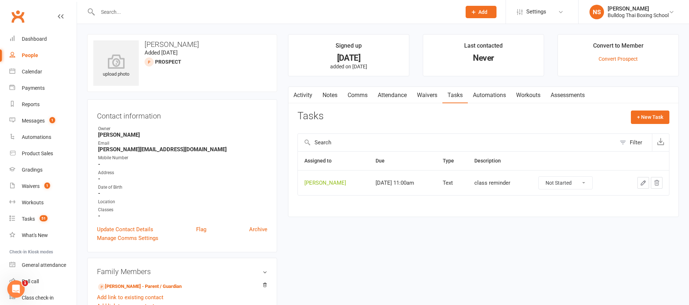
click at [642, 182] on icon "button" at bounding box center [643, 182] width 4 height 4
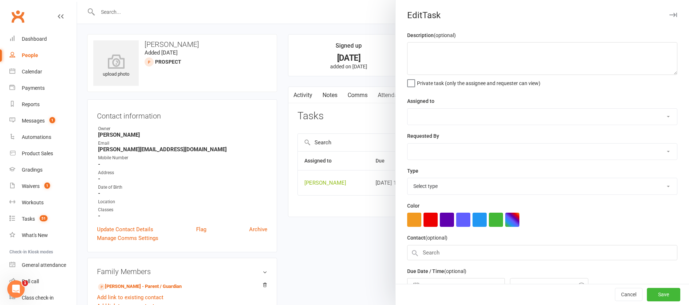
type textarea "class reminder"
select select "12940"
type input "[DATE]"
type input "11:00am"
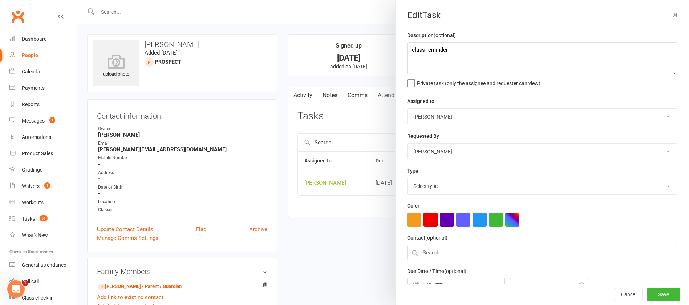
select select "13825"
drag, startPoint x: 465, startPoint y: 55, endPoint x: 376, endPoint y: 49, distance: 89.5
click at [77, 0] on react-component "Edit Task Description (optional) class reminder Private task (only the assignee…" at bounding box center [77, 0] width 0 height 0
type textarea "follow up"
click at [433, 187] on select "Action E-mail Meeting Phone call Text Add new task type" at bounding box center [541, 186] width 269 height 16
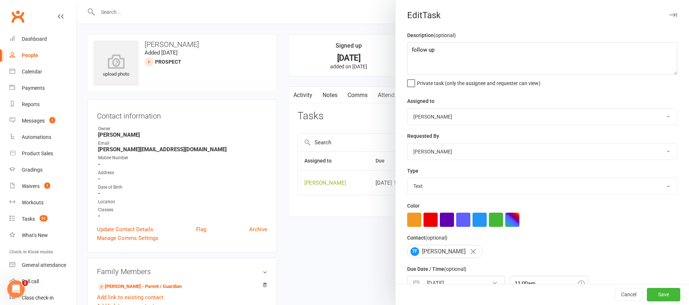
select select "12048"
click at [407, 179] on select "Action E-mail Meeting Phone call Text Add new task type" at bounding box center [541, 186] width 269 height 16
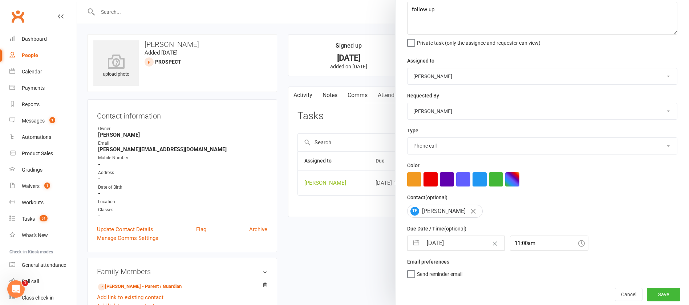
click at [455, 242] on input "[DATE]" at bounding box center [463, 243] width 82 height 15
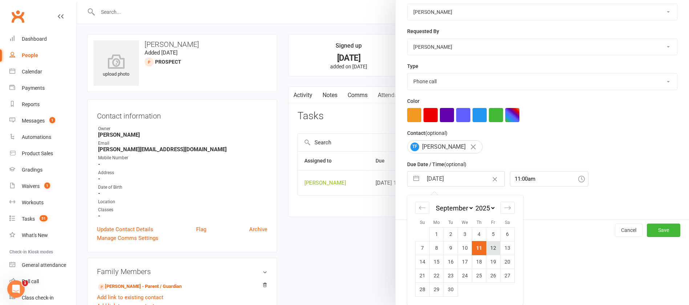
click at [488, 246] on td "12" at bounding box center [493, 248] width 14 height 14
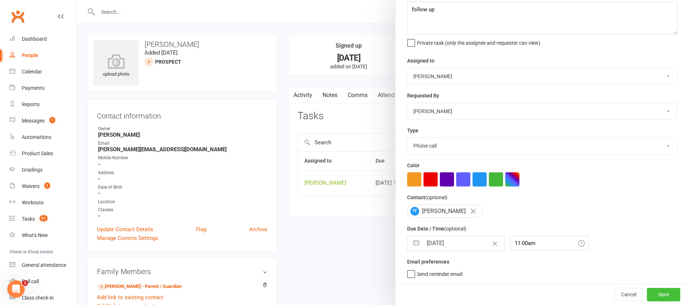
click at [646, 290] on button "Save" at bounding box center [662, 293] width 33 height 13
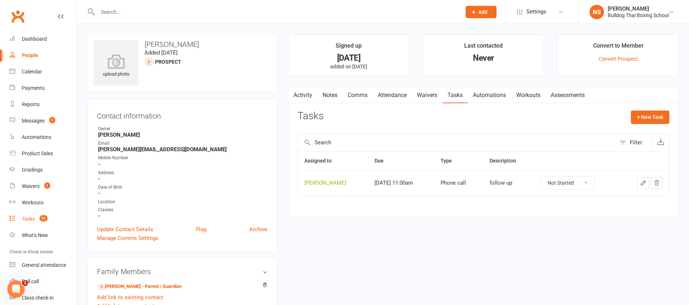
click at [35, 216] on div "Tasks" at bounding box center [28, 219] width 13 height 6
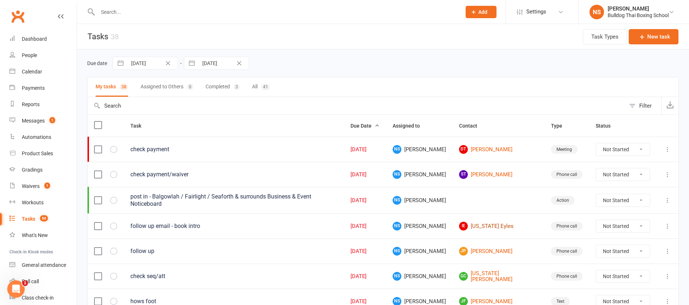
click at [483, 226] on link "IE Indiana Eyles" at bounding box center [498, 225] width 79 height 9
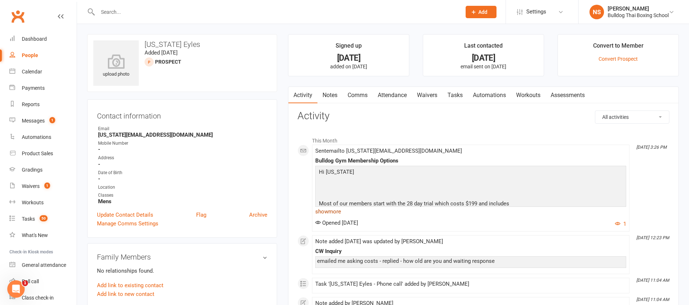
click at [328, 209] on link "show more" at bounding box center [470, 211] width 311 height 10
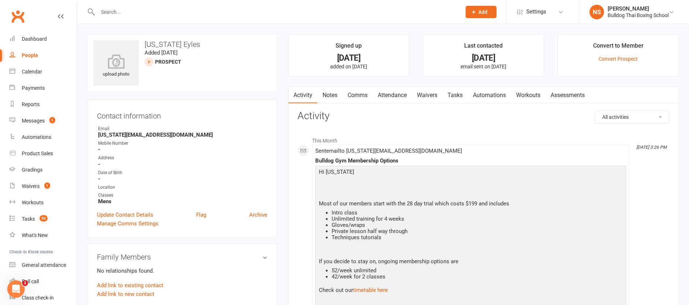
click at [332, 96] on link "Notes" at bounding box center [329, 95] width 25 height 17
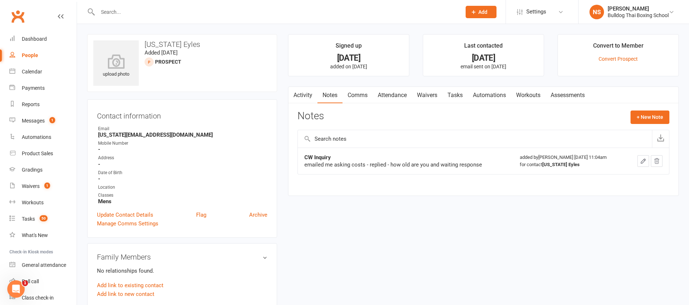
click at [290, 94] on button "button" at bounding box center [292, 95] width 9 height 16
click at [307, 97] on link "Activity" at bounding box center [302, 95] width 29 height 17
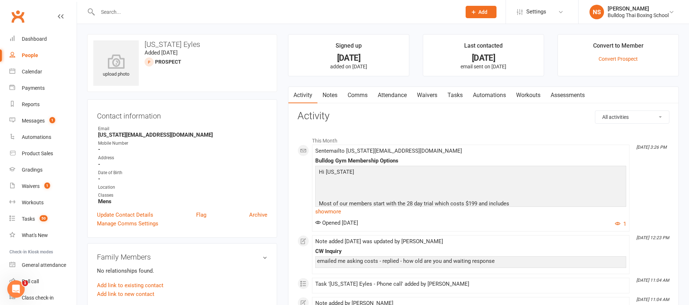
click at [361, 95] on link "Comms" at bounding box center [357, 95] width 30 height 17
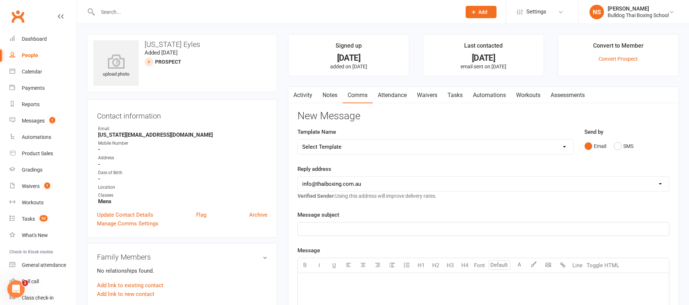
click at [444, 146] on select "Select Template [Email] Price Increase 28 Day Kick starter [SMS] 10 Pass Check …" at bounding box center [435, 146] width 275 height 15
click at [298, 139] on select "Select Template [Email] Price Increase 28 Day Kick starter [SMS] 10 Pass Check …" at bounding box center [435, 146] width 275 height 15
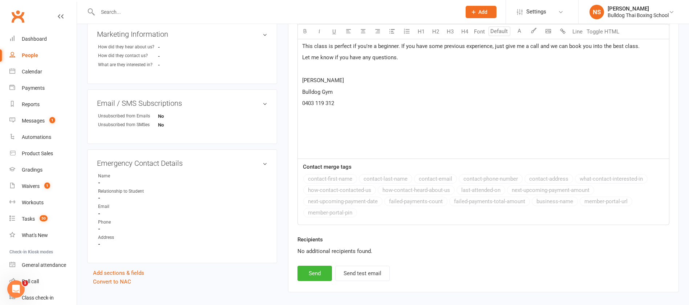
scroll to position [326, 0]
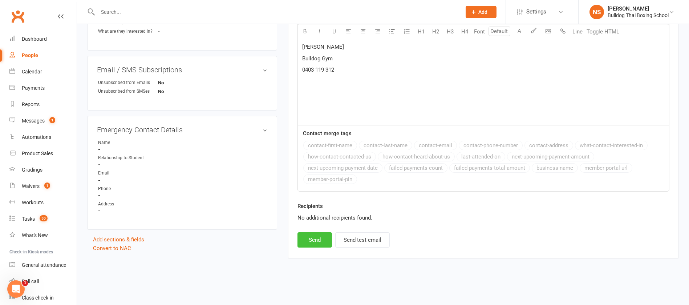
click at [306, 239] on button "Send" at bounding box center [314, 239] width 34 height 15
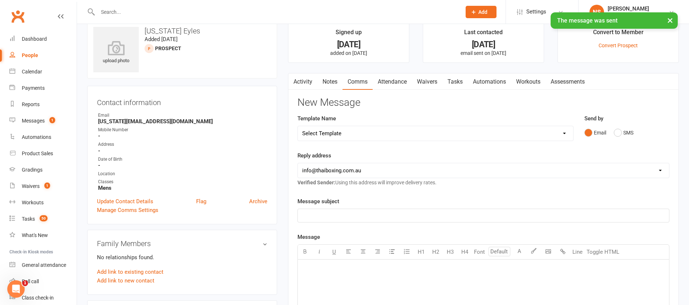
scroll to position [0, 0]
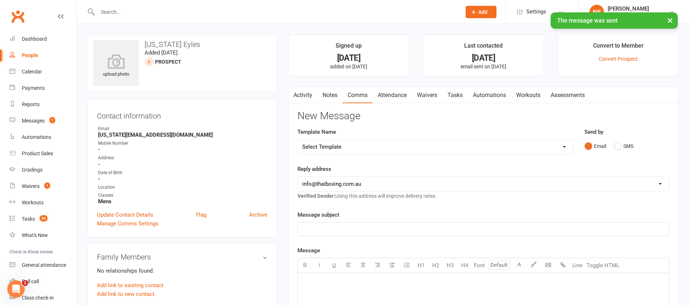
click at [456, 93] on link "Tasks" at bounding box center [454, 95] width 25 height 17
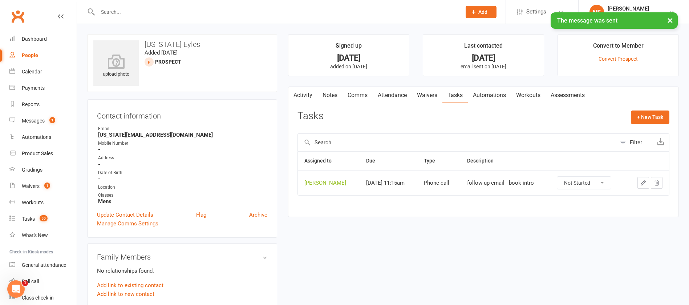
click at [642, 180] on icon "button" at bounding box center [643, 182] width 7 height 7
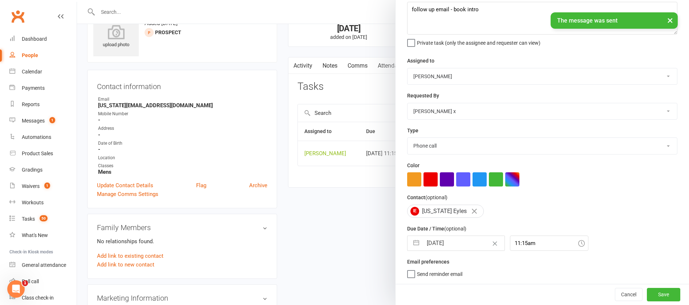
scroll to position [54, 0]
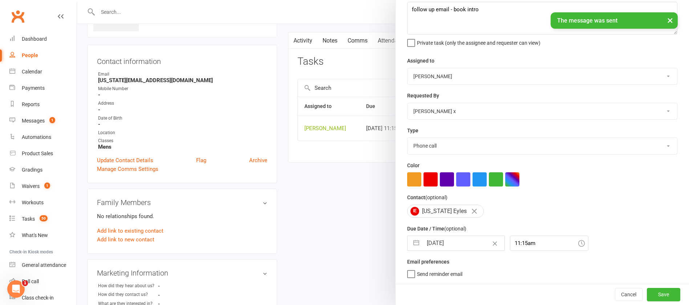
click at [458, 242] on input "[DATE]" at bounding box center [463, 243] width 82 height 15
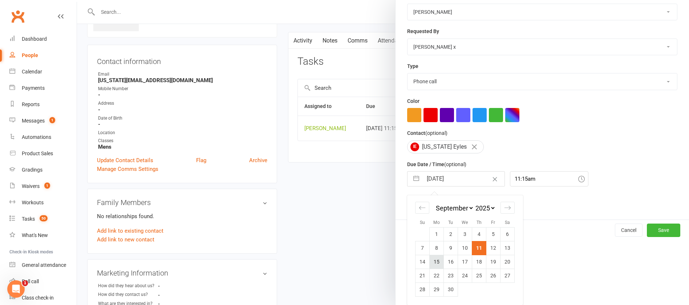
click at [433, 261] on td "15" at bounding box center [436, 261] width 14 height 14
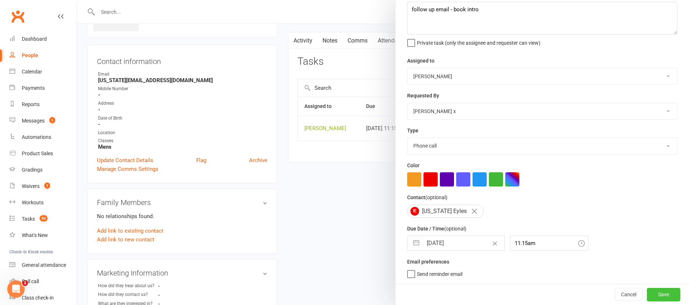
drag, startPoint x: 648, startPoint y: 294, endPoint x: 628, endPoint y: 289, distance: 20.0
click at [647, 294] on button "Save" at bounding box center [662, 293] width 33 height 13
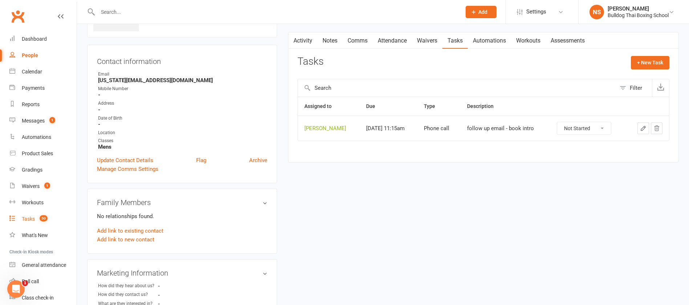
click at [23, 218] on div "Tasks" at bounding box center [28, 219] width 13 height 6
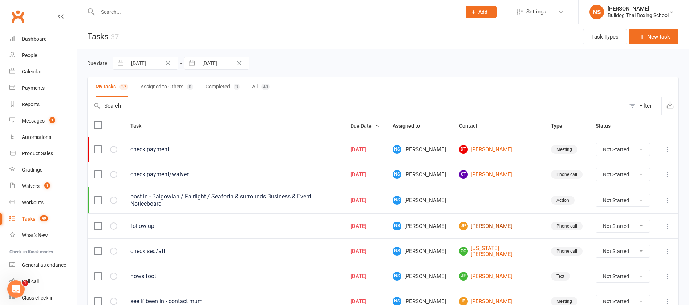
click at [490, 225] on link "JP Jessica Pope" at bounding box center [498, 225] width 79 height 9
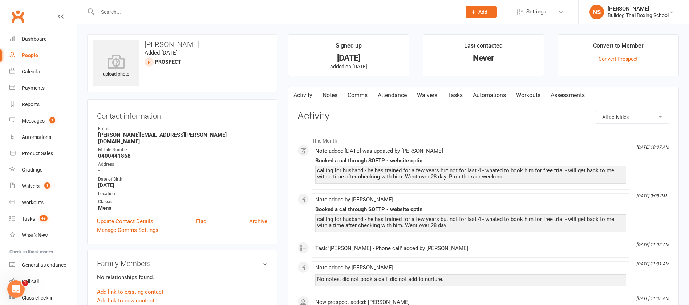
click at [354, 96] on link "Comms" at bounding box center [357, 95] width 30 height 17
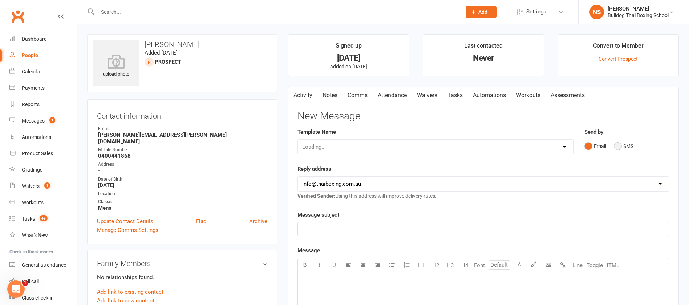
click at [619, 146] on button "SMS" at bounding box center [623, 146] width 20 height 14
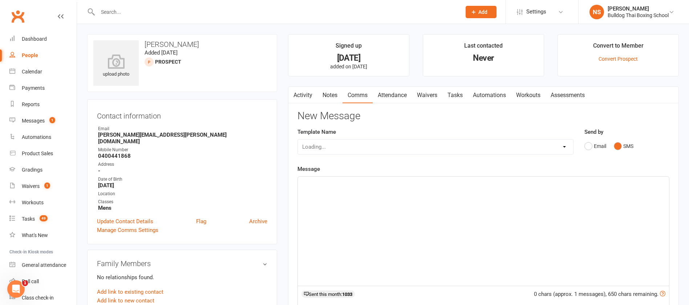
click at [310, 189] on div "﻿" at bounding box center [483, 230] width 371 height 109
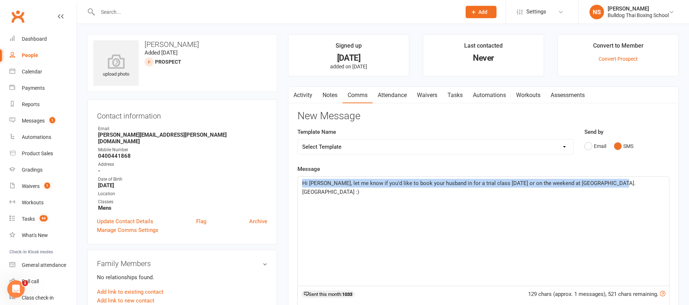
drag, startPoint x: 626, startPoint y: 179, endPoint x: 300, endPoint y: 172, distance: 326.7
click at [300, 172] on div "Message Hi Jessica, let me know if you'd like to book your husband in for a tri…" at bounding box center [483, 267] width 372 height 207
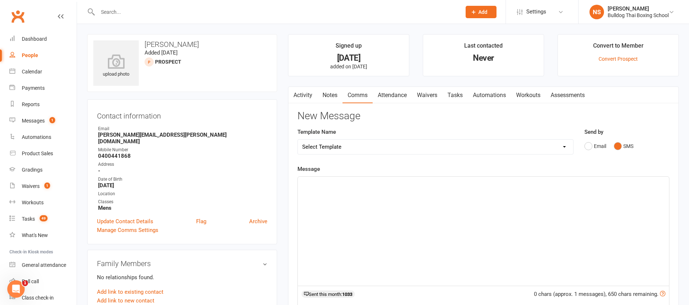
click at [312, 92] on link "Activity" at bounding box center [302, 95] width 29 height 17
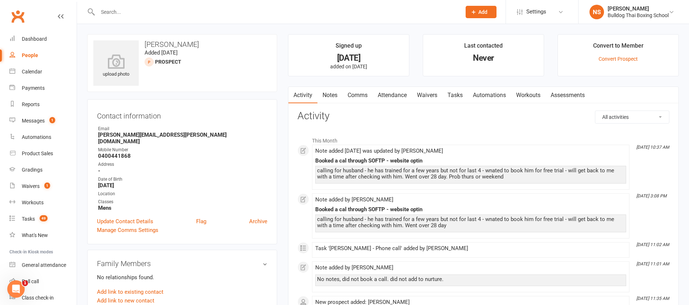
click at [337, 94] on link "Notes" at bounding box center [329, 95] width 25 height 17
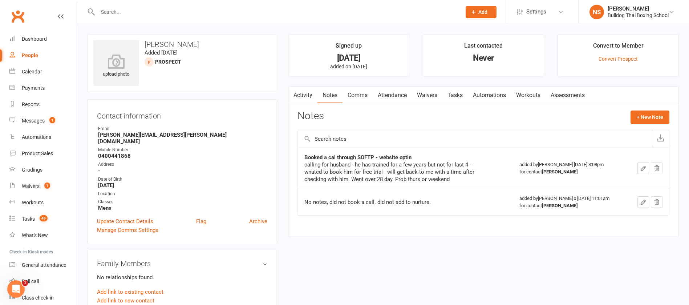
click at [356, 94] on link "Comms" at bounding box center [357, 95] width 30 height 17
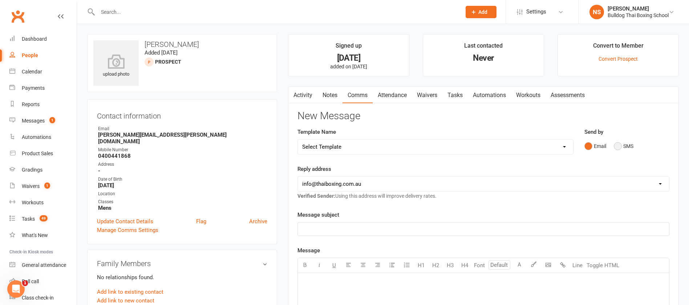
click at [618, 143] on button "SMS" at bounding box center [623, 146] width 20 height 14
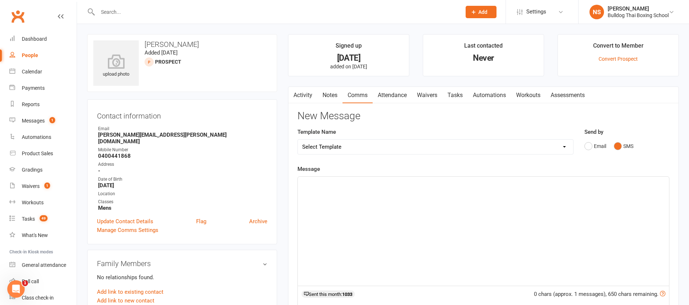
click at [319, 184] on p "﻿" at bounding box center [483, 183] width 362 height 9
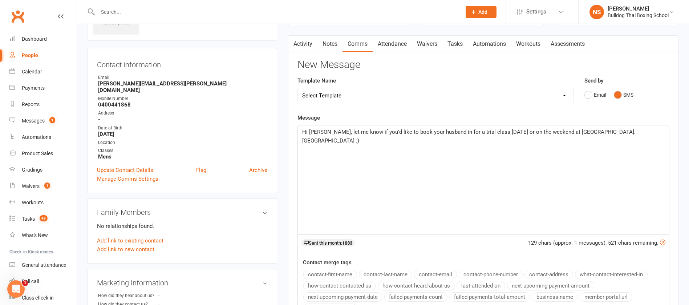
scroll to position [163, 0]
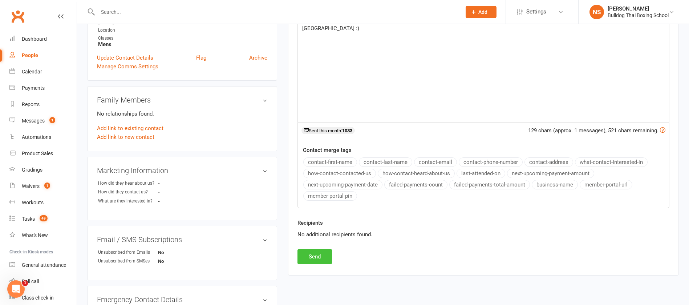
click at [314, 250] on button "Send" at bounding box center [314, 256] width 34 height 15
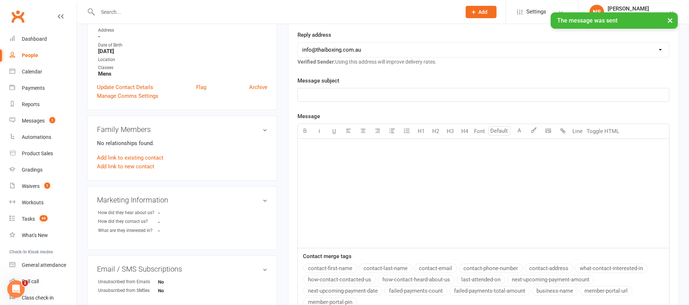
scroll to position [0, 0]
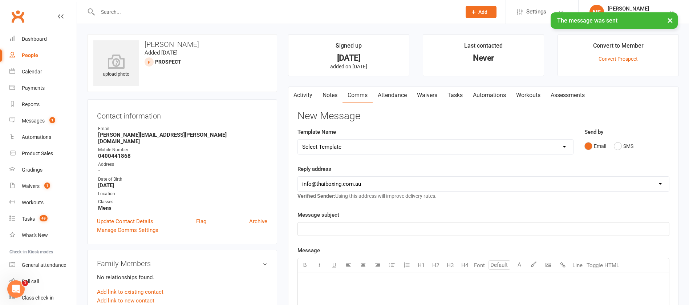
click at [455, 92] on link "Tasks" at bounding box center [454, 95] width 25 height 17
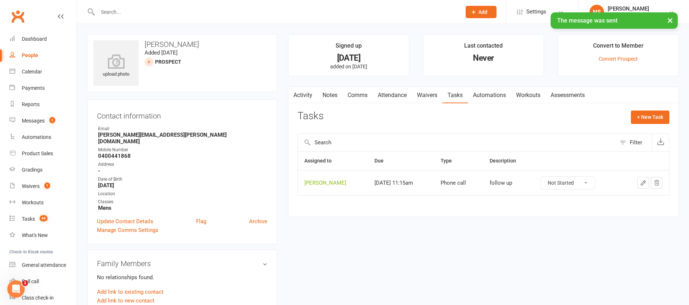
click at [646, 180] on icon "button" at bounding box center [643, 182] width 7 height 7
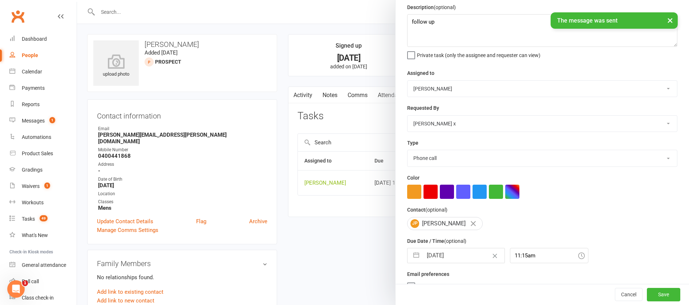
scroll to position [43, 0]
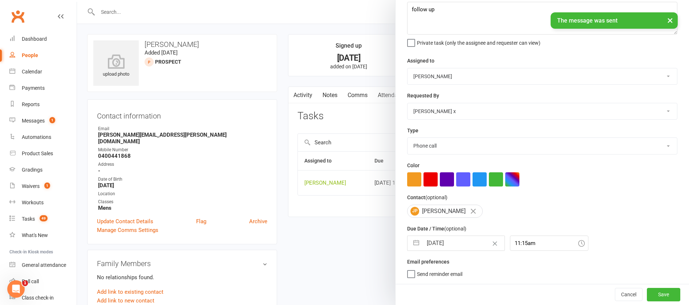
click at [437, 237] on input "[DATE]" at bounding box center [463, 243] width 82 height 15
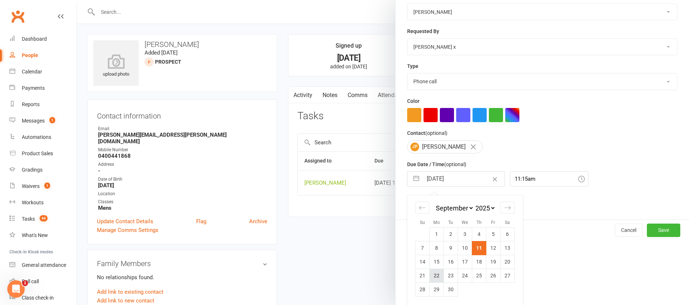
scroll to position [107, 0]
click at [431, 263] on td "15" at bounding box center [436, 261] width 14 height 14
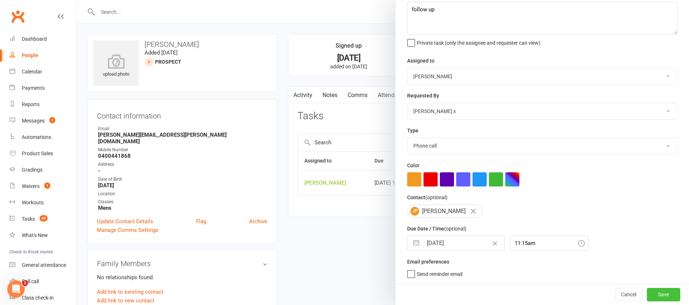
click at [646, 293] on button "Save" at bounding box center [662, 293] width 33 height 13
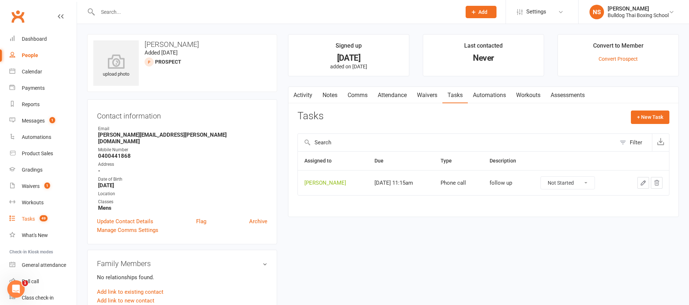
click at [31, 217] on div "Tasks" at bounding box center [28, 219] width 13 height 6
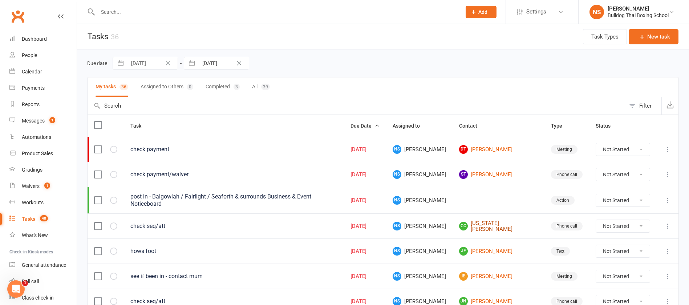
click at [502, 227] on link "GC Georgia Critchlow" at bounding box center [498, 226] width 79 height 12
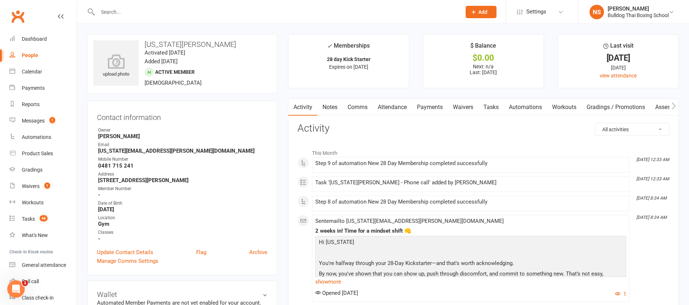
click at [491, 102] on link "Tasks" at bounding box center [490, 107] width 25 height 17
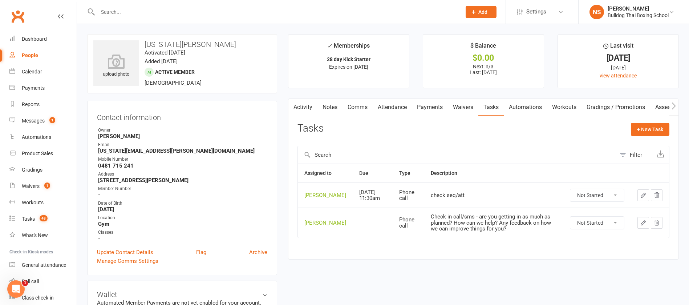
click at [615, 226] on select "Not Started In Progress Waiting Complete" at bounding box center [597, 222] width 54 height 12
click at [570, 222] on select "Not Started In Progress Waiting Complete" at bounding box center [597, 222] width 54 height 12
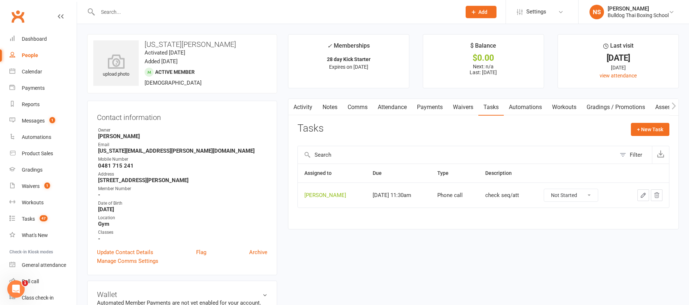
click at [643, 196] on icon "button" at bounding box center [643, 195] width 4 height 4
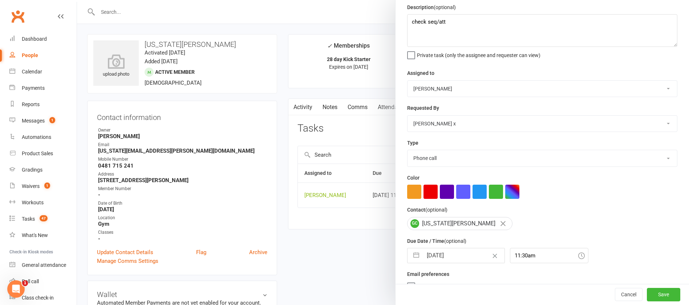
scroll to position [43, 0]
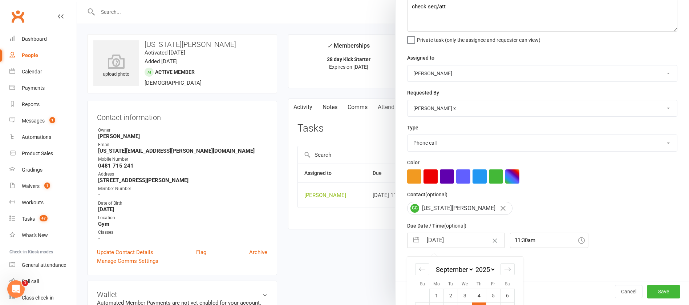
click at [457, 243] on input "[DATE]" at bounding box center [463, 240] width 82 height 15
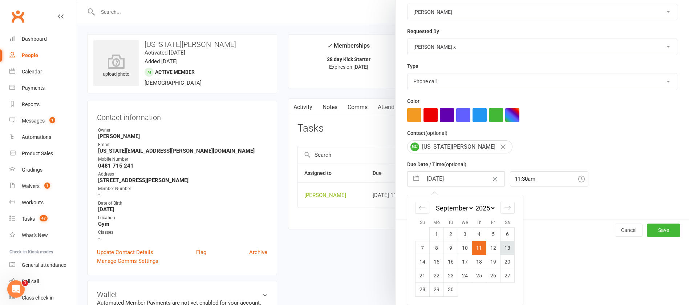
click at [502, 246] on td "13" at bounding box center [507, 248] width 14 height 14
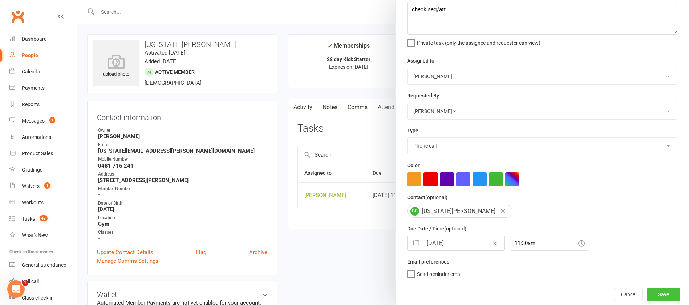
click at [646, 289] on button "Save" at bounding box center [662, 293] width 33 height 13
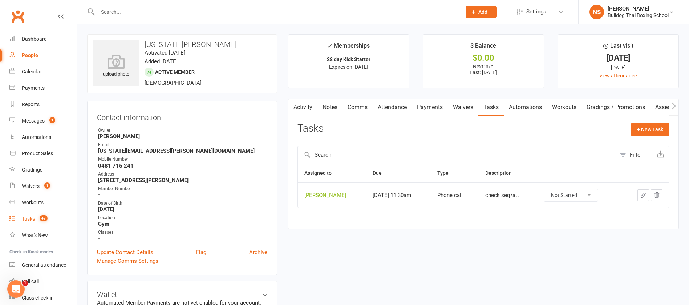
click at [32, 219] on div "Tasks" at bounding box center [28, 219] width 13 height 6
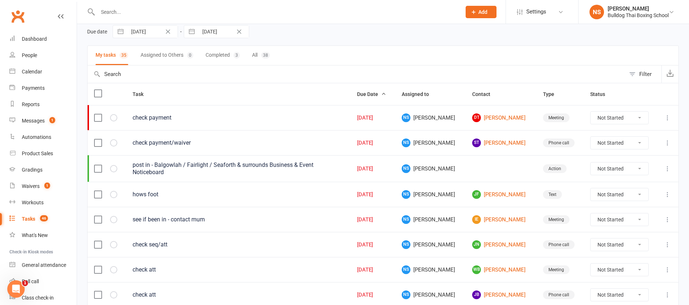
scroll to position [54, 0]
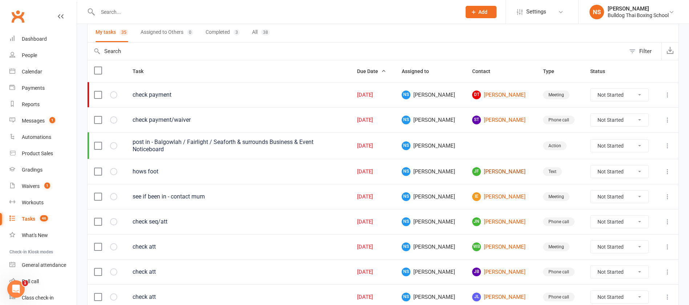
click at [494, 170] on link "JF Jack Fenton" at bounding box center [500, 171] width 57 height 9
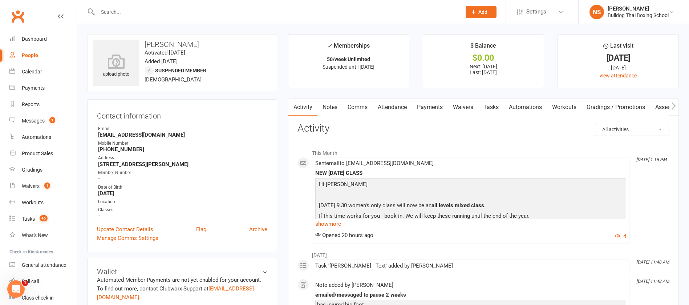
click at [331, 107] on link "Notes" at bounding box center [329, 107] width 25 height 17
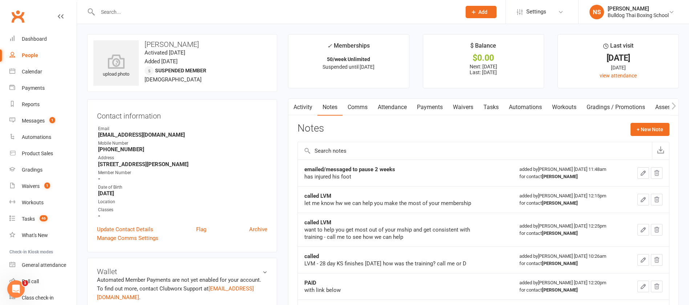
click at [359, 107] on link "Comms" at bounding box center [357, 107] width 30 height 17
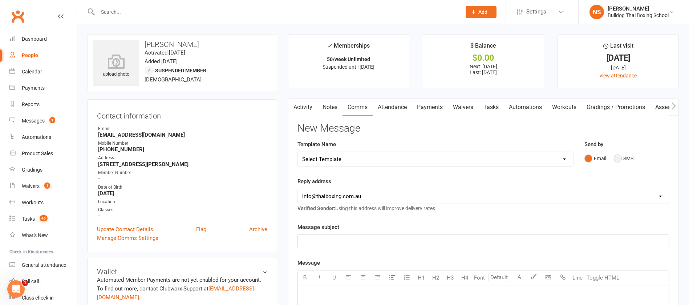
drag, startPoint x: 617, startPoint y: 158, endPoint x: 604, endPoint y: 163, distance: 14.2
click at [618, 158] on button "SMS" at bounding box center [623, 158] width 20 height 14
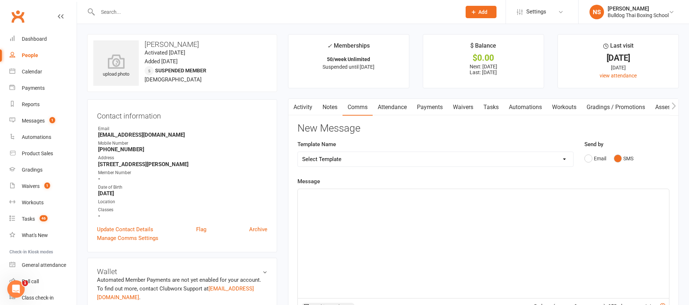
click at [344, 200] on div "﻿" at bounding box center [483, 243] width 371 height 109
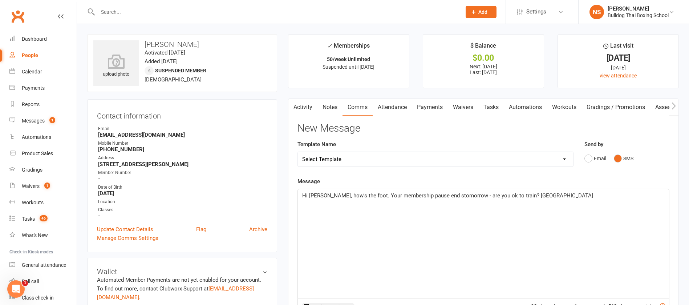
click at [433, 195] on span "Hi Jack, how's the foot. Your membership pause end stomorrow - are you ok to tr…" at bounding box center [447, 195] width 291 height 7
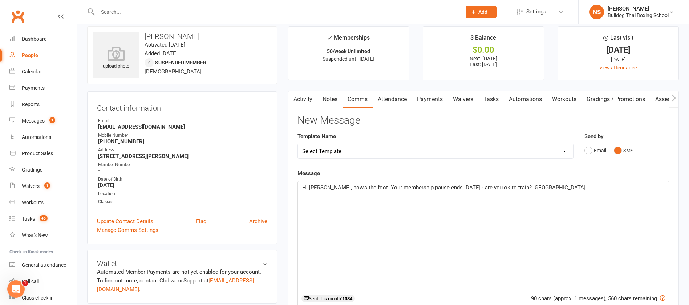
scroll to position [54, 0]
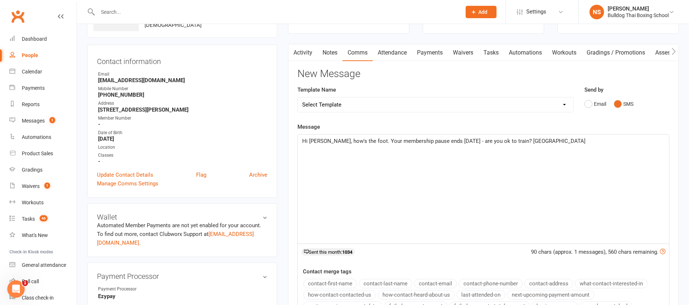
click at [358, 143] on span "Hi Jack, how's the foot. Your membership pause ends tomorrow - are you ok to tr…" at bounding box center [443, 141] width 283 height 7
click at [535, 139] on p "Hi Jack, how's the foot? Your membership pause ends tomorrow - are you ok to tr…" at bounding box center [483, 140] width 362 height 9
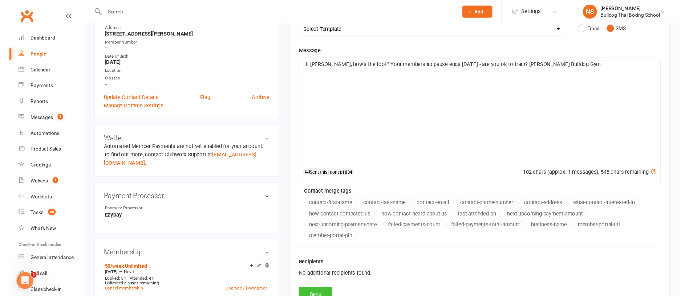
scroll to position [218, 0]
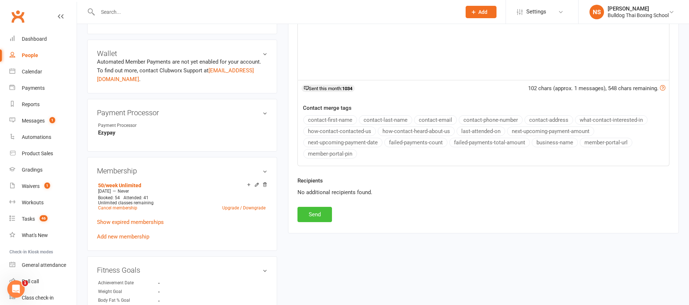
click at [320, 216] on button "Send" at bounding box center [314, 214] width 34 height 15
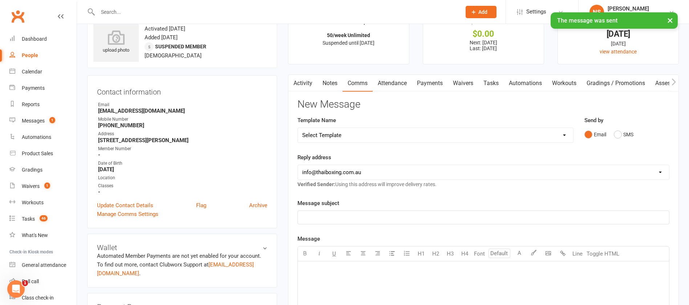
scroll to position [0, 0]
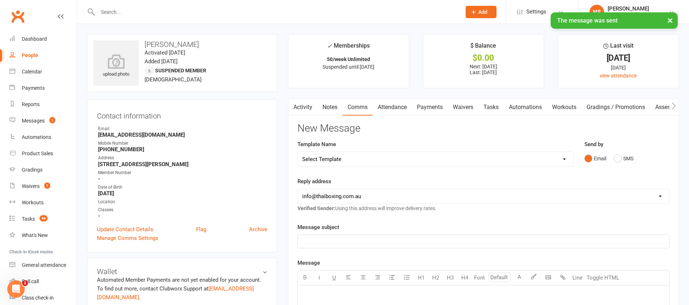
click at [486, 110] on link "Tasks" at bounding box center [490, 107] width 25 height 17
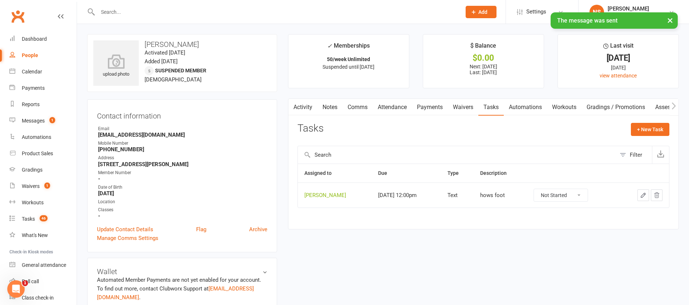
click at [644, 192] on icon "button" at bounding box center [643, 195] width 7 height 7
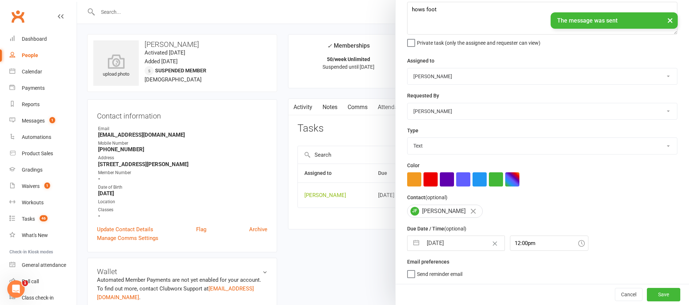
click at [460, 241] on input "[DATE]" at bounding box center [463, 243] width 82 height 15
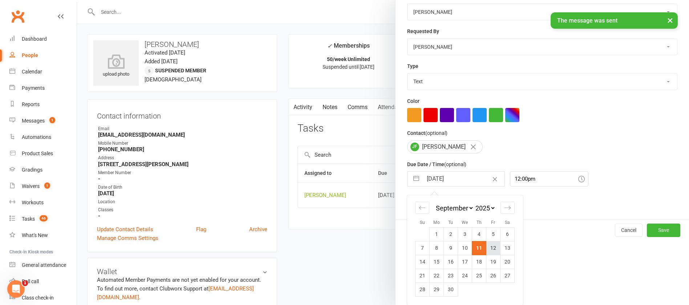
click at [486, 249] on td "12" at bounding box center [493, 248] width 14 height 14
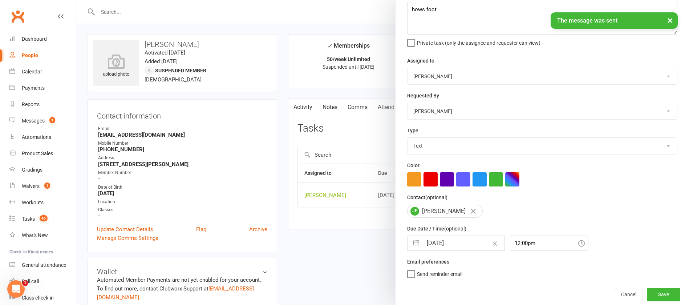
scroll to position [43, 0]
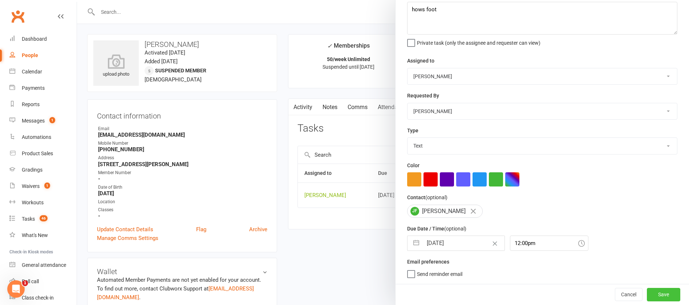
click at [646, 290] on button "Save" at bounding box center [662, 293] width 33 height 13
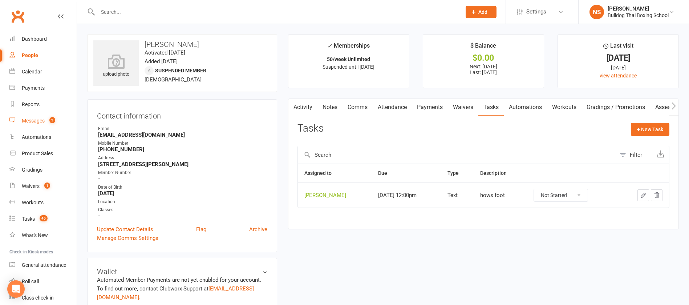
click at [37, 118] on div "Messages" at bounding box center [33, 121] width 23 height 6
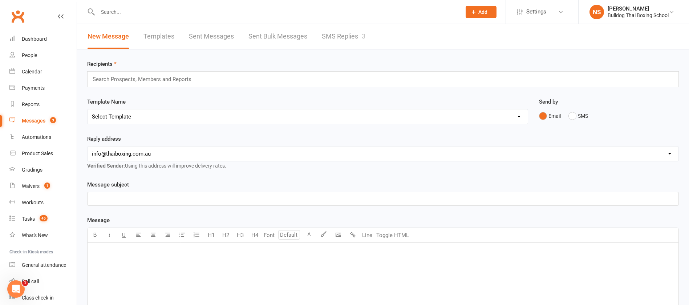
click at [348, 37] on link "SMS Replies 3" at bounding box center [344, 36] width 44 height 25
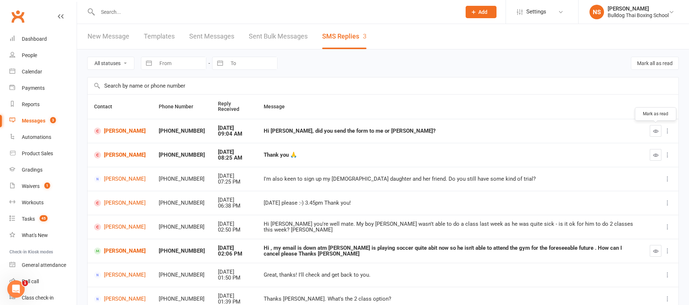
click at [653, 129] on icon "button" at bounding box center [655, 130] width 5 height 5
click at [120, 131] on link "Luke Brennan" at bounding box center [120, 130] width 52 height 7
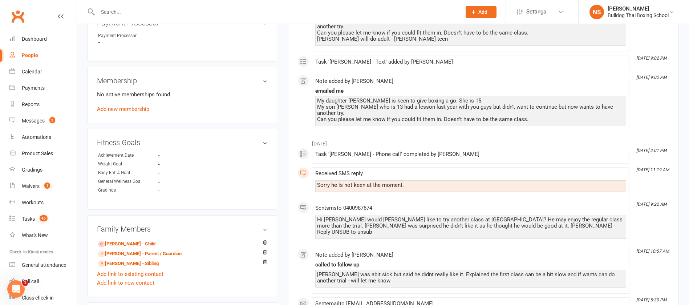
scroll to position [327, 0]
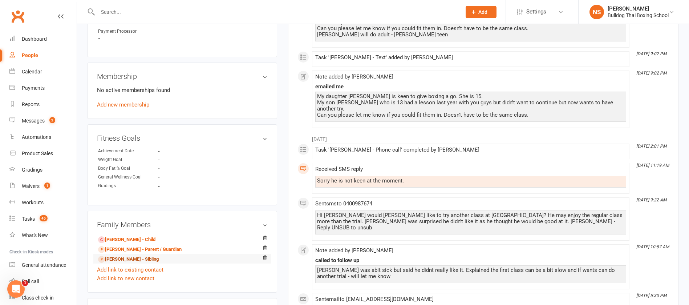
click at [140, 258] on link "Elizabeth Brennan - Sibling" at bounding box center [128, 259] width 61 height 8
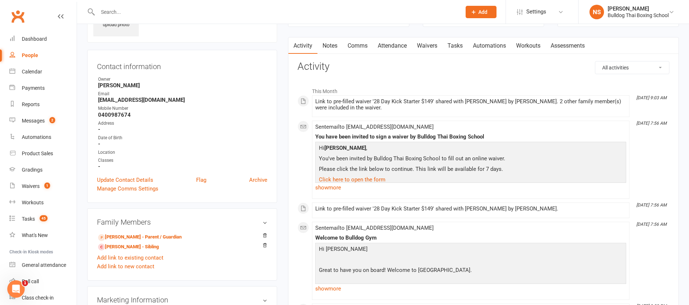
scroll to position [109, 0]
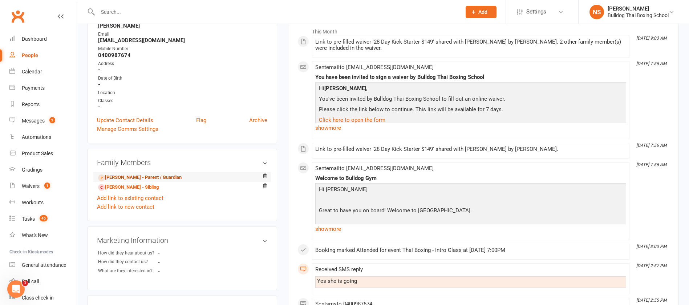
click at [150, 176] on link "Luke Brennan - Parent / Guardian" at bounding box center [139, 177] width 83 height 8
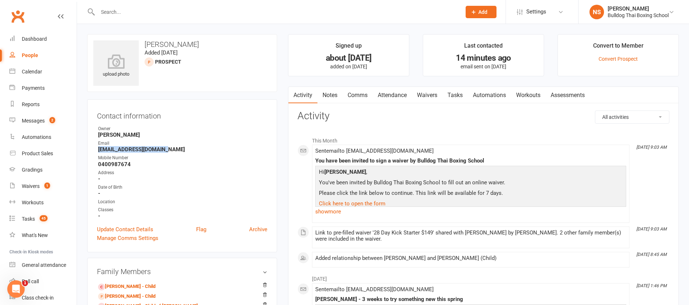
drag, startPoint x: 171, startPoint y: 148, endPoint x: 97, endPoint y: 148, distance: 74.0
click at [97, 148] on li "Email snappertime@hotmail.com" at bounding box center [182, 146] width 170 height 13
copy strong "snappertime@hotmail.com"
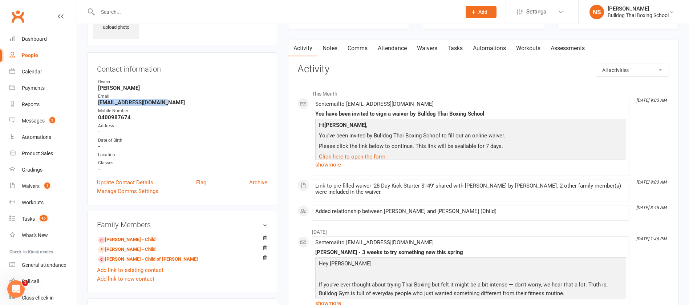
scroll to position [109, 0]
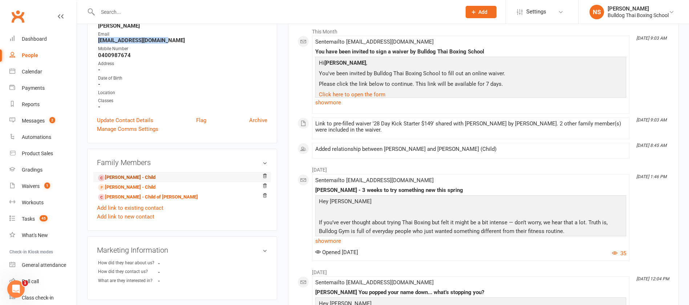
click at [127, 177] on link "Luke Brennan - Child" at bounding box center [126, 177] width 57 height 8
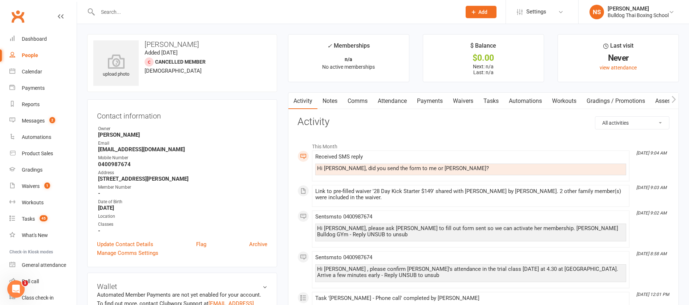
click at [358, 100] on link "Comms" at bounding box center [357, 101] width 30 height 17
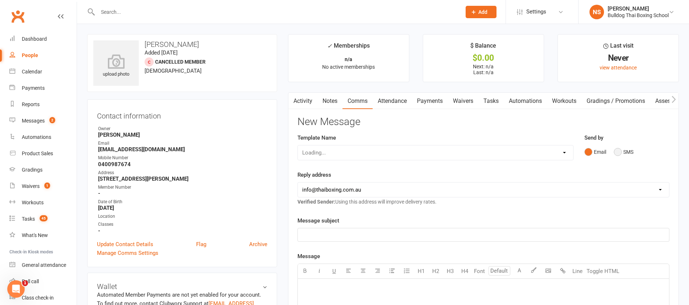
drag, startPoint x: 622, startPoint y: 149, endPoint x: 572, endPoint y: 168, distance: 53.2
click at [622, 149] on button "SMS" at bounding box center [623, 152] width 20 height 14
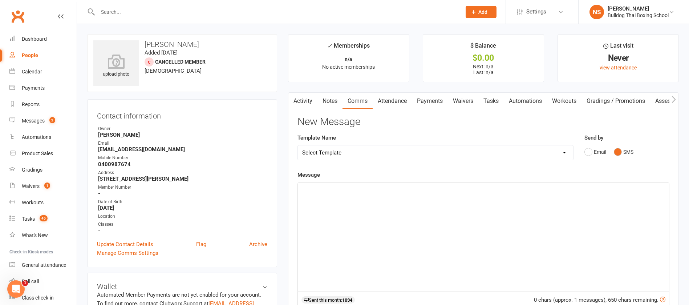
click at [335, 190] on p "﻿" at bounding box center [483, 188] width 362 height 9
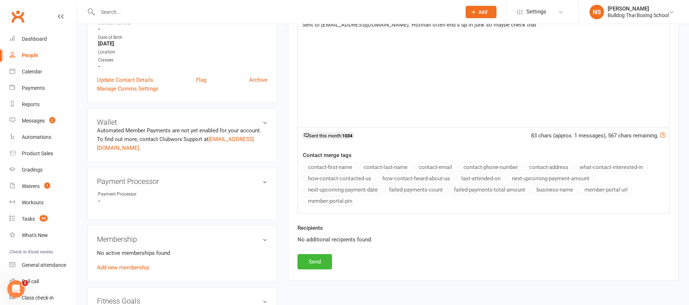
scroll to position [218, 0]
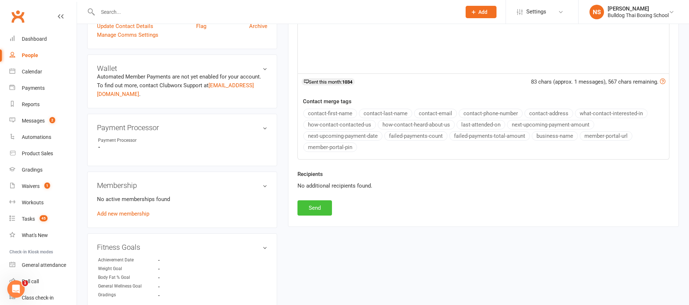
click at [315, 207] on button "Send" at bounding box center [314, 207] width 34 height 15
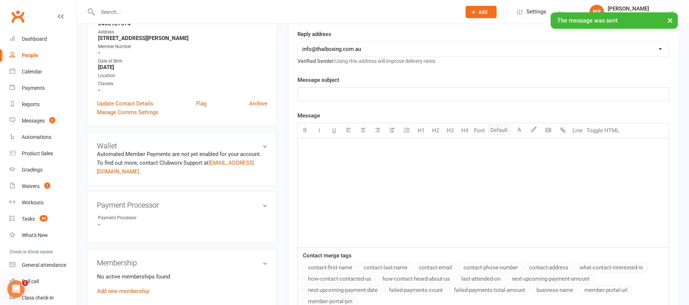
scroll to position [0, 0]
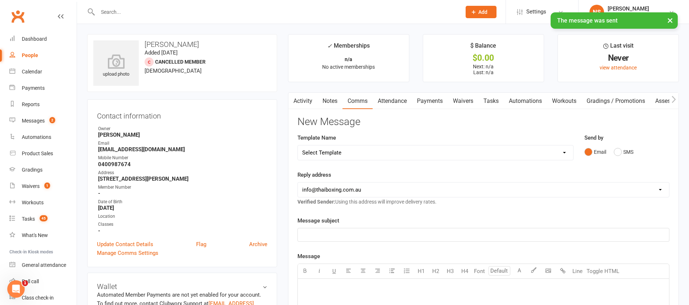
click at [493, 100] on link "Tasks" at bounding box center [490, 101] width 25 height 17
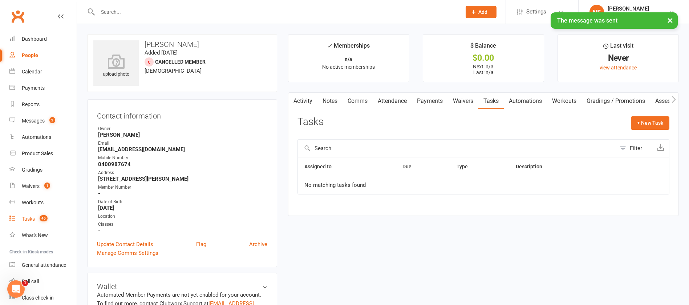
click at [24, 216] on div "Tasks" at bounding box center [28, 219] width 13 height 6
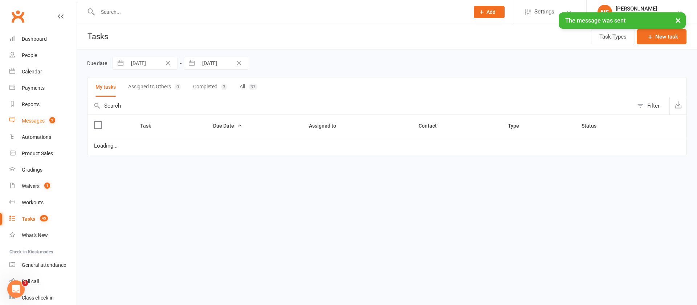
click at [40, 121] on div "Messages" at bounding box center [33, 121] width 23 height 6
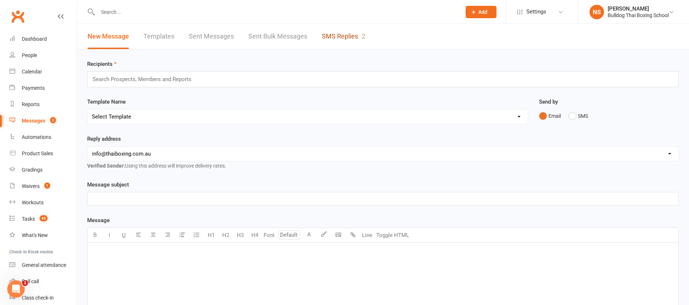
click at [335, 34] on link "SMS Replies 2" at bounding box center [344, 36] width 44 height 25
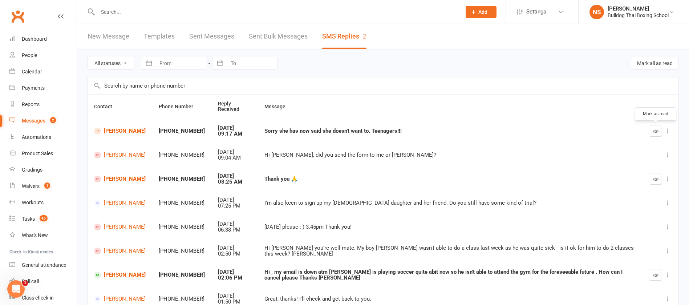
click at [658, 127] on button "button" at bounding box center [655, 131] width 12 height 12
click at [115, 3] on div at bounding box center [271, 12] width 369 height 24
click at [138, 11] on input "text" at bounding box center [275, 12] width 360 height 10
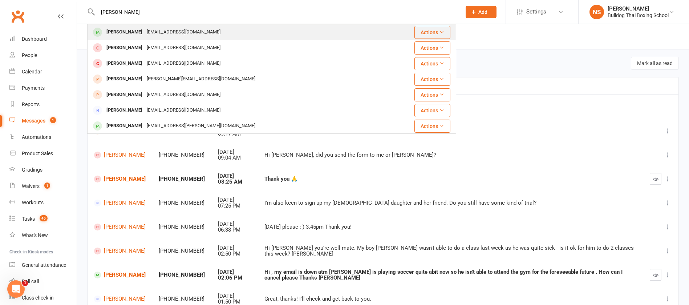
type input "lucas javes"
click at [132, 31] on div "[PERSON_NAME]" at bounding box center [124, 32] width 40 height 11
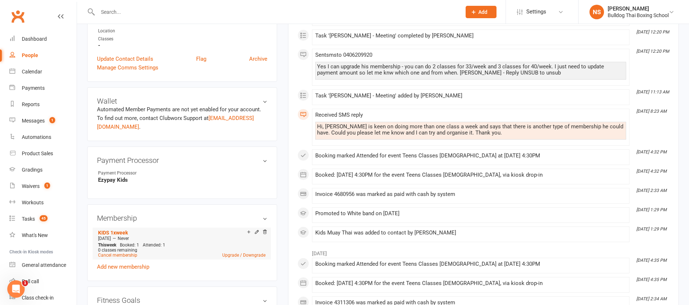
scroll to position [218, 0]
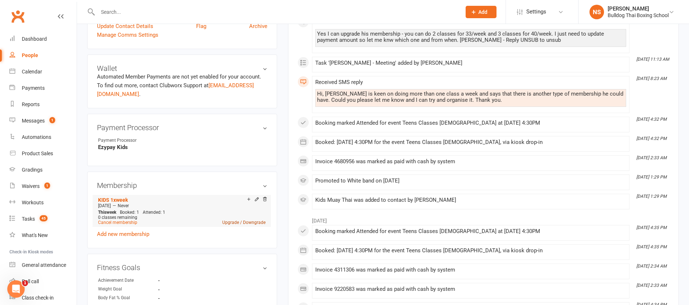
click at [247, 221] on link "Upgrade / Downgrade" at bounding box center [243, 222] width 43 height 5
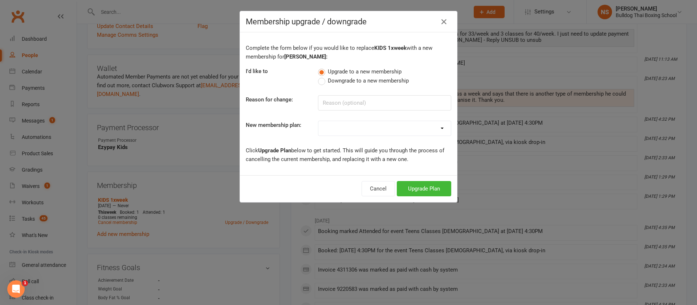
click at [328, 127] on select "2 X WEEK MSHIP 1xWeek 25/week Kids 30/week 50/month 140/month 160/month 10 Clas…" at bounding box center [384, 128] width 132 height 15
select select "26"
click at [318, 121] on select "2 X WEEK MSHIP 1xWeek 25/week Kids 30/week 50/month 140/month 160/month 10 Clas…" at bounding box center [384, 128] width 132 height 15
click at [412, 187] on button "Upgrade Plan" at bounding box center [424, 188] width 54 height 15
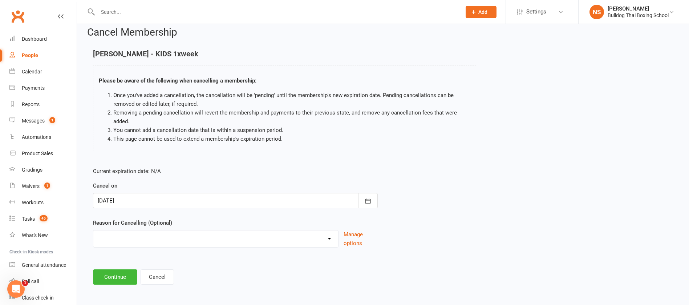
scroll to position [9, 0]
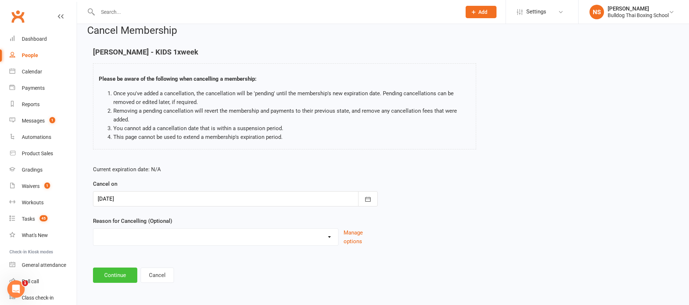
click at [116, 275] on button "Continue" at bounding box center [115, 274] width 44 height 15
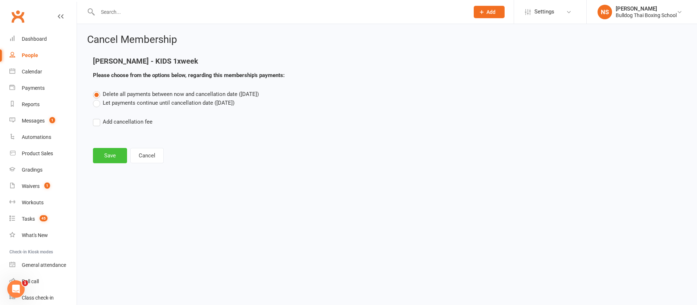
click at [109, 156] on button "Save" at bounding box center [110, 155] width 34 height 15
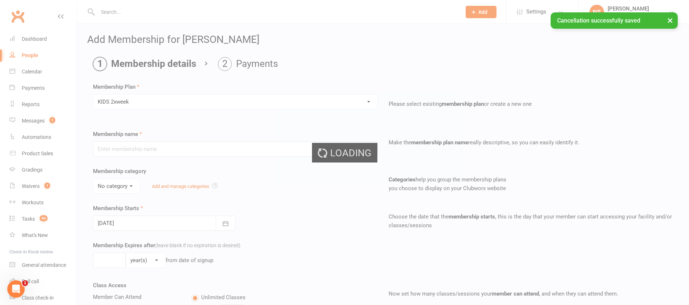
type input "KIDS 2xweek"
type input "0"
type input "2"
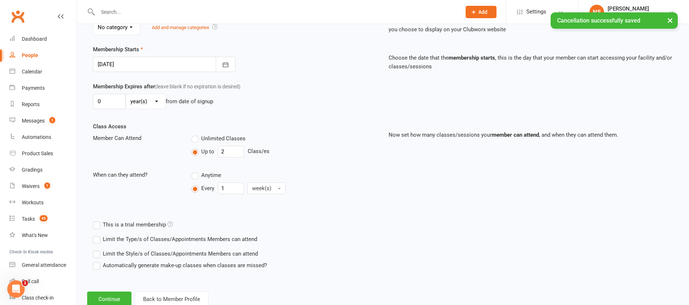
scroll to position [181, 0]
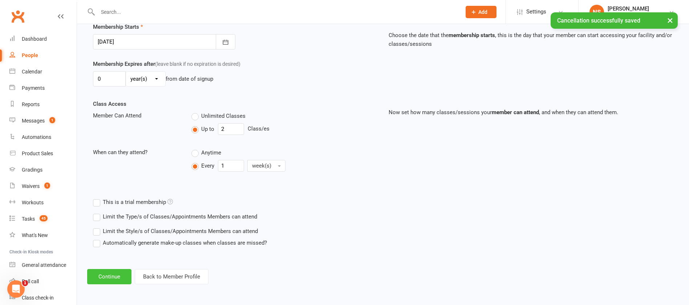
click at [116, 270] on button "Continue" at bounding box center [109, 276] width 44 height 15
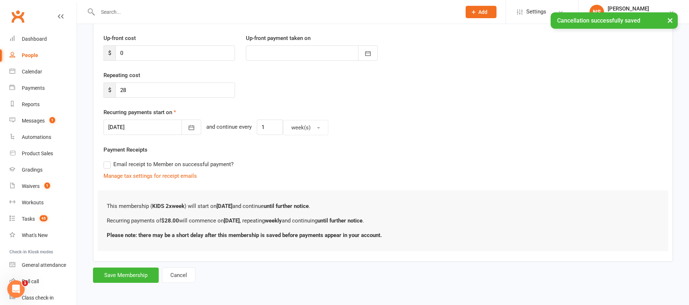
scroll to position [0, 0]
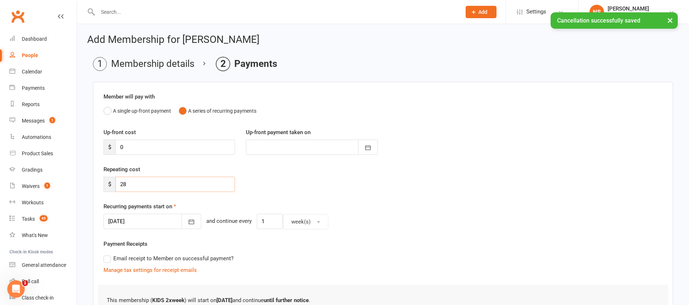
drag, startPoint x: 126, startPoint y: 183, endPoint x: 110, endPoint y: 183, distance: 16.3
click at [112, 183] on div "$ 28" at bounding box center [168, 183] width 131 height 15
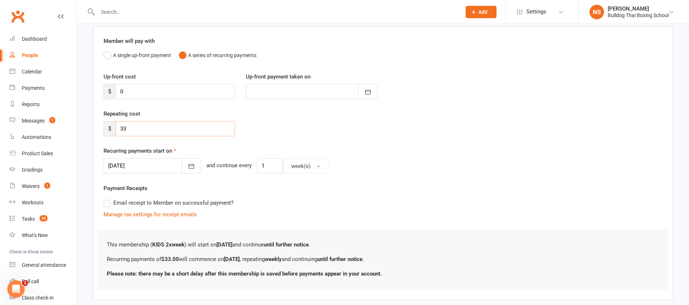
scroll to position [94, 0]
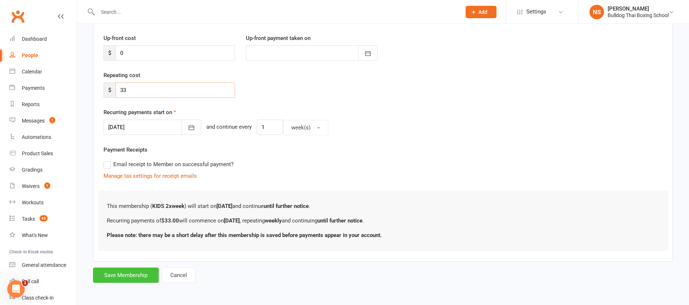
type input "33"
click at [135, 272] on button "Save Membership" at bounding box center [126, 274] width 66 height 15
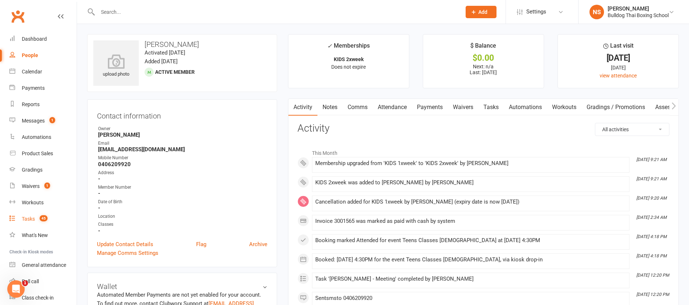
click at [28, 217] on div "Tasks" at bounding box center [28, 219] width 13 height 6
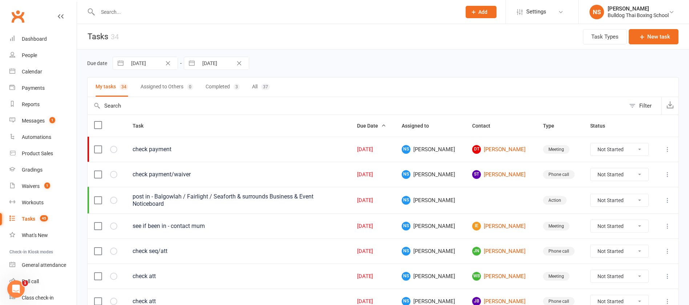
click at [119, 17] on div at bounding box center [271, 12] width 369 height 24
click at [118, 10] on input "text" at bounding box center [275, 12] width 360 height 10
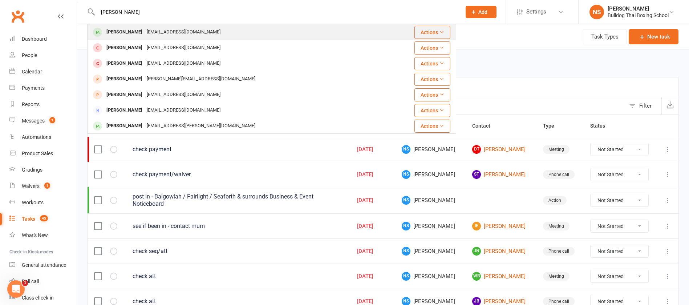
type input "lucas javes"
click at [144, 34] on div "rachaeljaves@gmail.com" at bounding box center [183, 32] width 78 height 11
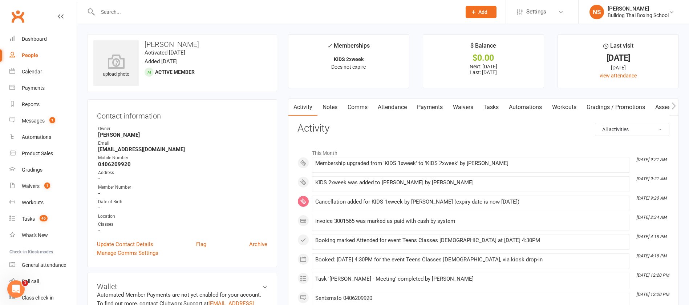
click at [399, 109] on link "Attendance" at bounding box center [391, 107] width 39 height 17
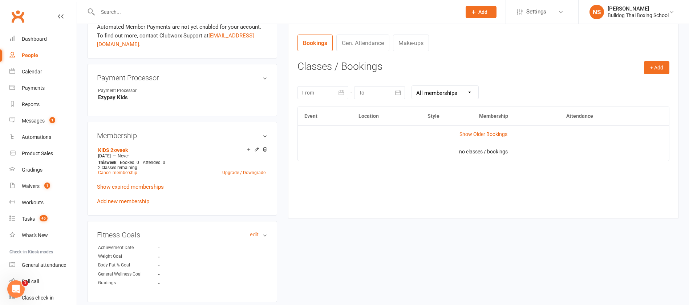
scroll to position [272, 0]
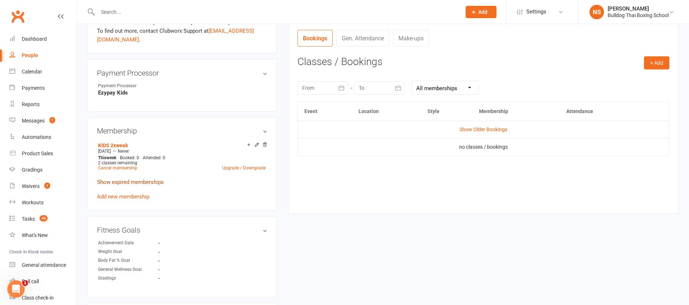
click at [125, 182] on link "Show expired memberships" at bounding box center [130, 182] width 67 height 7
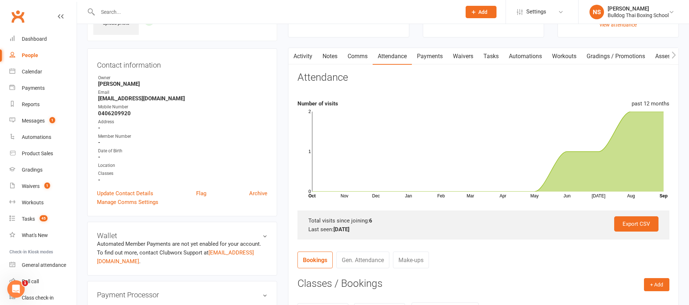
scroll to position [0, 0]
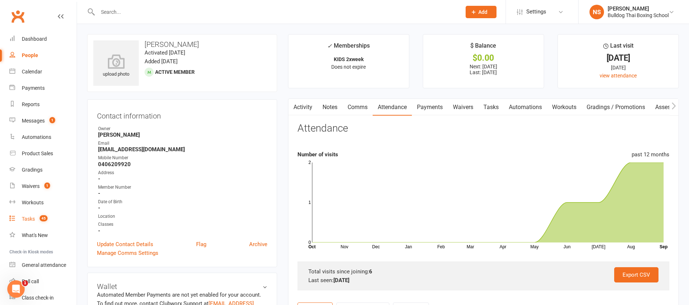
click at [31, 217] on div "Tasks" at bounding box center [28, 219] width 13 height 6
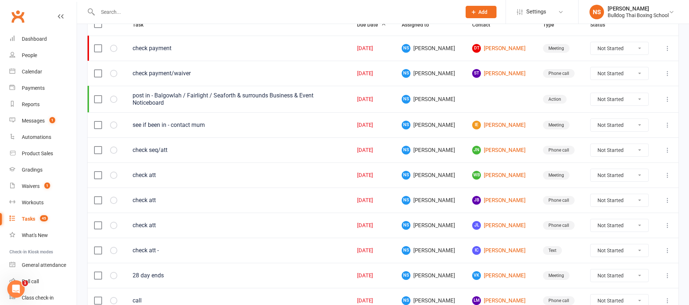
scroll to position [109, 0]
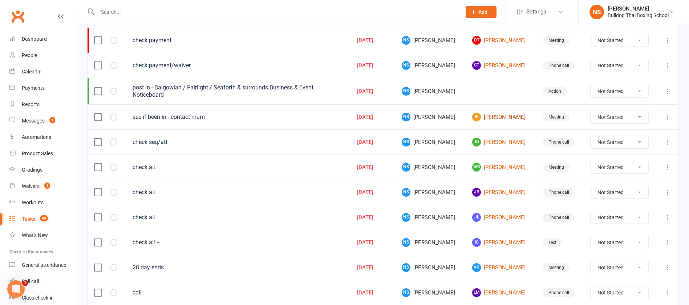
click at [489, 117] on link "IE Indi Edwards" at bounding box center [500, 117] width 57 height 9
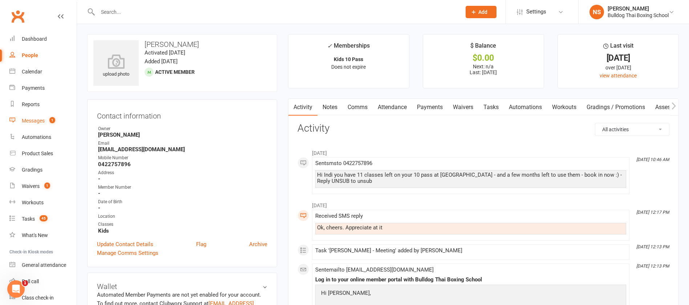
click at [36, 119] on div "Messages" at bounding box center [33, 121] width 23 height 6
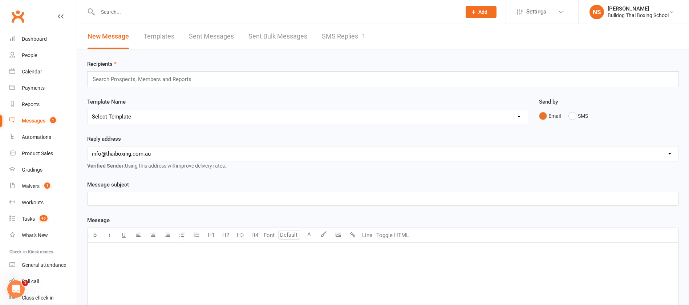
click at [338, 38] on link "SMS Replies 1" at bounding box center [344, 36] width 44 height 25
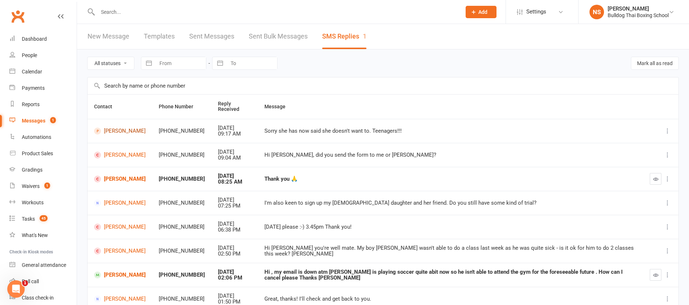
click at [113, 130] on link "[PERSON_NAME]" at bounding box center [120, 130] width 52 height 7
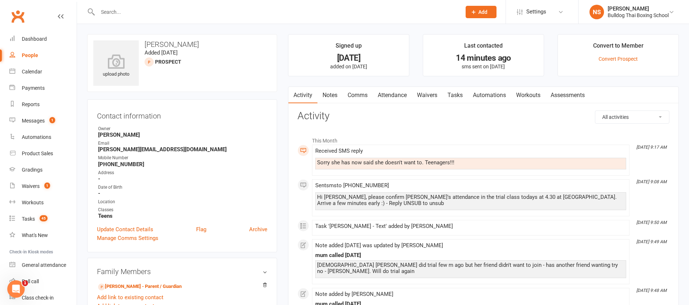
click at [359, 98] on link "Comms" at bounding box center [357, 95] width 30 height 17
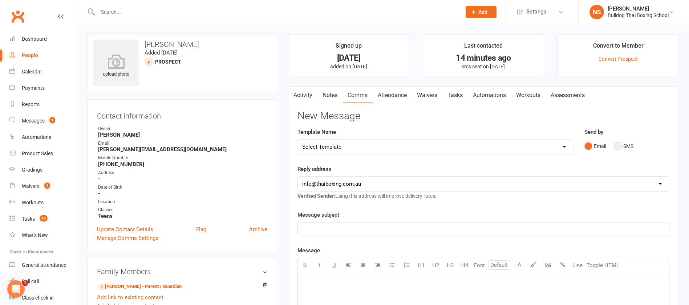
drag, startPoint x: 616, startPoint y: 147, endPoint x: 597, endPoint y: 161, distance: 23.9
click at [617, 146] on button "SMS" at bounding box center [623, 146] width 20 height 14
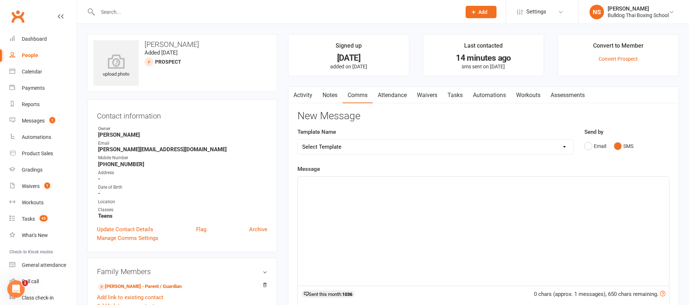
drag, startPoint x: 363, startPoint y: 189, endPoint x: 364, endPoint y: 186, distance: 3.7
click at [363, 189] on div "﻿" at bounding box center [483, 230] width 371 height 109
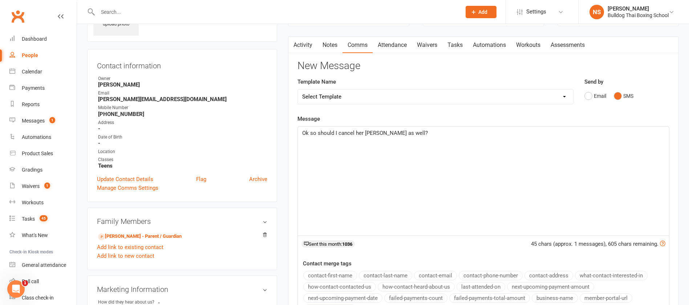
scroll to position [163, 0]
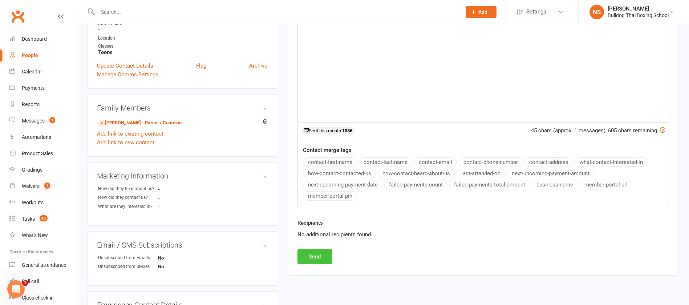
click at [315, 247] on div "Recipients No additional recipients found." at bounding box center [483, 233] width 383 height 30
click at [323, 254] on button "Send" at bounding box center [314, 256] width 34 height 15
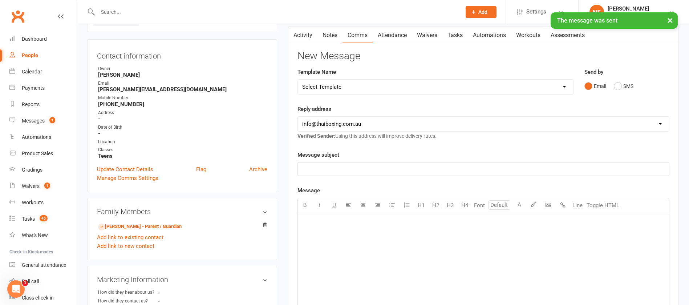
scroll to position [0, 0]
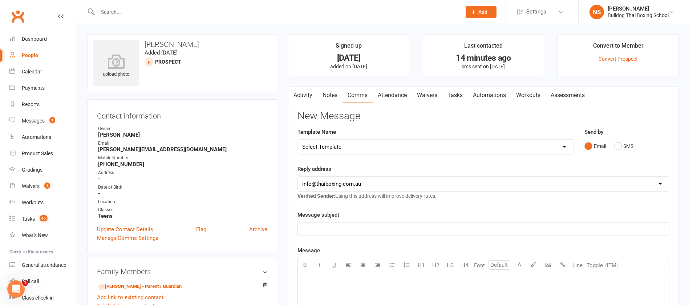
click at [398, 95] on link "Attendance" at bounding box center [391, 95] width 39 height 17
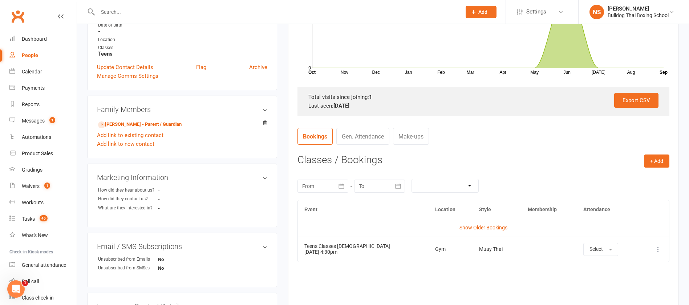
scroll to position [163, 0]
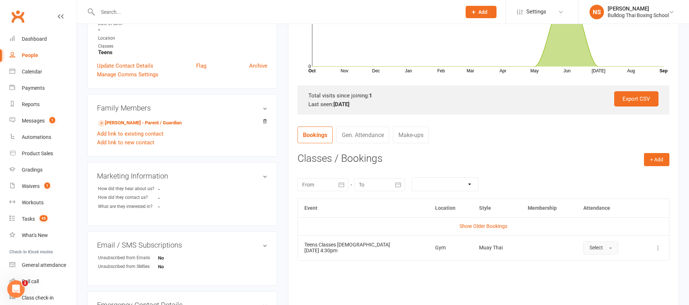
click at [599, 247] on button "Select" at bounding box center [600, 247] width 35 height 13
click at [659, 247] on icon at bounding box center [657, 247] width 7 height 7
click at [623, 290] on link "Remove booking" at bounding box center [626, 290] width 72 height 15
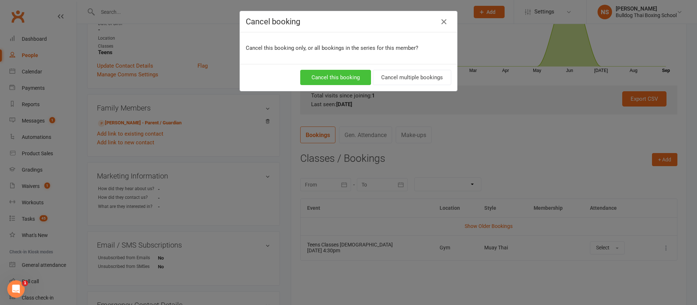
click at [315, 73] on button "Cancel this booking" at bounding box center [335, 77] width 71 height 15
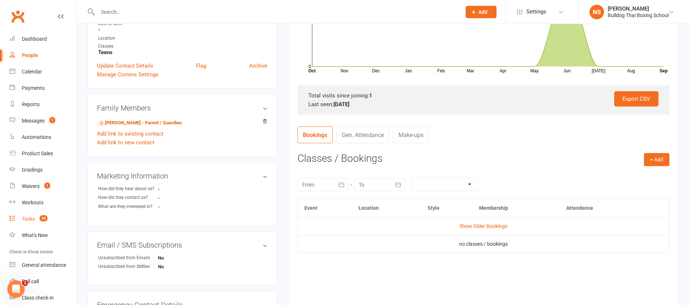
click at [27, 219] on div "Tasks" at bounding box center [28, 219] width 13 height 6
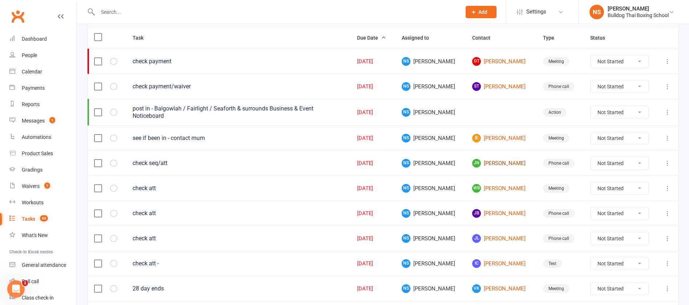
scroll to position [109, 0]
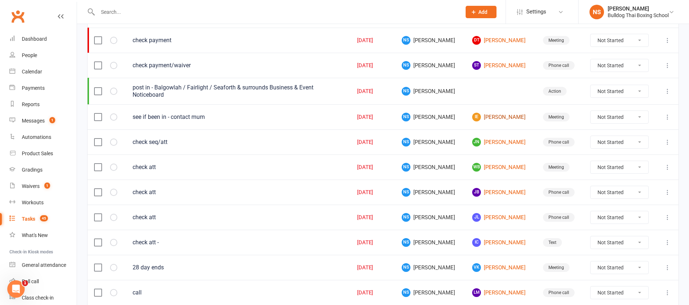
click at [489, 115] on link "IE Indi Edwards" at bounding box center [500, 117] width 57 height 9
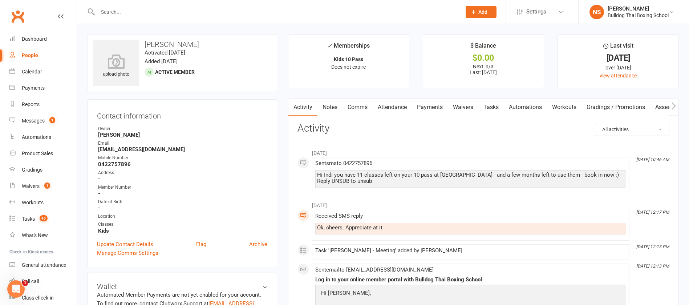
click at [491, 106] on link "Tasks" at bounding box center [490, 107] width 25 height 17
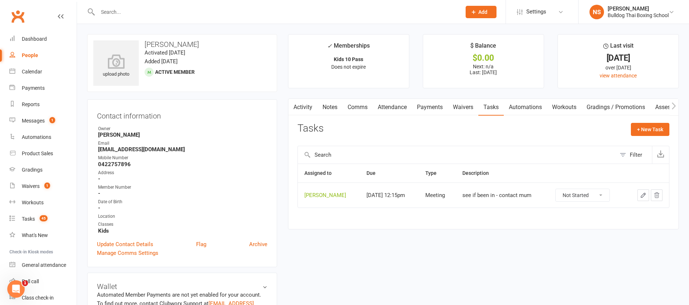
click at [642, 194] on icon "button" at bounding box center [643, 195] width 7 height 7
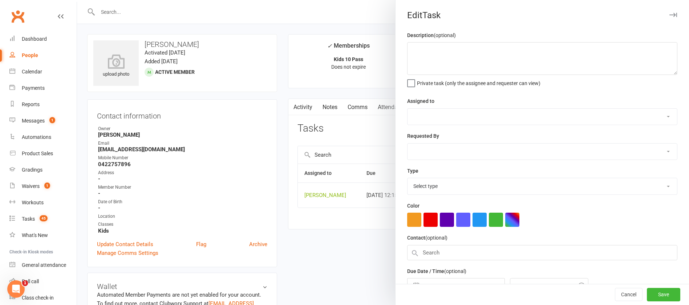
type textarea "see if been in - contact mum"
select select "12940"
type input "[DATE]"
type input "12:15pm"
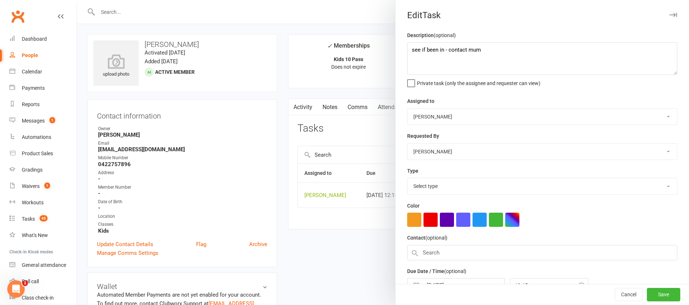
select select "12049"
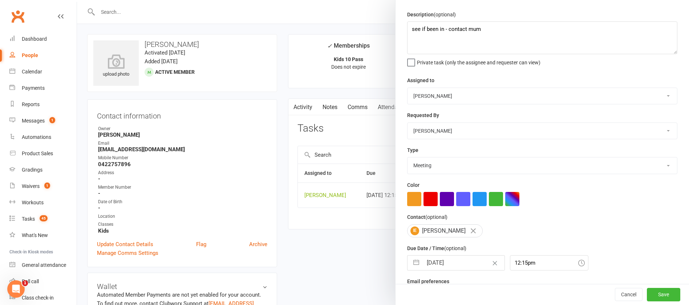
scroll to position [43, 0]
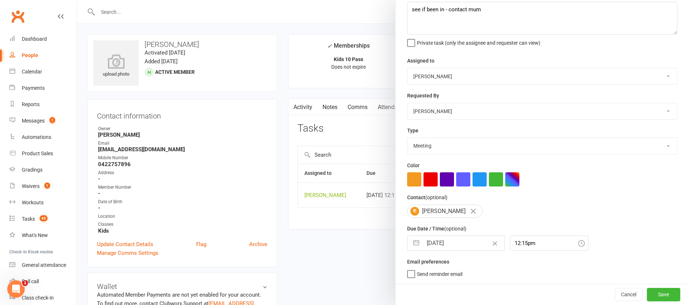
click at [459, 241] on input "[DATE]" at bounding box center [463, 243] width 82 height 15
select select "7"
select select "2025"
select select "8"
select select "2025"
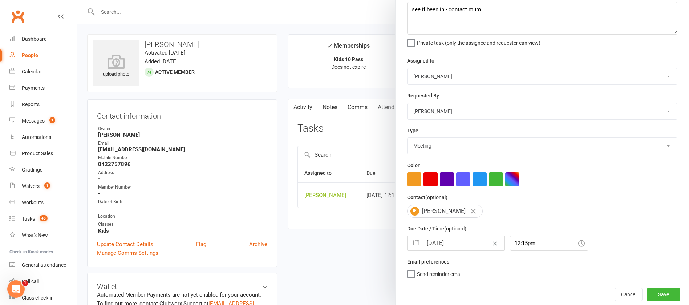
select select "9"
select select "2025"
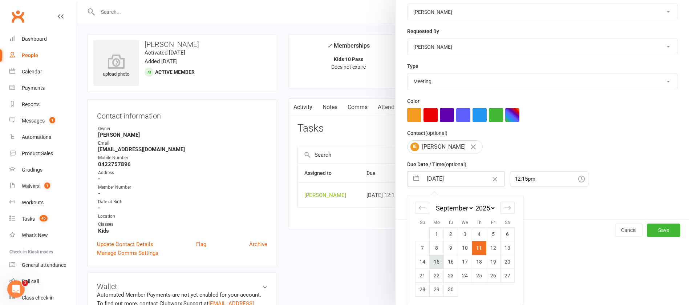
click at [429, 260] on td "15" at bounding box center [436, 261] width 14 height 14
type input "[DATE]"
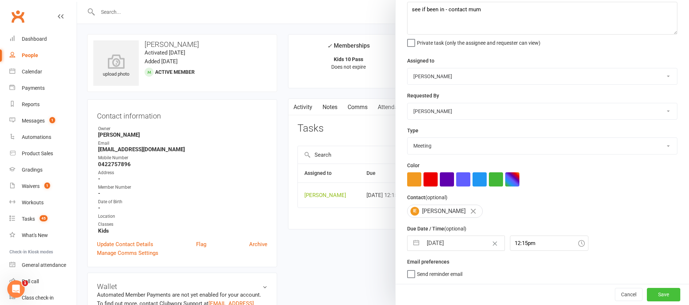
click at [646, 293] on button "Save" at bounding box center [662, 293] width 33 height 13
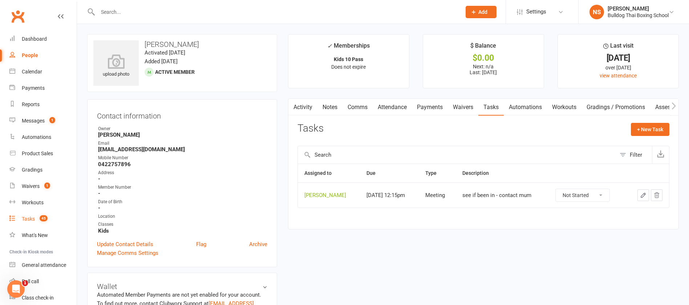
click at [28, 219] on div "Tasks" at bounding box center [28, 219] width 13 height 6
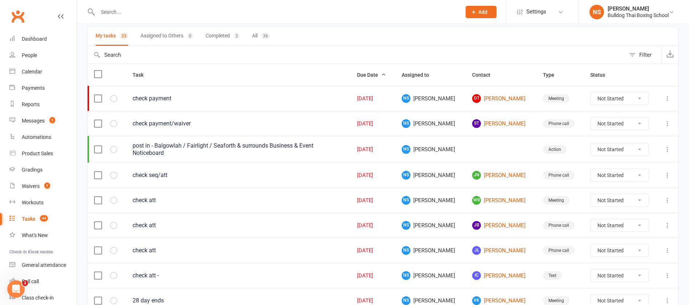
scroll to position [109, 0]
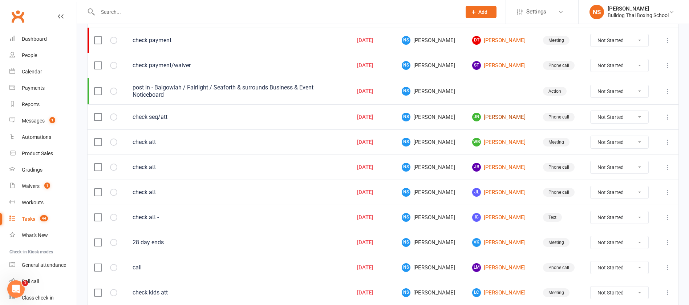
click at [494, 114] on link "JN John Nestel" at bounding box center [500, 117] width 57 height 9
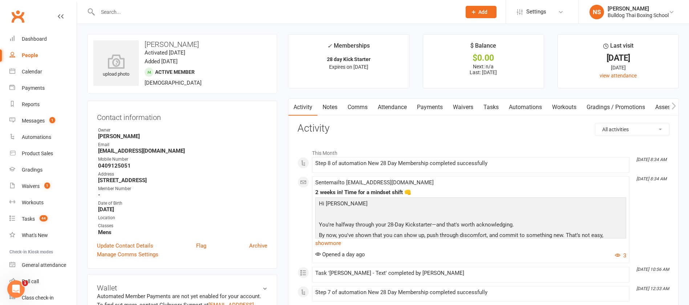
click at [490, 108] on link "Tasks" at bounding box center [490, 107] width 25 height 17
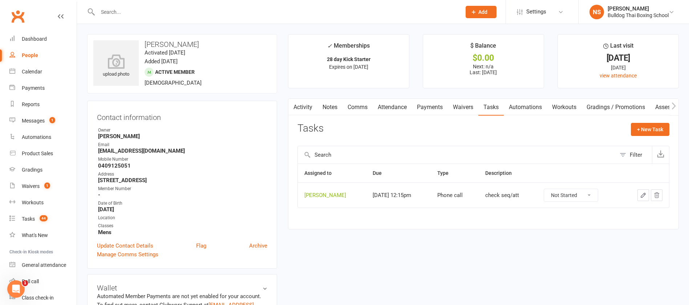
click at [644, 194] on icon "button" at bounding box center [643, 195] width 7 height 7
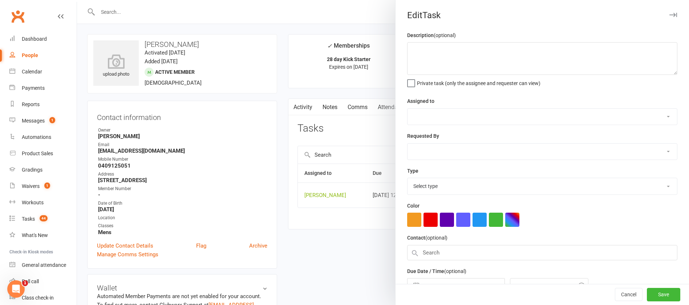
type textarea "check seq/att"
select select "12940"
type input "[DATE]"
type input "12:15pm"
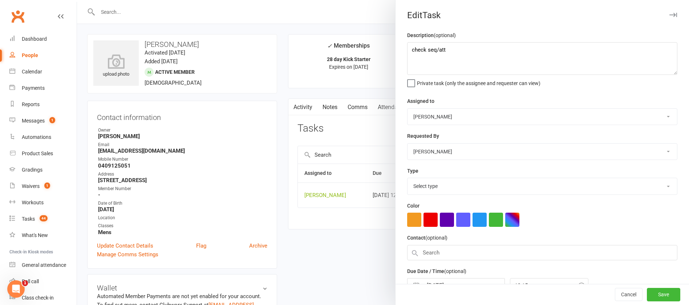
select select "12048"
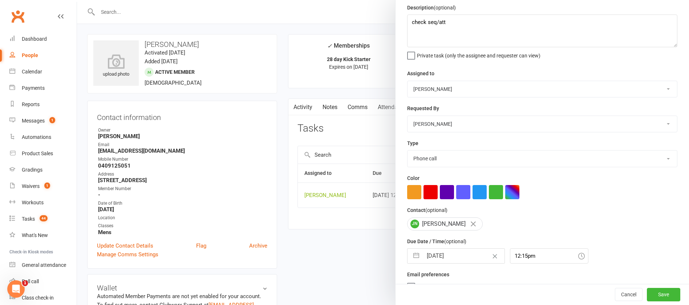
scroll to position [43, 0]
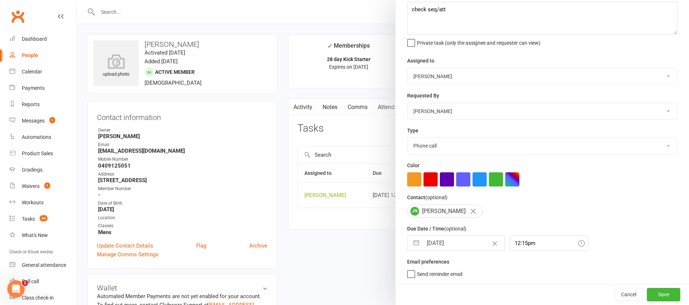
click at [459, 238] on input "[DATE]" at bounding box center [463, 243] width 82 height 15
select select "7"
select select "2025"
select select "8"
select select "2025"
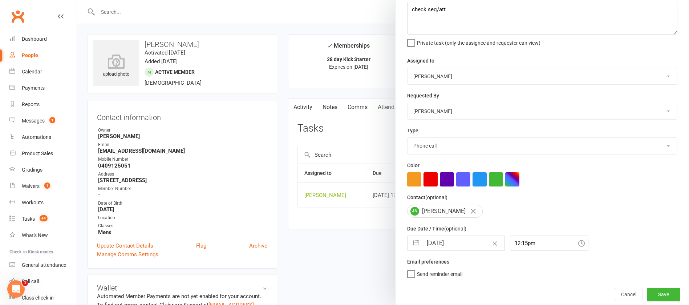
select select "9"
select select "2025"
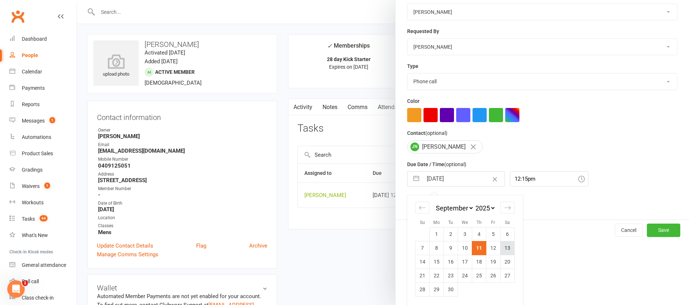
click at [505, 249] on td "13" at bounding box center [507, 248] width 14 height 14
type input "13 Sep 2025"
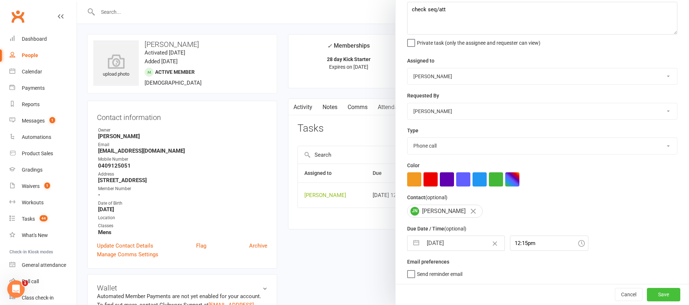
click at [652, 292] on button "Save" at bounding box center [662, 293] width 33 height 13
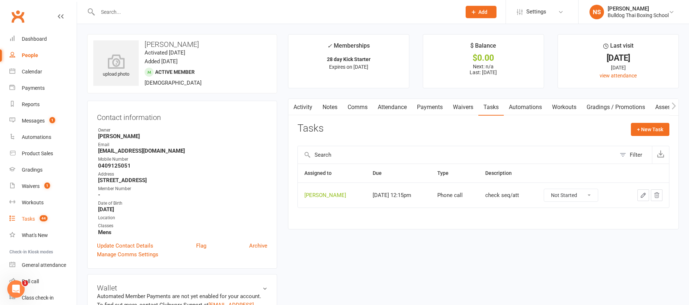
click at [27, 216] on div "Tasks" at bounding box center [28, 219] width 13 height 6
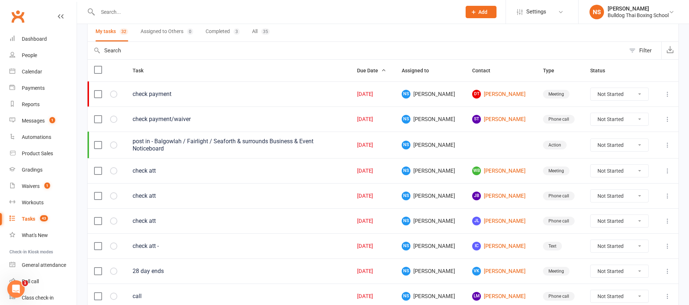
scroll to position [109, 0]
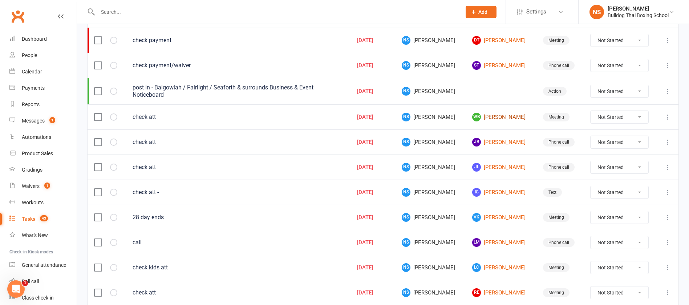
click at [482, 117] on link "WB Will Buhelt" at bounding box center [500, 117] width 57 height 9
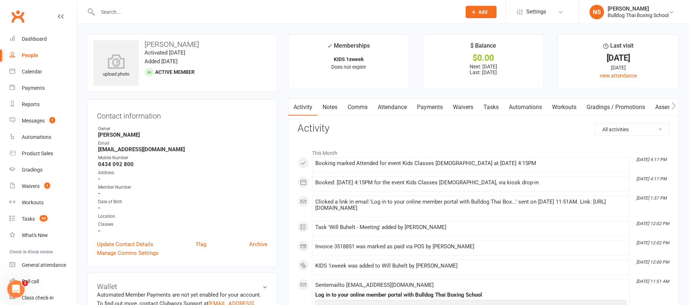
click at [117, 12] on input "text" at bounding box center [275, 12] width 360 height 10
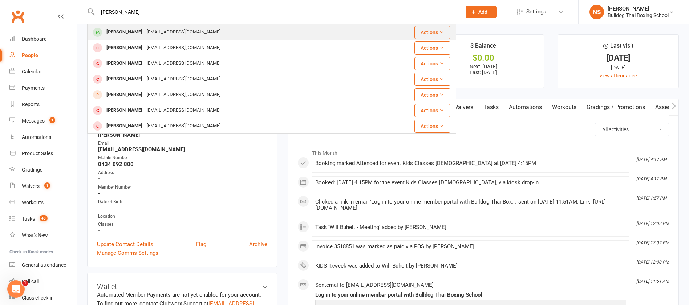
type input "xavier lewis"
click at [144, 37] on div "[EMAIL_ADDRESS][DOMAIN_NAME]" at bounding box center [183, 32] width 78 height 11
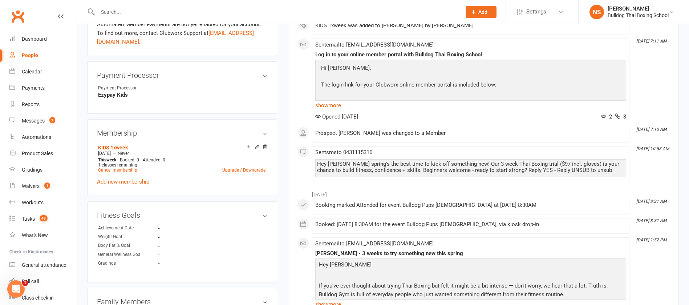
scroll to position [381, 0]
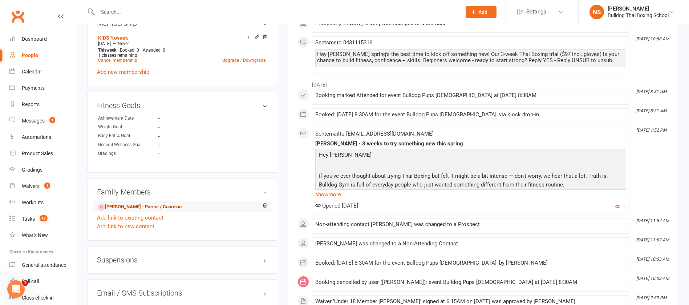
click at [163, 203] on link "[PERSON_NAME] - Parent / Guardian" at bounding box center [139, 207] width 83 height 8
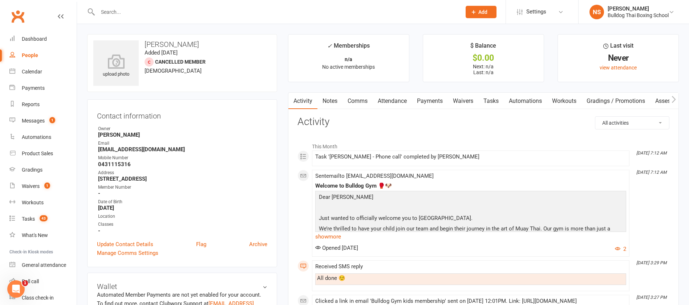
click at [334, 99] on link "Notes" at bounding box center [329, 101] width 25 height 17
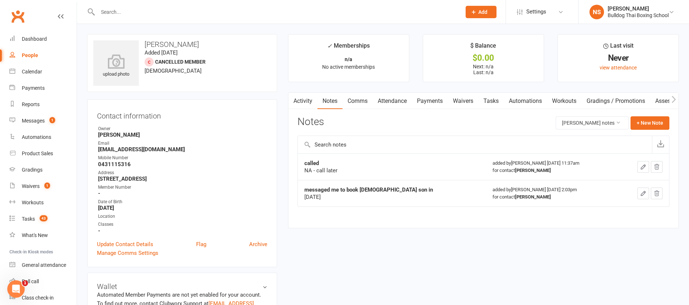
click at [309, 102] on link "Activity" at bounding box center [302, 101] width 29 height 17
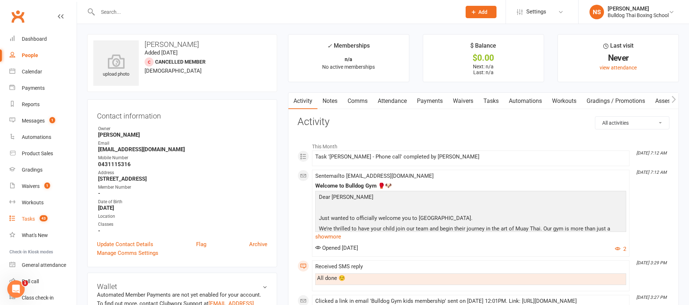
click at [29, 216] on div "Tasks" at bounding box center [28, 219] width 13 height 6
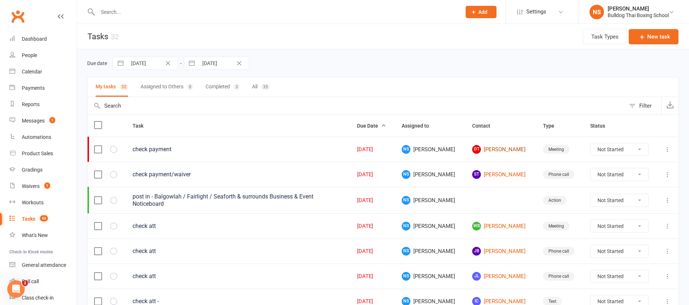
scroll to position [109, 0]
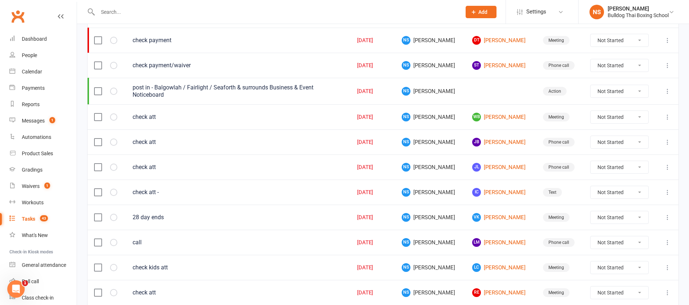
click at [667, 115] on icon at bounding box center [666, 116] width 7 height 7
click at [605, 147] on link "Edit" at bounding box center [627, 145] width 72 height 15
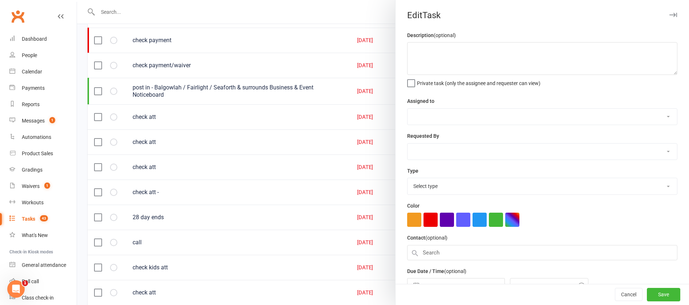
type textarea "check att"
select select "12940"
type input "[DATE]"
type input "12:15pm"
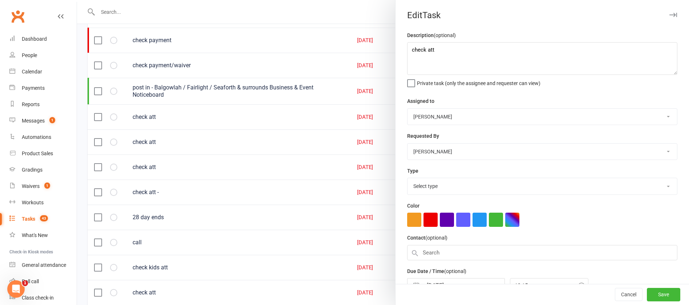
select select "12049"
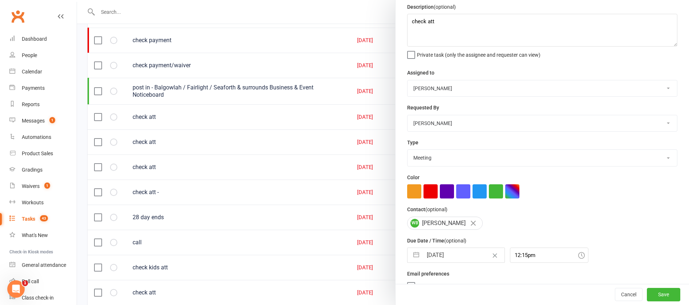
scroll to position [43, 0]
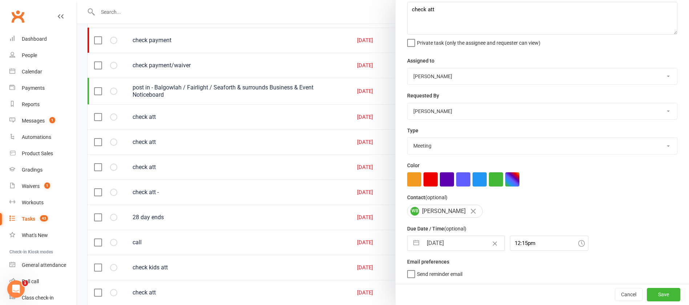
click at [468, 238] on input "[DATE]" at bounding box center [463, 243] width 82 height 15
select select "7"
select select "2025"
select select "8"
select select "2025"
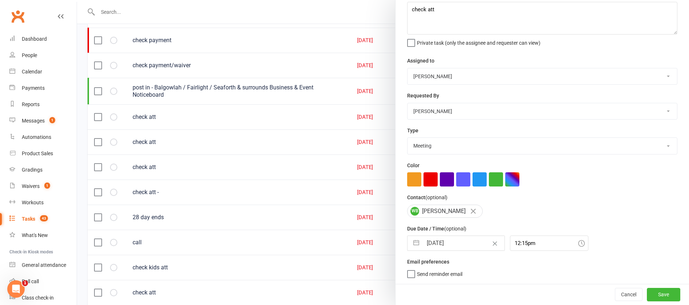
select select "9"
select select "2025"
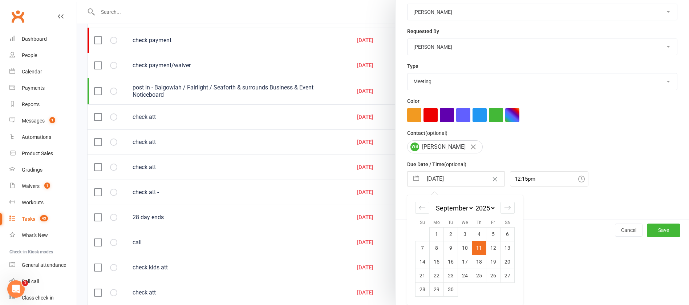
drag, startPoint x: 473, startPoint y: 273, endPoint x: 480, endPoint y: 275, distance: 7.9
click at [473, 273] on td "25" at bounding box center [479, 275] width 14 height 14
type input "[DATE]"
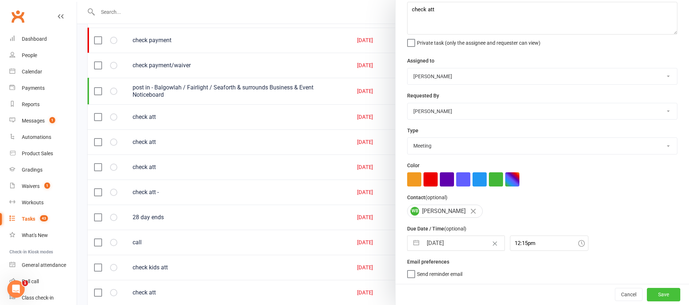
click at [647, 294] on button "Save" at bounding box center [662, 293] width 33 height 13
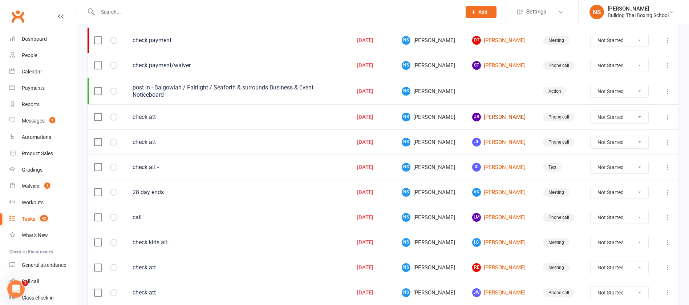
click at [490, 118] on link "JB Julian Broudou" at bounding box center [500, 117] width 57 height 9
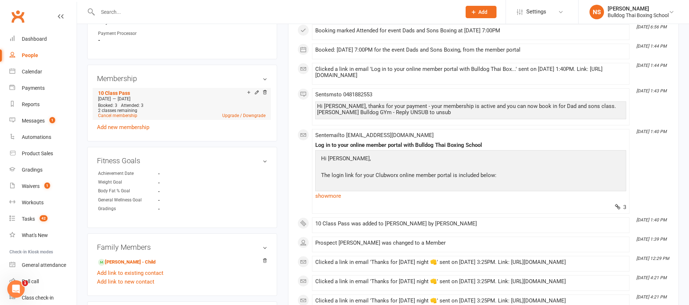
scroll to position [436, 0]
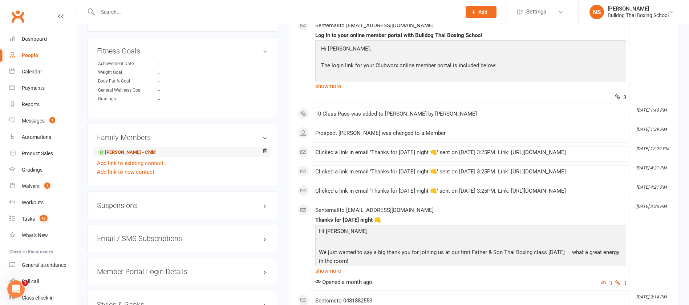
click at [142, 155] on link "Clancy Broudou - Child" at bounding box center [126, 152] width 57 height 8
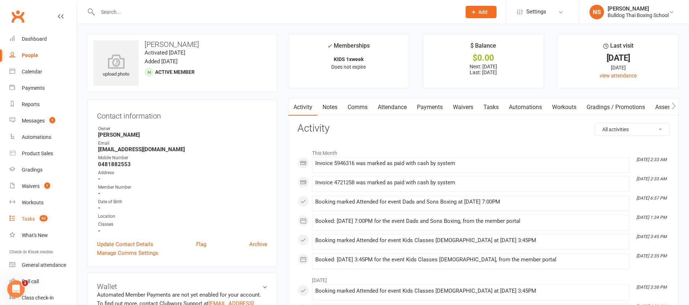
click at [26, 218] on div "Tasks" at bounding box center [28, 219] width 13 height 6
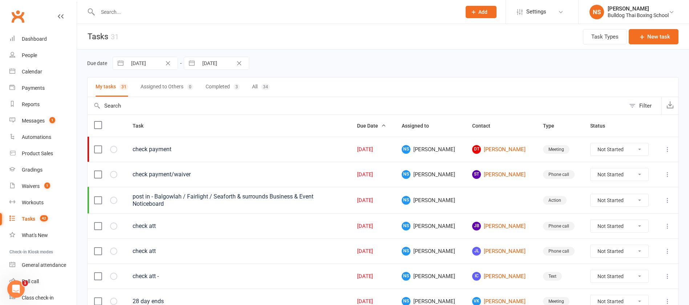
click at [26, 218] on div "Tasks" at bounding box center [28, 219] width 13 height 6
click at [494, 224] on link "JB Julian Broudou" at bounding box center [500, 225] width 57 height 9
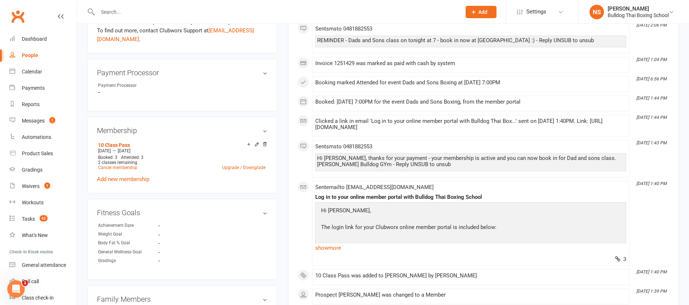
scroll to position [381, 0]
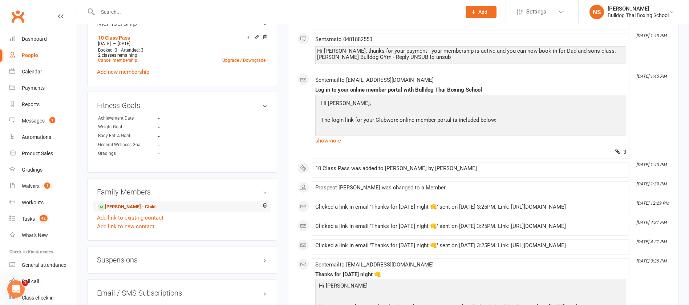
click at [144, 206] on link "Clancy Broudou - Child" at bounding box center [126, 207] width 57 height 8
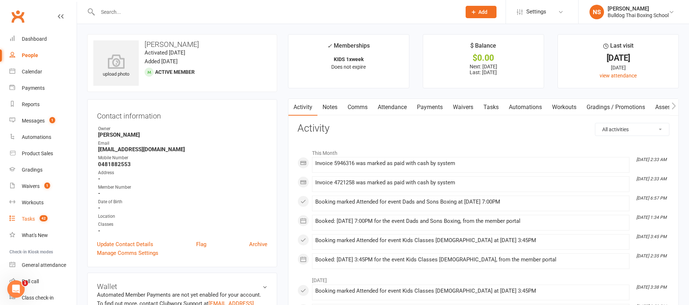
click at [29, 219] on div "Tasks" at bounding box center [28, 219] width 13 height 6
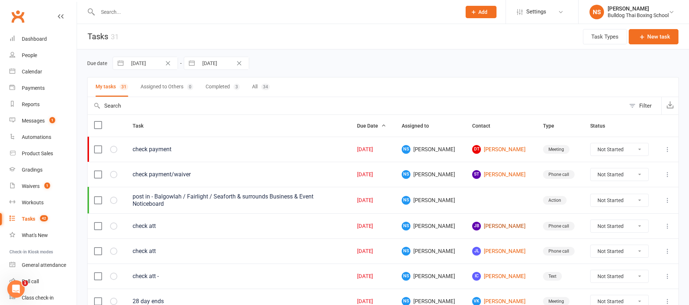
click at [492, 225] on link "JB Julian Broudou" at bounding box center [500, 225] width 57 height 9
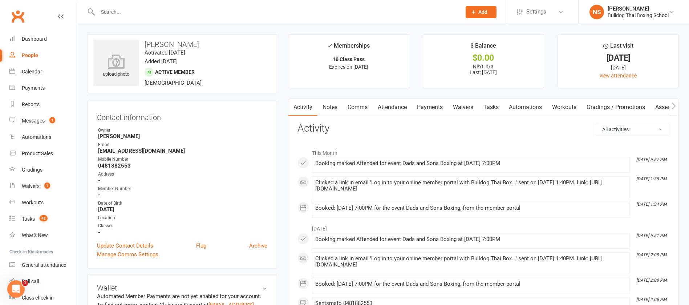
click at [490, 108] on link "Tasks" at bounding box center [490, 107] width 25 height 17
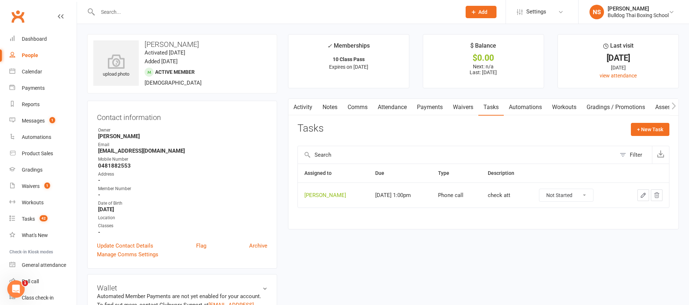
click at [642, 195] on icon "button" at bounding box center [643, 195] width 7 height 7
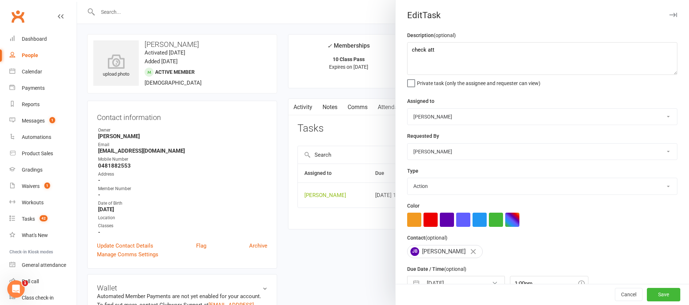
type textarea "check att"
select select "12940"
select select "12048"
type input "[DATE]"
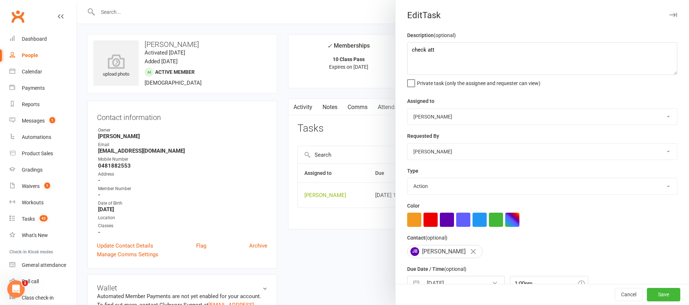
type input "1:00pm"
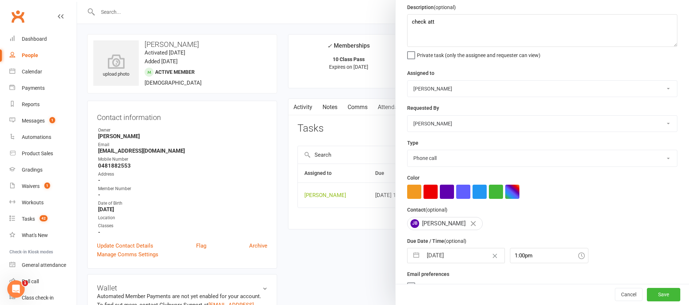
scroll to position [43, 0]
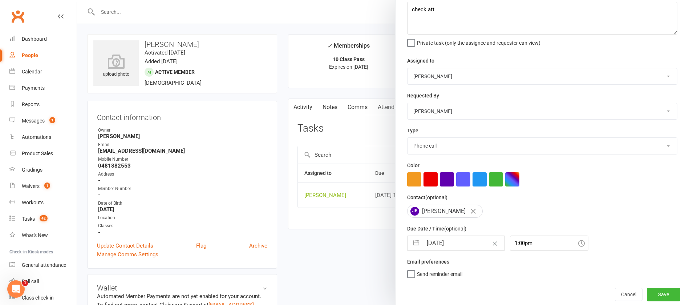
click at [468, 234] on div "Due Date / Time (optional) 11 Sep 2025 Navigate forward to interact with the ca…" at bounding box center [542, 237] width 270 height 26
select select "7"
select select "2025"
select select "8"
select select "2025"
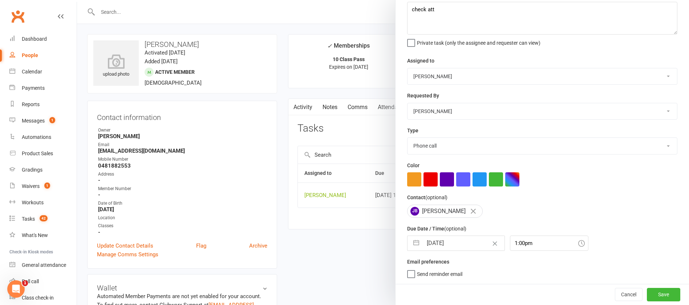
select select "9"
select select "2025"
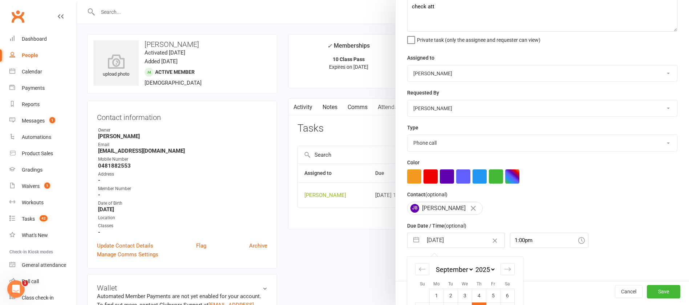
click at [468, 237] on input "[DATE]" at bounding box center [463, 240] width 82 height 15
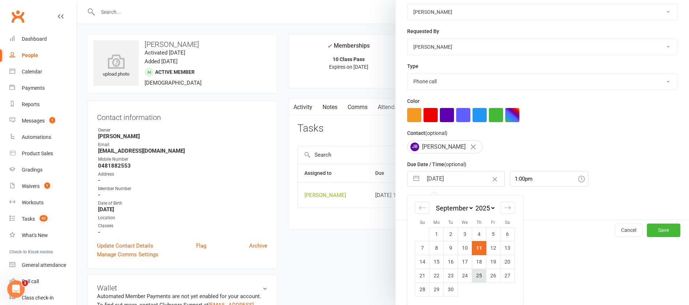
click at [475, 273] on td "25" at bounding box center [479, 275] width 14 height 14
type input "[DATE]"
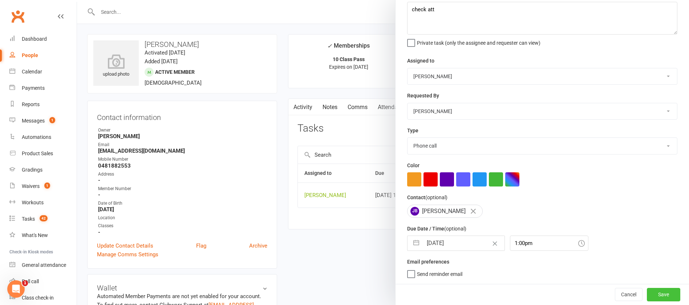
click at [646, 290] on button "Save" at bounding box center [662, 293] width 33 height 13
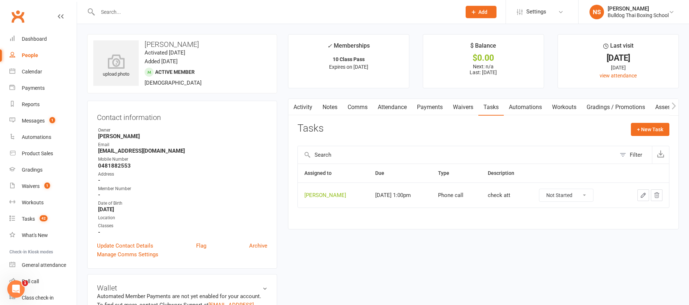
scroll to position [163, 0]
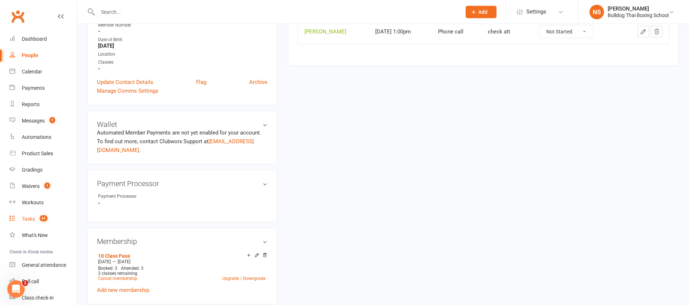
click at [29, 217] on div "Tasks" at bounding box center [28, 219] width 13 height 6
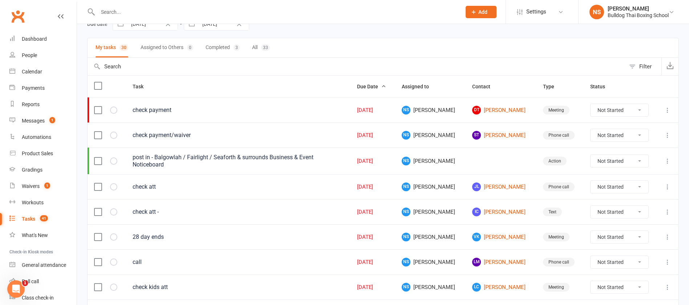
scroll to position [54, 0]
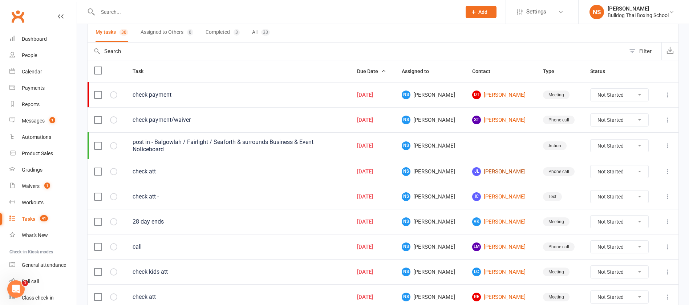
click at [479, 173] on link "jl jared lee" at bounding box center [500, 171] width 57 height 9
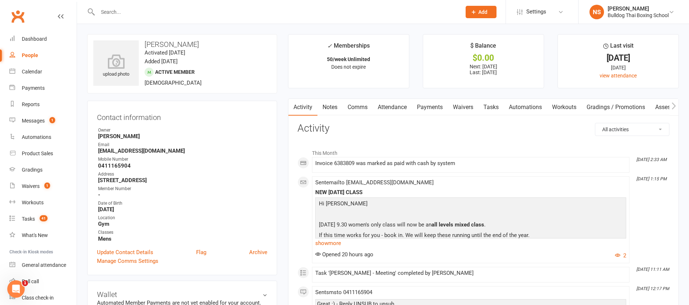
click at [490, 107] on link "Tasks" at bounding box center [490, 107] width 25 height 17
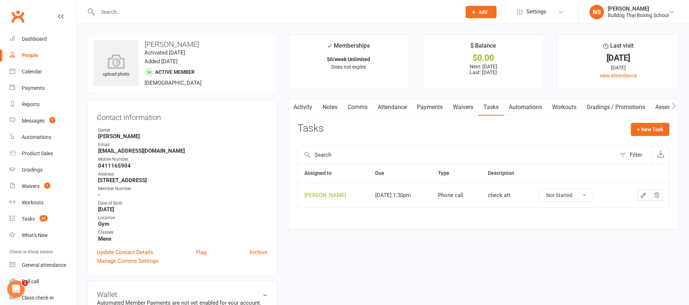
click at [644, 195] on icon "button" at bounding box center [643, 195] width 7 height 7
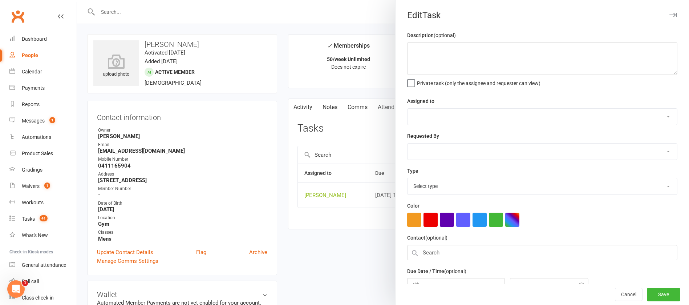
type textarea "check att"
select select "12940"
type input "[DATE]"
type input "1:30pm"
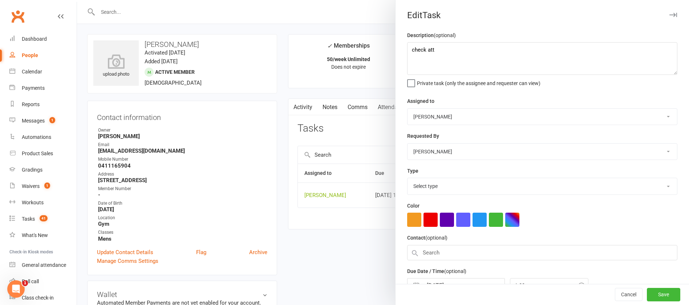
select select "12048"
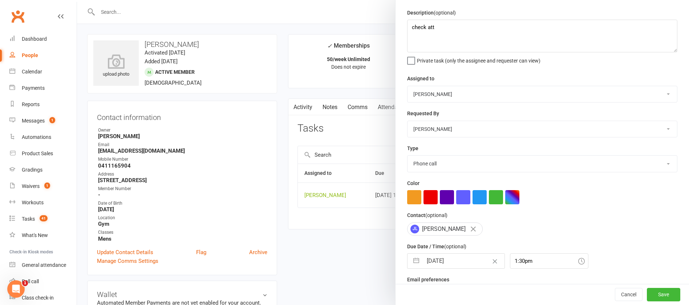
scroll to position [43, 0]
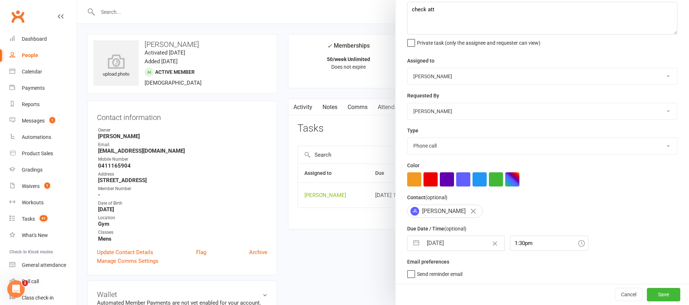
click at [448, 242] on input "[DATE]" at bounding box center [463, 243] width 82 height 15
select select "7"
select select "2025"
select select "8"
select select "2025"
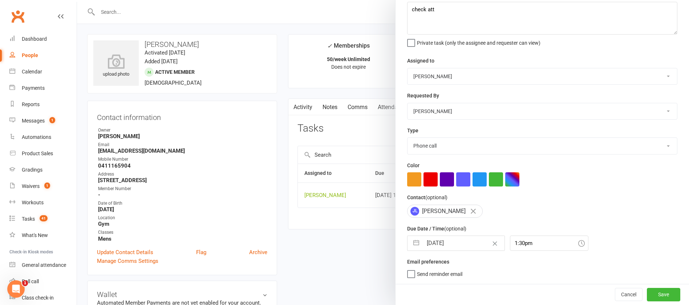
select select "9"
select select "2025"
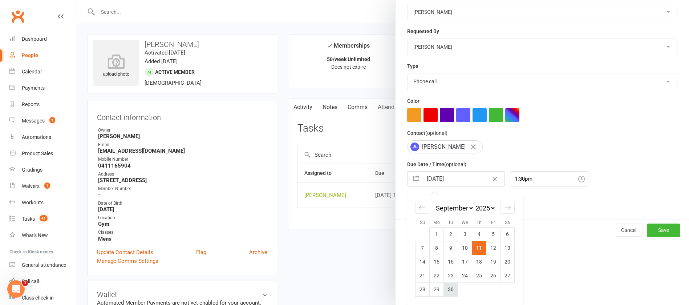
scroll to position [107, 0]
click at [476, 263] on td "18" at bounding box center [479, 261] width 14 height 14
type input "18 Sep 2025"
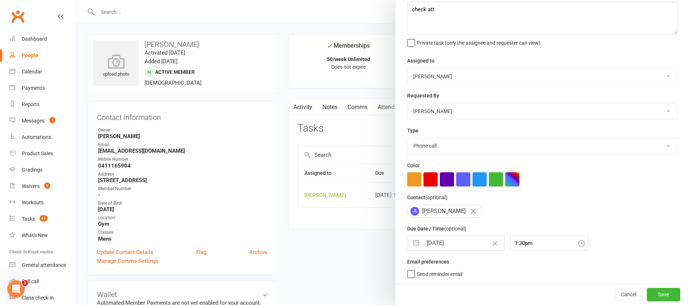
click at [633, 286] on div "Cancel Save" at bounding box center [541, 293] width 293 height 21
click at [646, 292] on button "Save" at bounding box center [662, 293] width 33 height 13
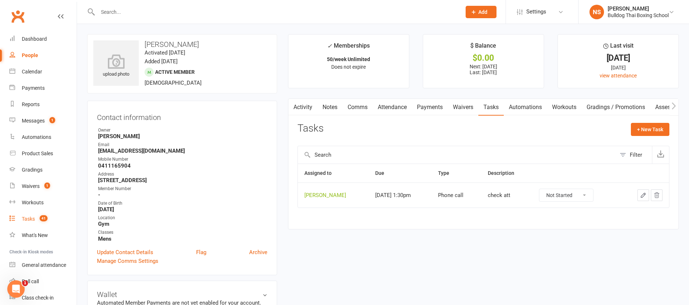
click at [31, 218] on div "Tasks" at bounding box center [28, 219] width 13 height 6
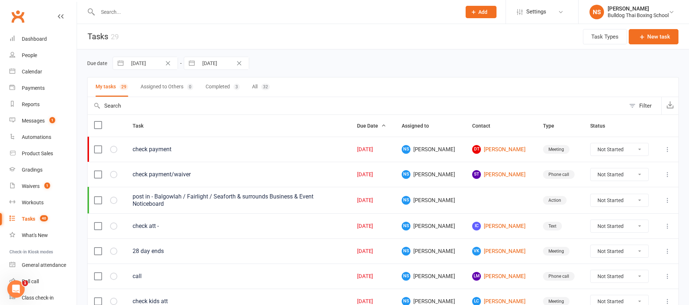
click at [131, 14] on input "text" at bounding box center [275, 12] width 360 height 10
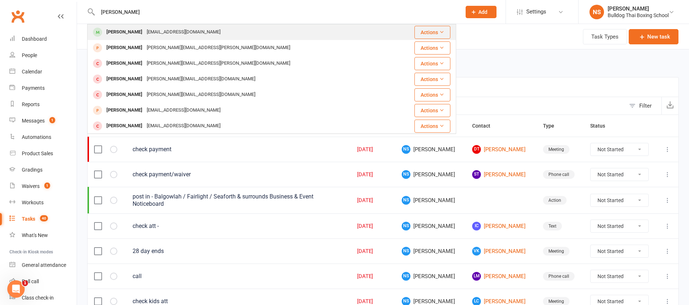
type input "[PERSON_NAME]"
click at [146, 29] on div "jaredvlee@gmail.com" at bounding box center [183, 32] width 78 height 11
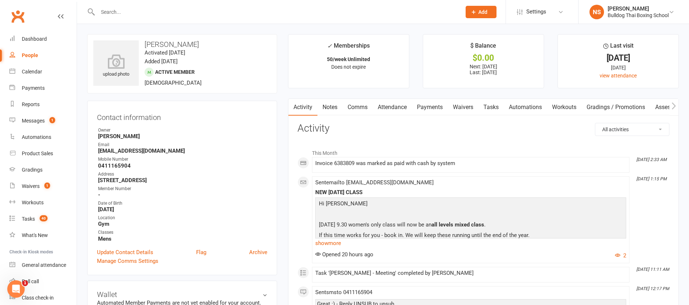
click at [489, 108] on link "Tasks" at bounding box center [490, 107] width 25 height 17
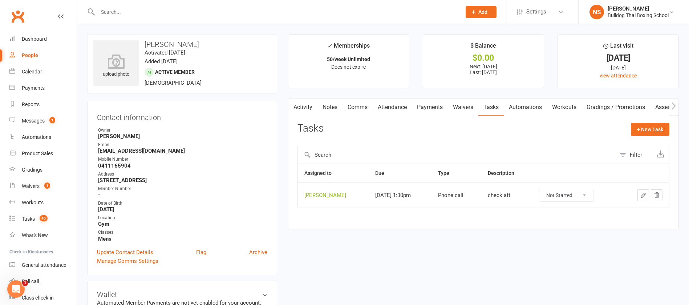
click at [642, 194] on icon "button" at bounding box center [643, 195] width 7 height 7
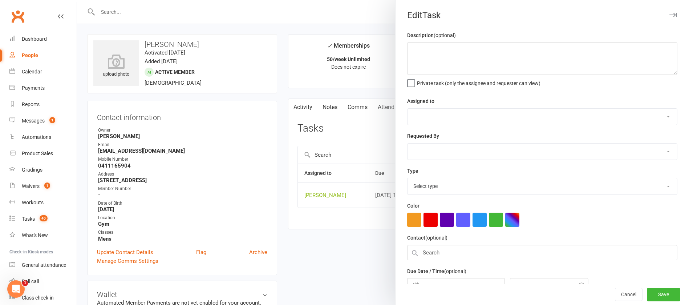
type textarea "check att"
select select "12940"
type input "18 Sep 2025"
type input "1:30pm"
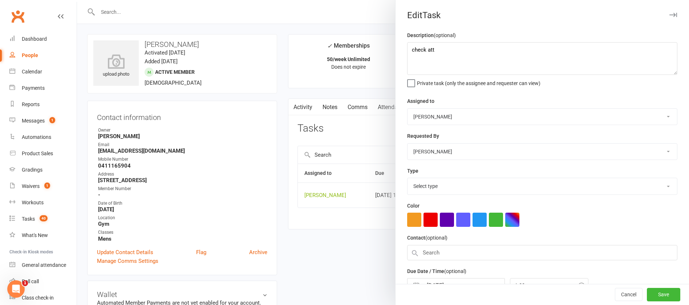
select select "12048"
drag, startPoint x: 449, startPoint y: 51, endPoint x: 389, endPoint y: 11, distance: 72.2
click at [77, 0] on react-component "Edit Task Description (optional) check att Private task (only the assignee and …" at bounding box center [77, 0] width 0 height 0
click at [419, 48] on textarea "add xero and see if did monday" at bounding box center [542, 58] width 270 height 33
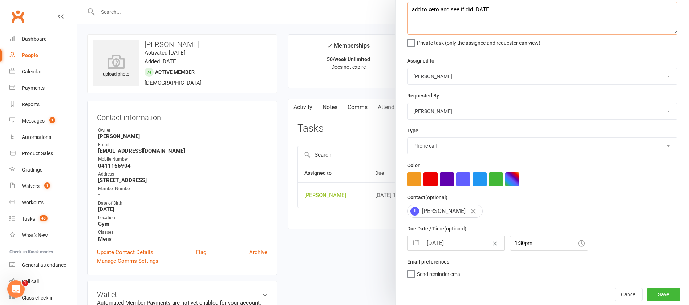
type textarea "add to xero and see if did monday"
click at [463, 243] on input "18 Sep 2025" at bounding box center [463, 243] width 82 height 15
select select "7"
select select "2025"
select select "8"
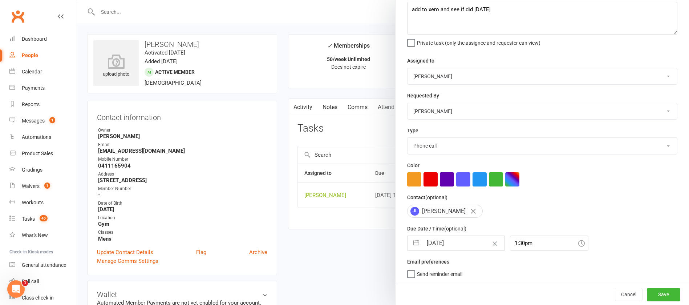
select select "2025"
select select "9"
select select "2025"
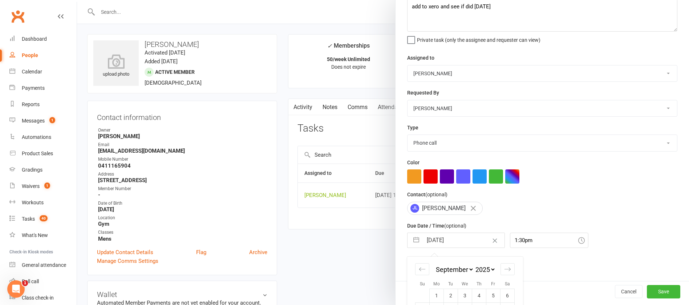
scroll to position [107, 0]
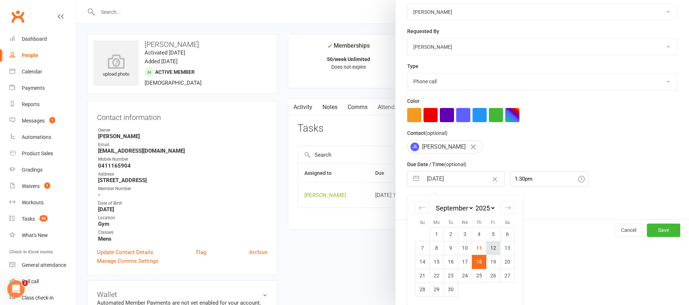
click at [488, 248] on td "12" at bounding box center [493, 248] width 14 height 14
type input "12 Sep 2025"
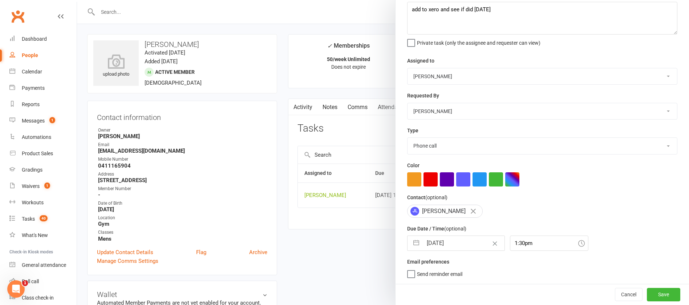
scroll to position [43, 0]
click at [646, 290] on button "Save" at bounding box center [662, 293] width 33 height 13
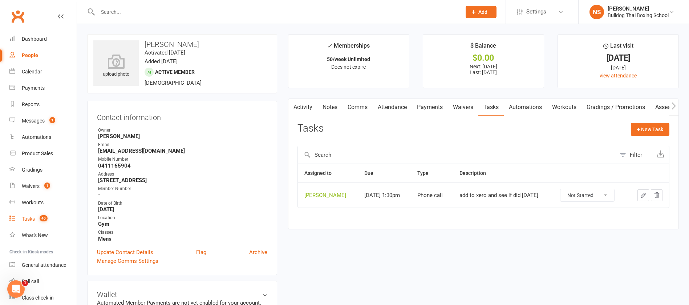
click at [26, 214] on link "Tasks 40" at bounding box center [42, 219] width 67 height 16
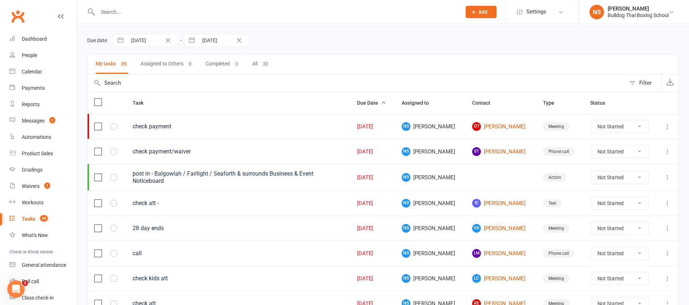
scroll to position [54, 0]
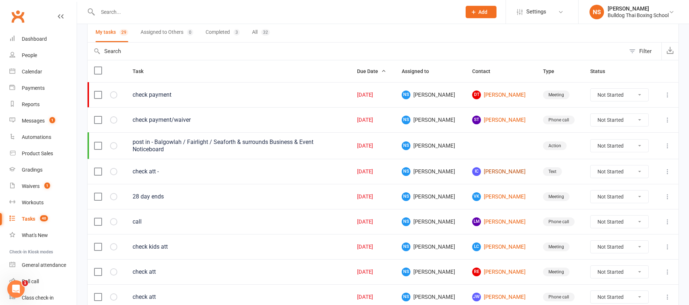
click at [481, 172] on link "IC Isabella Coutts" at bounding box center [500, 171] width 57 height 9
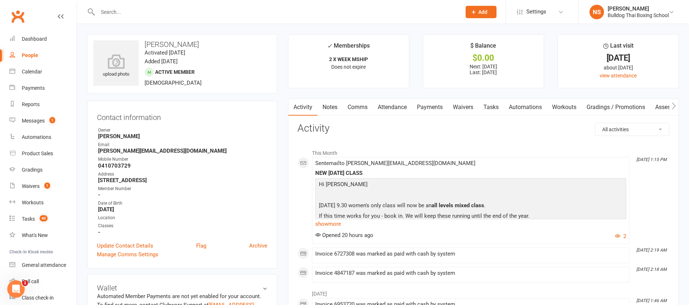
click at [495, 113] on link "Tasks" at bounding box center [490, 107] width 25 height 17
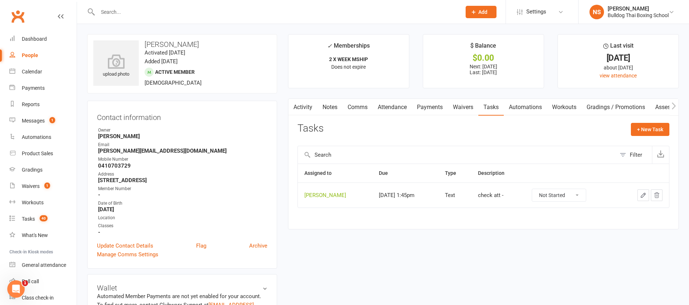
click at [330, 110] on link "Notes" at bounding box center [329, 107] width 25 height 17
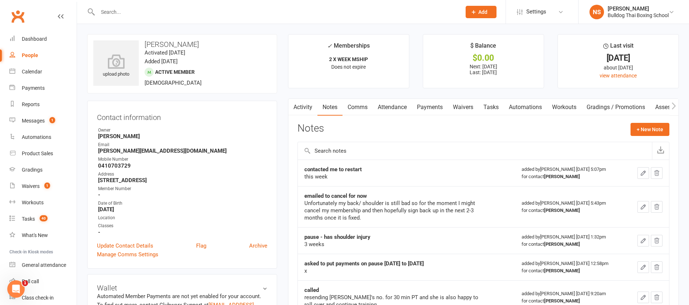
click at [302, 107] on link "Activity" at bounding box center [302, 107] width 29 height 17
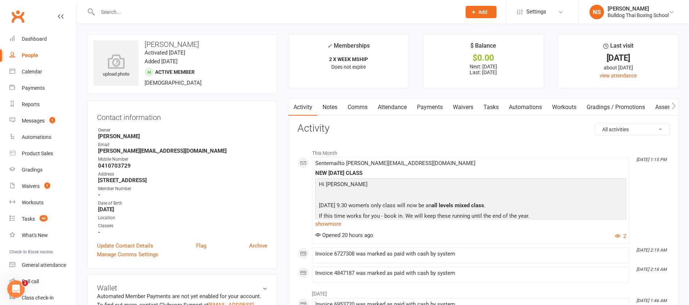
click at [495, 104] on link "Tasks" at bounding box center [490, 107] width 25 height 17
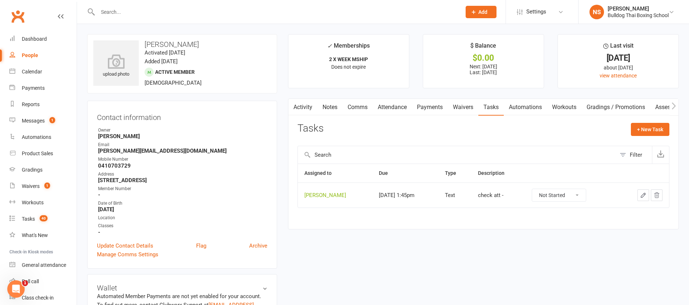
click at [641, 194] on icon "button" at bounding box center [643, 195] width 7 height 7
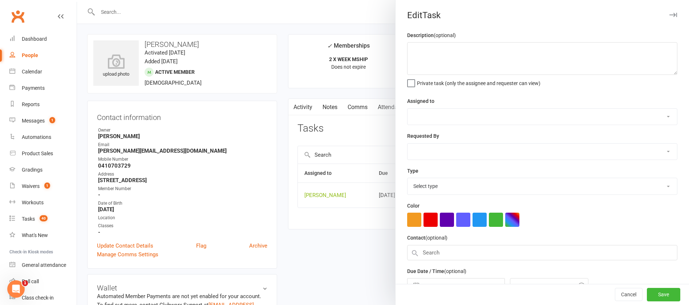
type textarea "check att -"
select select "12940"
type input "[DATE]"
type input "1:45pm"
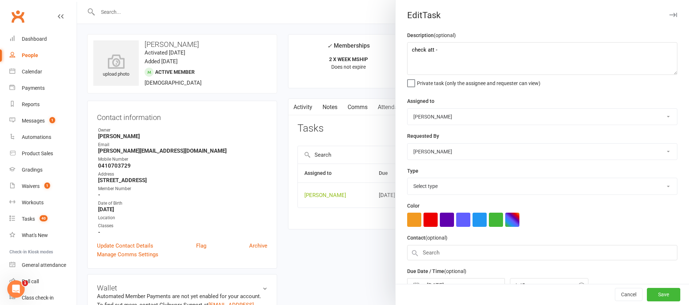
select select "13825"
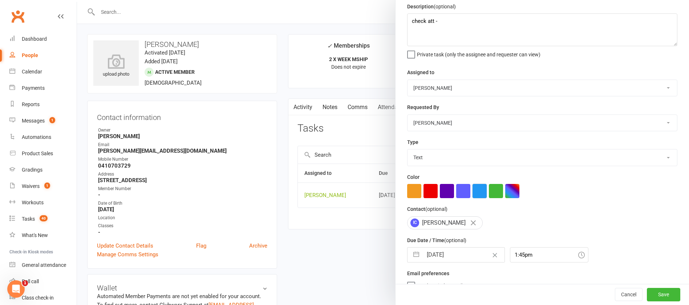
scroll to position [43, 0]
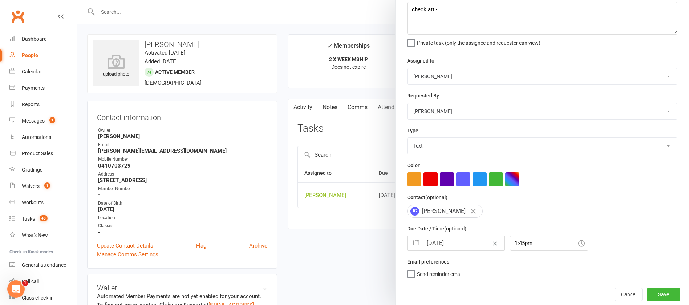
click at [463, 239] on input "[DATE]" at bounding box center [463, 243] width 82 height 15
select select "7"
select select "2025"
select select "8"
select select "2025"
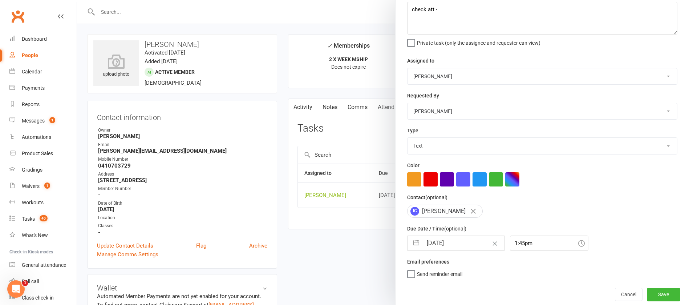
select select "9"
select select "2025"
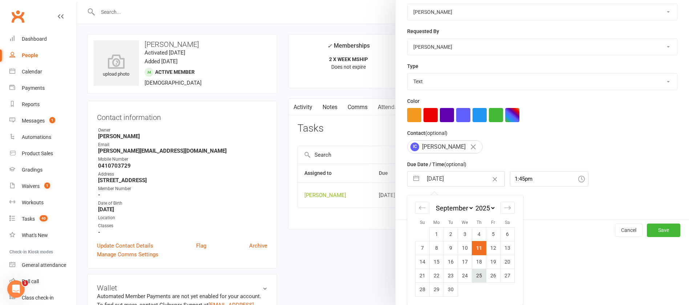
click at [474, 274] on td "25" at bounding box center [479, 275] width 14 height 14
type input "[DATE]"
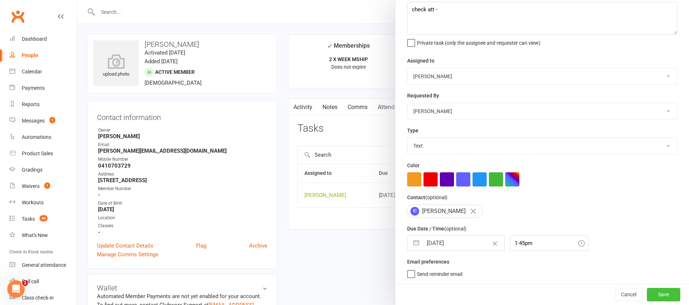
click at [646, 297] on button "Save" at bounding box center [662, 293] width 33 height 13
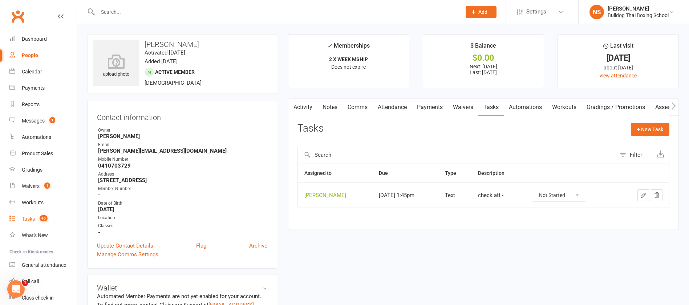
click at [25, 216] on div "Tasks" at bounding box center [28, 219] width 13 height 6
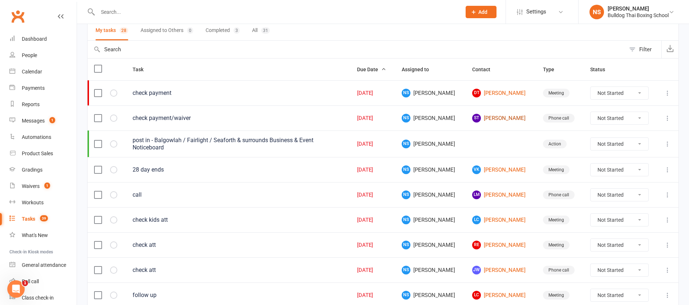
scroll to position [109, 0]
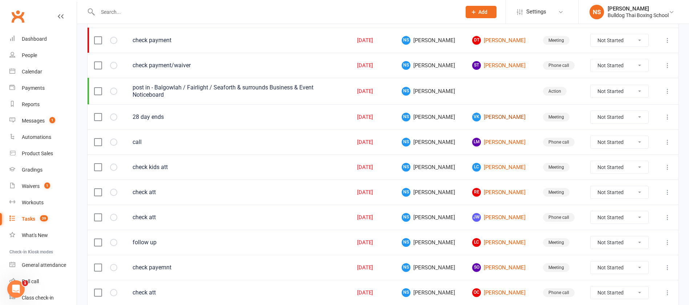
click at [480, 115] on link "VK Vianna Kha" at bounding box center [500, 117] width 57 height 9
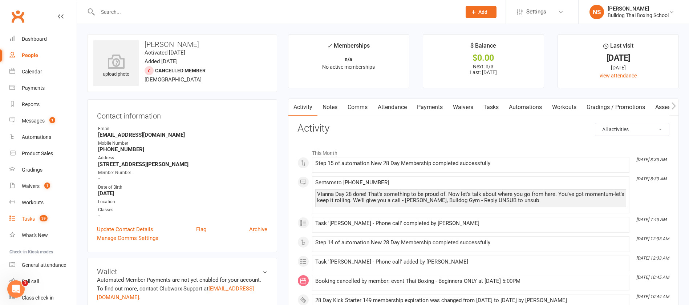
click at [30, 219] on div "Tasks" at bounding box center [28, 219] width 13 height 6
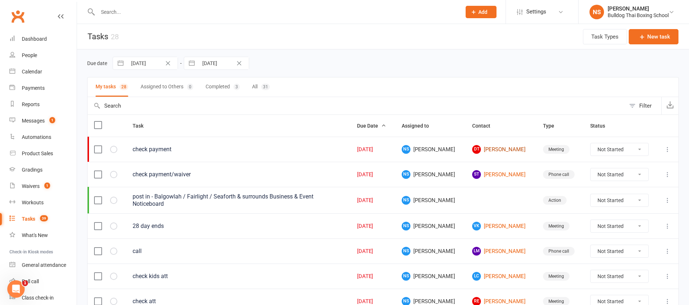
click at [491, 147] on link "DT [PERSON_NAME]" at bounding box center [500, 149] width 57 height 9
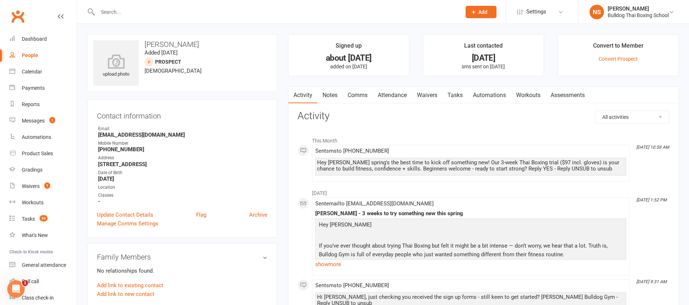
click at [457, 92] on link "Tasks" at bounding box center [454, 95] width 25 height 17
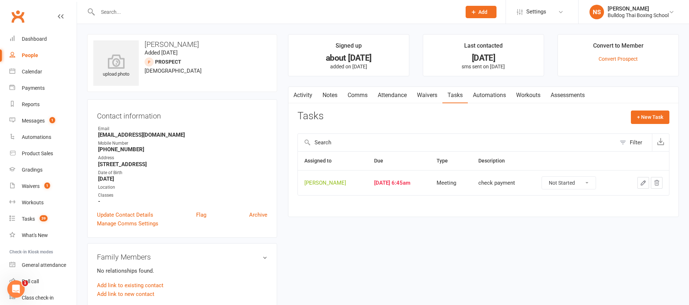
click at [643, 182] on icon "button" at bounding box center [643, 182] width 7 height 7
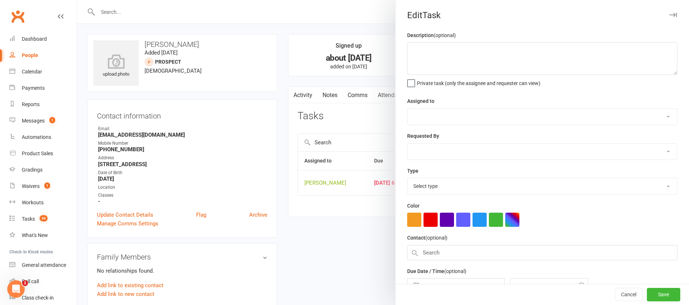
type textarea "check payment"
select select "12940"
select select "45795"
type input "[DATE]"
type input "6:45am"
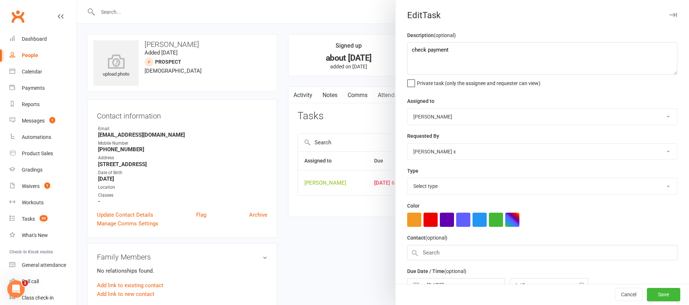
select select "12049"
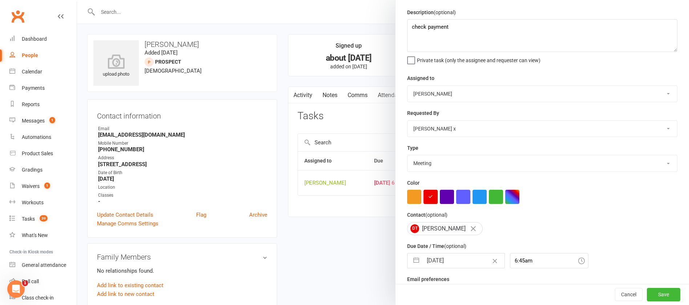
scroll to position [43, 0]
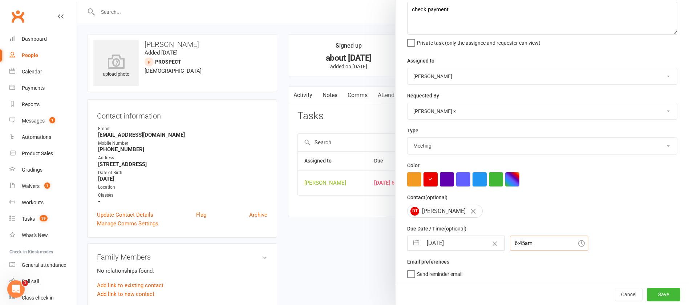
click at [527, 241] on input "6:45am" at bounding box center [549, 242] width 78 height 15
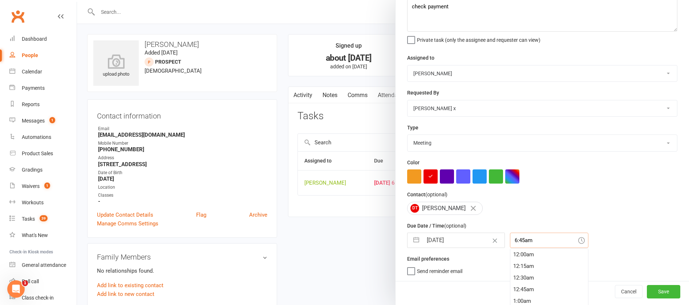
scroll to position [302, 0]
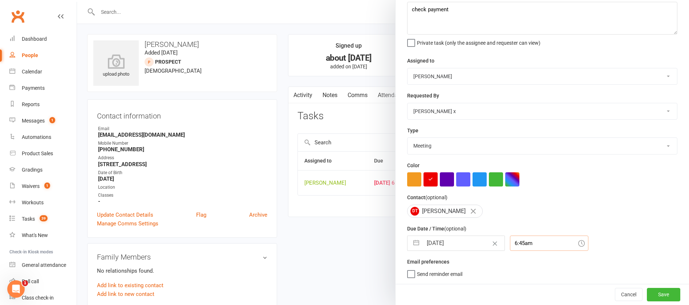
click at [526, 244] on input "6:45am" at bounding box center [549, 242] width 78 height 15
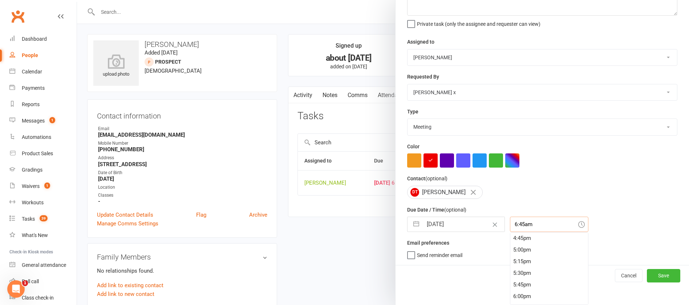
scroll to position [846, 0]
click at [523, 277] on div "7:00pm" at bounding box center [549, 275] width 78 height 12
type input "7:00pm"
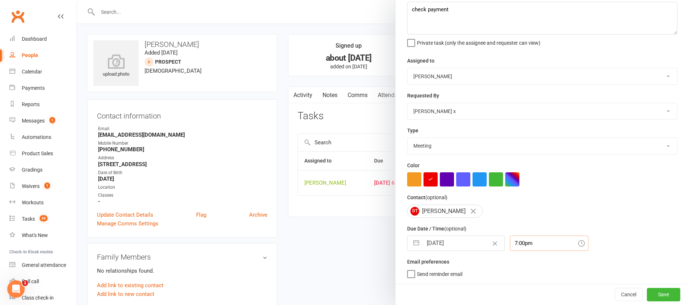
scroll to position [43, 0]
drag, startPoint x: 654, startPoint y: 293, endPoint x: 649, endPoint y: 289, distance: 5.4
click at [653, 292] on button "Save" at bounding box center [662, 293] width 33 height 13
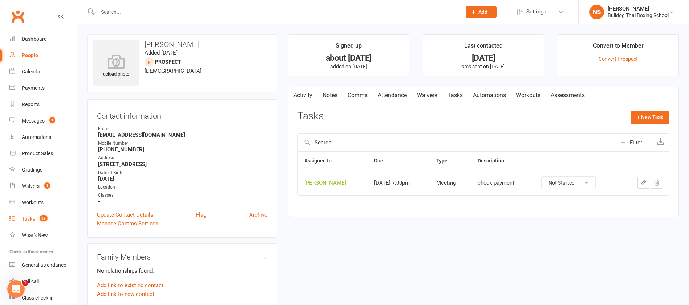
click at [24, 216] on div "Tasks" at bounding box center [28, 219] width 13 height 6
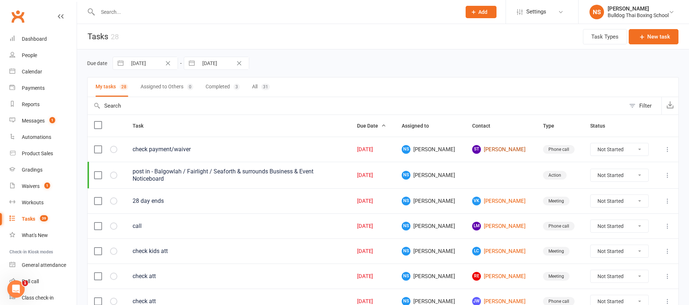
click at [488, 151] on link "ST Sonja Tapsonyi" at bounding box center [500, 149] width 57 height 9
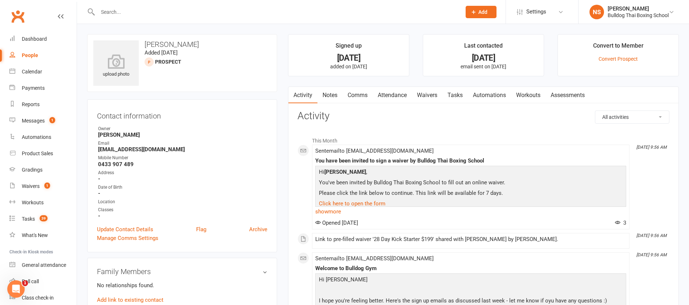
click at [455, 91] on link "Tasks" at bounding box center [454, 95] width 25 height 17
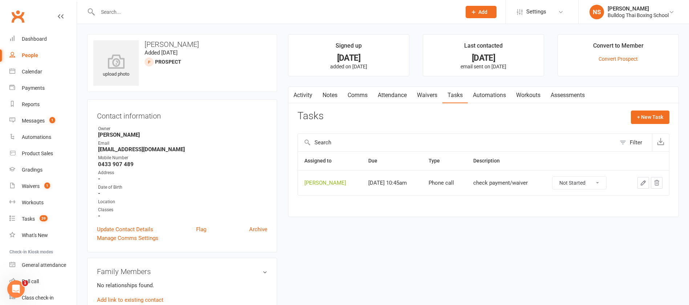
click at [641, 186] on button "button" at bounding box center [643, 183] width 12 height 12
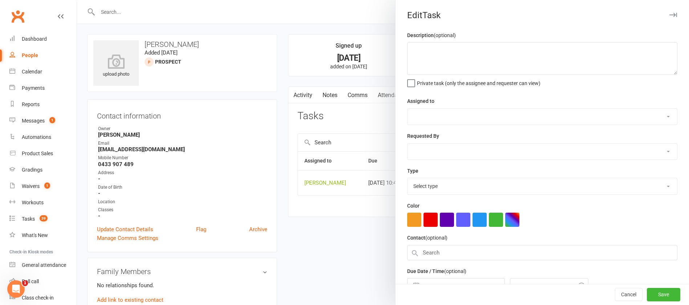
type textarea "check payment/waiver"
select select "12940"
type input "[DATE]"
type input "10:45am"
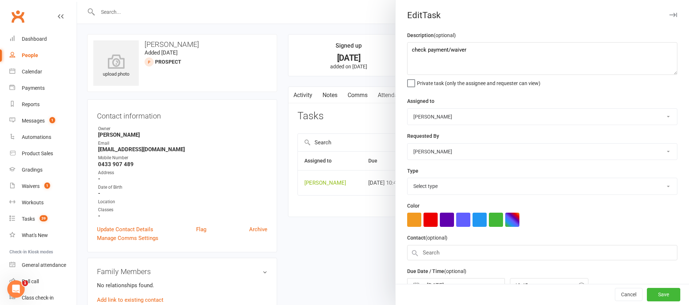
select select "12048"
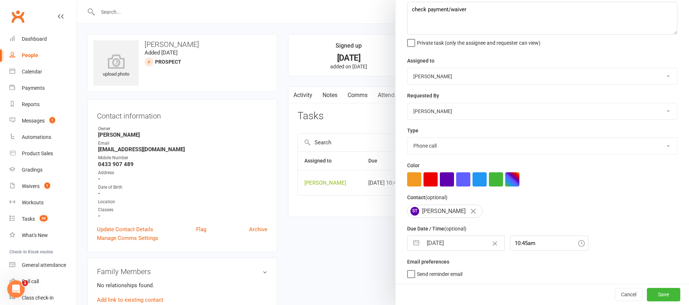
click at [462, 241] on input "[DATE]" at bounding box center [463, 243] width 82 height 15
select select "7"
select select "2025"
select select "8"
select select "2025"
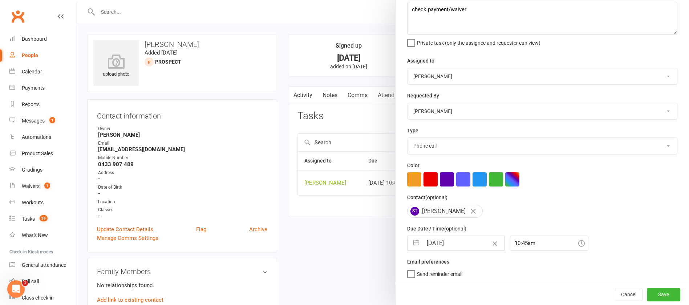
select select "9"
select select "2025"
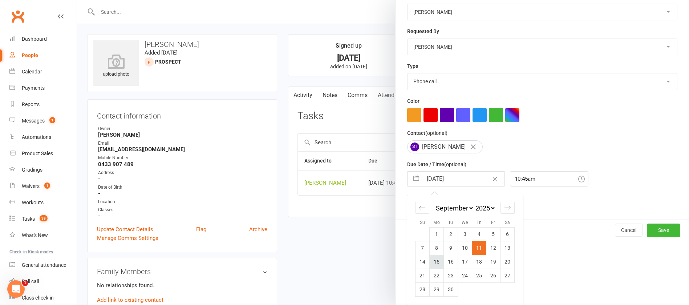
click at [431, 262] on td "15" at bounding box center [436, 261] width 14 height 14
type input "[DATE]"
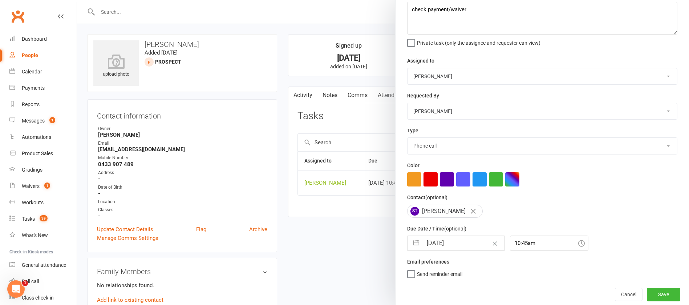
scroll to position [43, 0]
drag, startPoint x: 637, startPoint y: 294, endPoint x: 567, endPoint y: 269, distance: 74.5
click at [646, 294] on button "Save" at bounding box center [662, 293] width 33 height 13
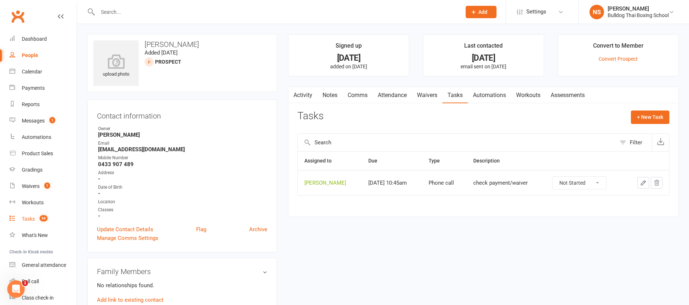
drag, startPoint x: 34, startPoint y: 220, endPoint x: 24, endPoint y: 221, distance: 9.5
click at [34, 220] on div "Tasks" at bounding box center [28, 219] width 13 height 6
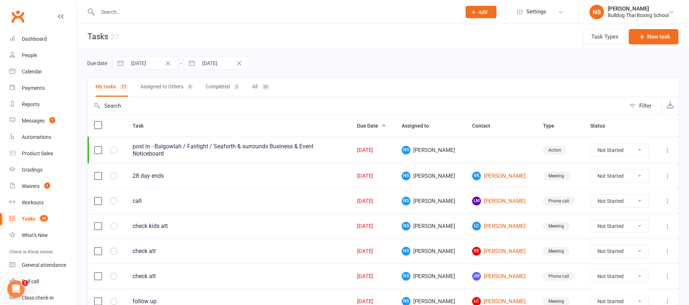
click at [666, 175] on icon at bounding box center [666, 175] width 7 height 7
click at [631, 204] on link "Edit" at bounding box center [627, 204] width 72 height 15
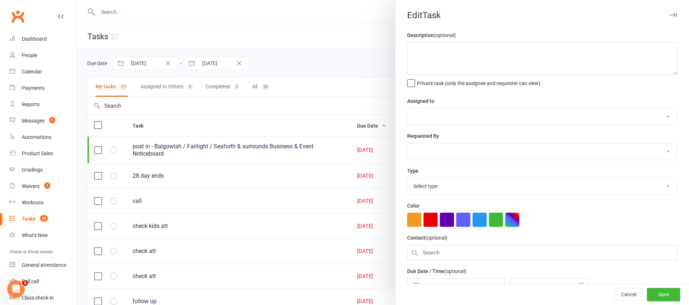
type textarea "28 day ends"
select select "12940"
select select "45795"
type input "[DATE]"
type input "1:45pm"
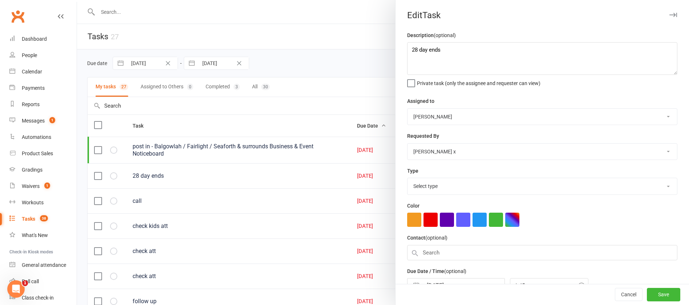
select select "12049"
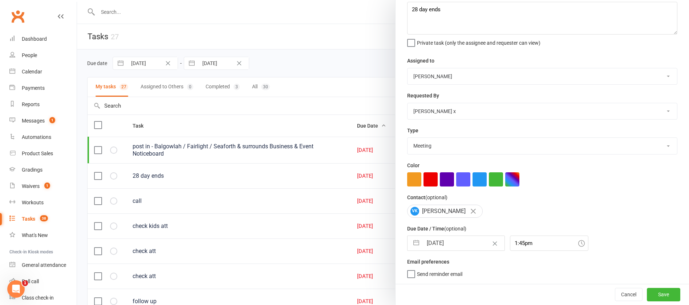
click at [451, 244] on input "[DATE]" at bounding box center [463, 243] width 82 height 15
select select "7"
select select "2025"
select select "8"
select select "2025"
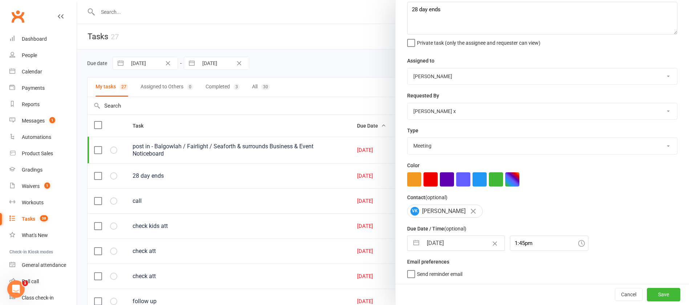
select select "9"
select select "2025"
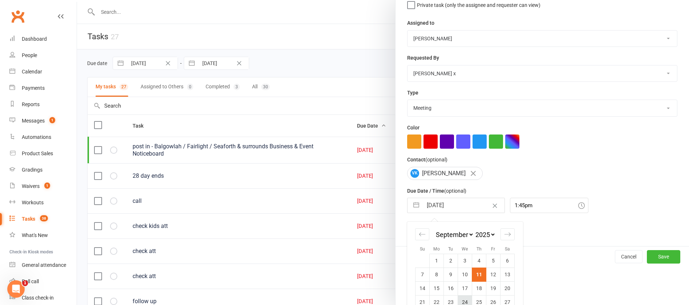
scroll to position [107, 0]
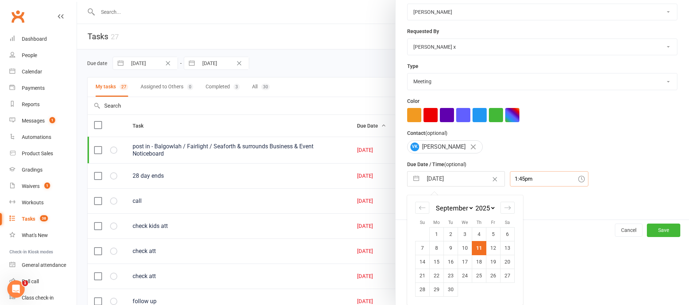
click at [529, 180] on input "1:45pm" at bounding box center [549, 178] width 78 height 15
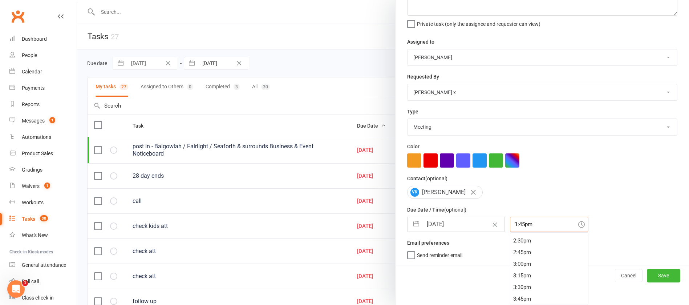
scroll to position [791, 0]
click at [520, 281] on div "6:00pm" at bounding box center [549, 284] width 78 height 12
type input "6:00pm"
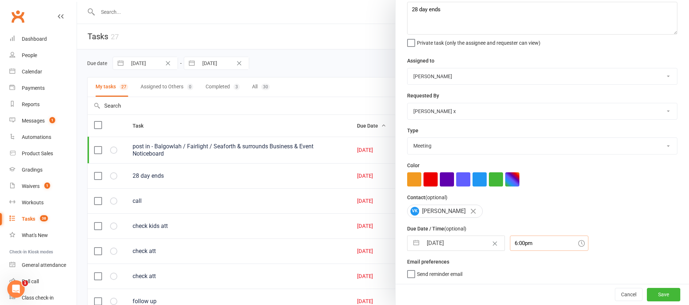
scroll to position [43, 0]
click at [652, 291] on button "Save" at bounding box center [662, 293] width 33 height 13
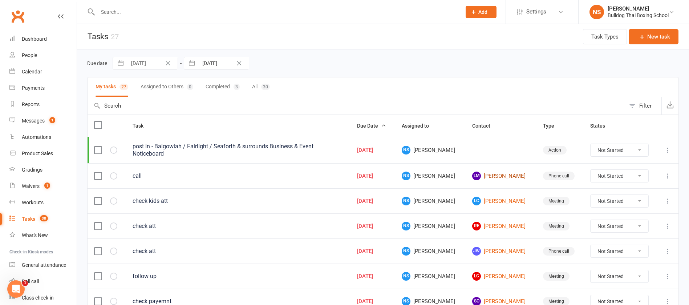
click at [502, 175] on link "LM Luke McDonnell" at bounding box center [500, 175] width 57 height 9
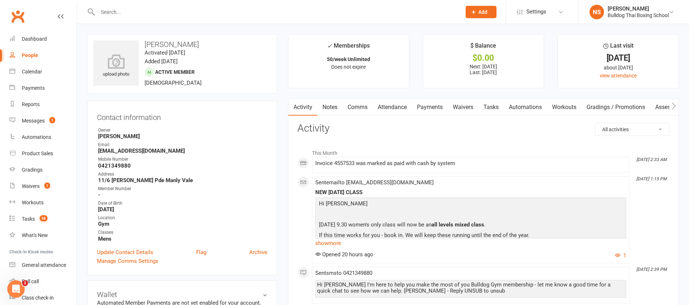
click at [457, 103] on link "Waivers" at bounding box center [463, 107] width 30 height 17
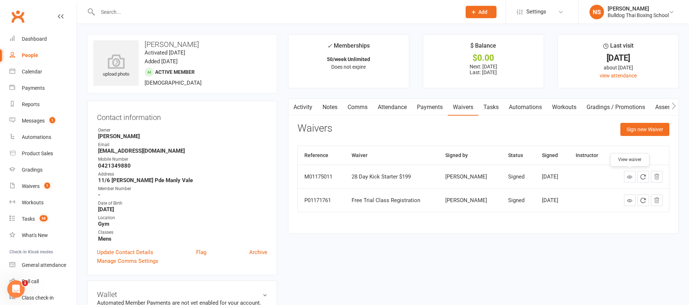
click at [627, 174] on icon at bounding box center [628, 176] width 5 height 5
click at [335, 106] on link "Notes" at bounding box center [329, 107] width 25 height 17
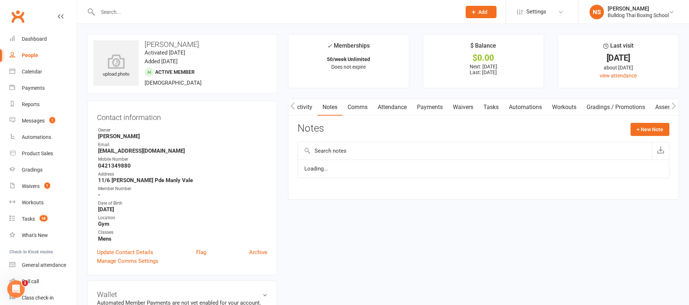
scroll to position [0, 0]
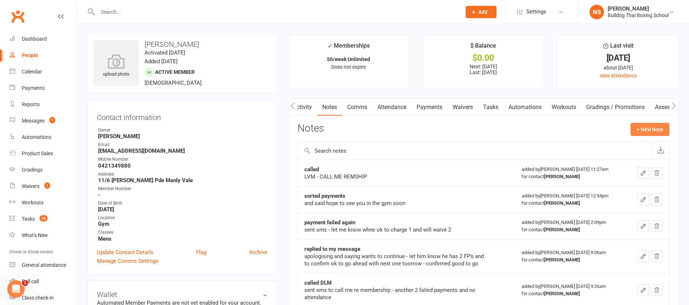
click at [654, 126] on button "+ New Note" at bounding box center [649, 129] width 39 height 13
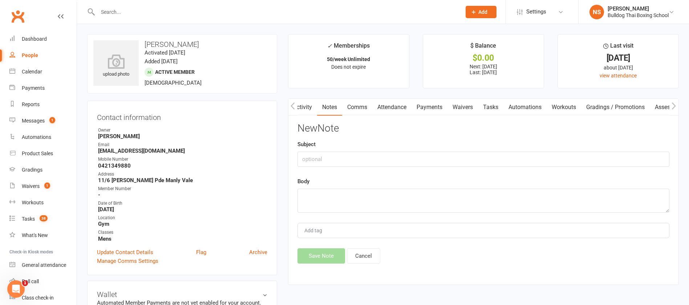
click at [306, 105] on link "Activity" at bounding box center [302, 107] width 29 height 17
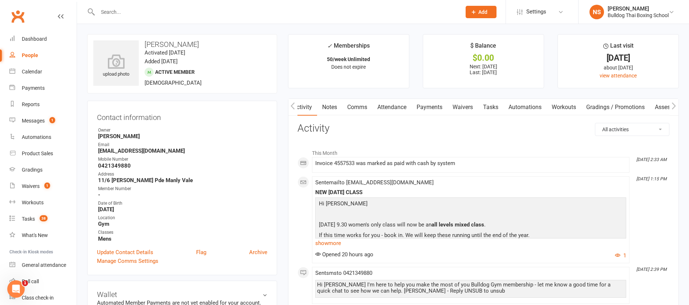
click at [327, 110] on link "Notes" at bounding box center [329, 107] width 25 height 17
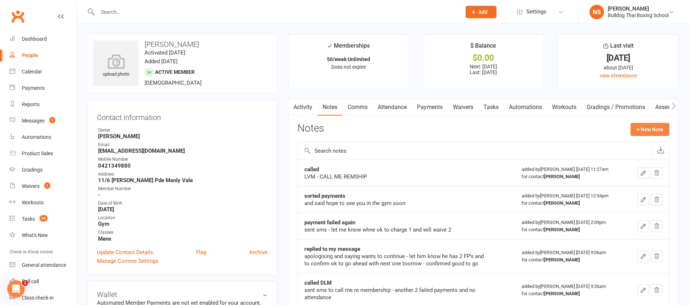
click at [643, 129] on button "+ New Note" at bounding box center [649, 129] width 39 height 13
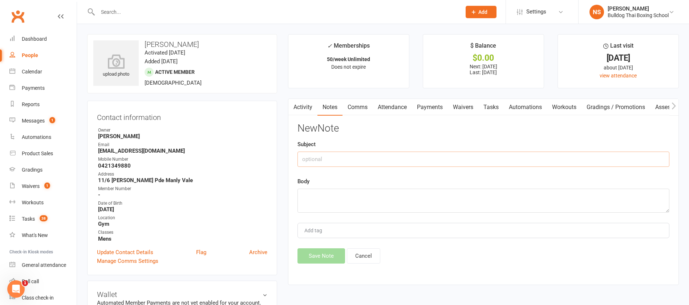
click at [369, 159] on input "text" at bounding box center [483, 158] width 372 height 15
type input "called DLM"
click at [326, 201] on textarea at bounding box center [483, 200] width 372 height 24
type textarea "sent sms to call me"
click at [320, 254] on button "Save Note" at bounding box center [321, 255] width 48 height 15
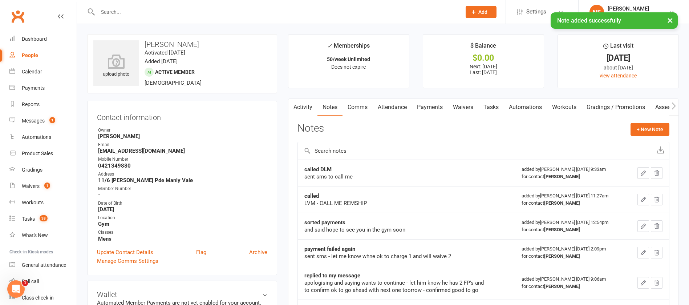
click at [491, 109] on link "Tasks" at bounding box center [490, 107] width 25 height 17
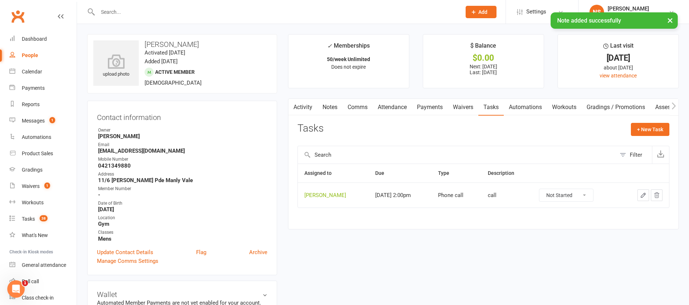
click at [640, 194] on icon "button" at bounding box center [643, 195] width 7 height 7
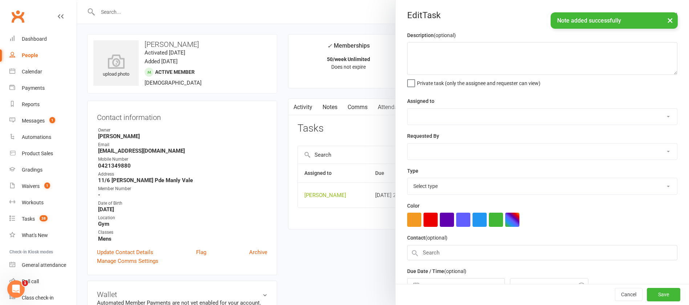
type textarea "call"
select select "12940"
type input "[DATE]"
type input "2:00pm"
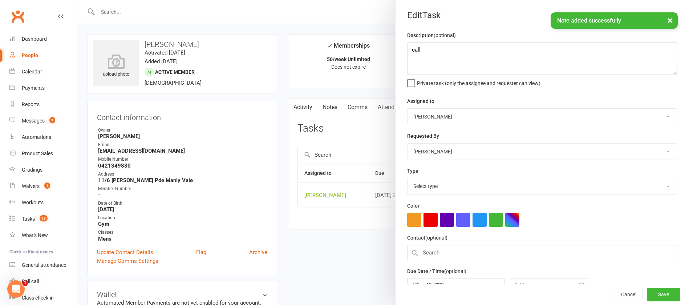
select select "12048"
drag, startPoint x: 431, startPoint y: 46, endPoint x: 402, endPoint y: 49, distance: 28.8
click at [407, 49] on textarea "call" at bounding box center [542, 58] width 270 height 33
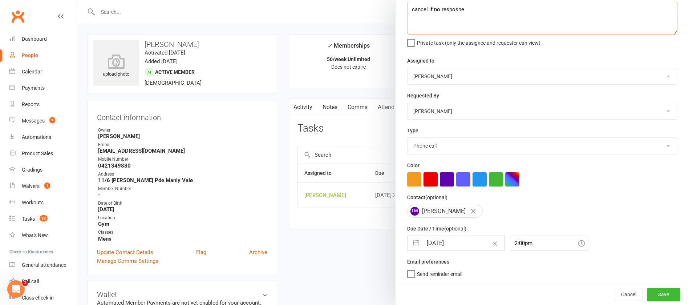
type textarea "cancel if no resposne"
click at [453, 240] on input "[DATE]" at bounding box center [463, 243] width 82 height 15
select select "7"
select select "2025"
select select "8"
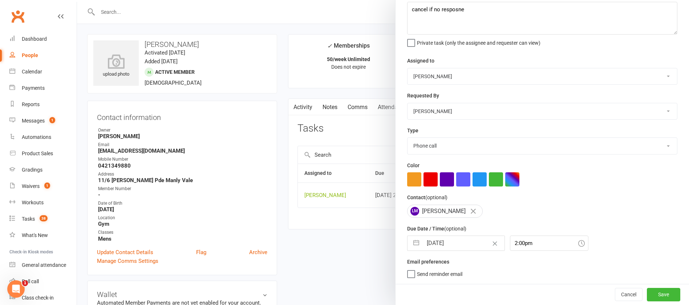
select select "2025"
select select "9"
select select "2025"
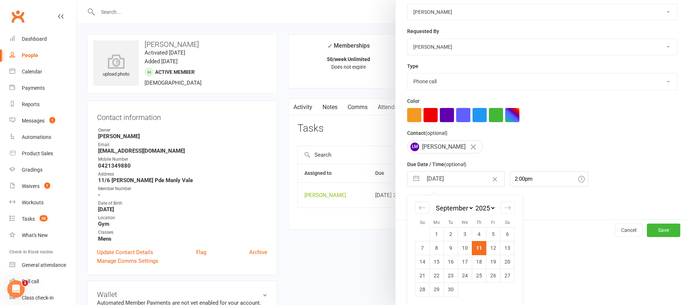
click at [477, 262] on td "18" at bounding box center [479, 261] width 14 height 14
type input "18 Sep 2025"
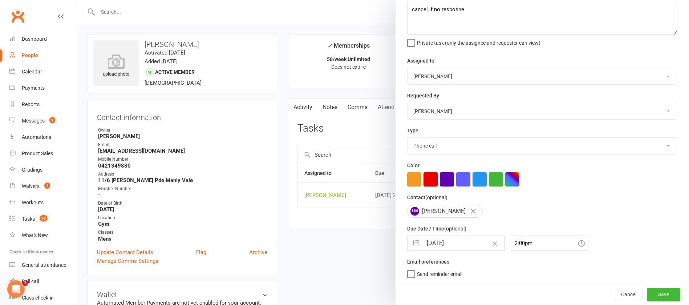
scroll to position [43, 0]
click at [646, 291] on button "Save" at bounding box center [662, 293] width 33 height 13
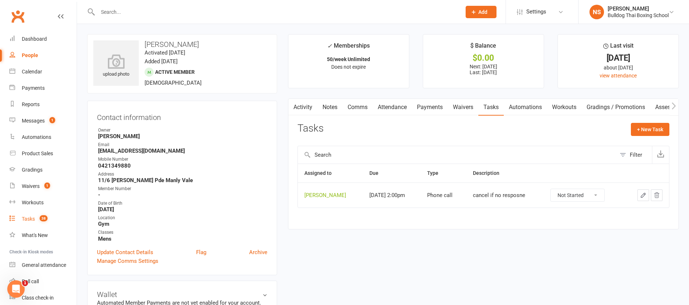
click at [29, 216] on div "Tasks" at bounding box center [28, 219] width 13 height 6
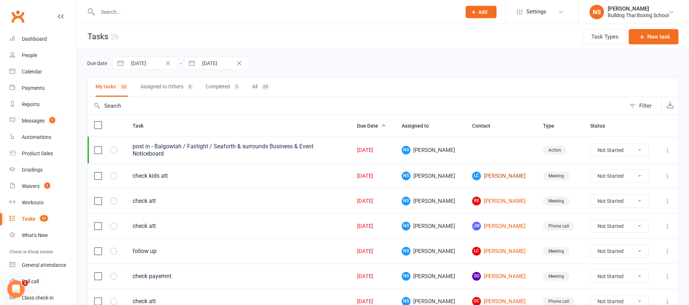
click at [492, 175] on link "LC Luke Cowan" at bounding box center [500, 175] width 57 height 9
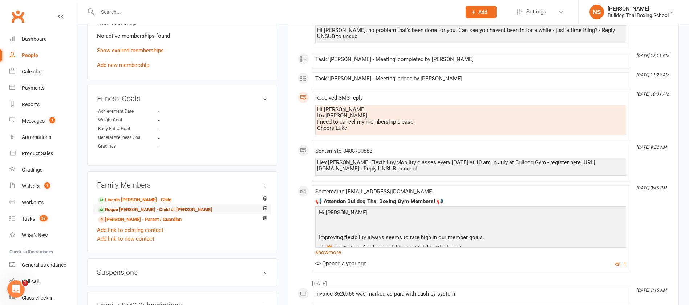
scroll to position [381, 0]
click at [138, 201] on link "Lincoln Cowan - Child" at bounding box center [134, 200] width 73 height 8
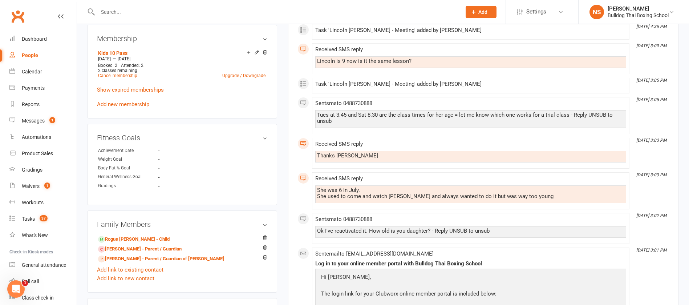
scroll to position [381, 0]
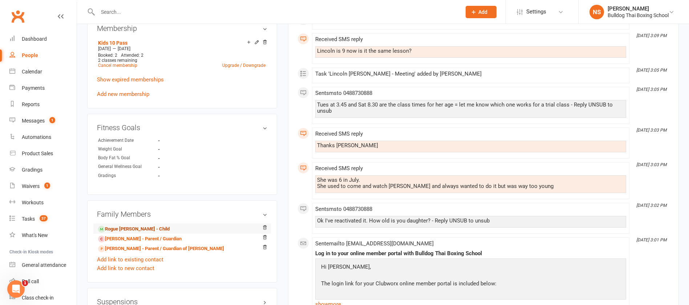
click at [127, 229] on link "Rogue Cowan - Child" at bounding box center [134, 229] width 72 height 8
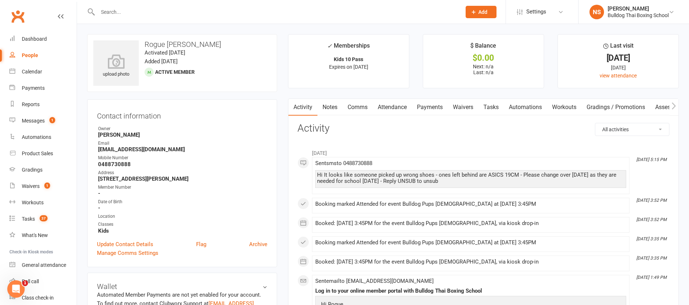
click at [495, 110] on link "Tasks" at bounding box center [490, 107] width 25 height 17
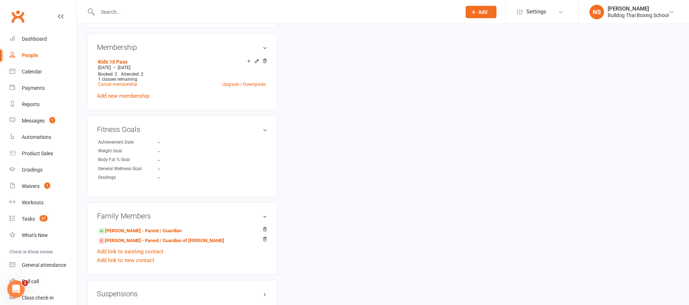
scroll to position [436, 0]
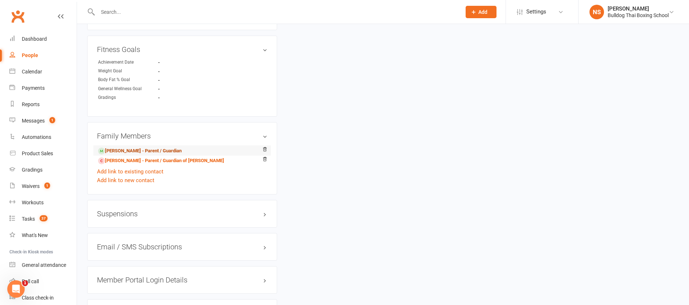
click at [148, 150] on link "Lincoln Cowan - Parent / Guardian" at bounding box center [139, 151] width 83 height 8
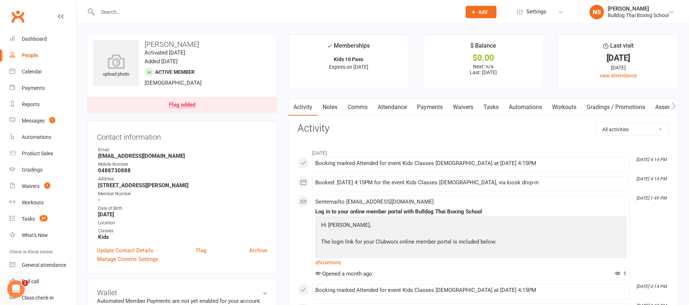
click at [490, 107] on link "Tasks" at bounding box center [490, 107] width 25 height 17
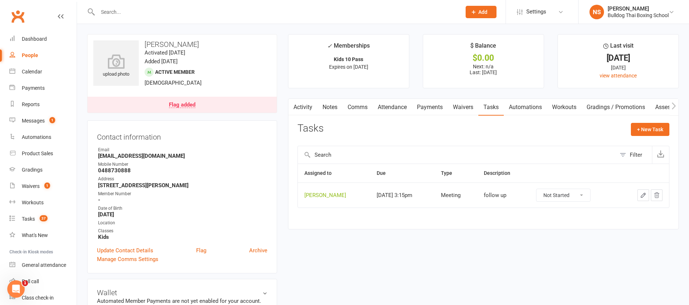
click at [641, 193] on icon "button" at bounding box center [643, 195] width 7 height 7
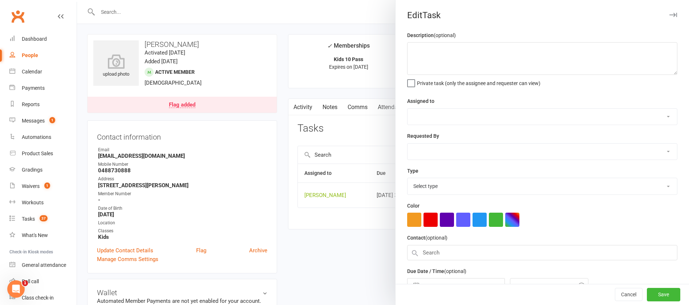
type textarea "follow up"
select select "12940"
type input "[DATE]"
type input "3:15pm"
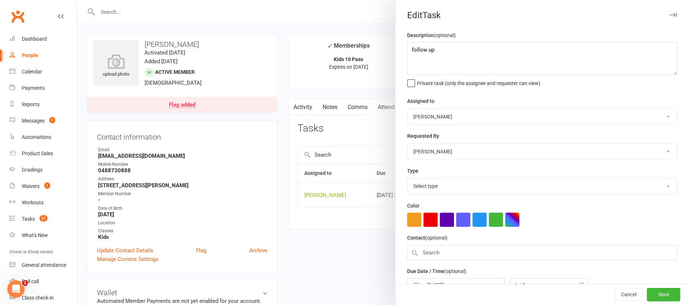
select select "12049"
drag, startPoint x: 429, startPoint y: 54, endPoint x: 393, endPoint y: 50, distance: 36.6
click at [395, 50] on div "Description (optional) follow up Private task (only the assignee and requester …" at bounding box center [541, 177] width 293 height 293
click at [452, 50] on textarea "send sms - haven tseen the kids forfew weeks - all ok" at bounding box center [542, 58] width 270 height 33
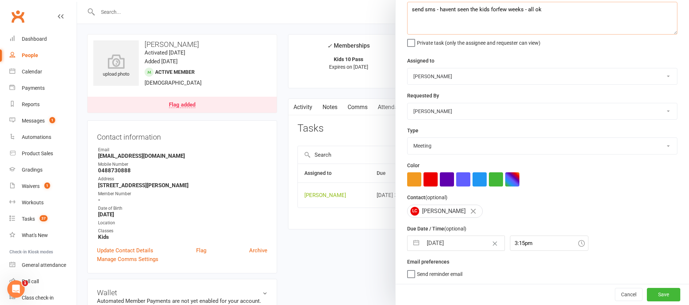
type textarea "send sms - havent seen the kids forfew weeks - all ok"
click at [452, 241] on input "[DATE]" at bounding box center [463, 243] width 82 height 15
select select "7"
select select "2025"
select select "8"
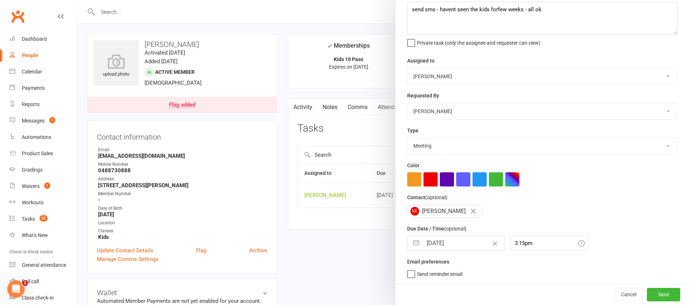
select select "2025"
select select "9"
select select "2025"
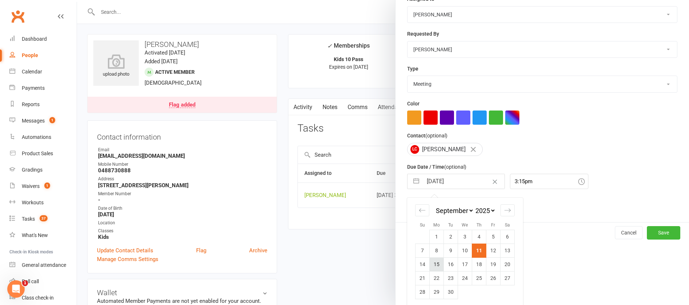
scroll to position [107, 0]
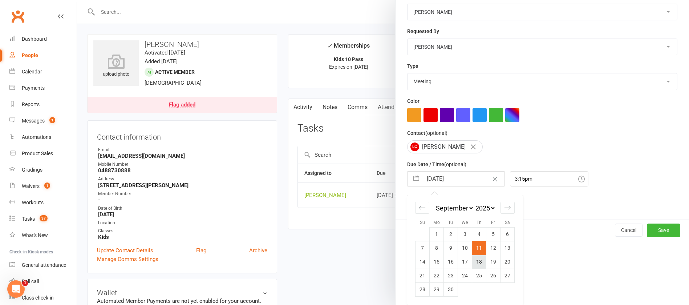
click at [475, 263] on td "18" at bounding box center [479, 261] width 14 height 14
type input "18 Sep 2025"
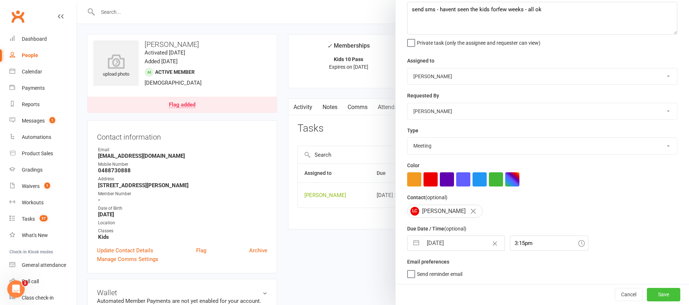
click at [646, 292] on button "Save" at bounding box center [662, 293] width 33 height 13
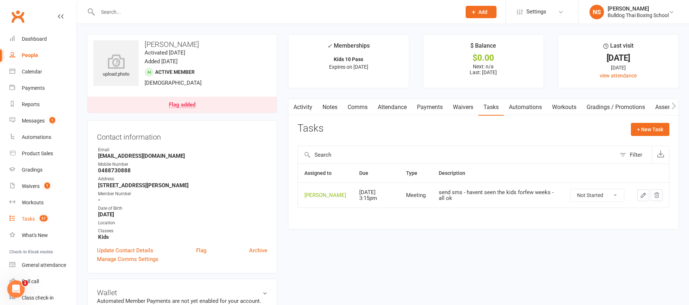
click at [28, 218] on div "Tasks" at bounding box center [28, 219] width 13 height 6
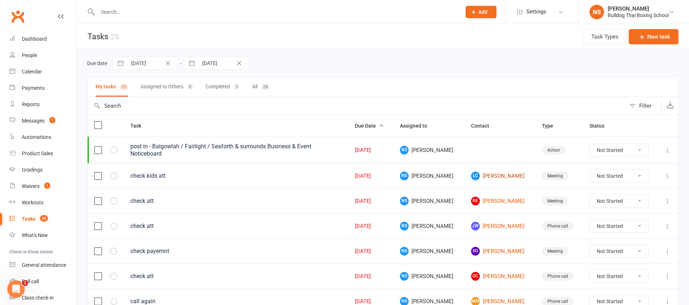
click at [483, 176] on link "LC Luke Cowan" at bounding box center [500, 175] width 58 height 9
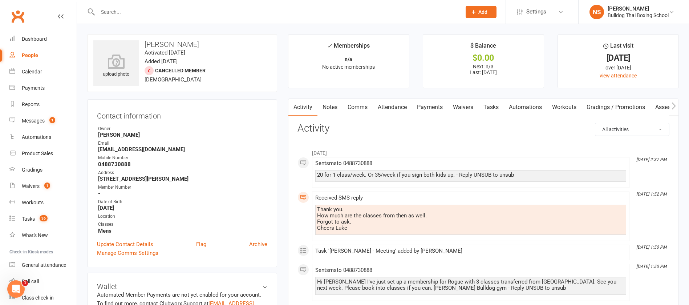
click at [489, 105] on link "Tasks" at bounding box center [490, 107] width 25 height 17
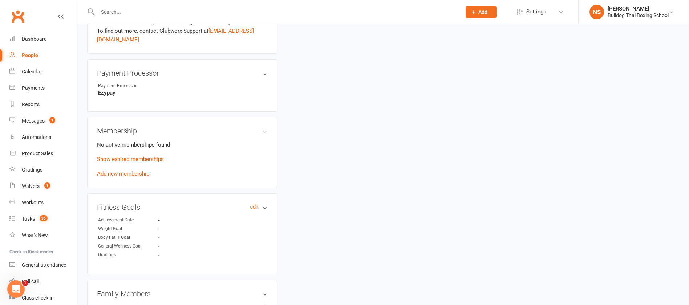
scroll to position [436, 0]
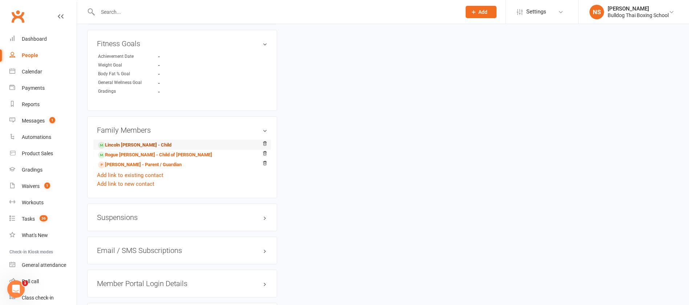
click at [123, 144] on link "Lincoln Cowan - Child" at bounding box center [134, 145] width 73 height 8
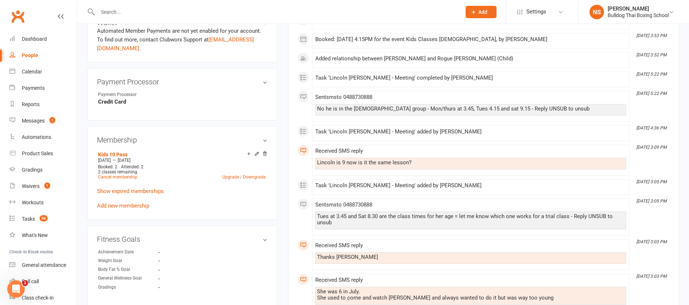
scroll to position [381, 0]
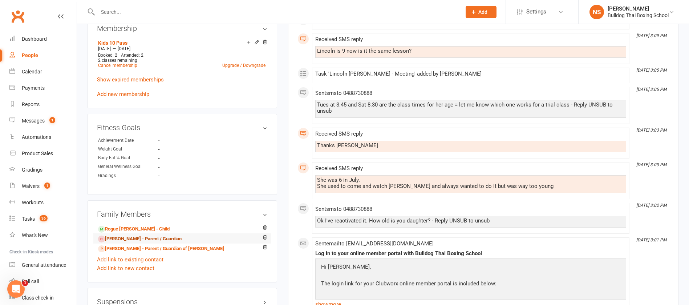
click at [132, 238] on link "Luke Cowan - Parent / Guardian" at bounding box center [139, 239] width 83 height 8
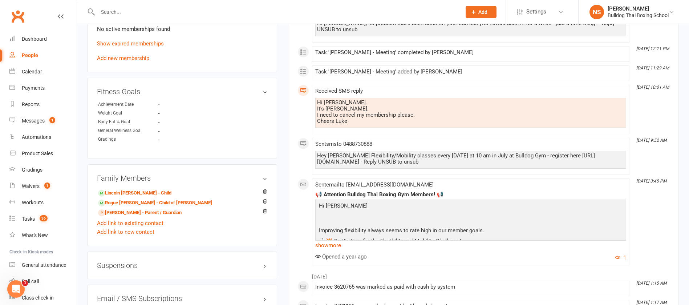
scroll to position [490, 0]
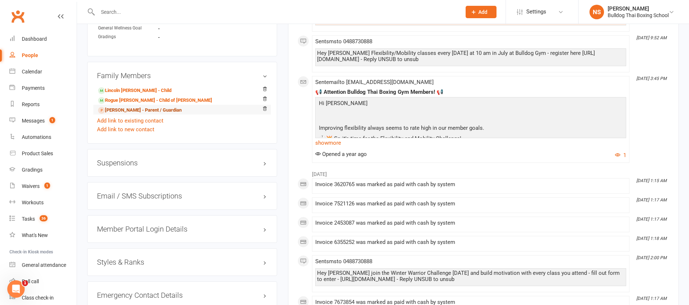
click at [128, 112] on link "Luke Cowan - Parent / Guardian" at bounding box center [139, 110] width 83 height 8
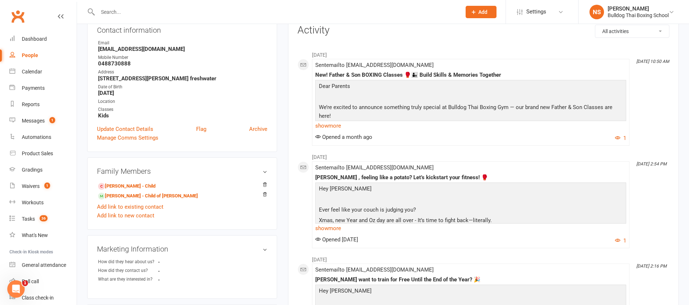
scroll to position [163, 0]
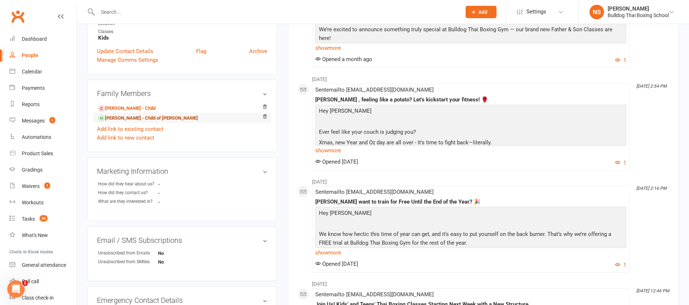
click at [147, 121] on link "Lincoln Cowan - Child of Luke Cowan" at bounding box center [148, 118] width 100 height 8
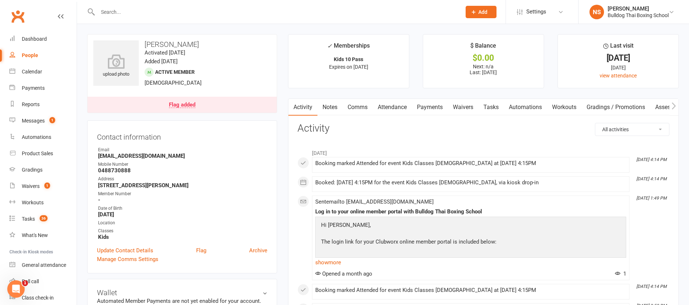
click at [494, 105] on link "Tasks" at bounding box center [490, 107] width 25 height 17
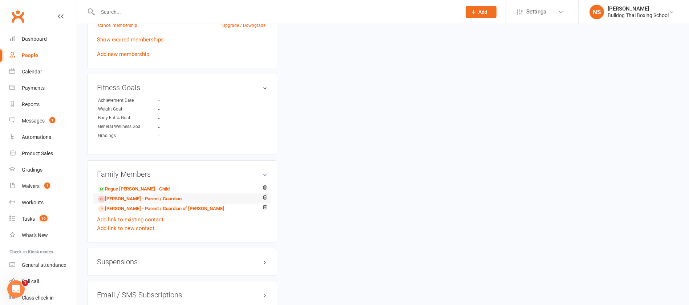
scroll to position [436, 0]
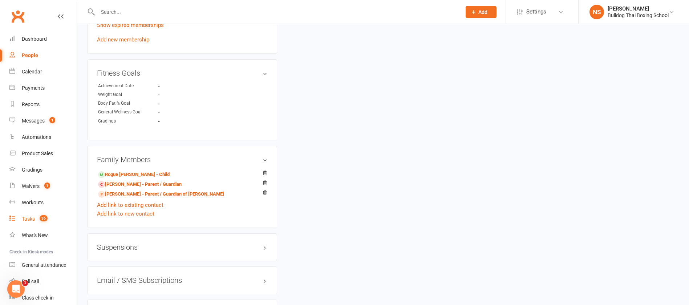
click at [29, 220] on div "Tasks" at bounding box center [28, 219] width 13 height 6
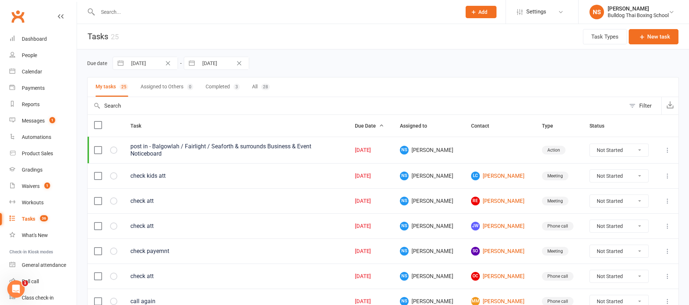
drag, startPoint x: 640, startPoint y: 173, endPoint x: 638, endPoint y: 177, distance: 5.1
click at [640, 173] on select "Not Started In Progress Waiting Complete" at bounding box center [618, 176] width 58 height 12
click at [589, 170] on select "Not Started In Progress Waiting Complete" at bounding box center [618, 176] width 58 height 12
select select "unstarted"
click at [482, 175] on link "RE Richard Ellis" at bounding box center [500, 175] width 58 height 9
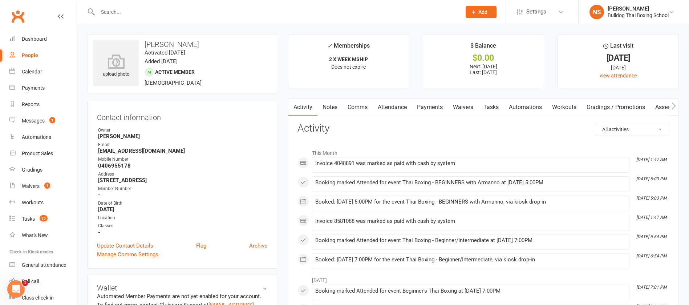
click at [493, 103] on link "Tasks" at bounding box center [490, 107] width 25 height 17
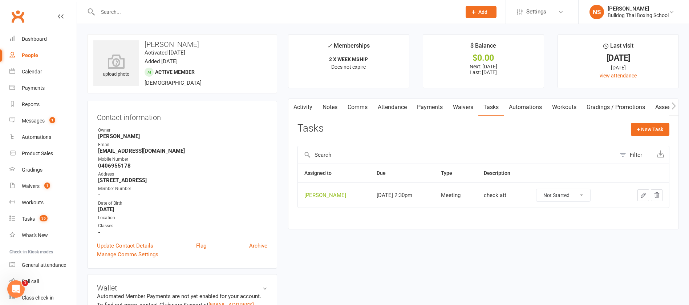
click at [642, 196] on icon "button" at bounding box center [643, 195] width 7 height 7
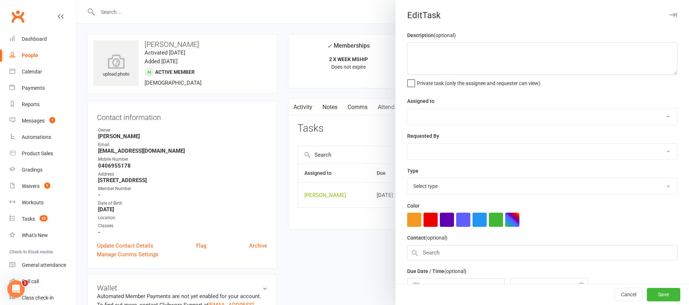
type textarea "check att"
select select "12940"
type input "[DATE]"
type input "2:30pm"
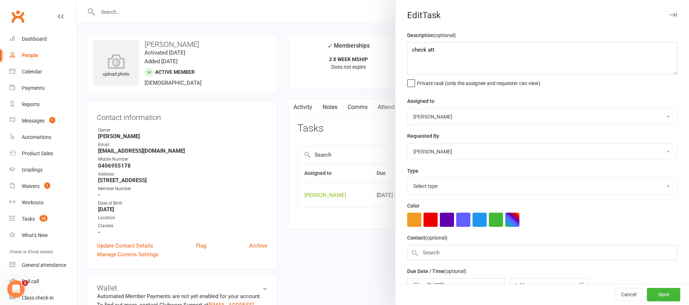
select select "12049"
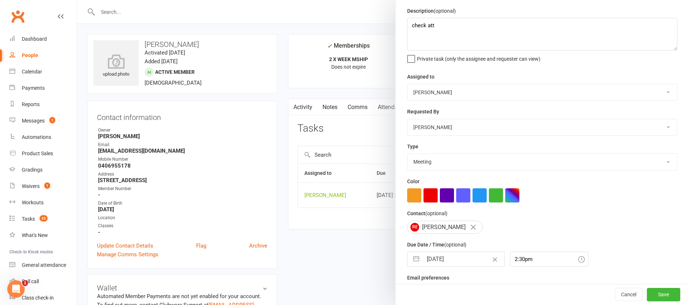
scroll to position [43, 0]
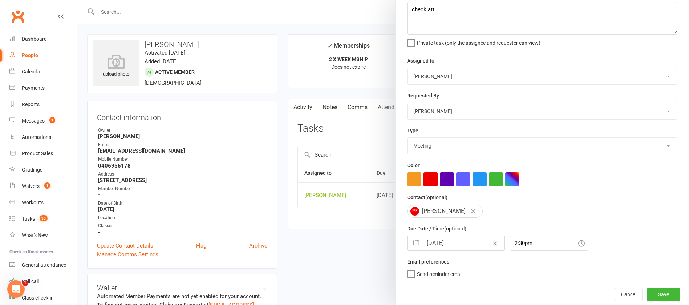
select select "7"
select select "2025"
select select "8"
select select "2025"
select select "9"
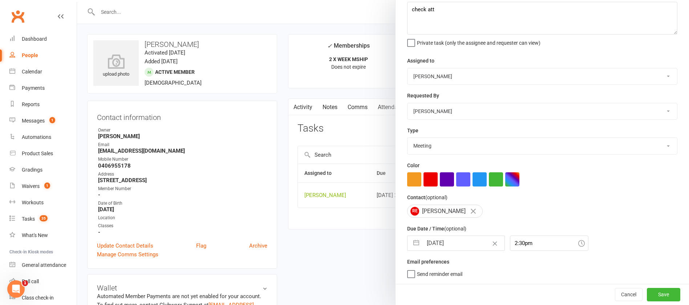
select select "2025"
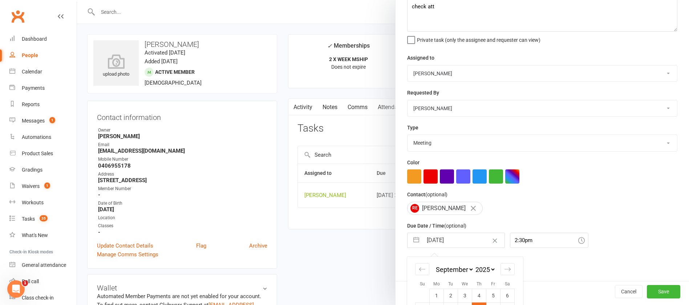
click at [456, 238] on input "[DATE]" at bounding box center [463, 240] width 82 height 15
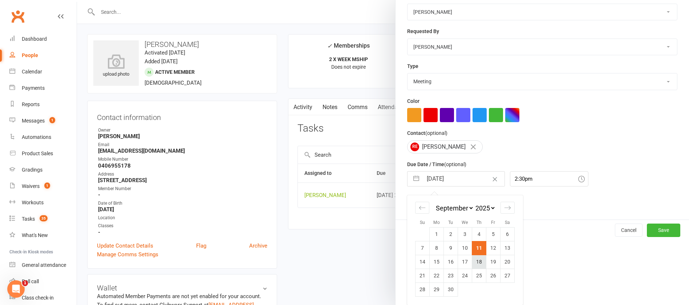
click at [473, 261] on td "18" at bounding box center [479, 261] width 14 height 14
type input "18 Sep 2025"
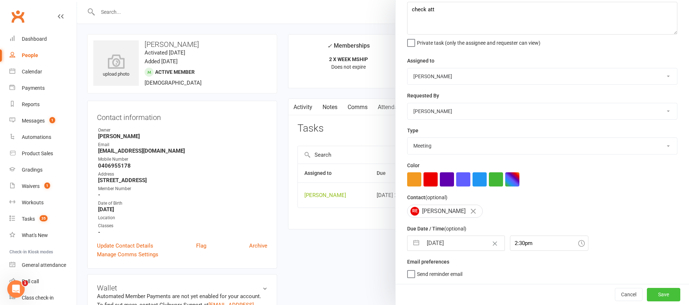
drag, startPoint x: 642, startPoint y: 294, endPoint x: 637, endPoint y: 282, distance: 12.8
click at [646, 293] on button "Save" at bounding box center [662, 293] width 33 height 13
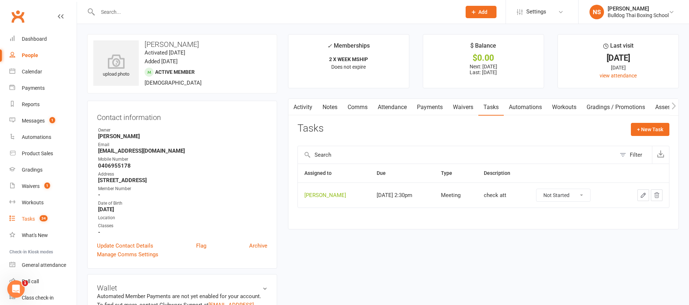
click at [30, 218] on div "Tasks" at bounding box center [28, 219] width 13 height 6
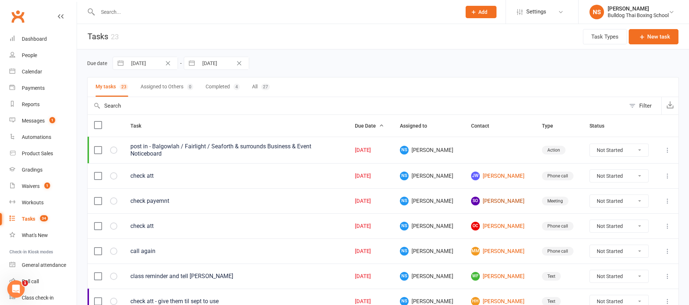
click at [479, 198] on link "SO Sascha Opadchy" at bounding box center [500, 200] width 58 height 9
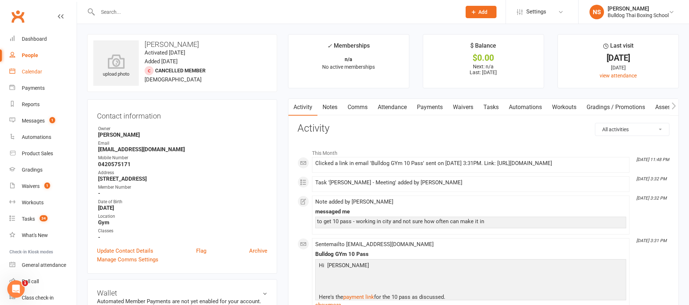
click at [30, 69] on div "Calendar" at bounding box center [32, 72] width 20 height 6
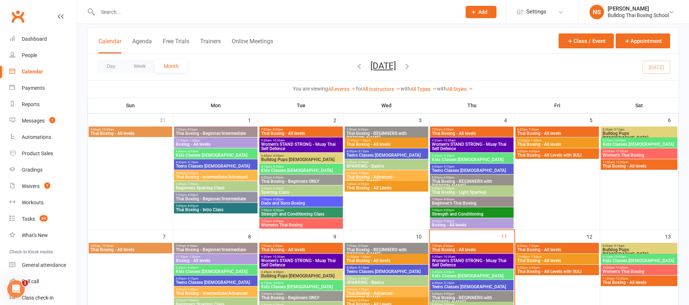
scroll to position [109, 0]
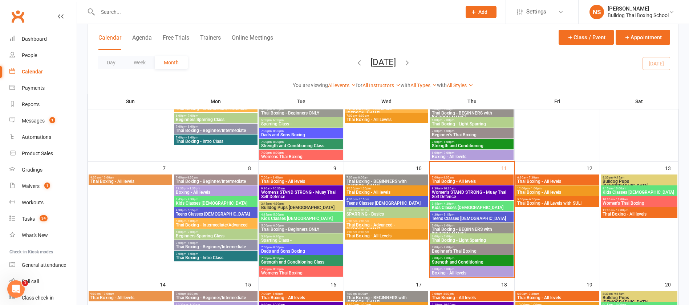
click at [450, 193] on span "Women's STAND STRONG - Muay Thai Self Defence" at bounding box center [471, 194] width 81 height 9
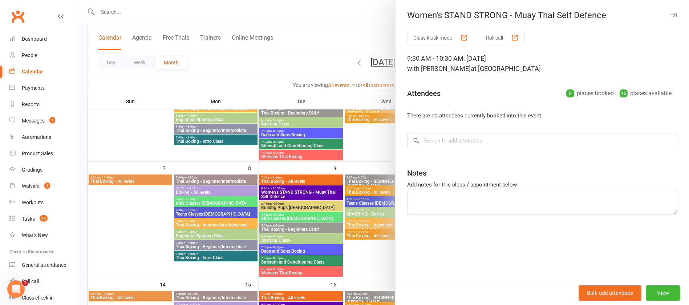
click at [330, 33] on div at bounding box center [383, 152] width 612 height 305
